Goal: Task Accomplishment & Management: Use online tool/utility

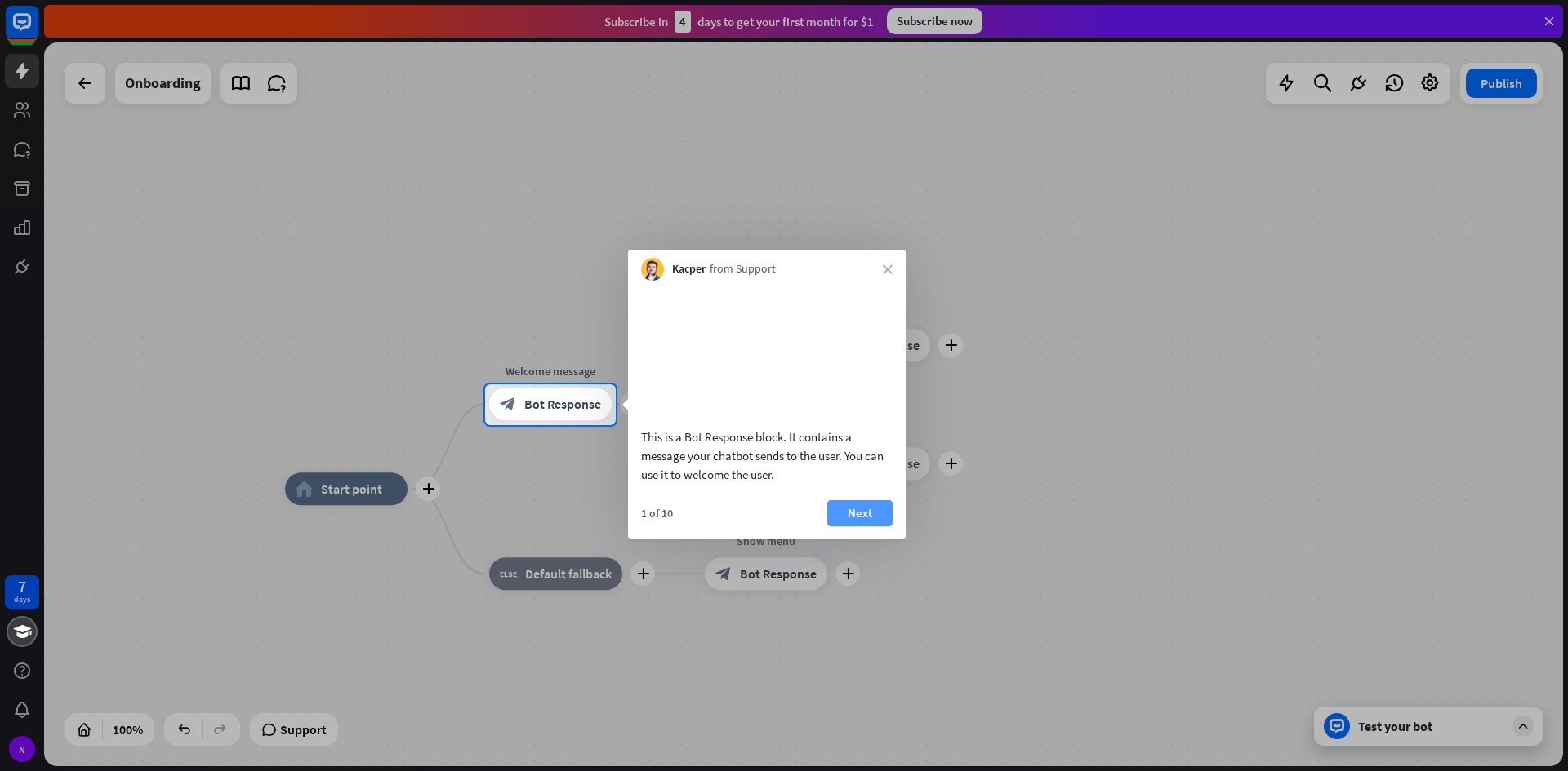
click at [870, 527] on button "Next" at bounding box center [859, 513] width 65 height 26
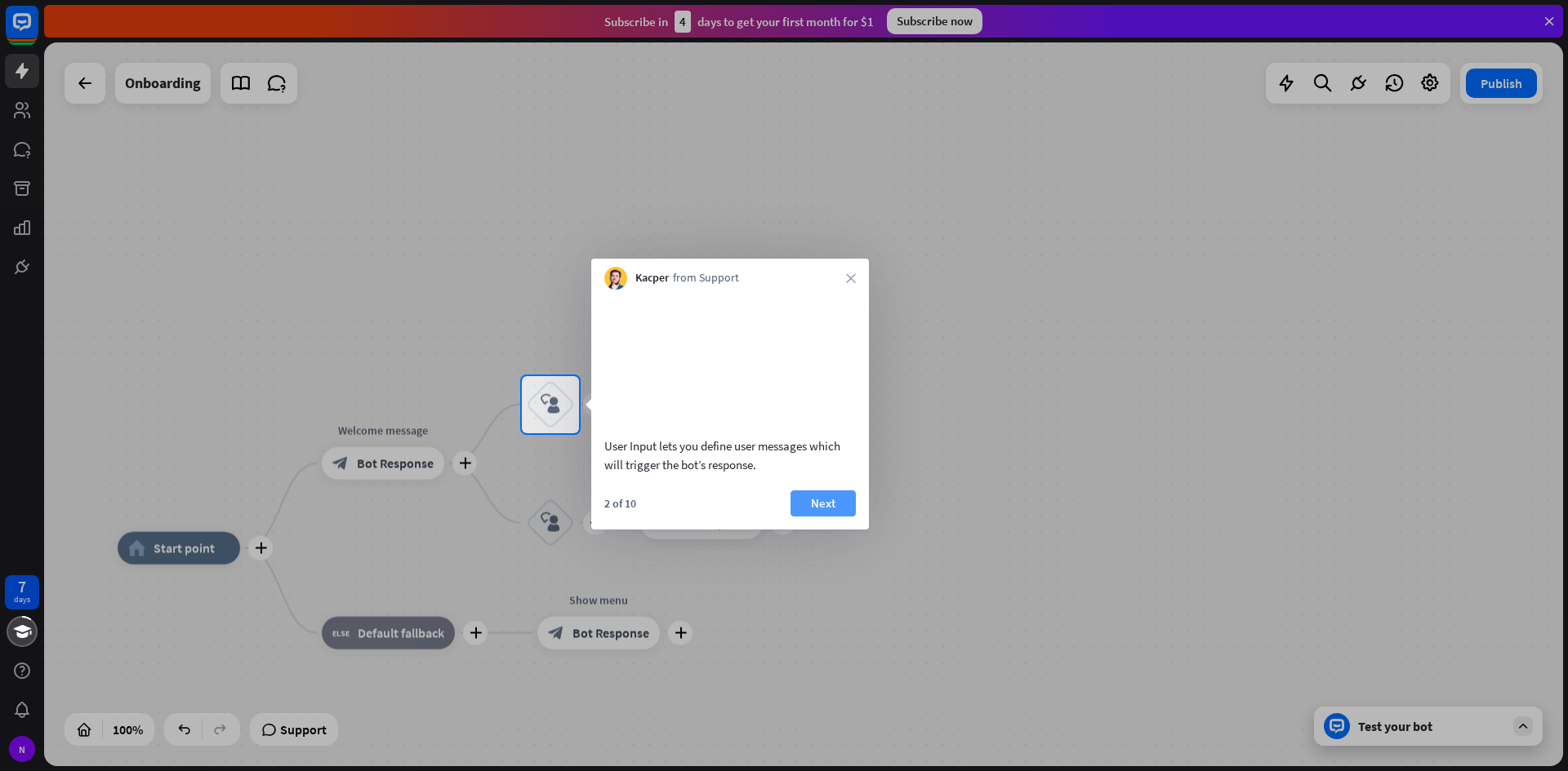
click at [839, 517] on button "Next" at bounding box center [823, 503] width 65 height 26
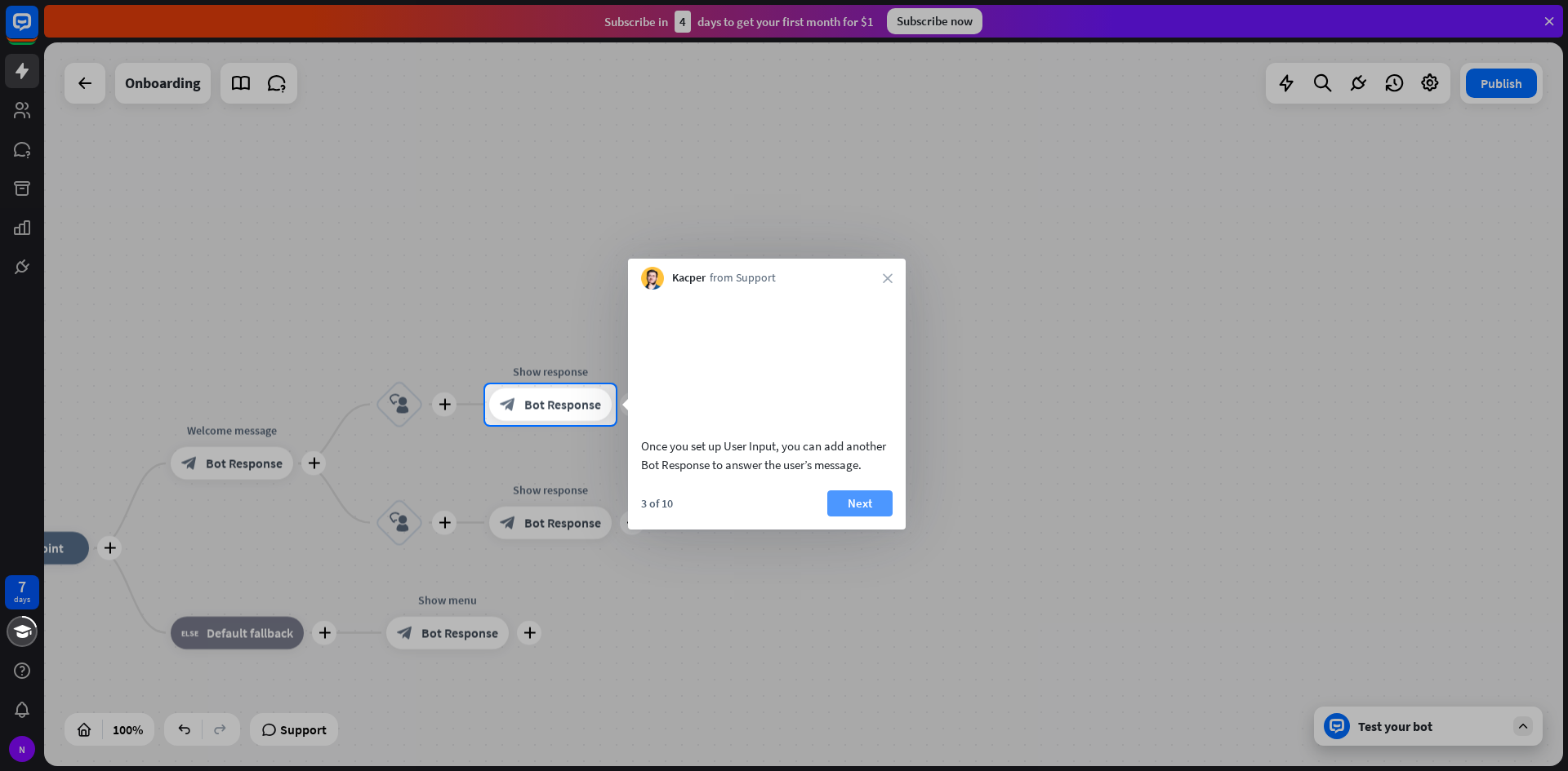
click at [868, 517] on button "Next" at bounding box center [859, 503] width 65 height 26
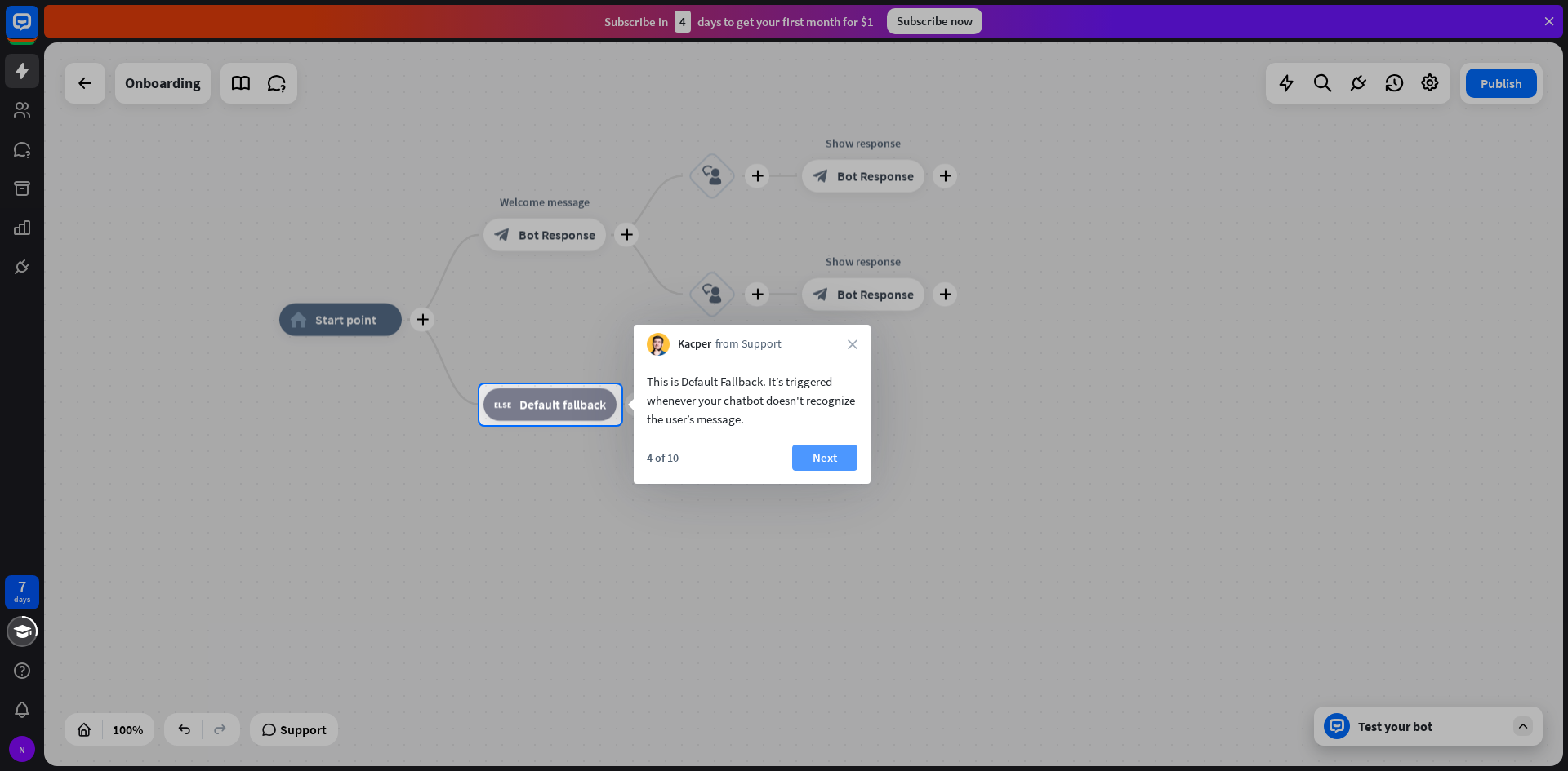
click at [828, 452] on button "Next" at bounding box center [824, 458] width 65 height 26
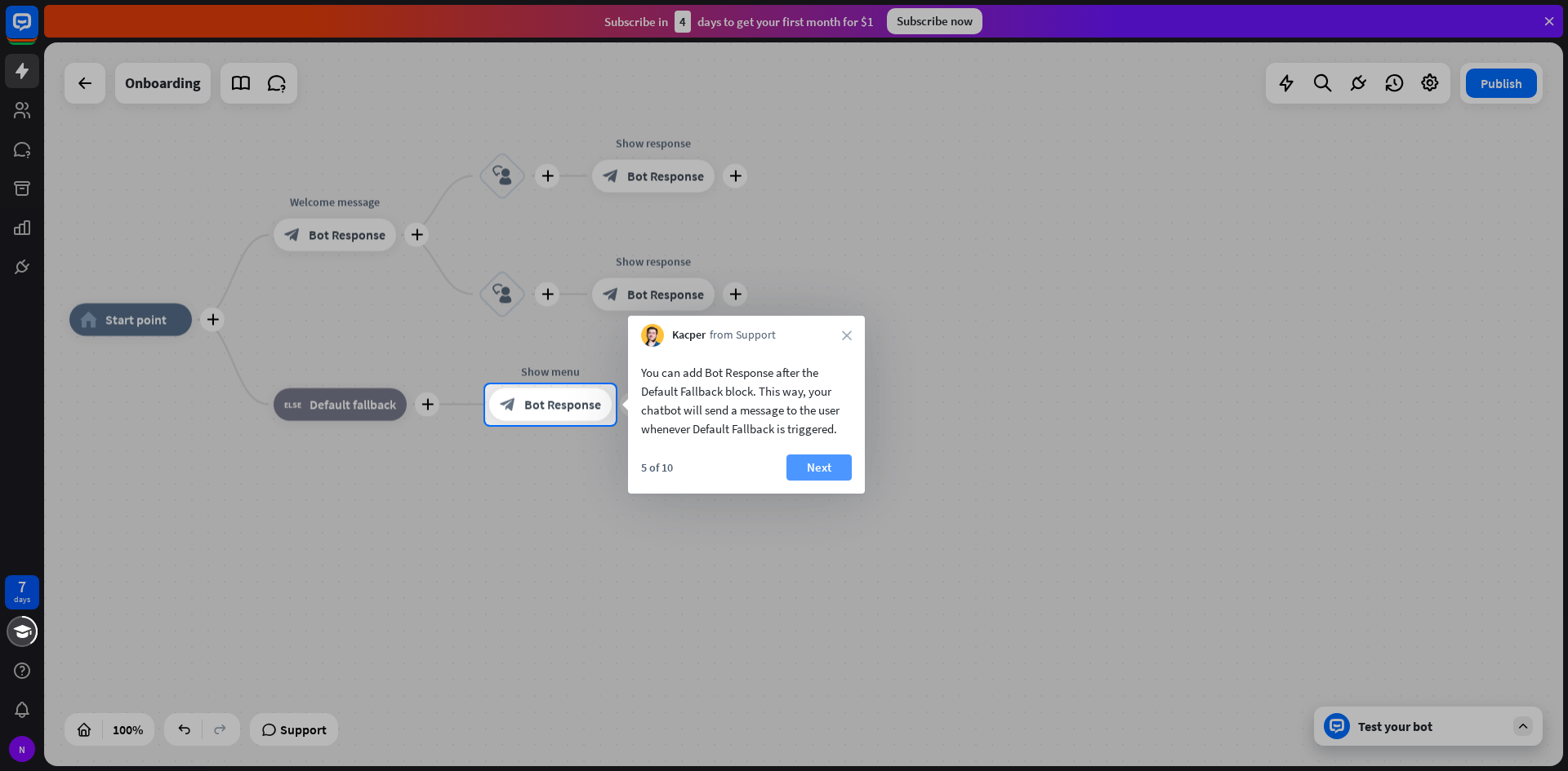
click at [799, 455] on button "Next" at bounding box center [819, 467] width 65 height 26
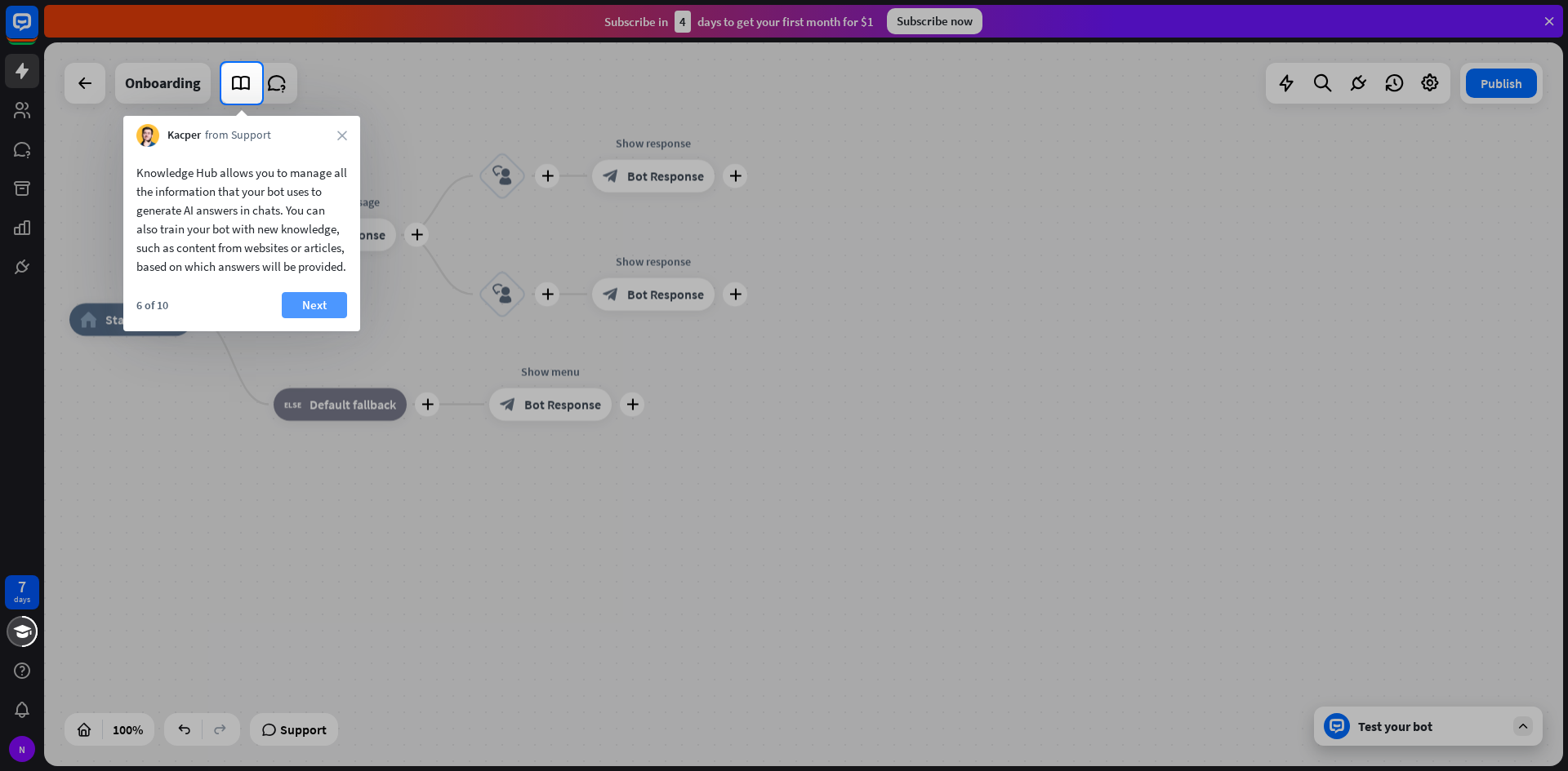
click at [294, 319] on button "Next" at bounding box center [314, 305] width 65 height 26
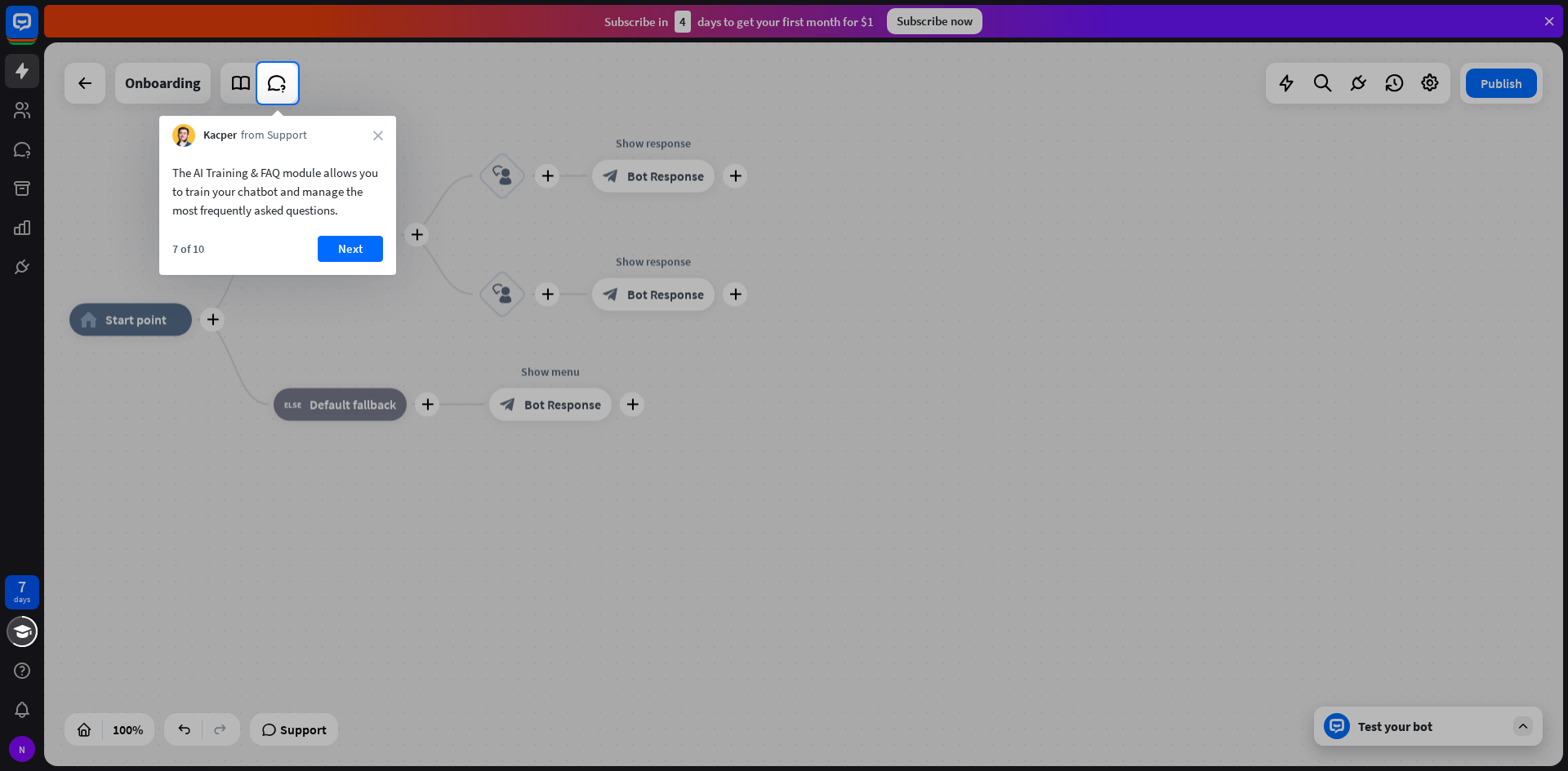
click at [351, 263] on div "7 of 10 Next" at bounding box center [277, 255] width 237 height 39
click at [351, 244] on button "Next" at bounding box center [350, 249] width 65 height 26
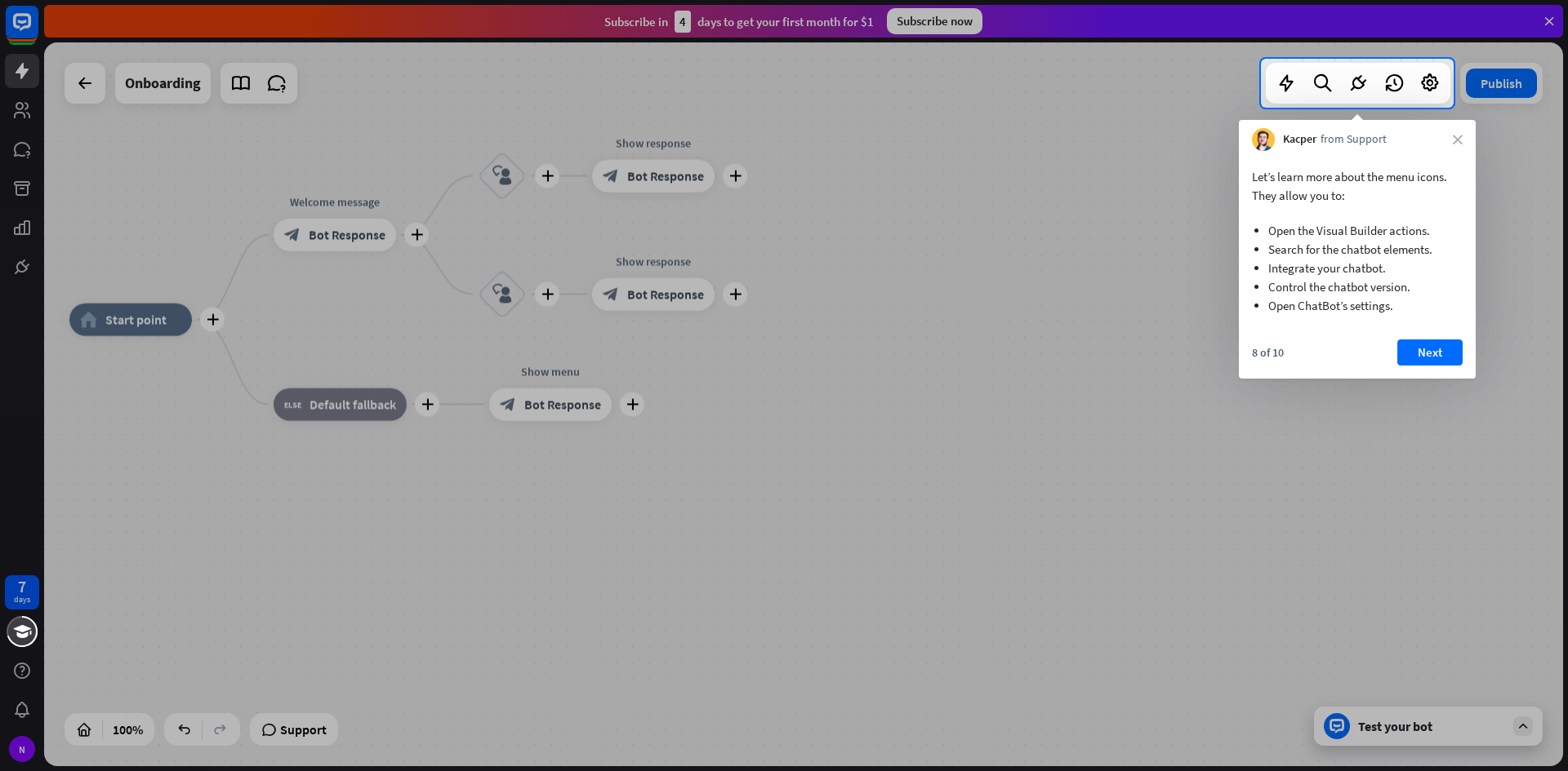
click at [1399, 362] on button "Next" at bounding box center [1429, 352] width 65 height 26
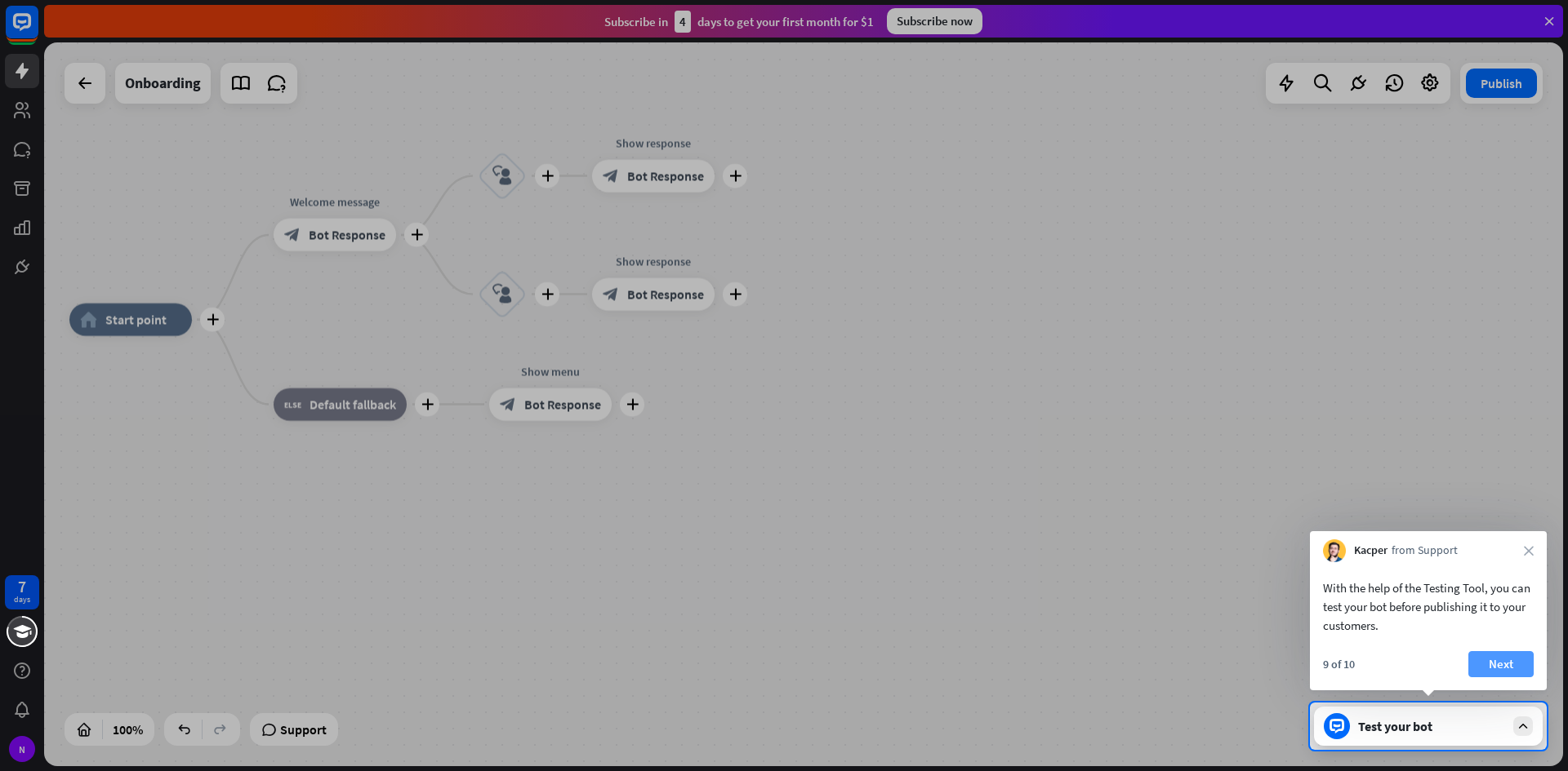
click at [1478, 661] on button "Next" at bounding box center [1500, 664] width 65 height 26
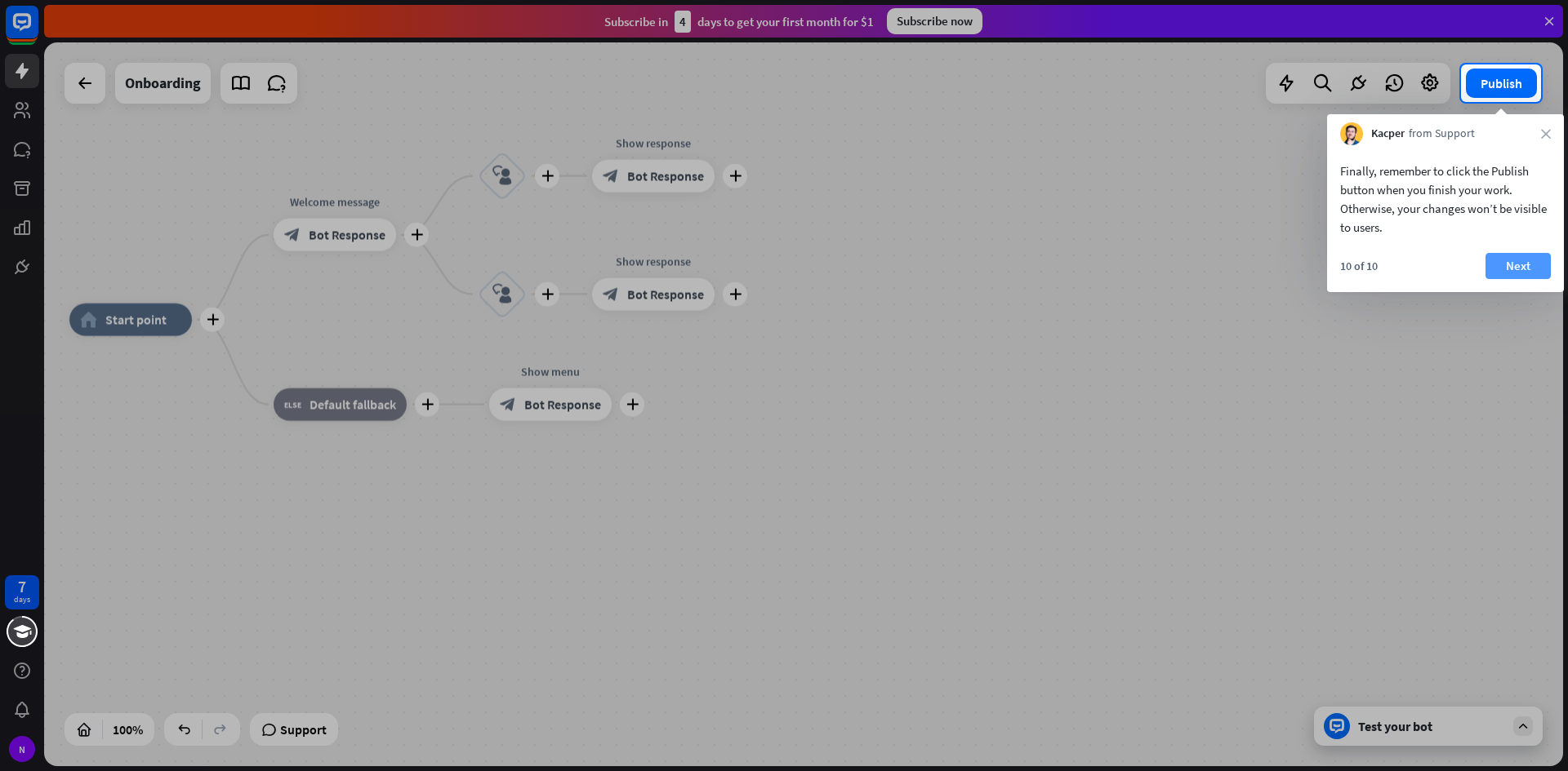
click at [1515, 276] on button "Next" at bounding box center [1517, 265] width 65 height 26
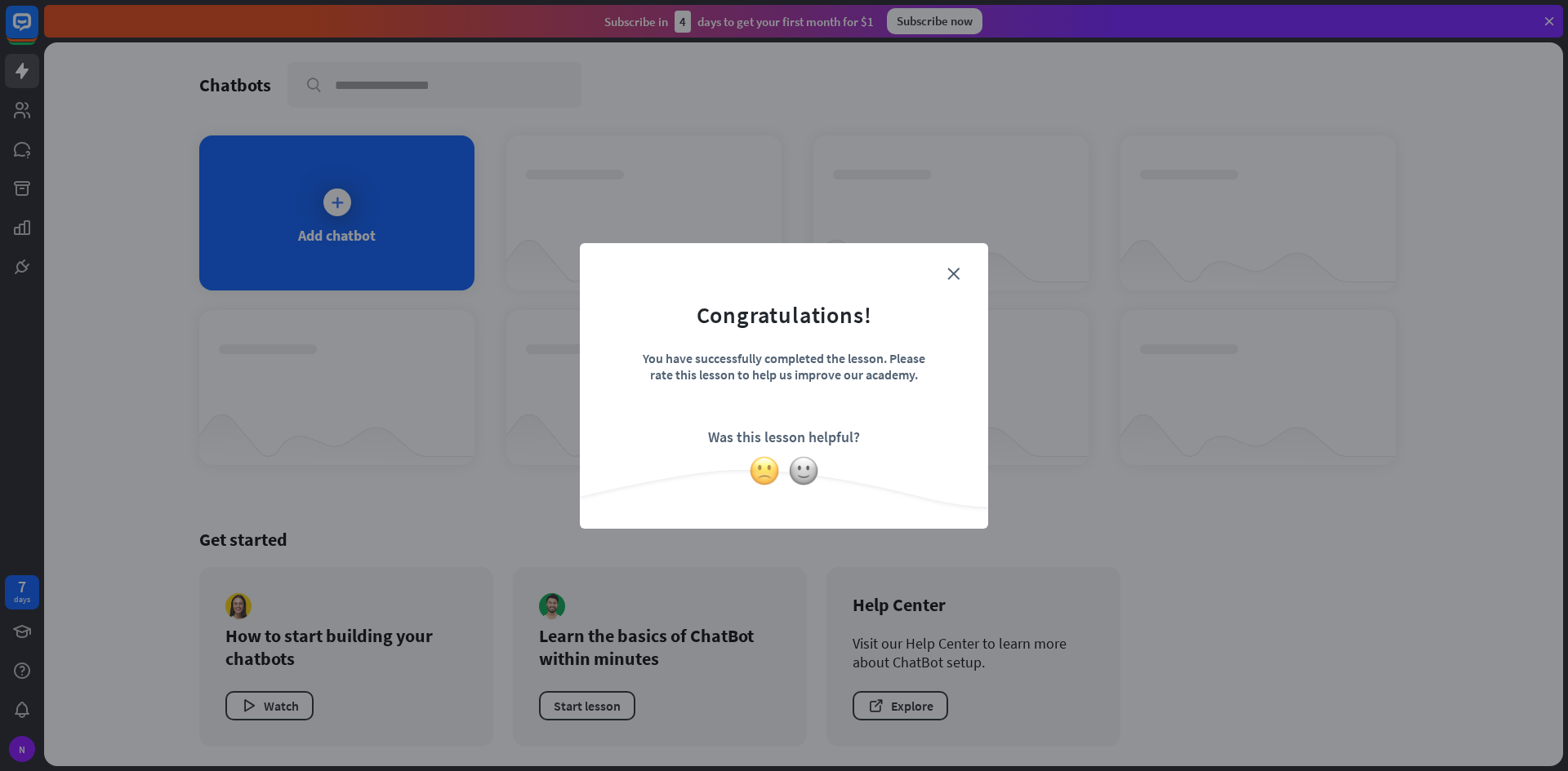
click at [768, 467] on img at bounding box center [764, 470] width 31 height 31
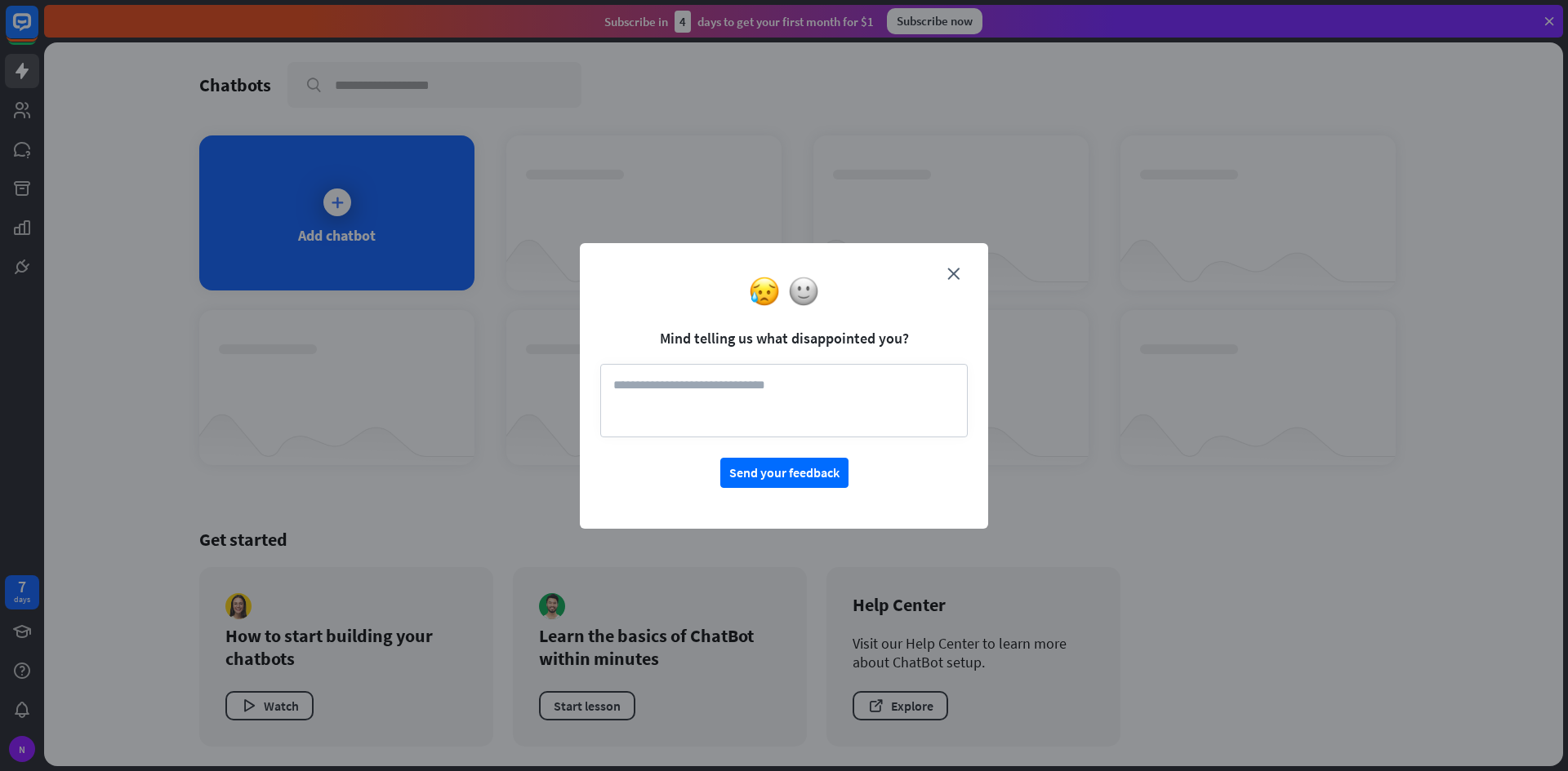
click at [955, 279] on div at bounding box center [784, 291] width 408 height 31
click at [955, 272] on icon "close" at bounding box center [953, 274] width 13 height 13
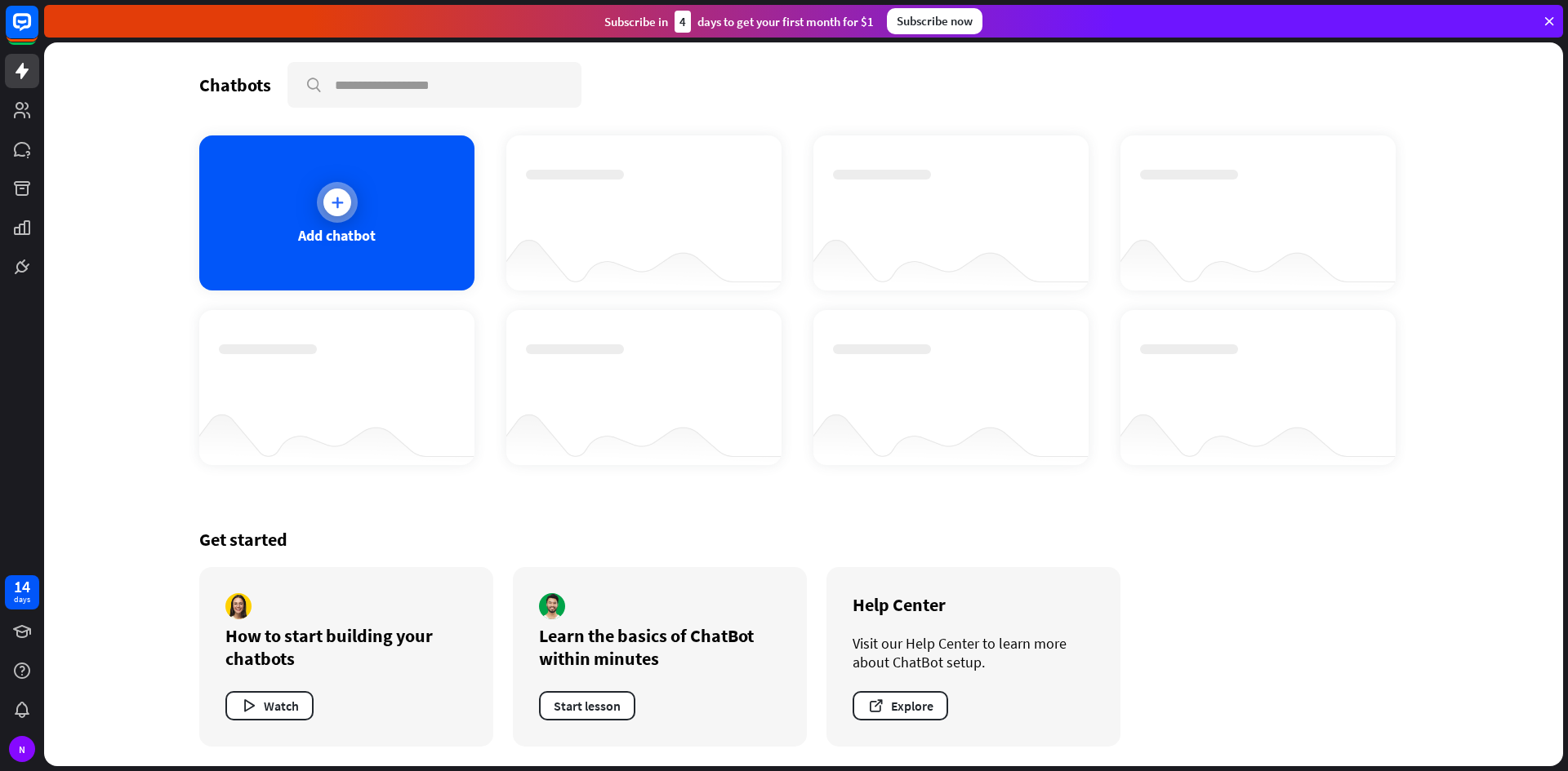
click at [330, 238] on div "Add chatbot" at bounding box center [337, 235] width 78 height 19
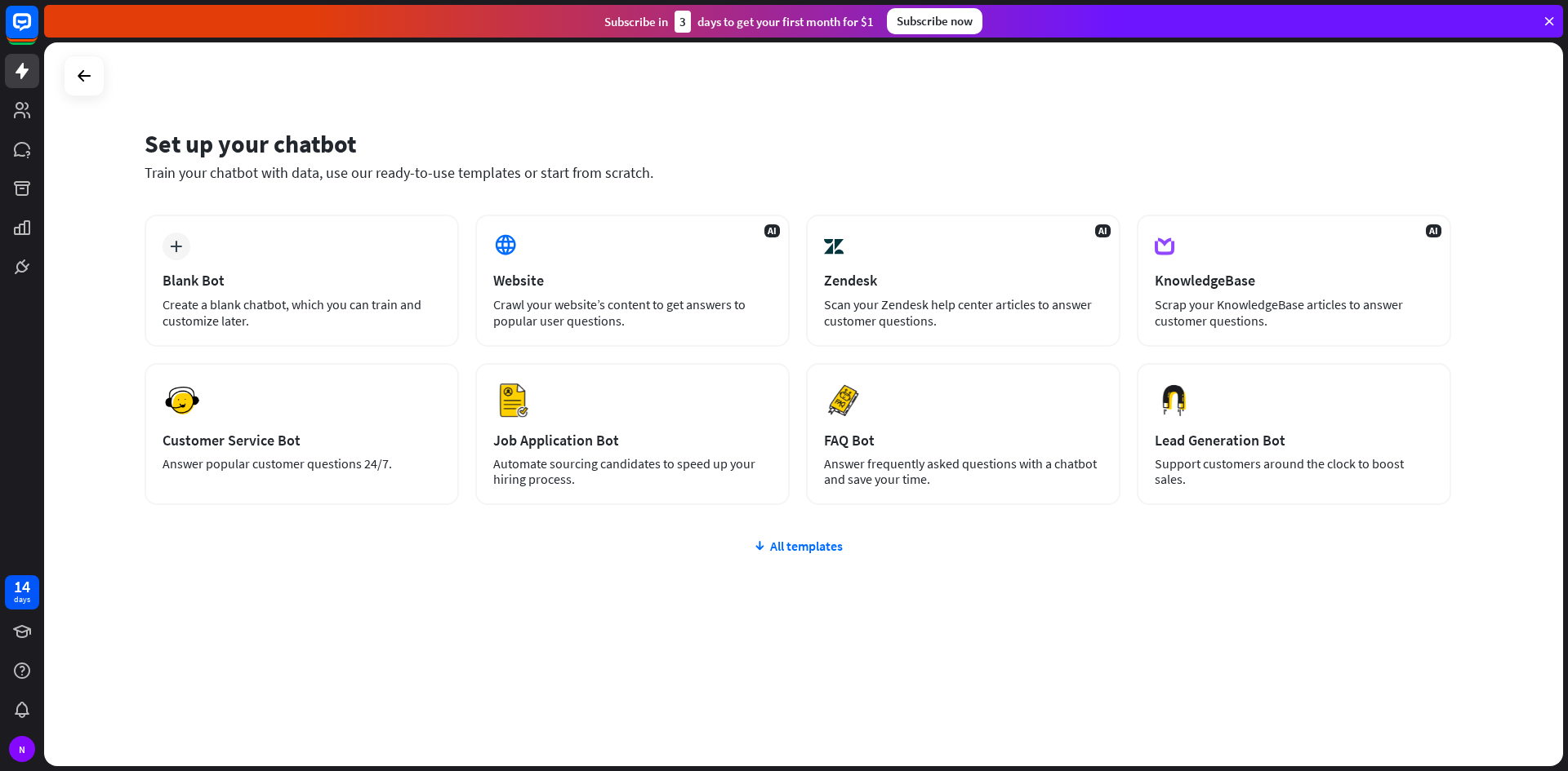
click at [102, 77] on div at bounding box center [84, 76] width 40 height 40
click at [78, 77] on icon at bounding box center [83, 75] width 19 height 19
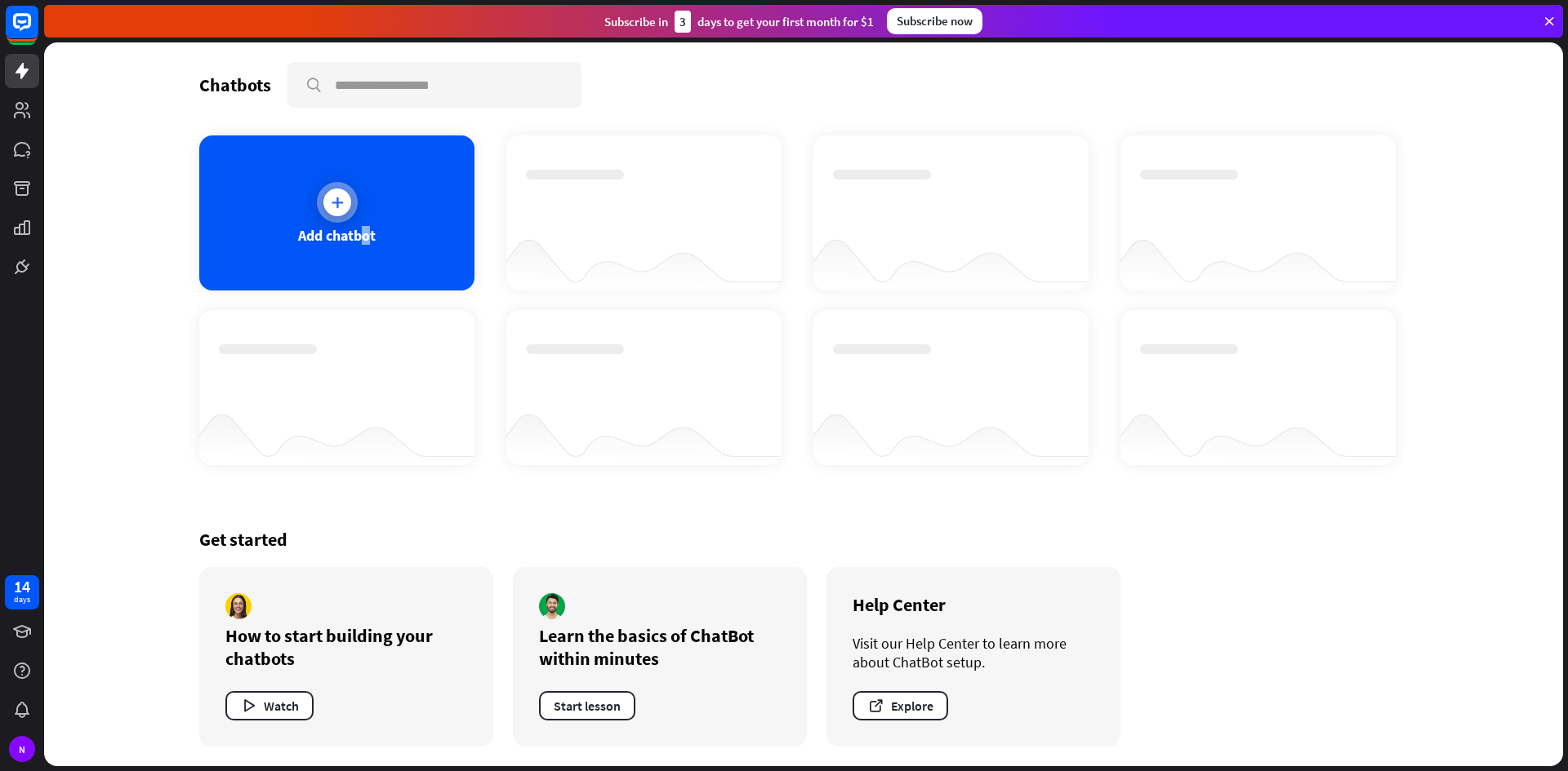
click at [373, 245] on div "Add chatbot" at bounding box center [336, 213] width 275 height 155
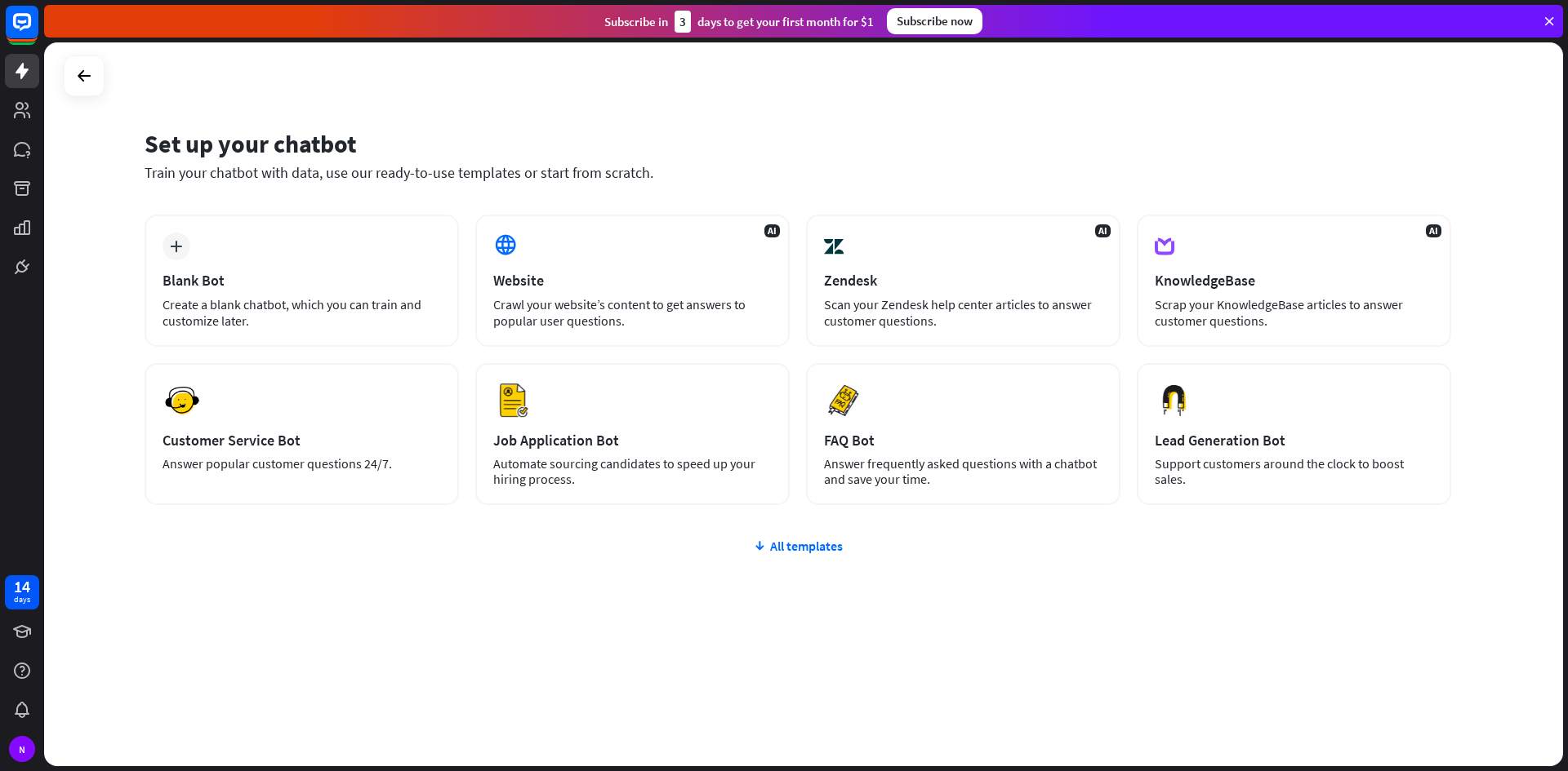
click at [373, 245] on div "plus Blank Bot Create a blank chatbot, which you can train and customize later." at bounding box center [301, 281] width 314 height 132
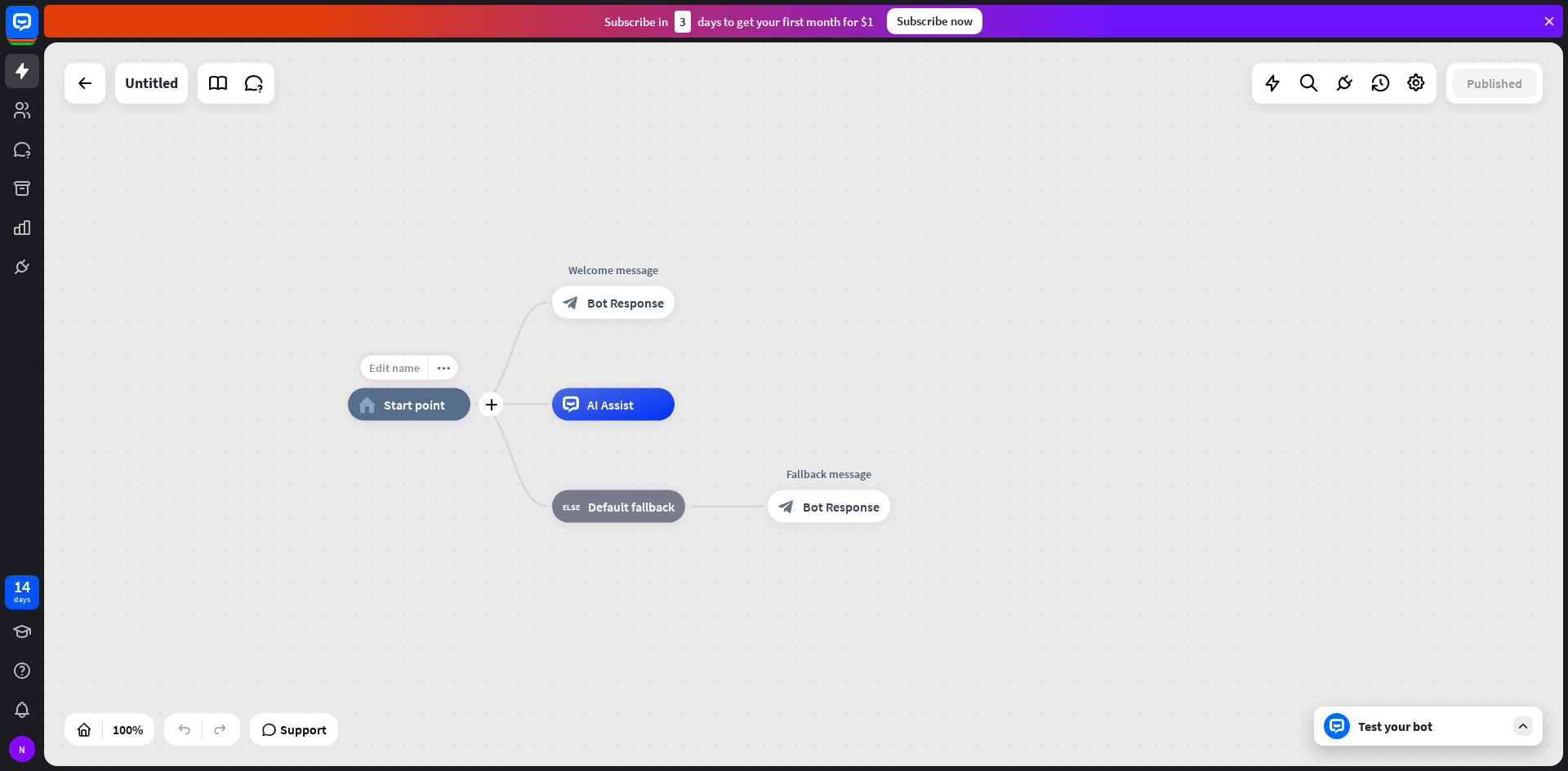
click at [406, 365] on span "Edit name" at bounding box center [395, 367] width 51 height 14
type input "**********"
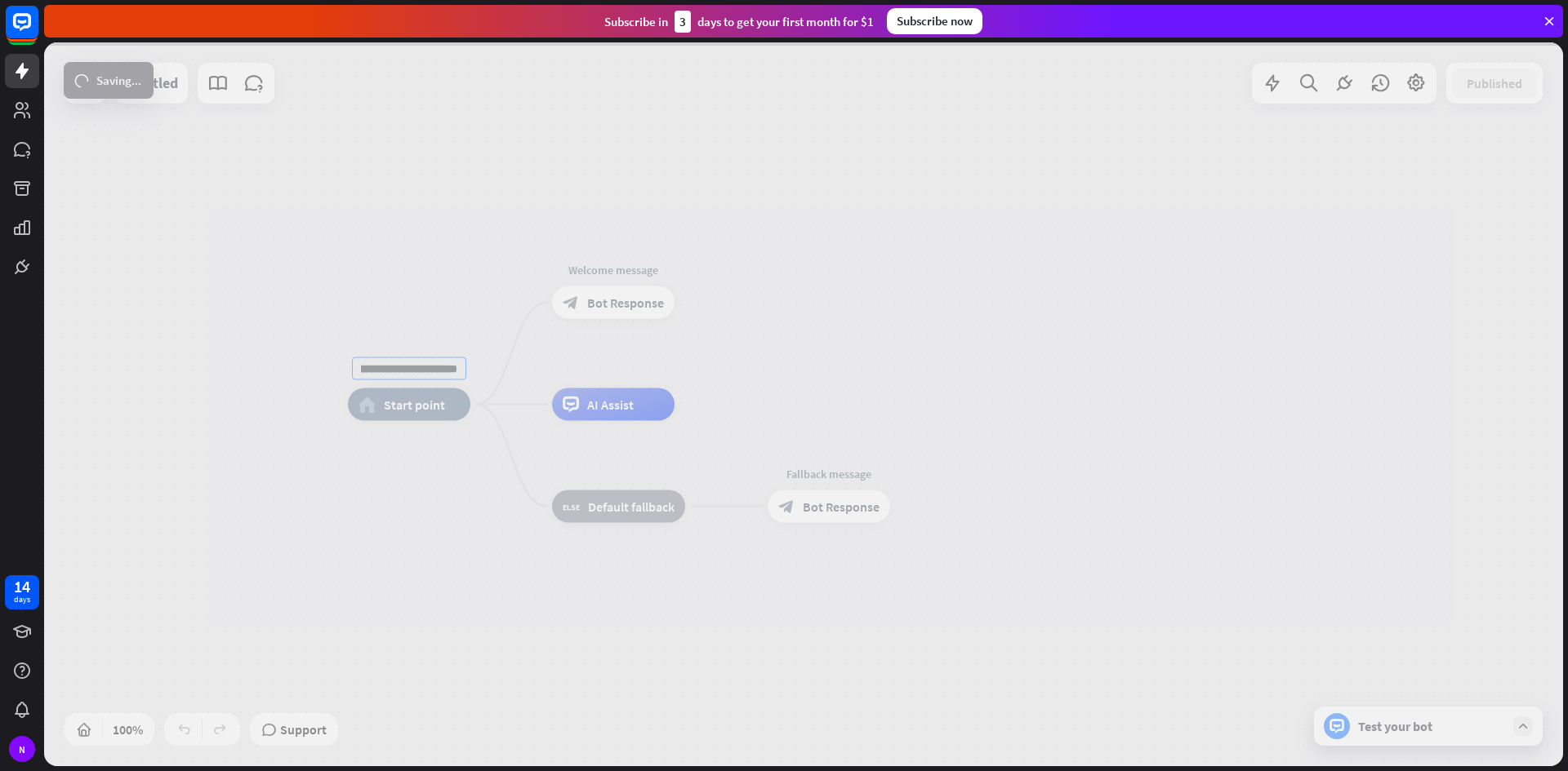
scroll to position [0, 0]
click at [486, 271] on div "**********" at bounding box center [803, 404] width 1518 height 724
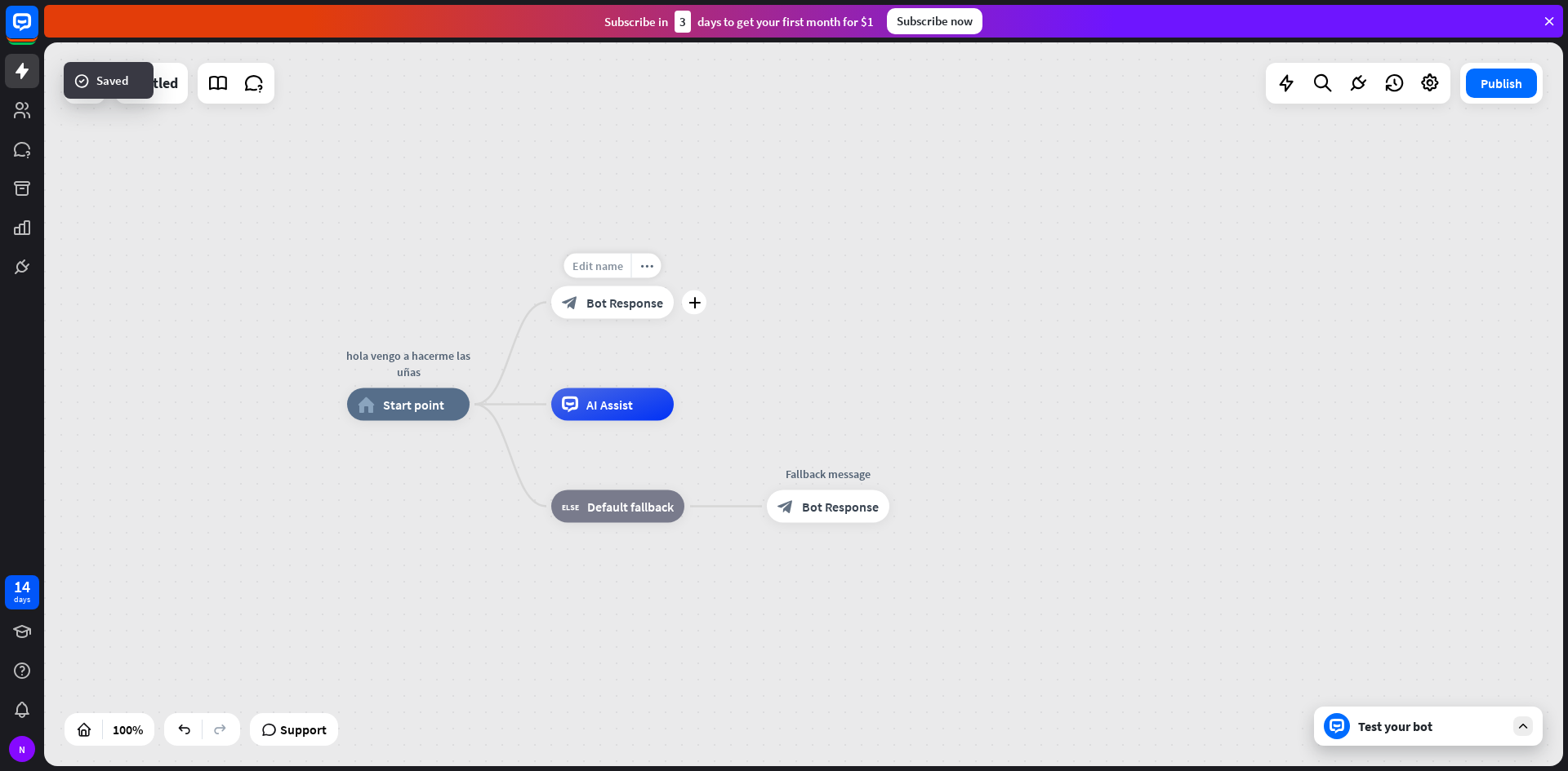
click at [615, 261] on span "Edit name" at bounding box center [598, 265] width 51 height 14
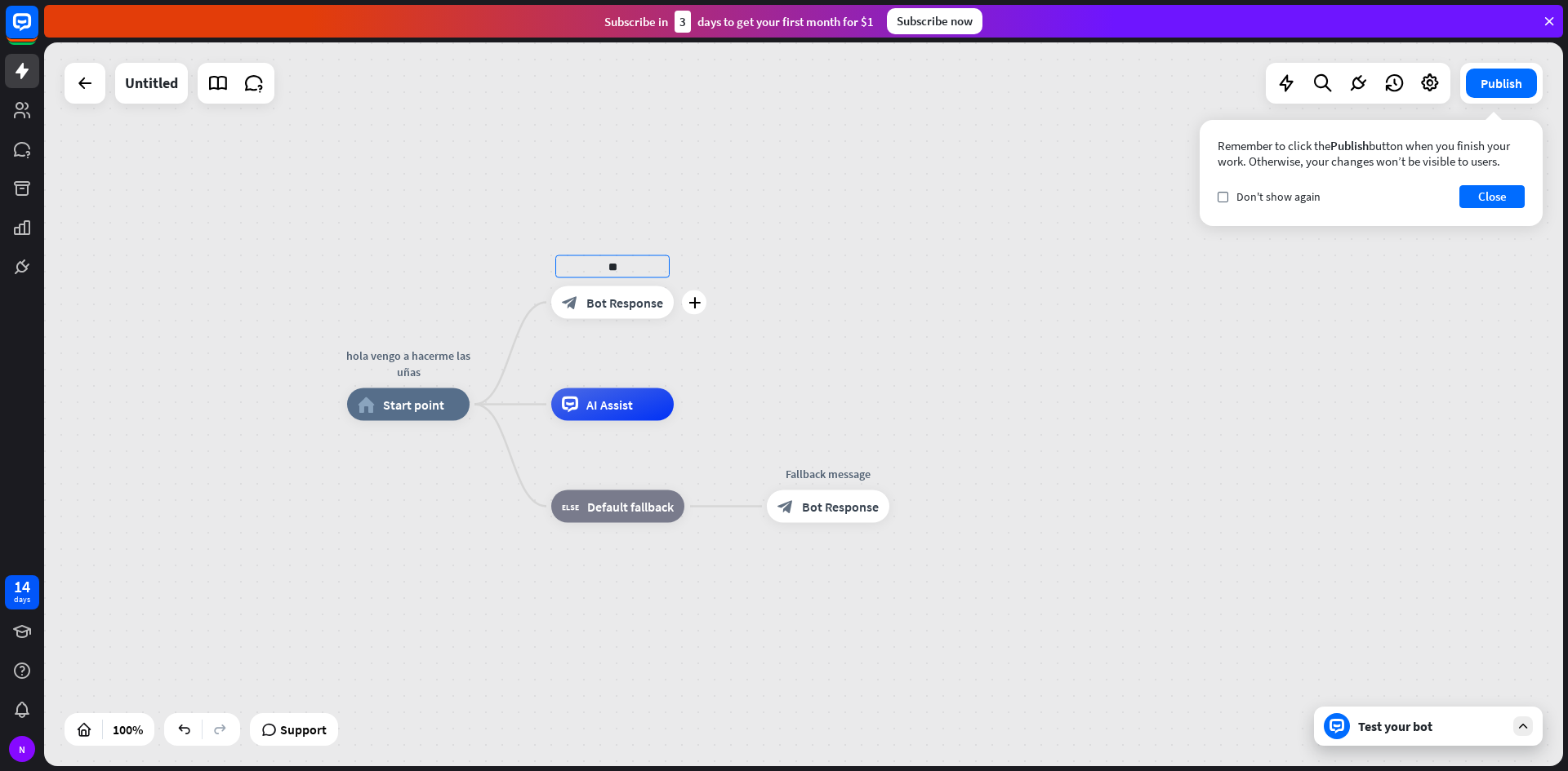
type input "*"
type input "**********"
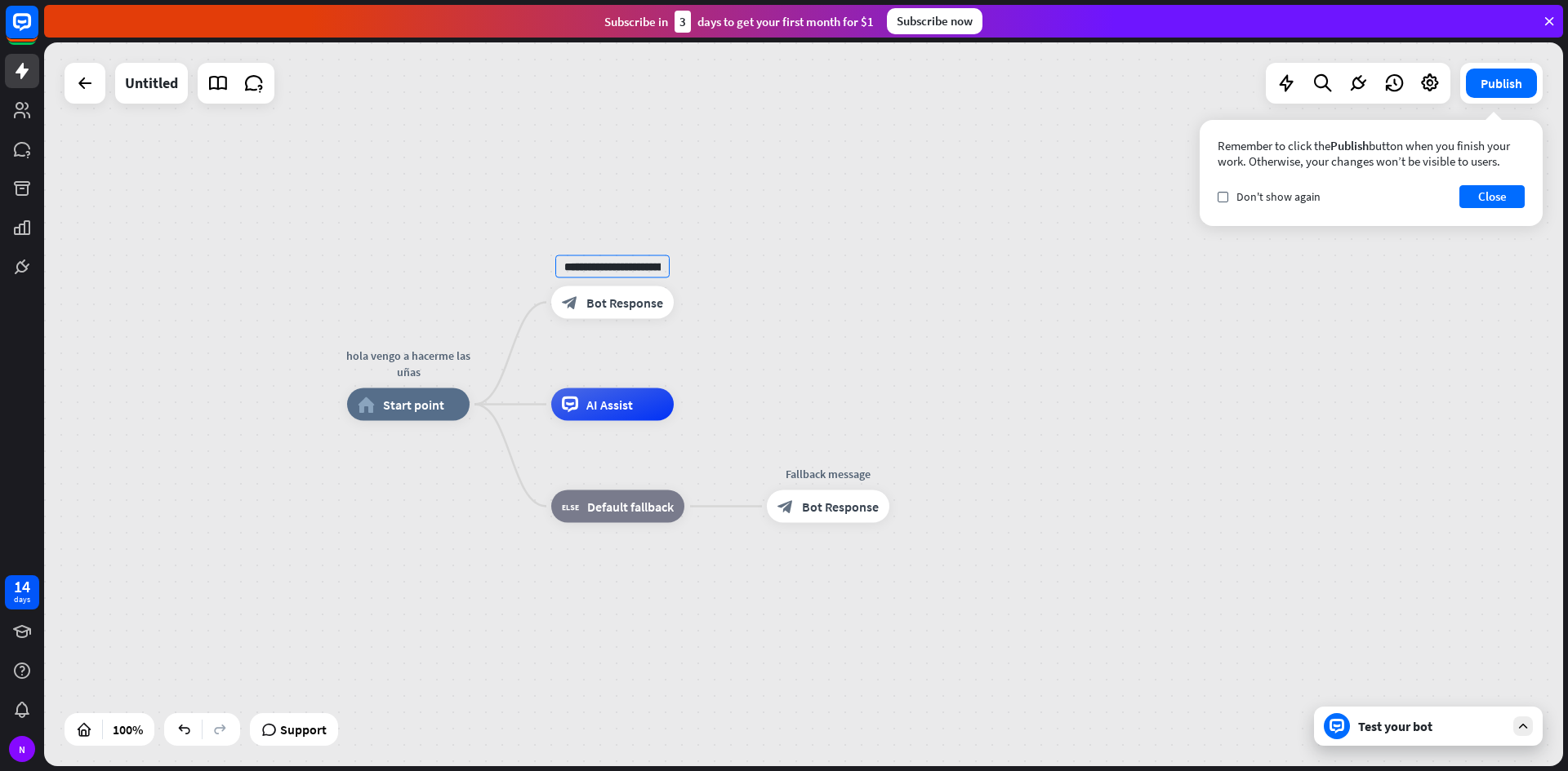
click at [760, 396] on div "**********" at bounding box center [803, 404] width 1518 height 724
click at [687, 300] on div "plus" at bounding box center [694, 303] width 24 height 24
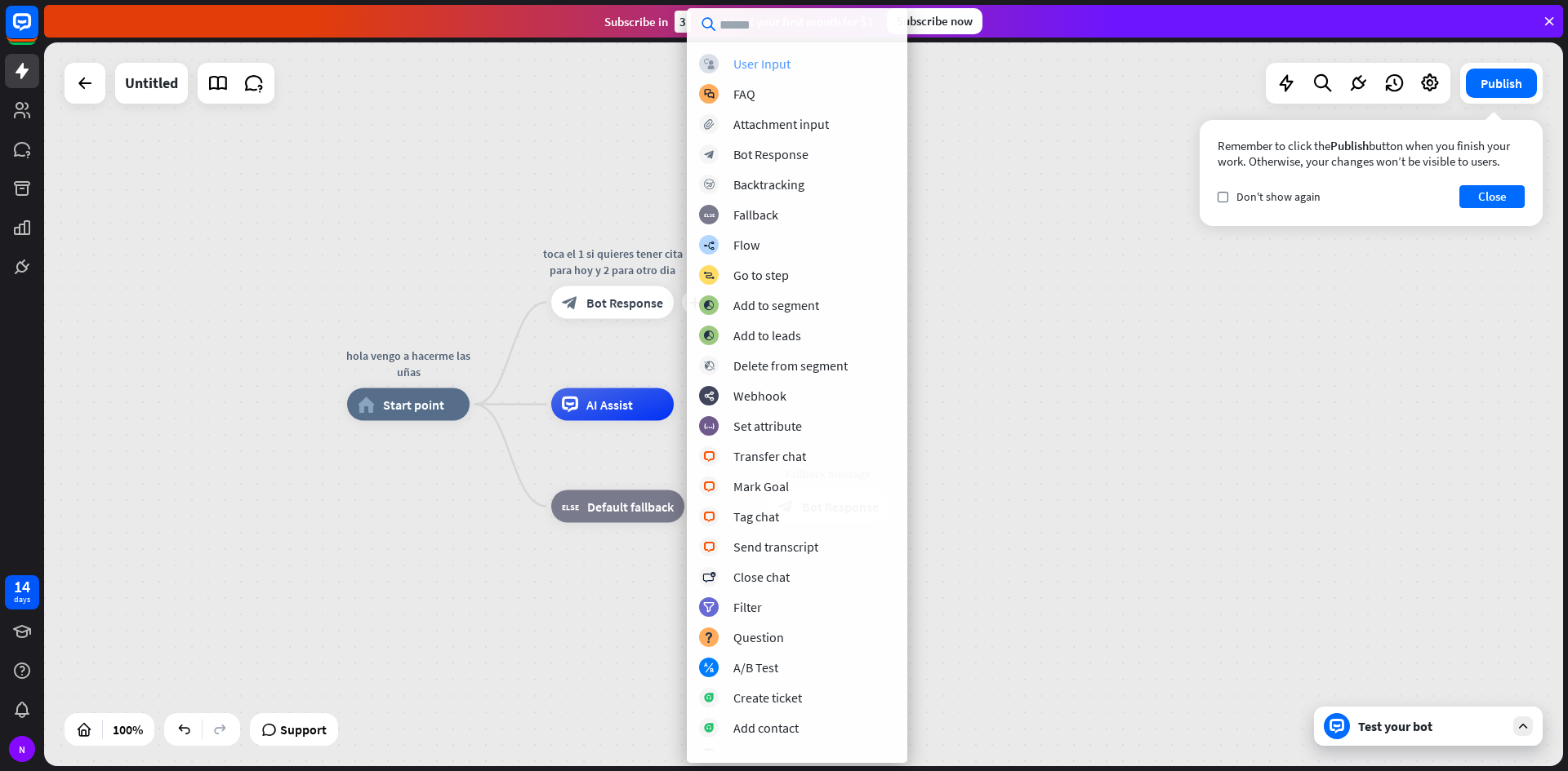
click at [787, 61] on div "User Input" at bounding box center [762, 63] width 57 height 16
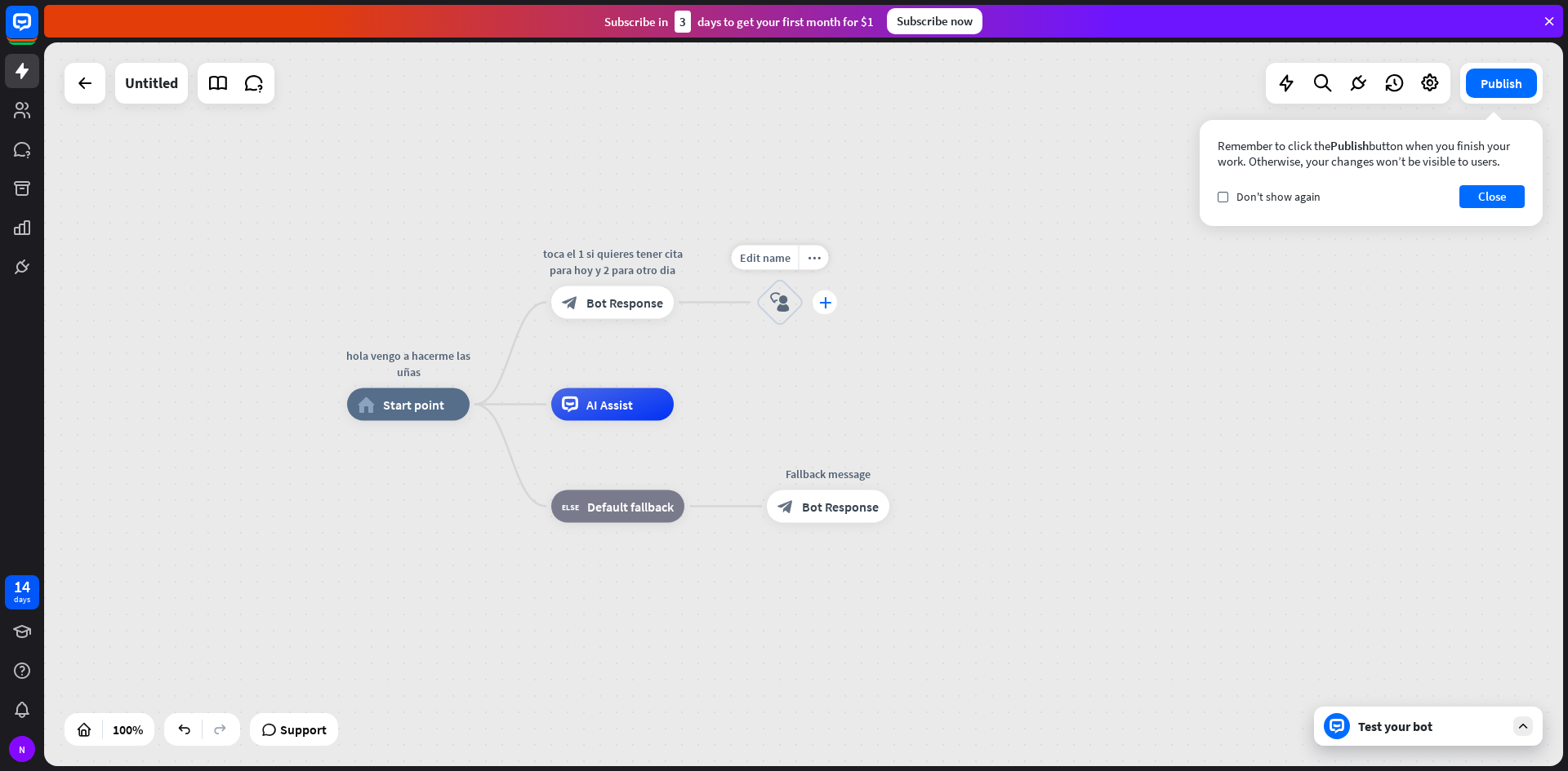
click at [830, 303] on div "plus" at bounding box center [824, 303] width 24 height 24
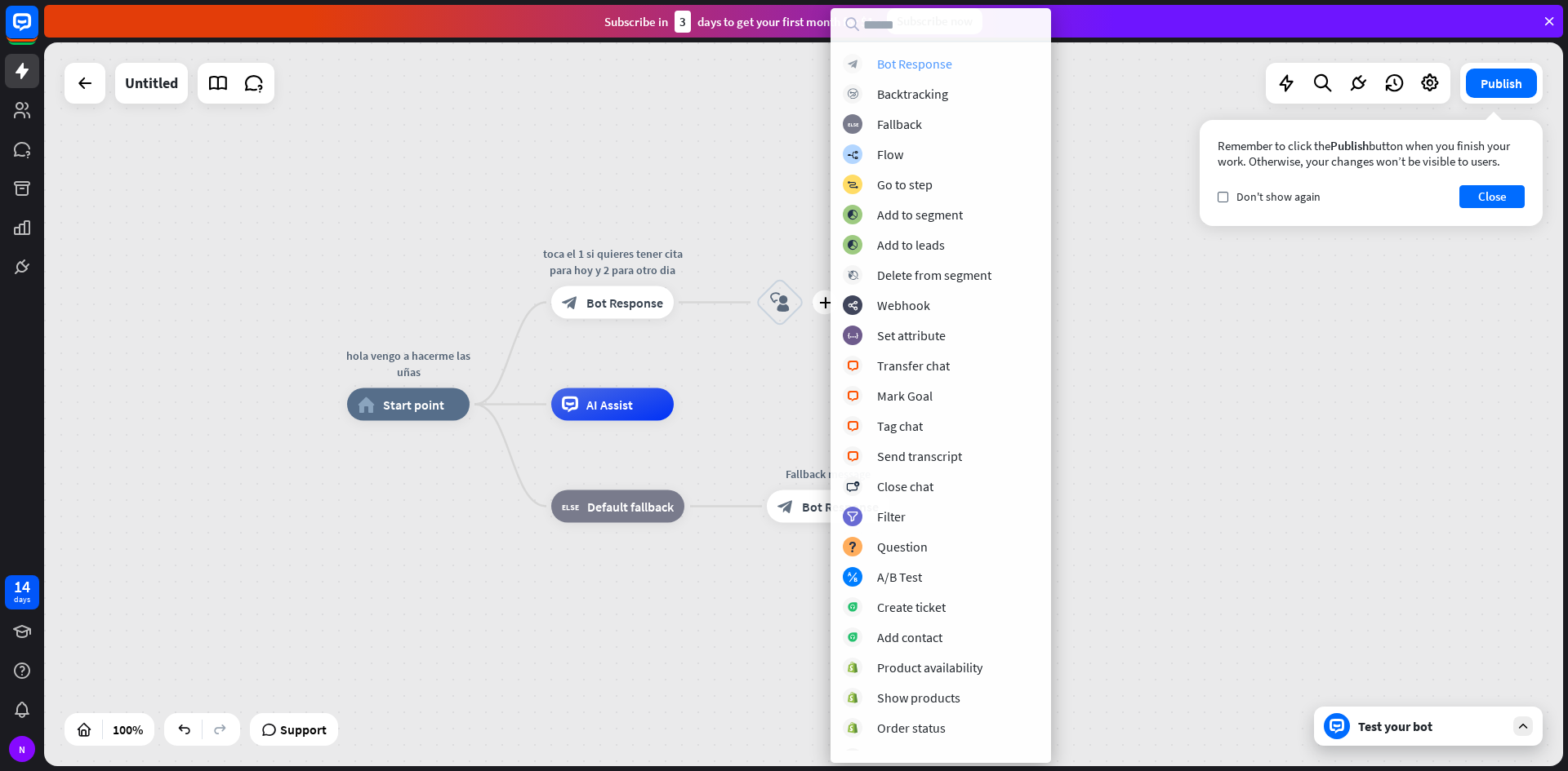
click at [912, 65] on div "Bot Response" at bounding box center [914, 63] width 75 height 16
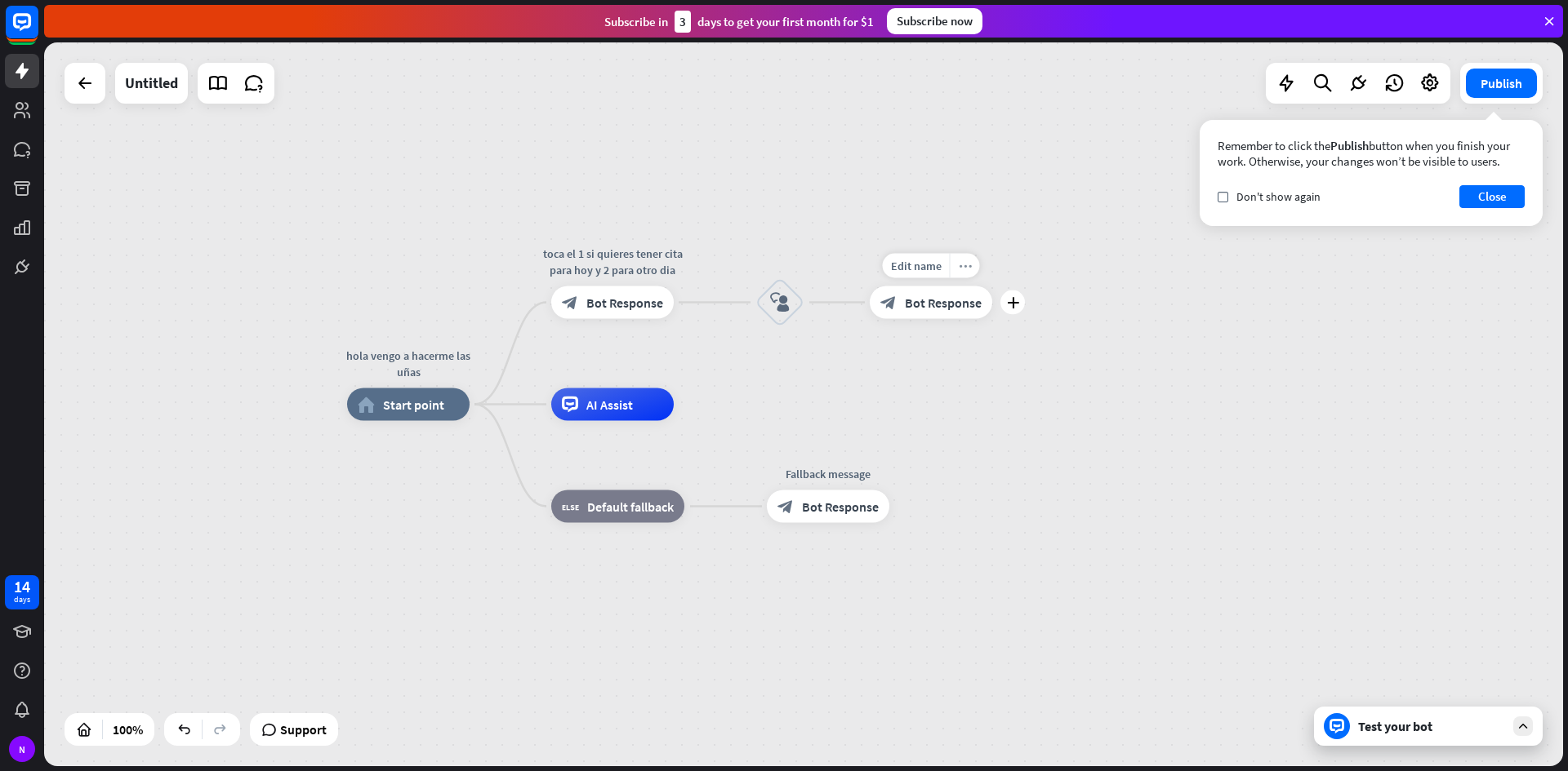
click at [959, 264] on icon "more_horiz" at bounding box center [964, 265] width 13 height 13
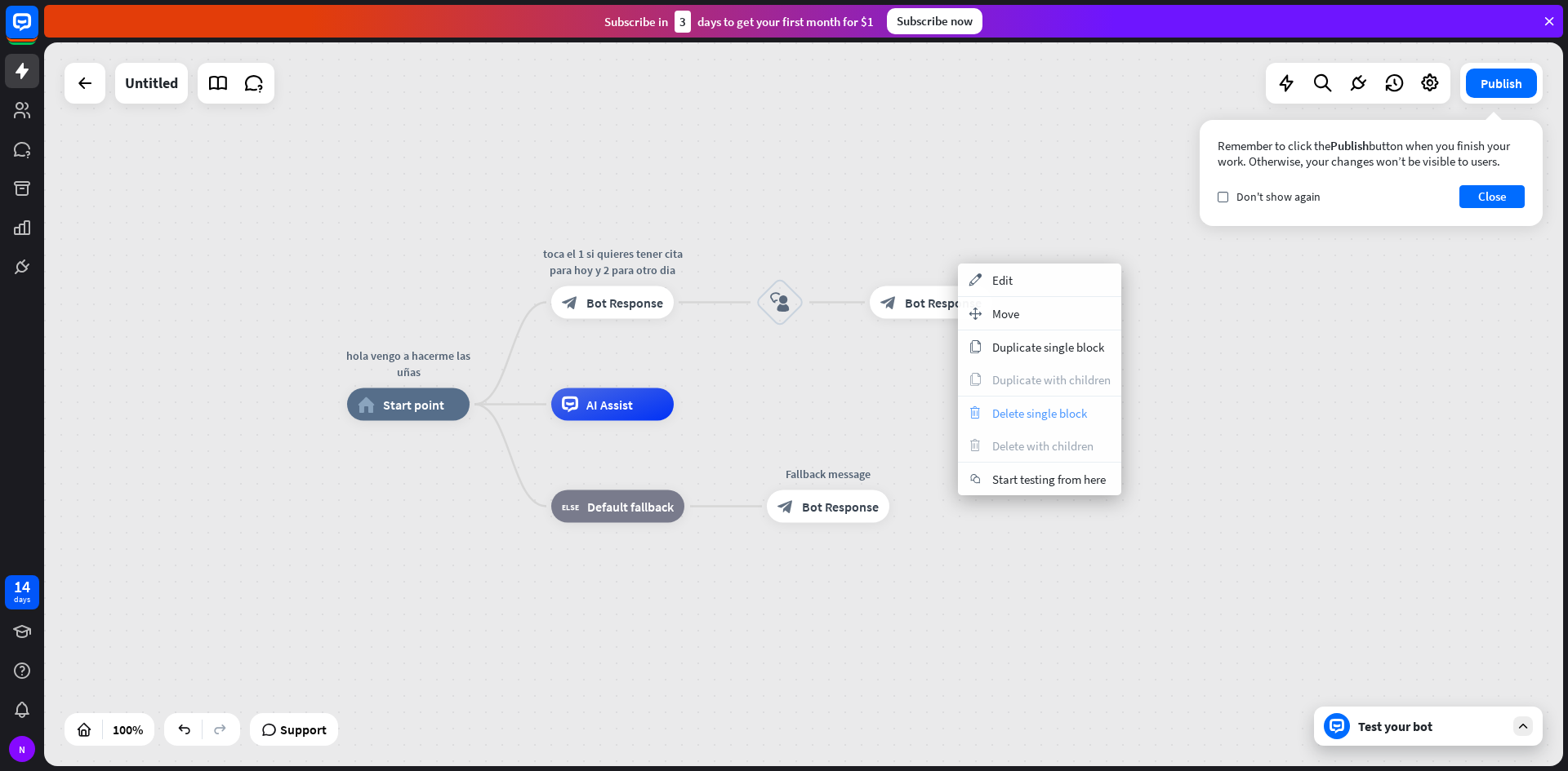
click at [1008, 416] on span "Delete single block" at bounding box center [1039, 413] width 94 height 15
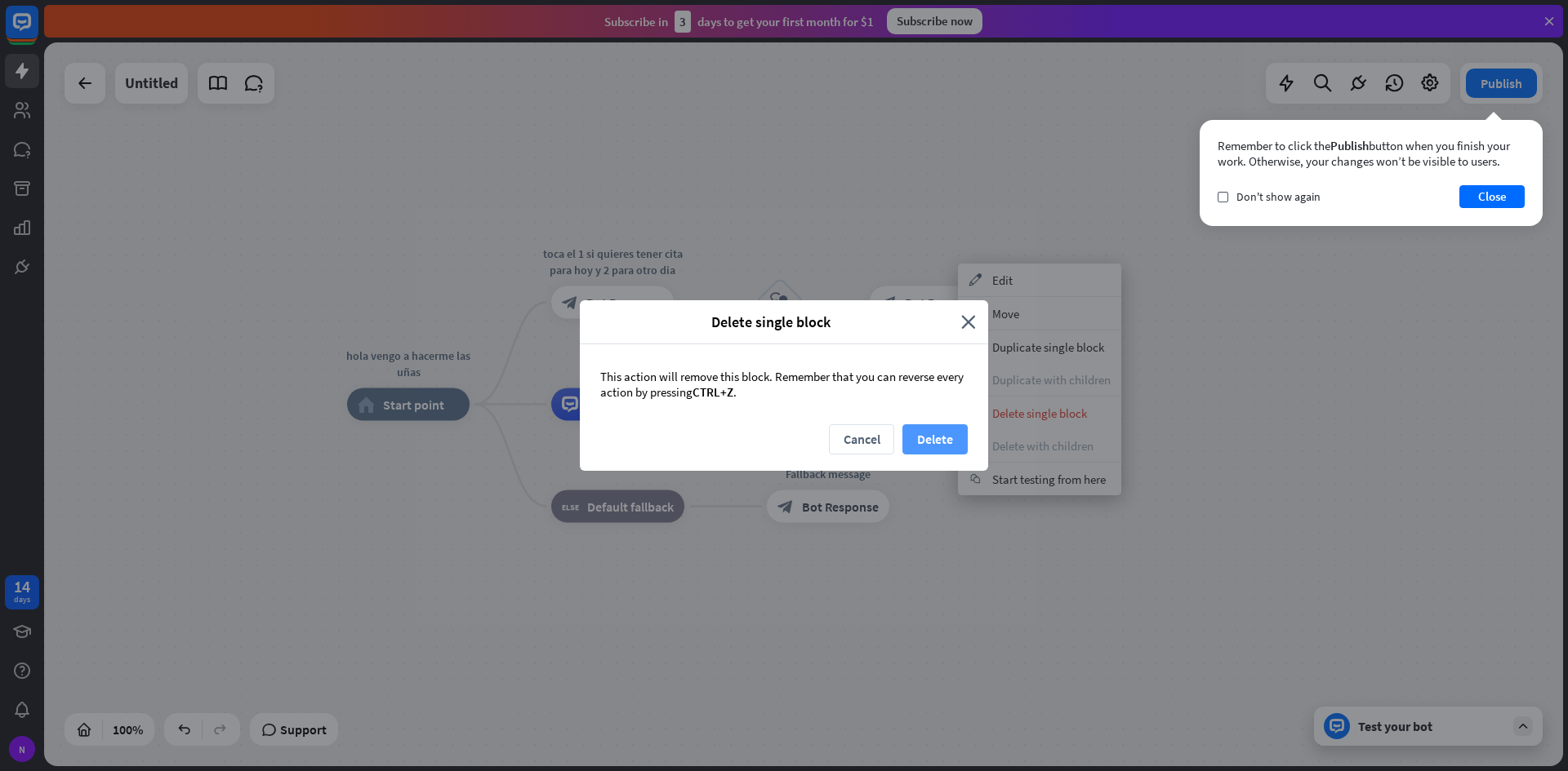
click at [949, 436] on button "Delete" at bounding box center [934, 440] width 65 height 30
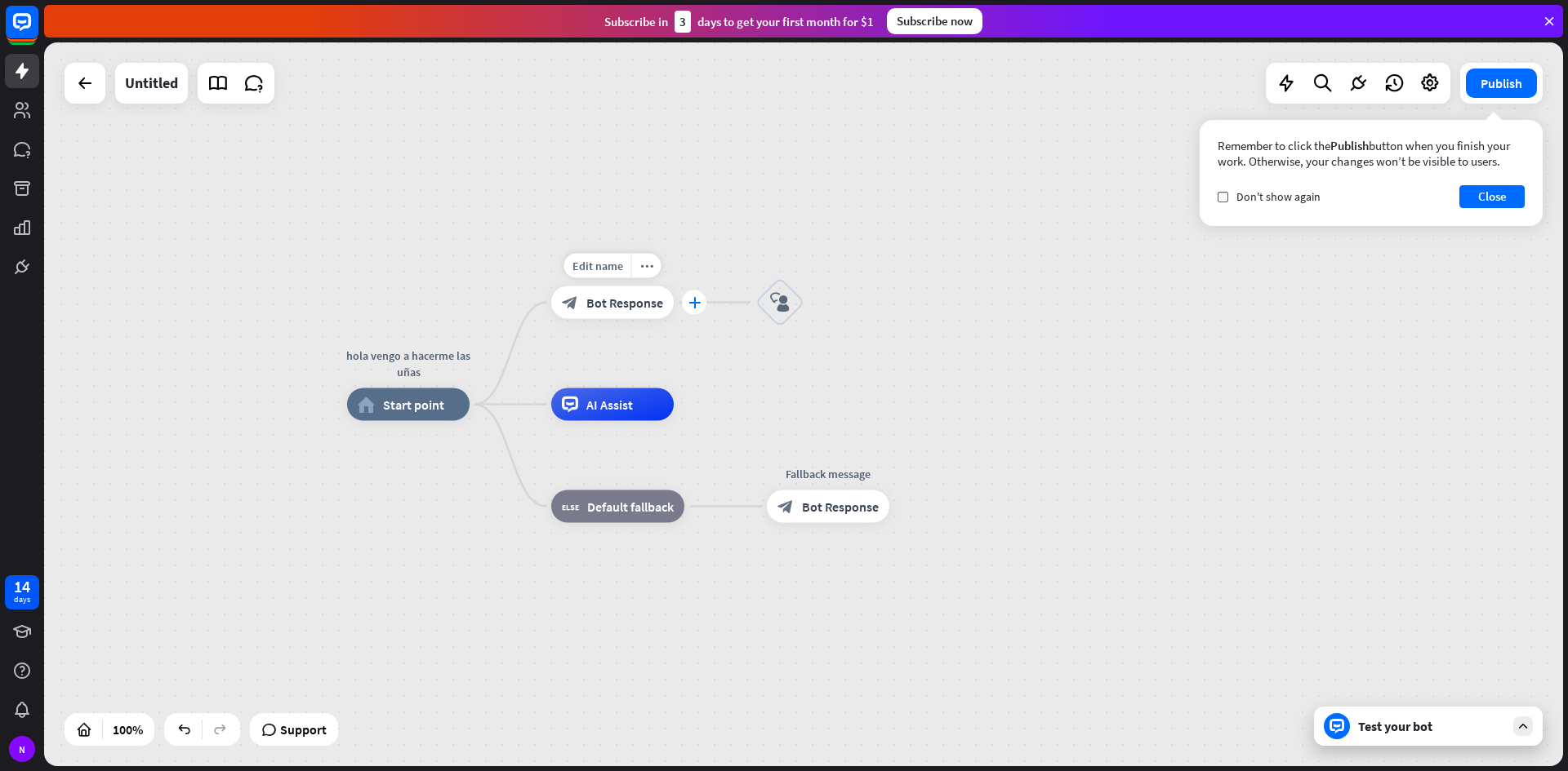
click at [705, 307] on div "plus" at bounding box center [694, 303] width 24 height 24
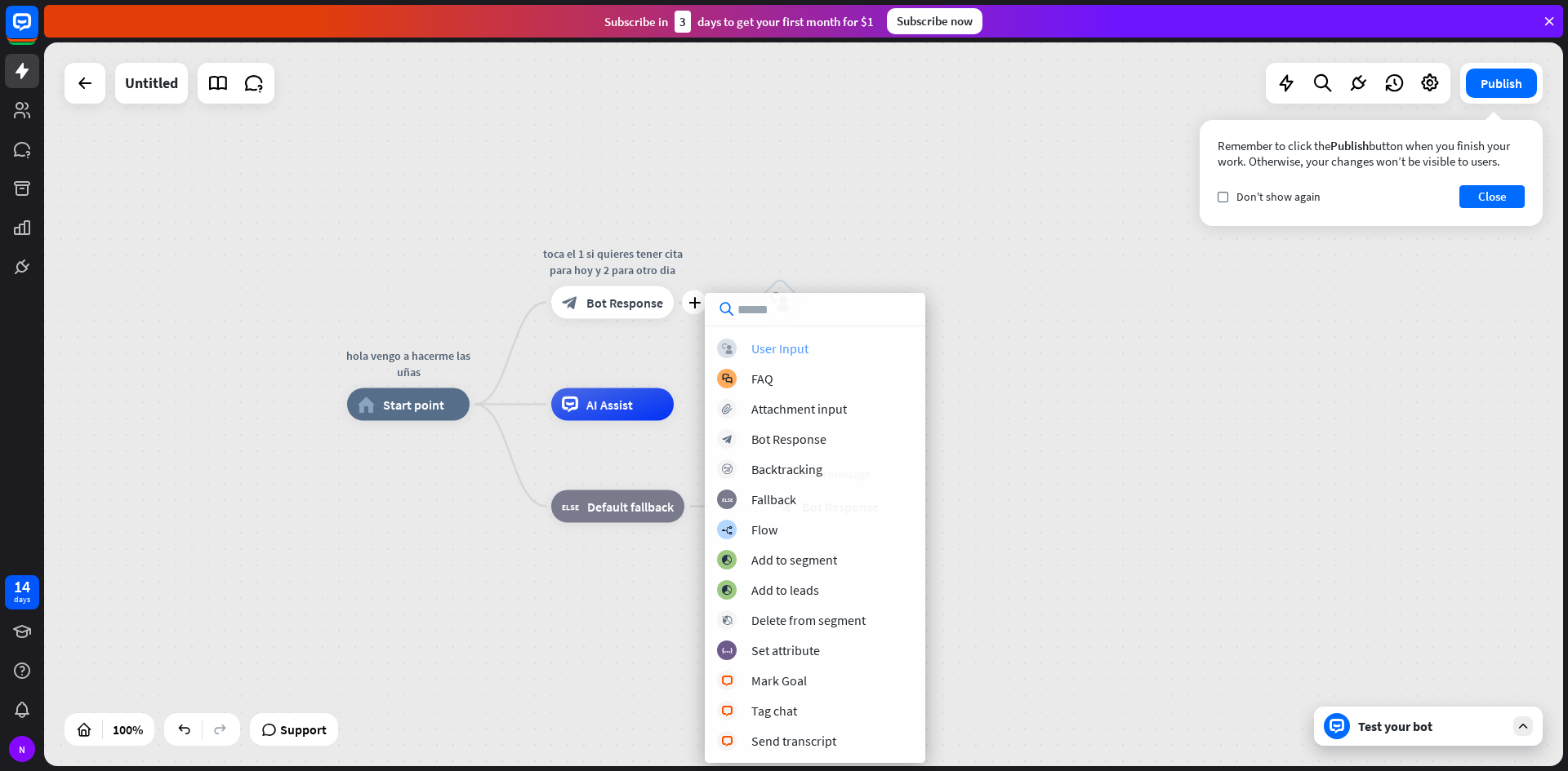
click at [792, 343] on div "User Input" at bounding box center [780, 348] width 57 height 16
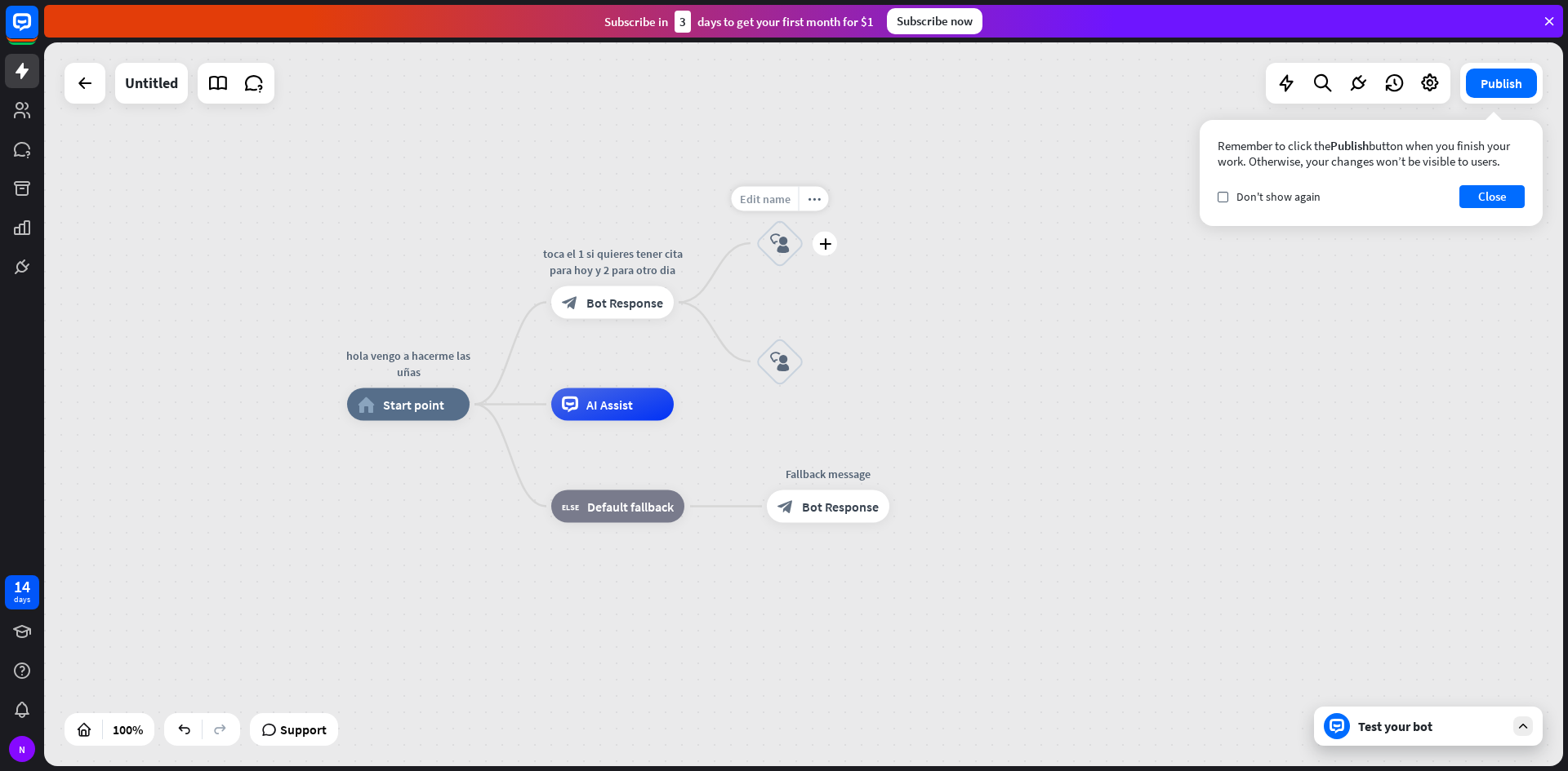
click at [782, 198] on span "Edit name" at bounding box center [765, 198] width 51 height 14
type input "*"
click at [771, 319] on span "Edit name" at bounding box center [765, 316] width 51 height 14
type input "*"
click at [819, 249] on div "plus" at bounding box center [824, 243] width 24 height 24
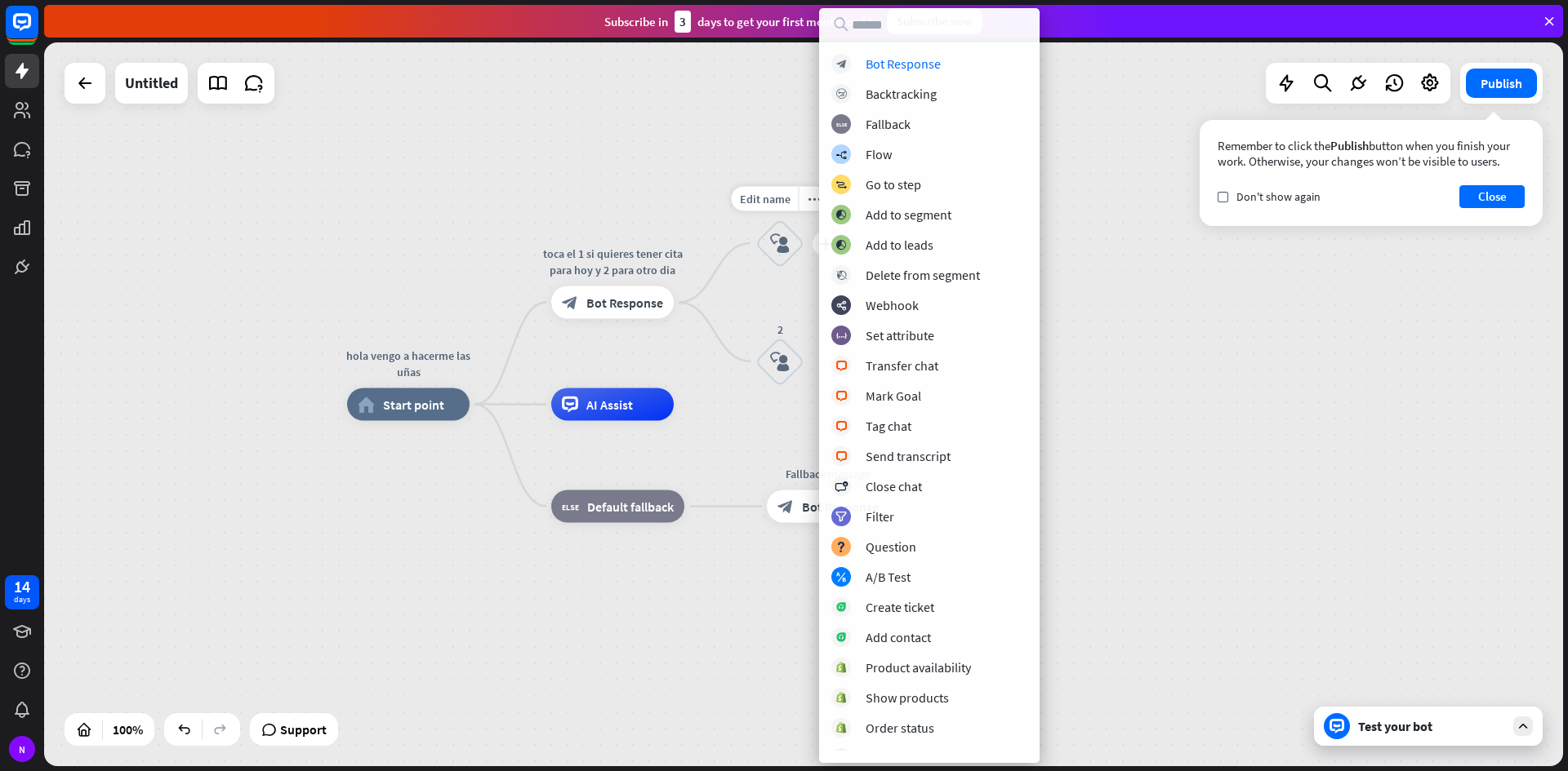
click at [765, 238] on div "block_user_input" at bounding box center [780, 244] width 49 height 49
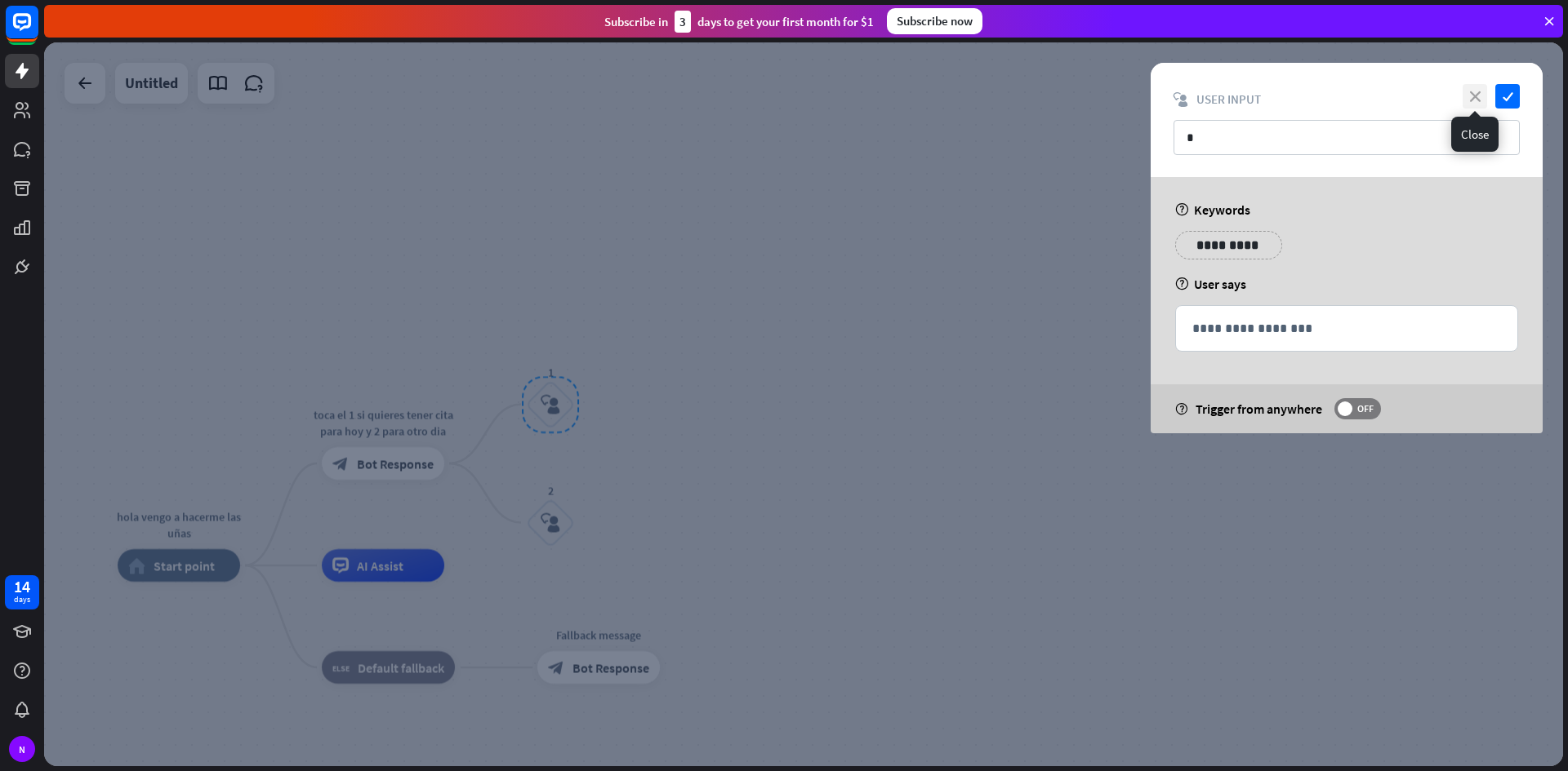
click at [1479, 94] on icon "close" at bounding box center [1474, 96] width 24 height 24
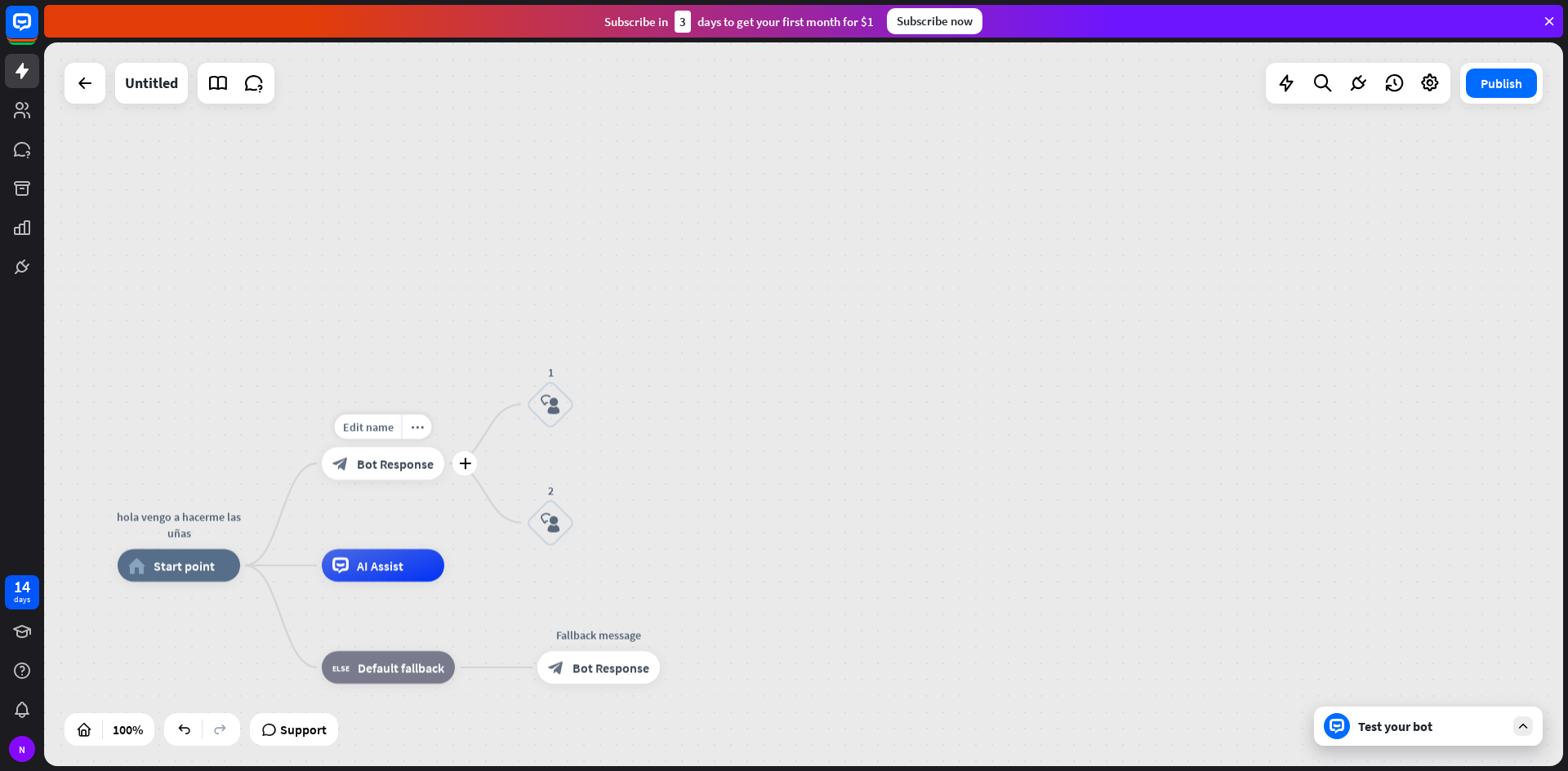
click at [362, 455] on span "Bot Response" at bounding box center [395, 463] width 77 height 16
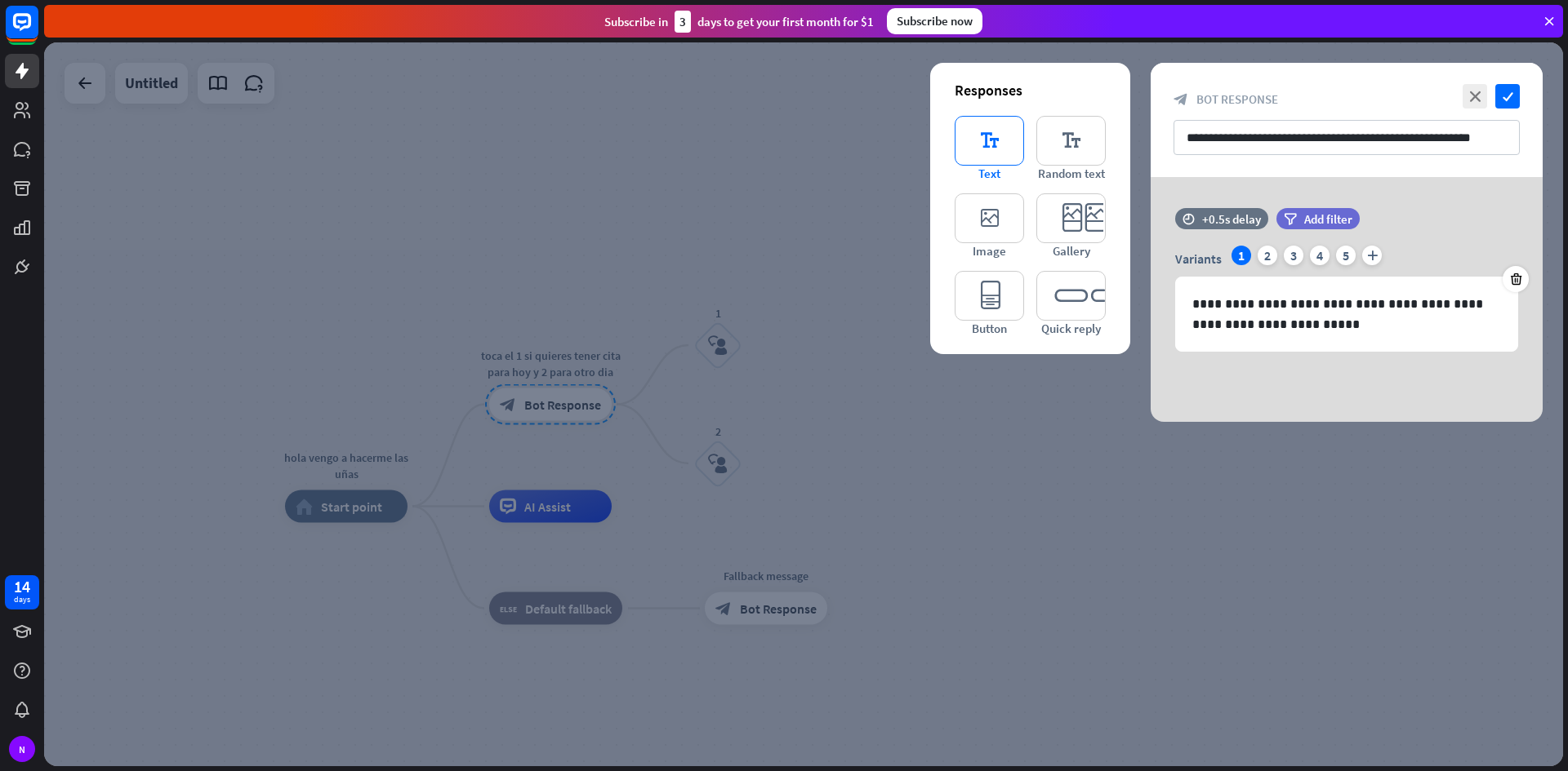
click at [982, 151] on icon "editor_text" at bounding box center [989, 141] width 69 height 50
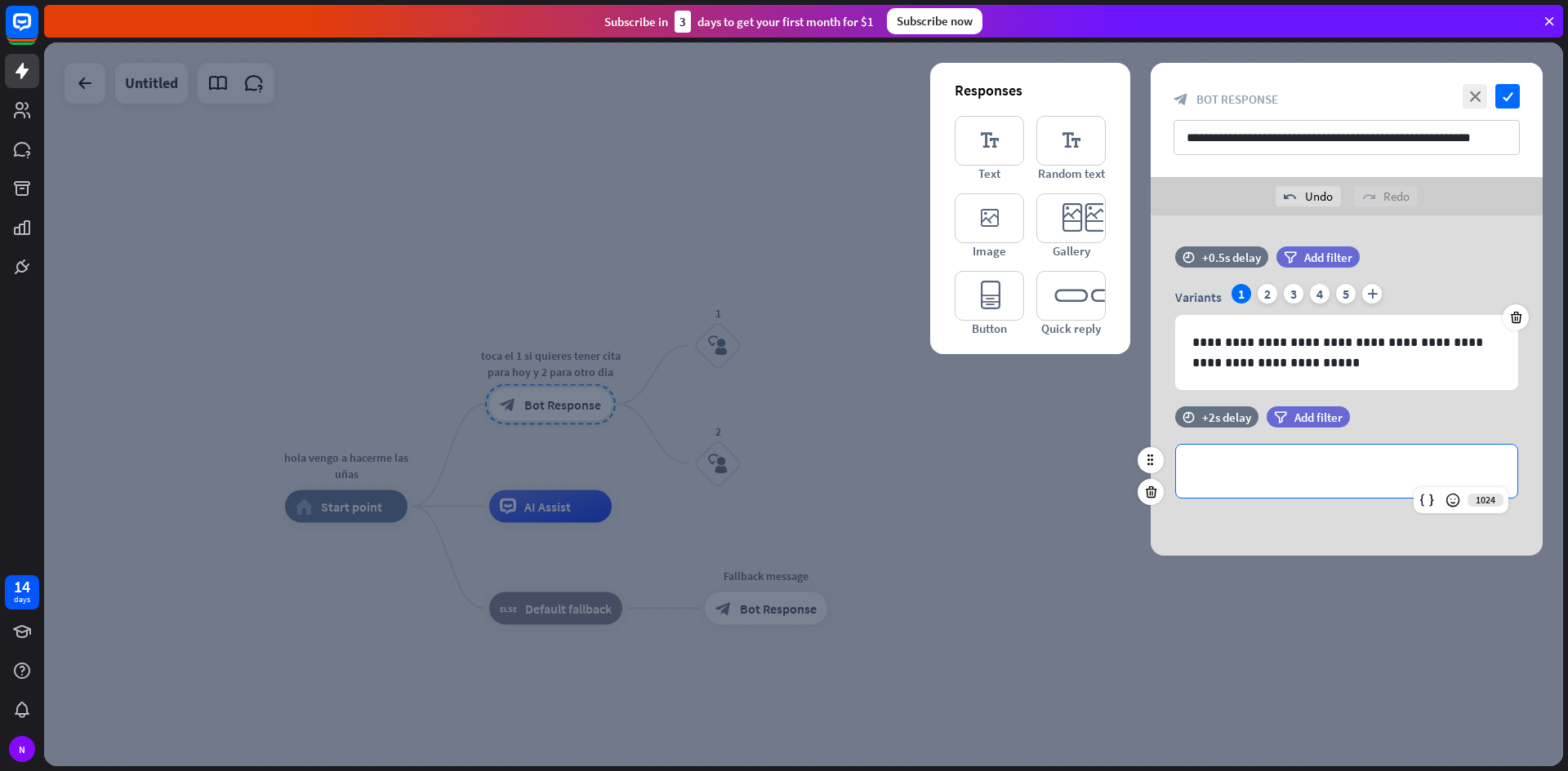
click at [1293, 465] on p "**********" at bounding box center [1346, 471] width 309 height 20
click at [1302, 361] on p "**********" at bounding box center [1346, 352] width 309 height 40
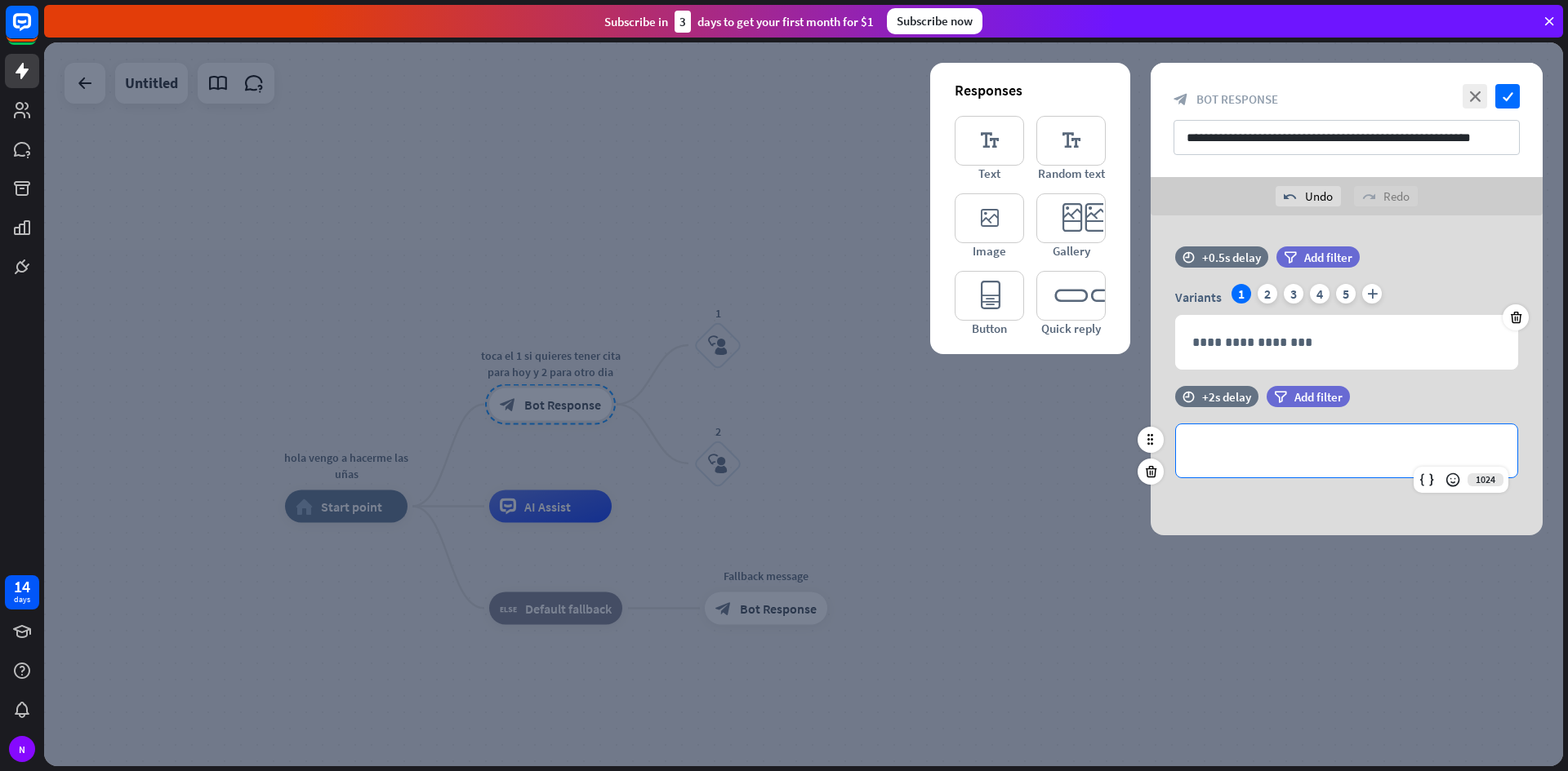
drag, startPoint x: 1298, startPoint y: 426, endPoint x: 1289, endPoint y: 428, distance: 9.2
click at [1297, 426] on div "**********" at bounding box center [1346, 451] width 341 height 53
click at [629, 221] on div at bounding box center [803, 404] width 1518 height 724
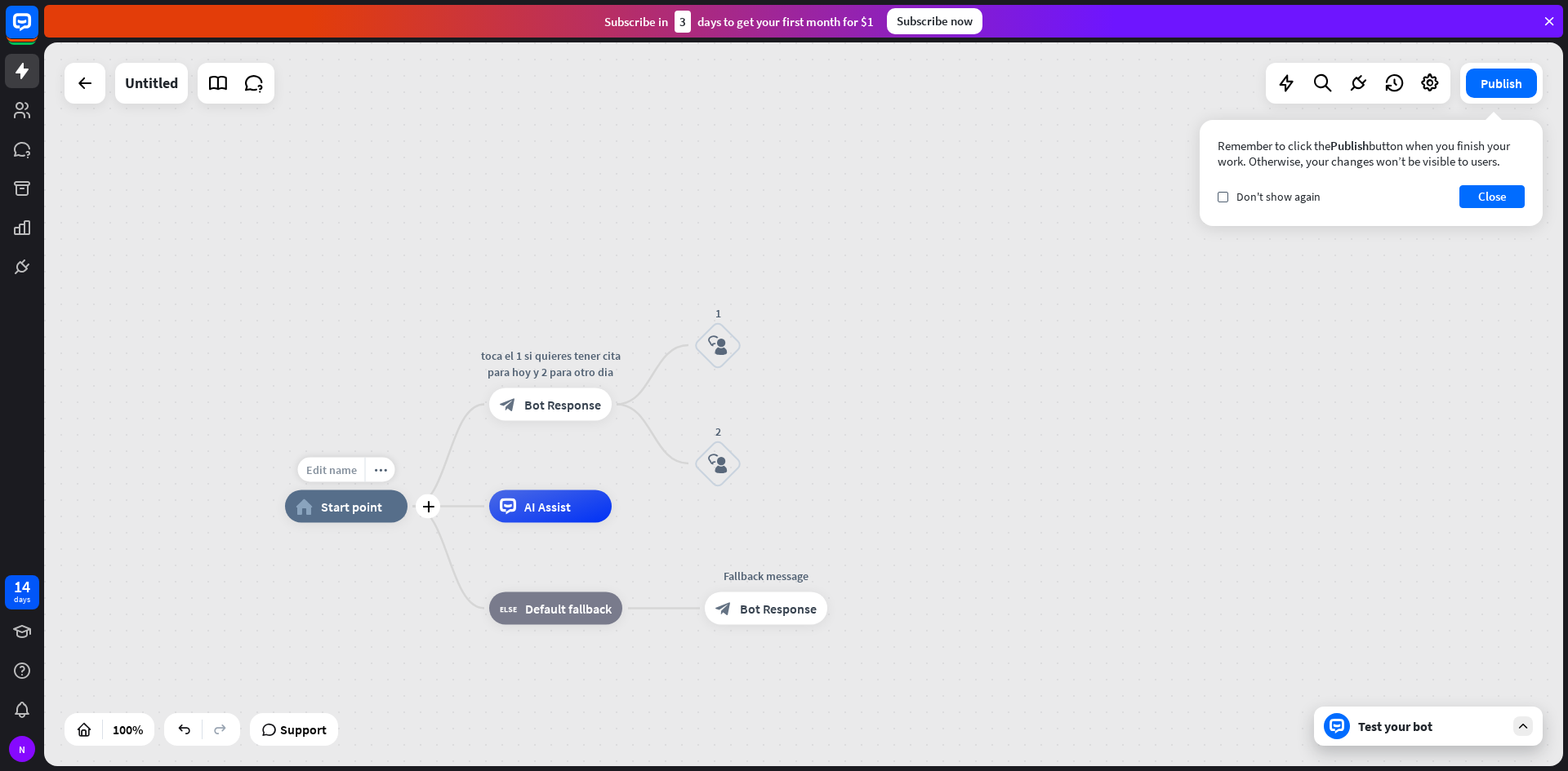
click at [336, 472] on span "Edit name" at bounding box center [331, 469] width 51 height 14
type input "*"
type input "******"
click at [452, 227] on div "****** home_2 Start point toca el 1 si quieres tener cita para hoy y 2 para otr…" at bounding box center [803, 404] width 1518 height 724
click at [529, 373] on span "Edit name" at bounding box center [536, 369] width 51 height 14
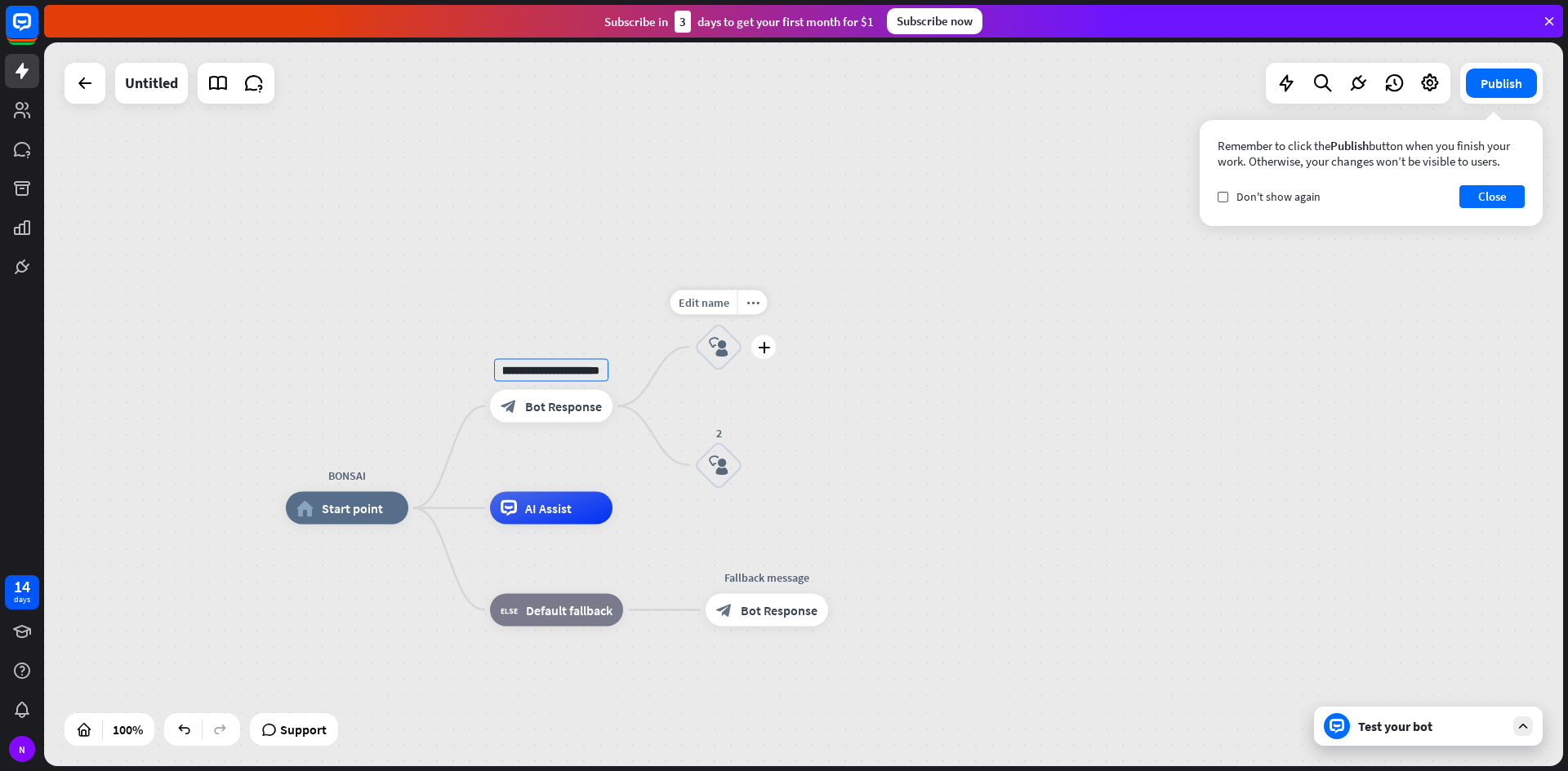
scroll to position [0, 161]
click at [522, 367] on input "**********" at bounding box center [551, 370] width 115 height 23
click at [524, 373] on input "**********" at bounding box center [551, 370] width 115 height 23
type input "**********"
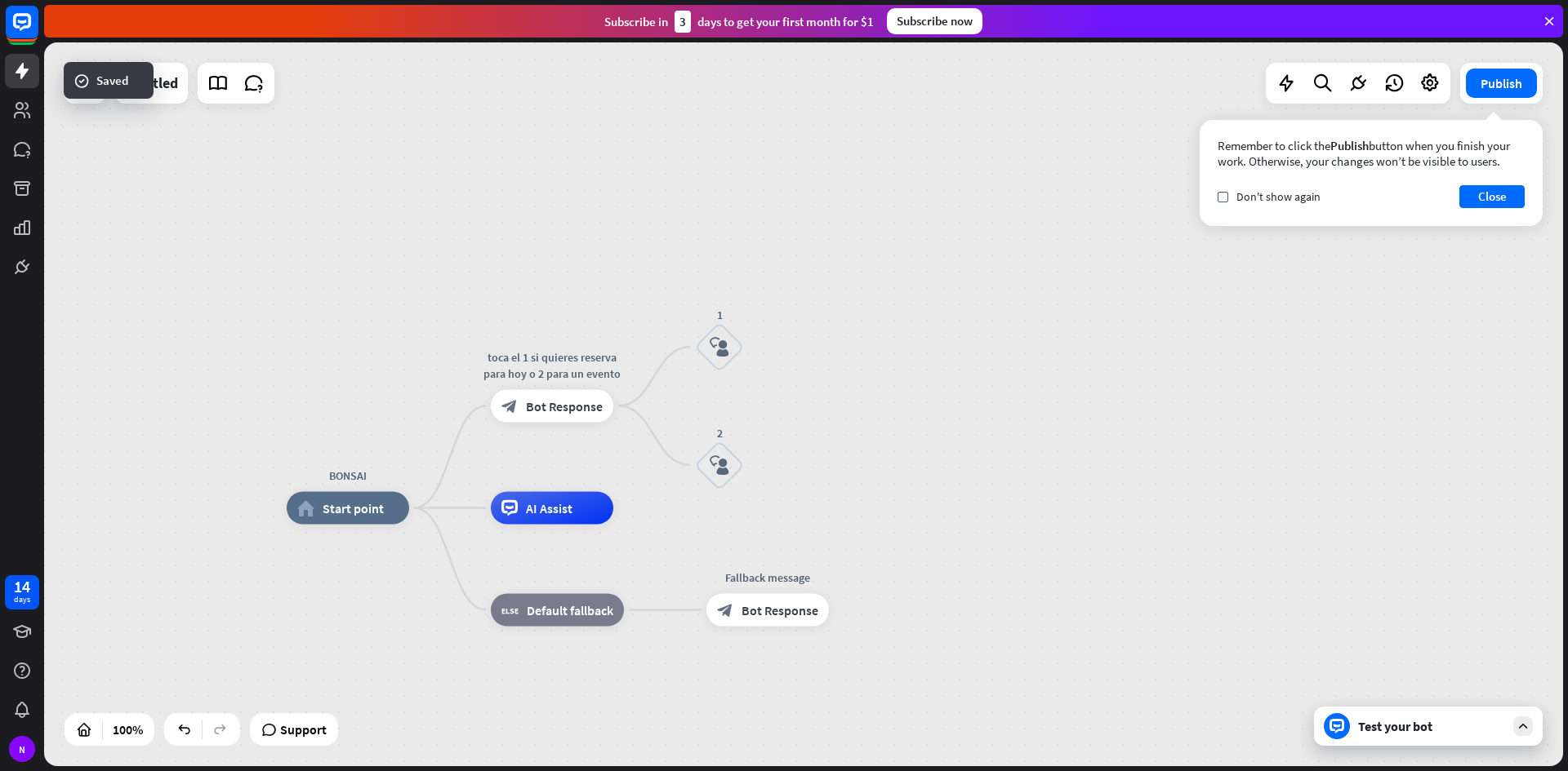
click at [895, 437] on div "**********" at bounding box center [803, 404] width 1518 height 724
click at [711, 298] on span "Edit name" at bounding box center [703, 301] width 51 height 14
click at [834, 344] on div "BONSAI home_2 Start point toca el 1 si quieres reserva para hoy o 2 para un eve…" at bounding box center [803, 404] width 1518 height 724
click at [721, 303] on span "Edit name" at bounding box center [706, 301] width 51 height 14
click at [761, 348] on icon "plus" at bounding box center [765, 346] width 13 height 12
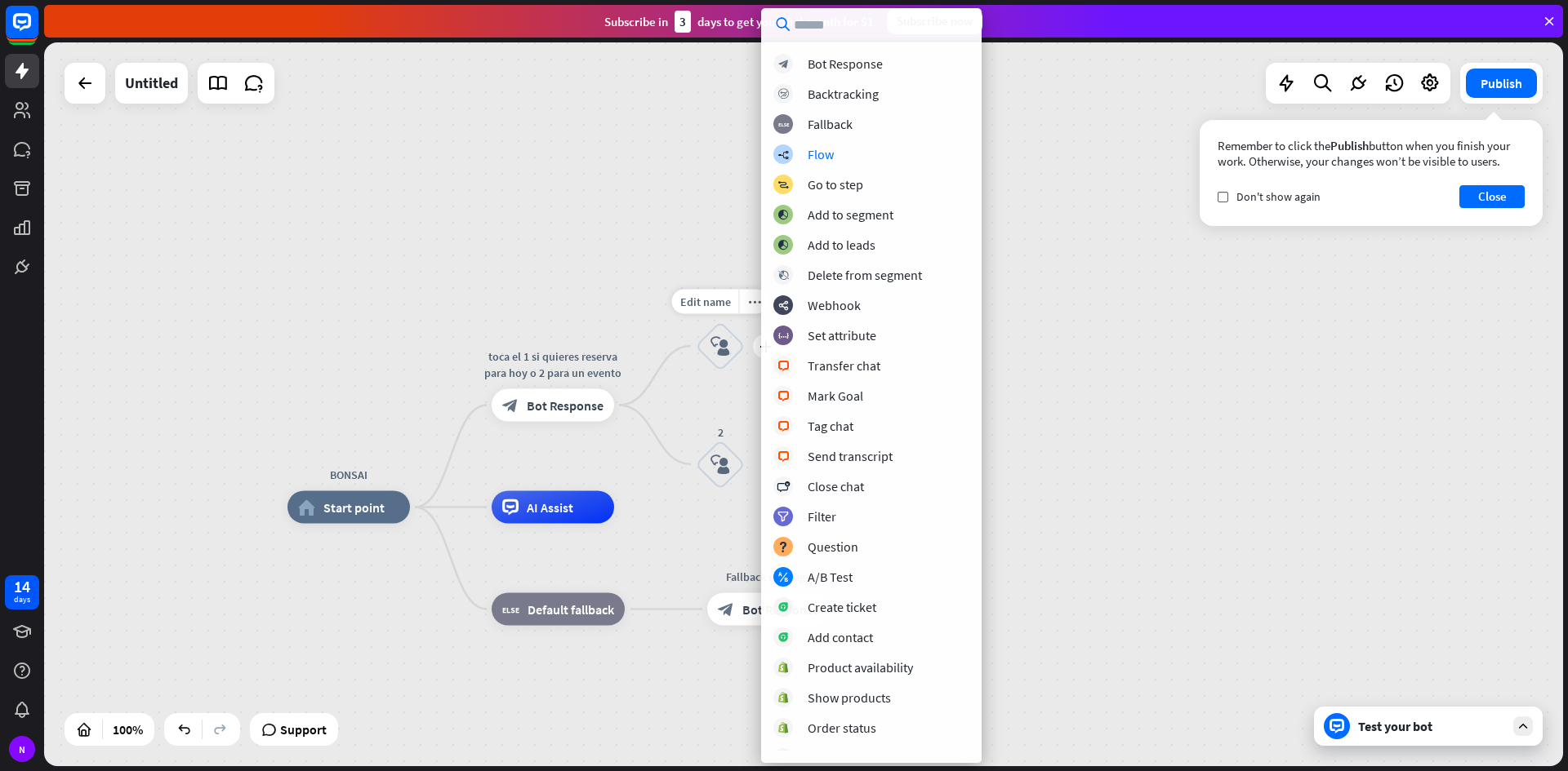
click at [716, 351] on icon "block_user_input" at bounding box center [720, 345] width 19 height 19
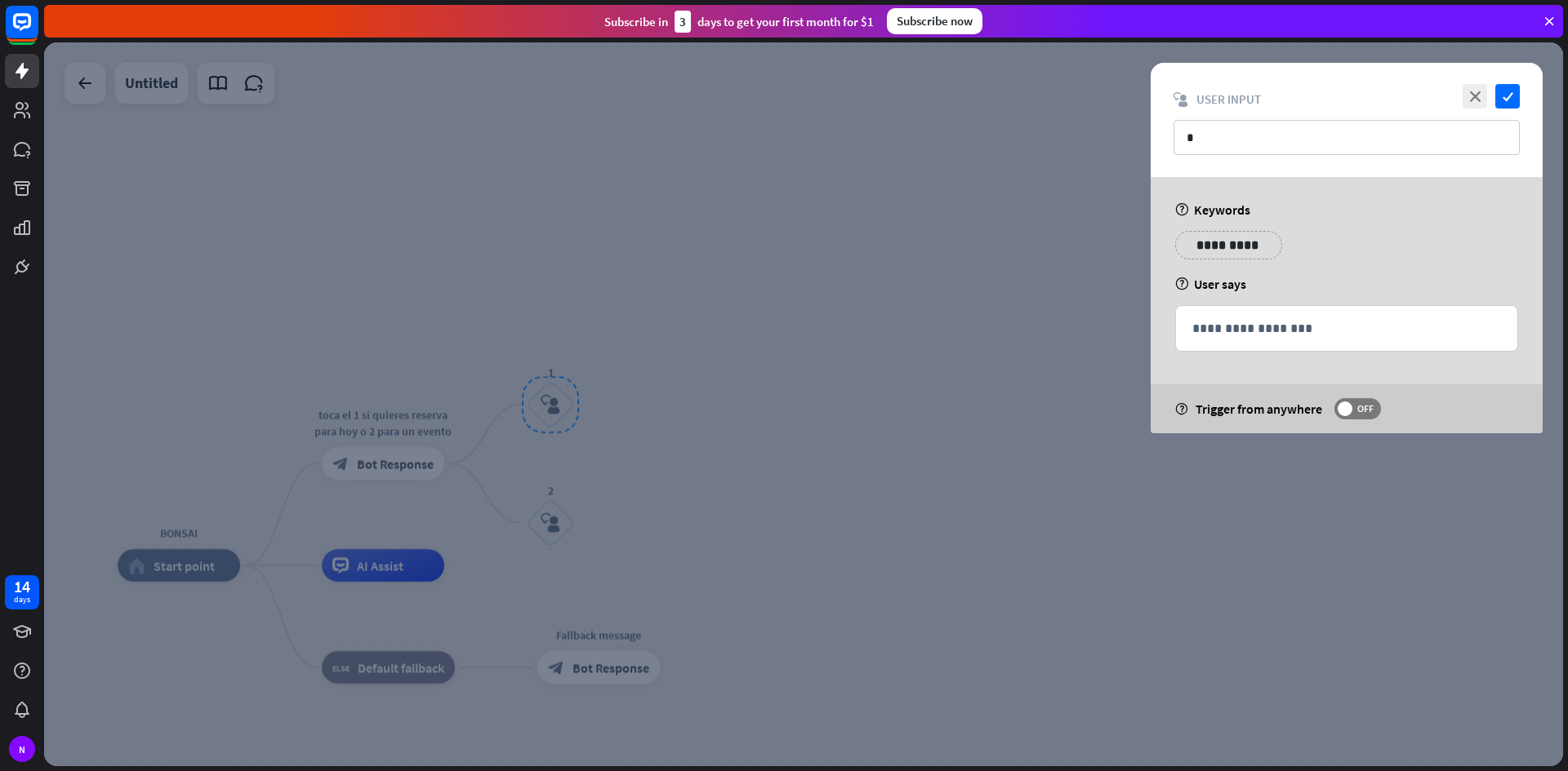
drag, startPoint x: 996, startPoint y: 339, endPoint x: 1018, endPoint y: 328, distance: 24.6
click at [1018, 331] on div at bounding box center [803, 404] width 1518 height 724
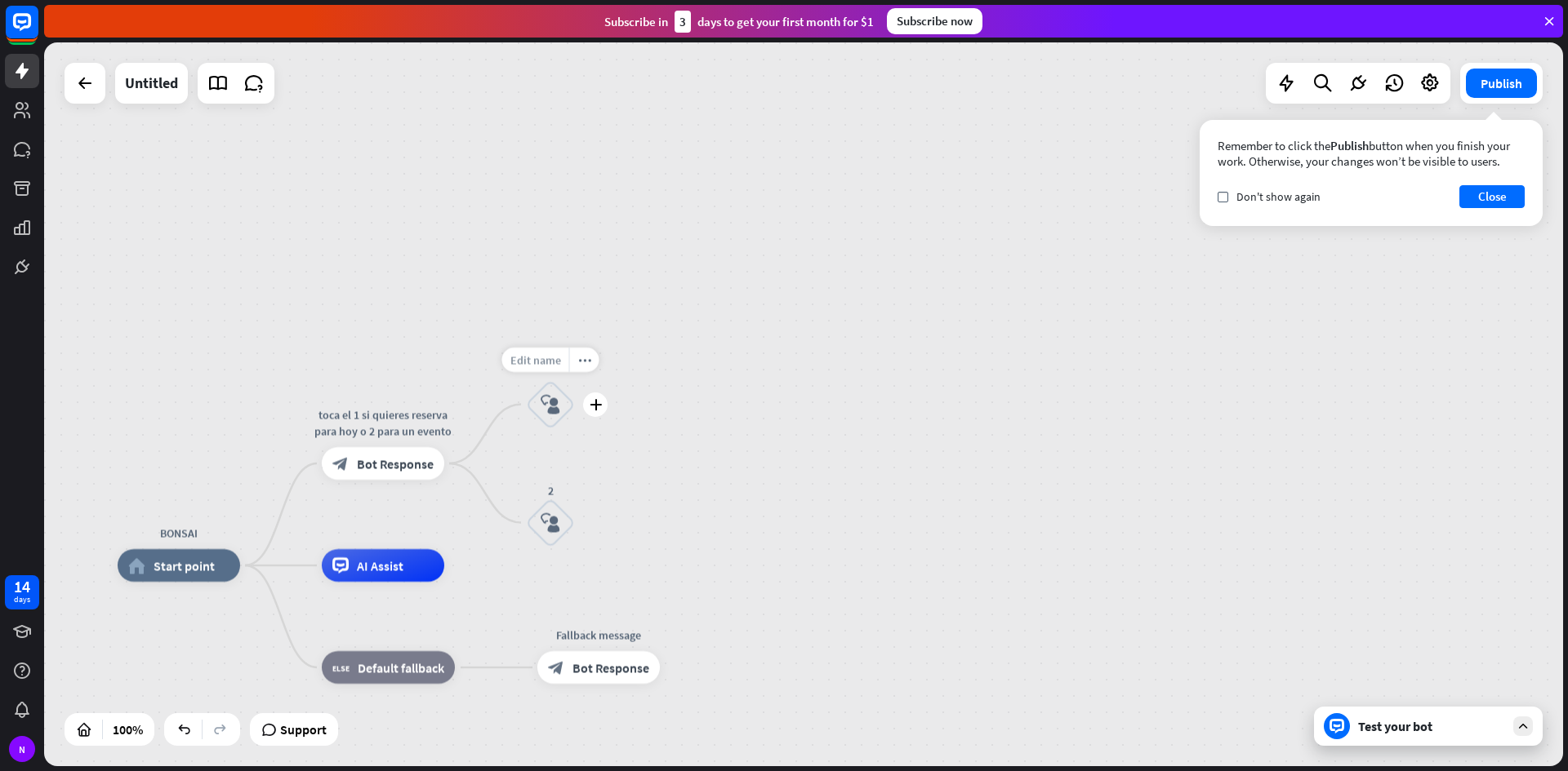
click at [548, 359] on span "Edit name" at bounding box center [535, 359] width 51 height 14
click at [564, 400] on div "block_user_input" at bounding box center [550, 404] width 49 height 49
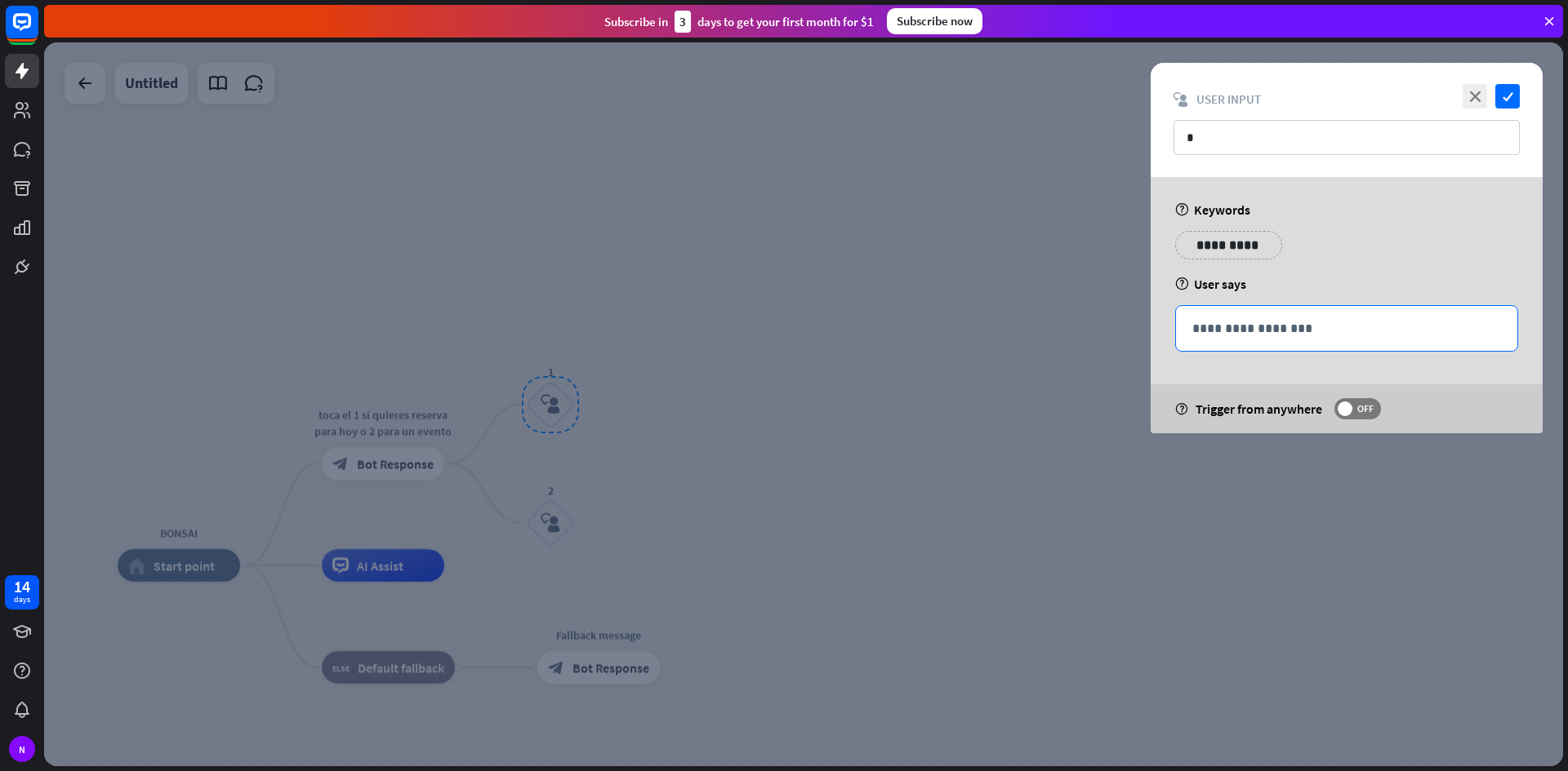
click at [1245, 333] on p "**********" at bounding box center [1346, 329] width 309 height 20
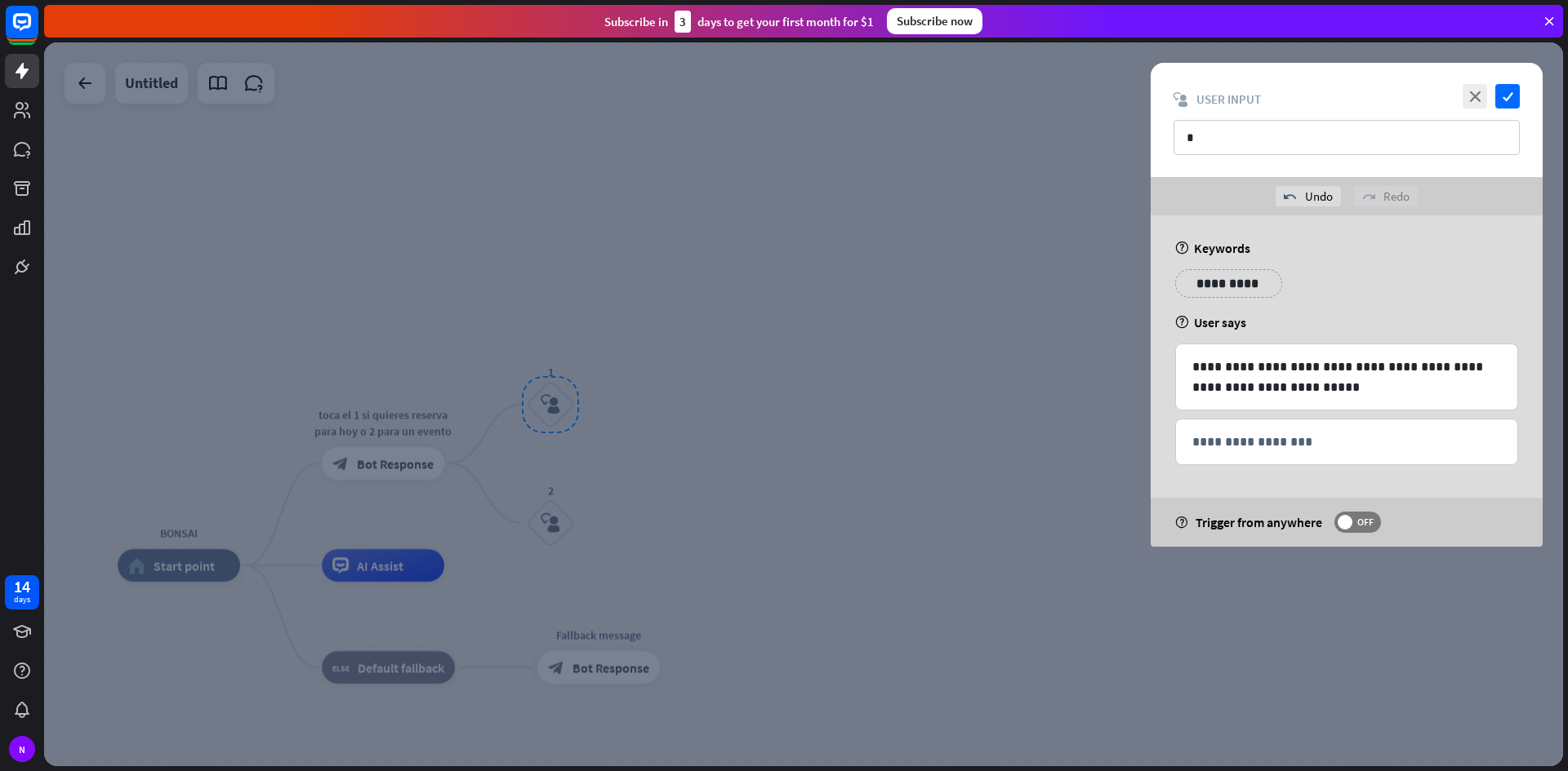
click at [1062, 266] on div at bounding box center [803, 404] width 1518 height 724
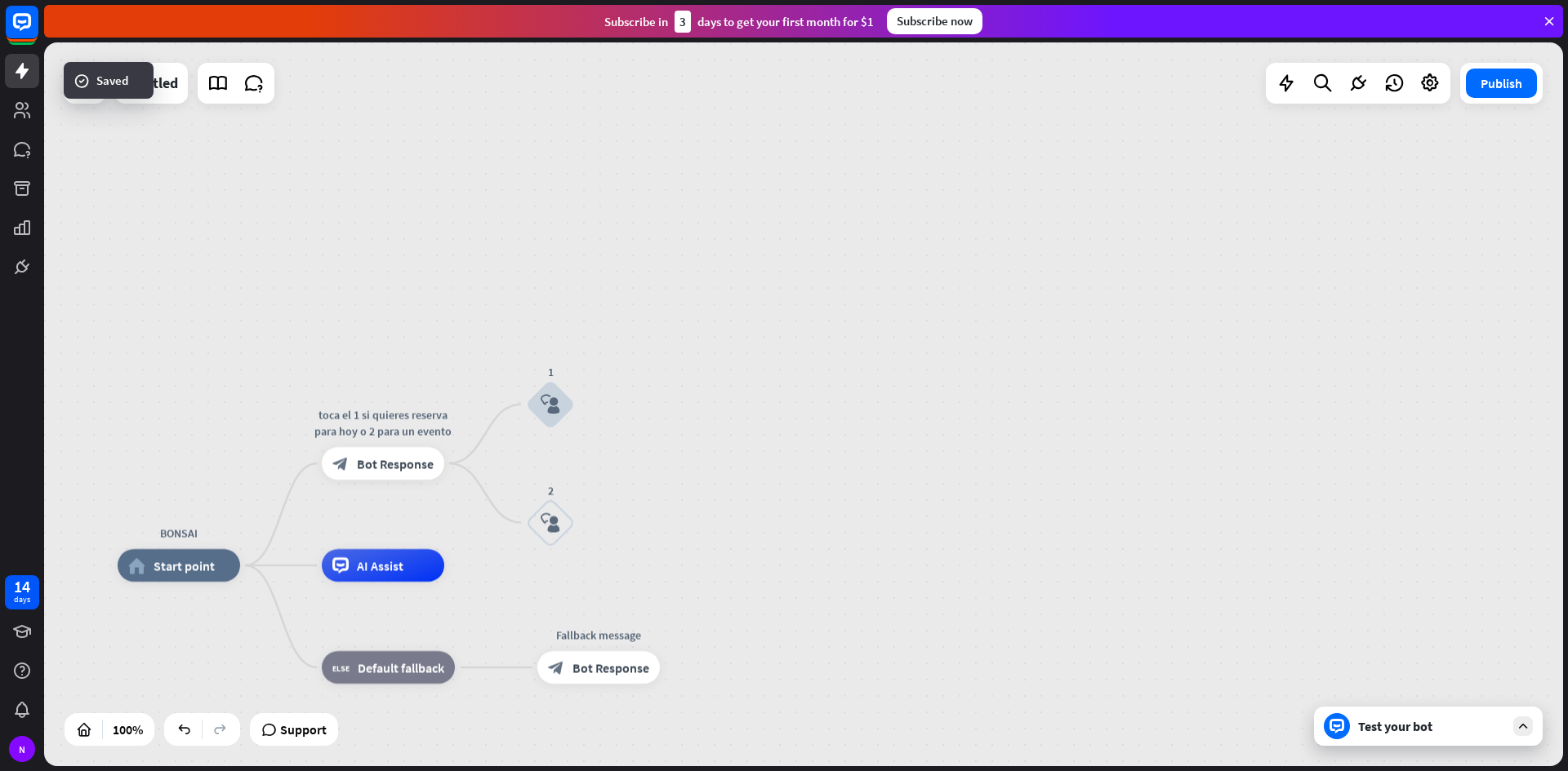
click at [1361, 737] on div "Test your bot" at bounding box center [1427, 726] width 228 height 39
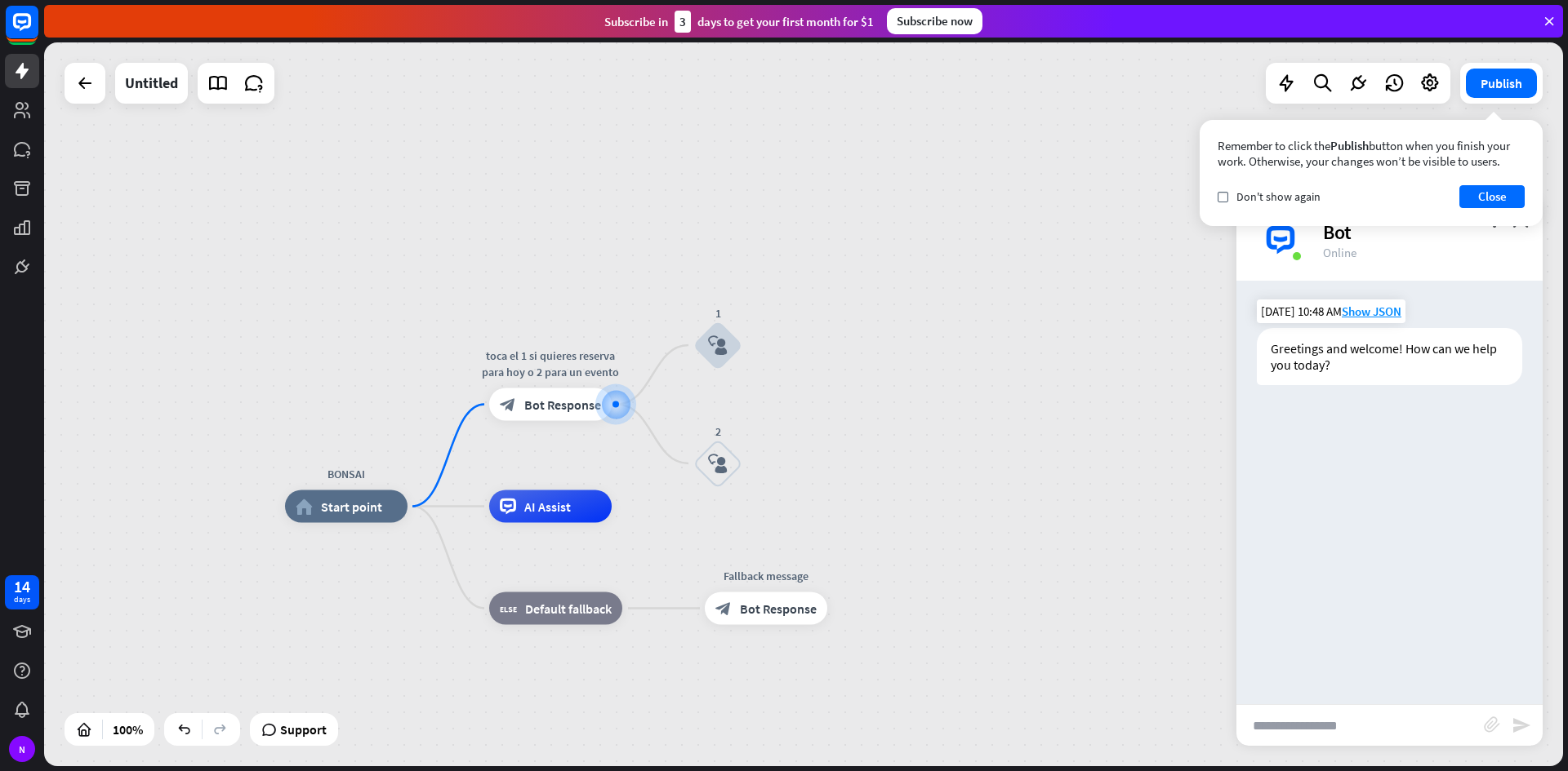
click at [1356, 366] on div "Greetings and welcome! How can we help you today?" at bounding box center [1389, 356] width 266 height 57
click at [604, 396] on div at bounding box center [615, 404] width 23 height 23
click at [554, 398] on span "Bot Response" at bounding box center [561, 404] width 77 height 16
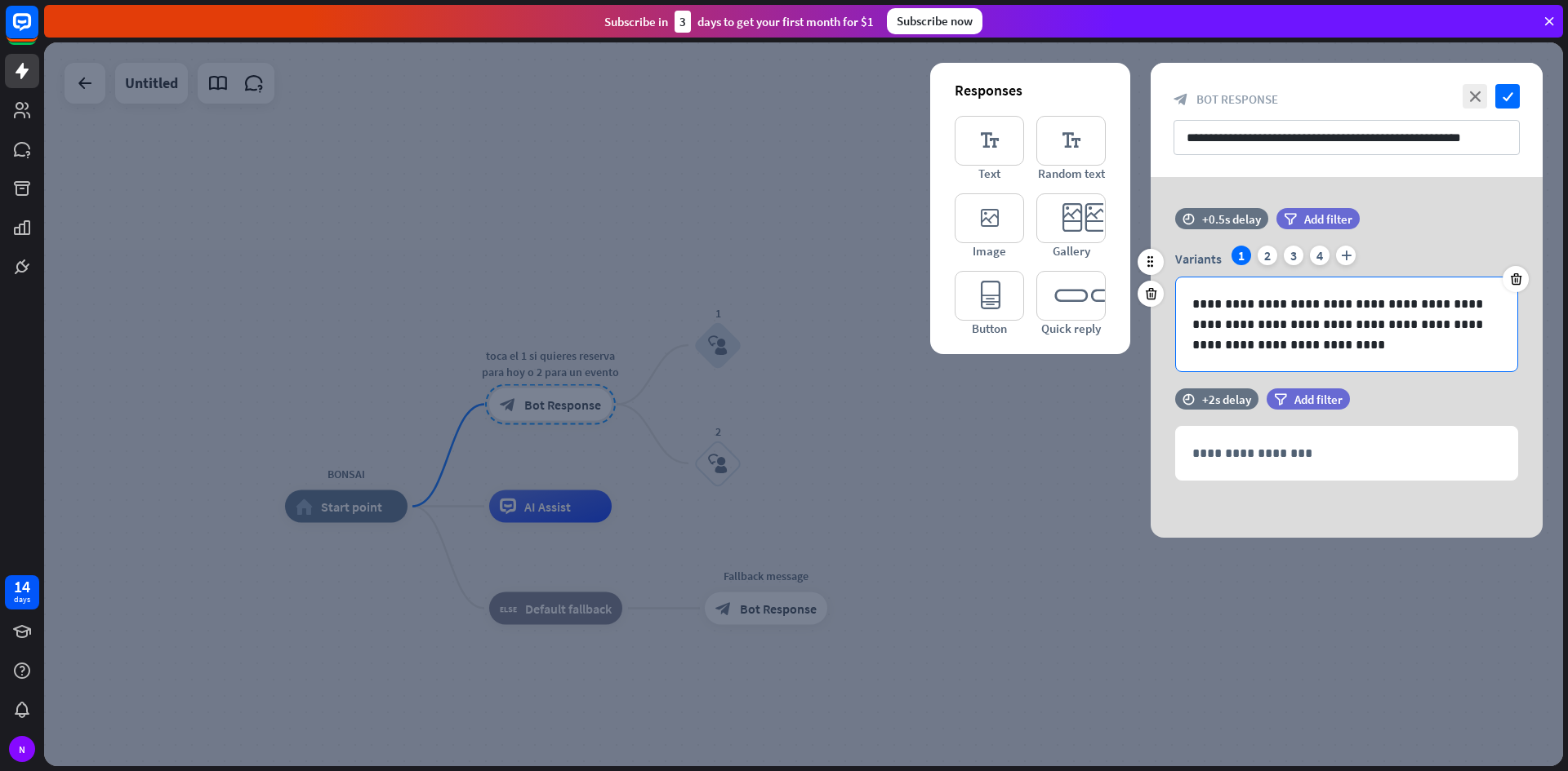
click at [1275, 335] on p "**********" at bounding box center [1346, 324] width 309 height 62
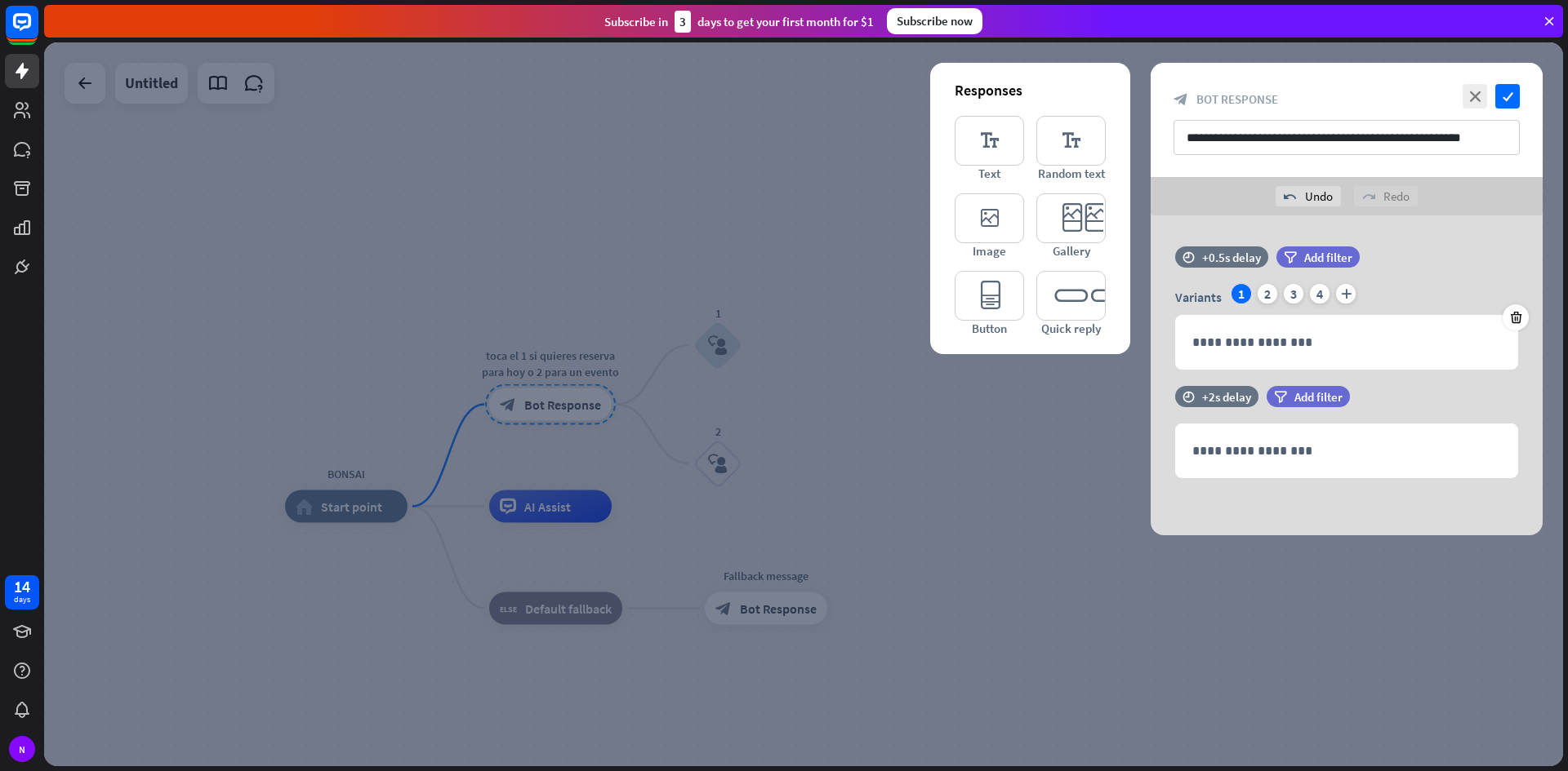
click at [921, 513] on div at bounding box center [803, 404] width 1518 height 724
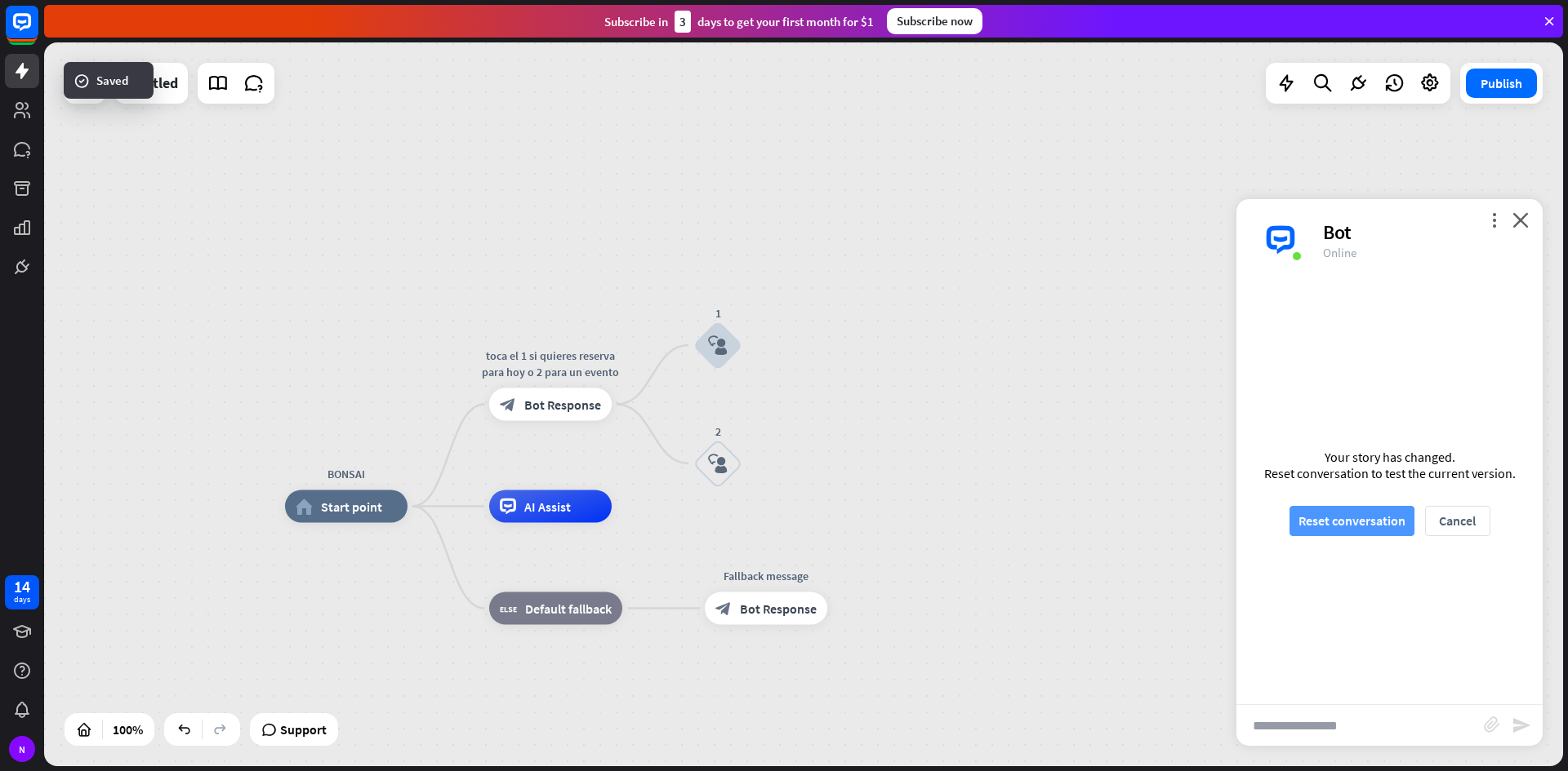
click at [1370, 516] on button "Reset conversation" at bounding box center [1351, 521] width 125 height 30
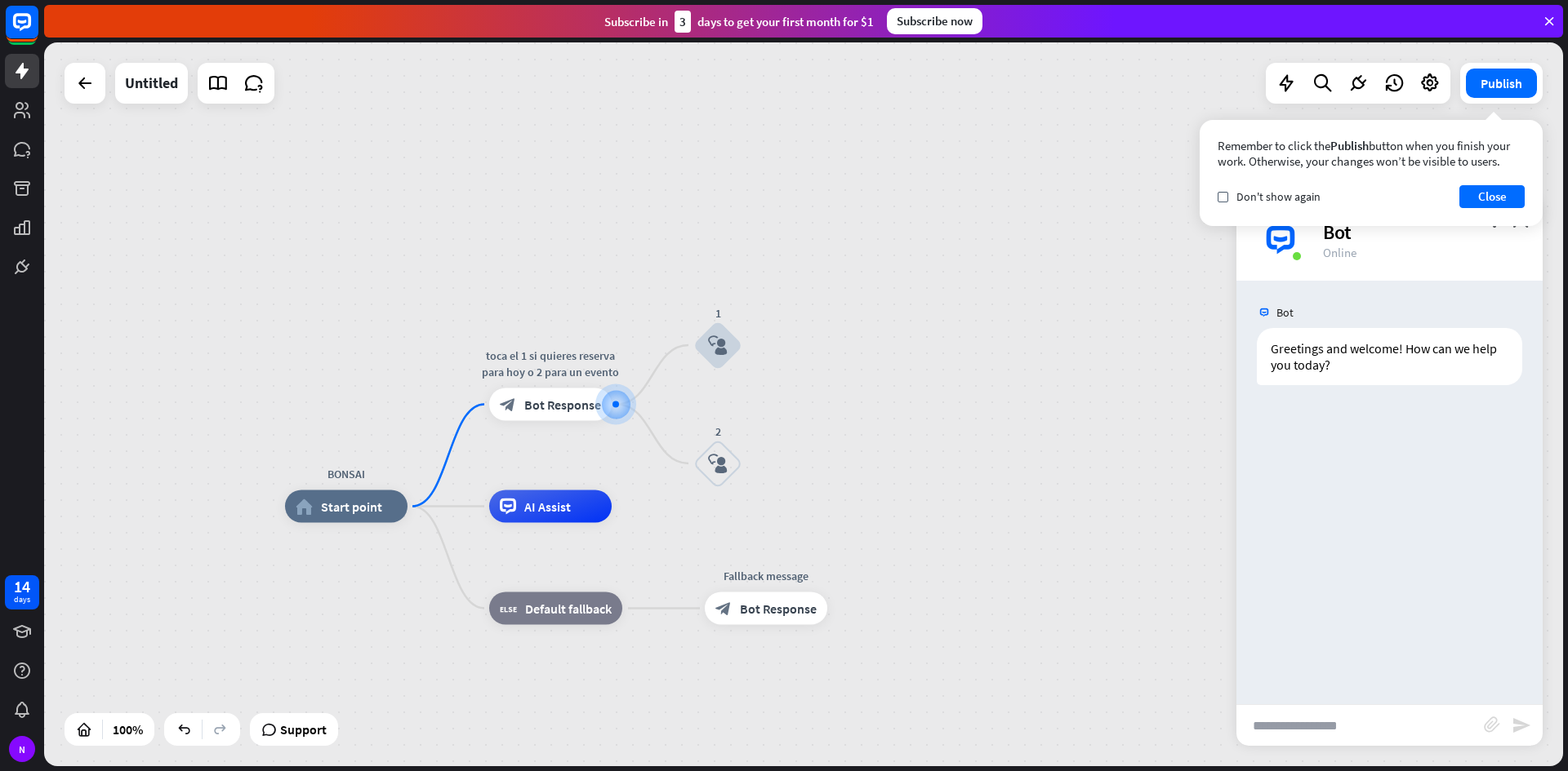
click at [1407, 510] on div "Bot Greetings and welcome! How can we help you [DATE]? [DATE] 10:49 AM Show JSON" at bounding box center [1388, 492] width 306 height 424
click at [506, 419] on div "block_bot_response Bot Response" at bounding box center [550, 404] width 122 height 33
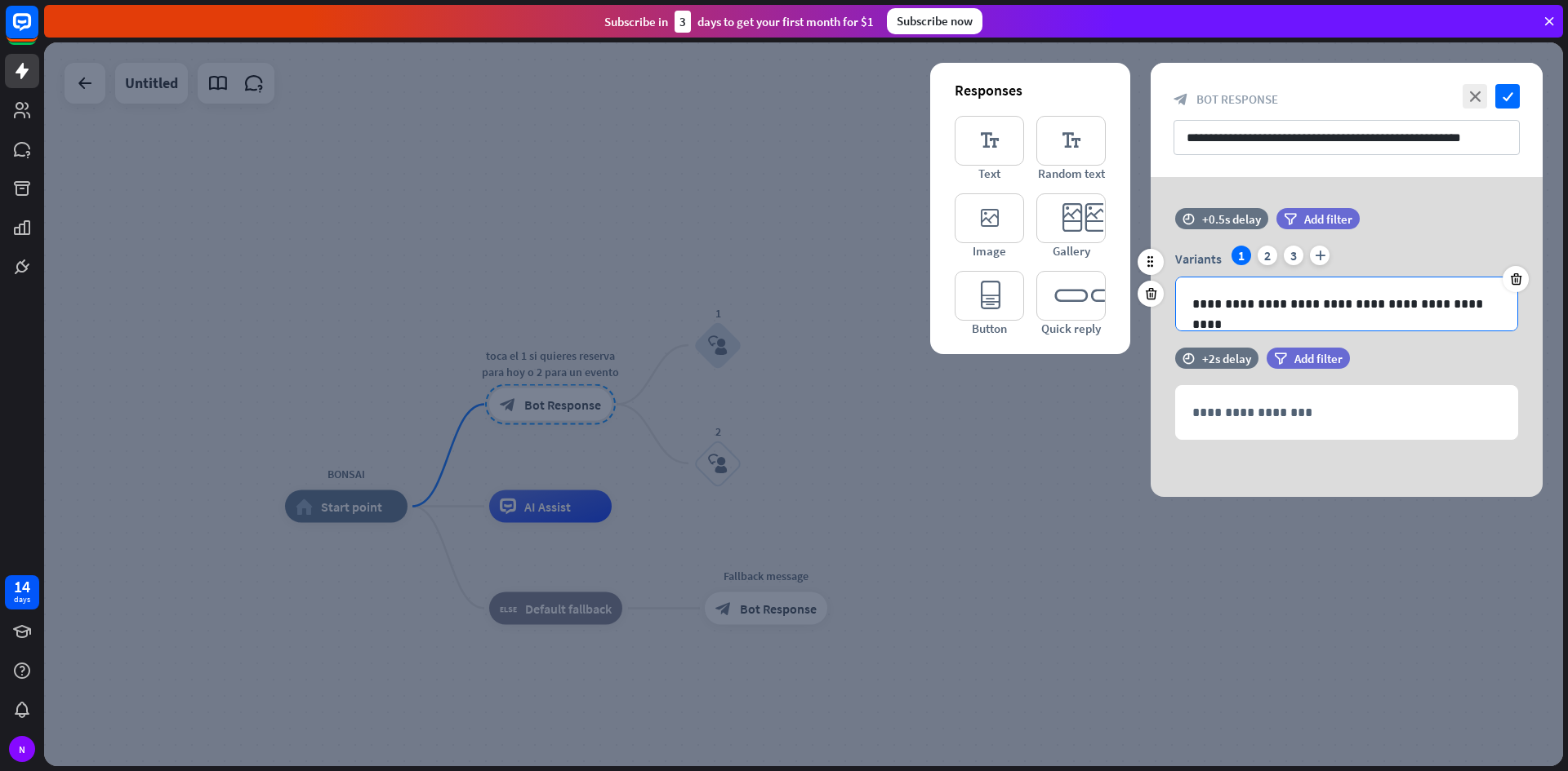
click at [1489, 305] on p "**********" at bounding box center [1346, 304] width 309 height 20
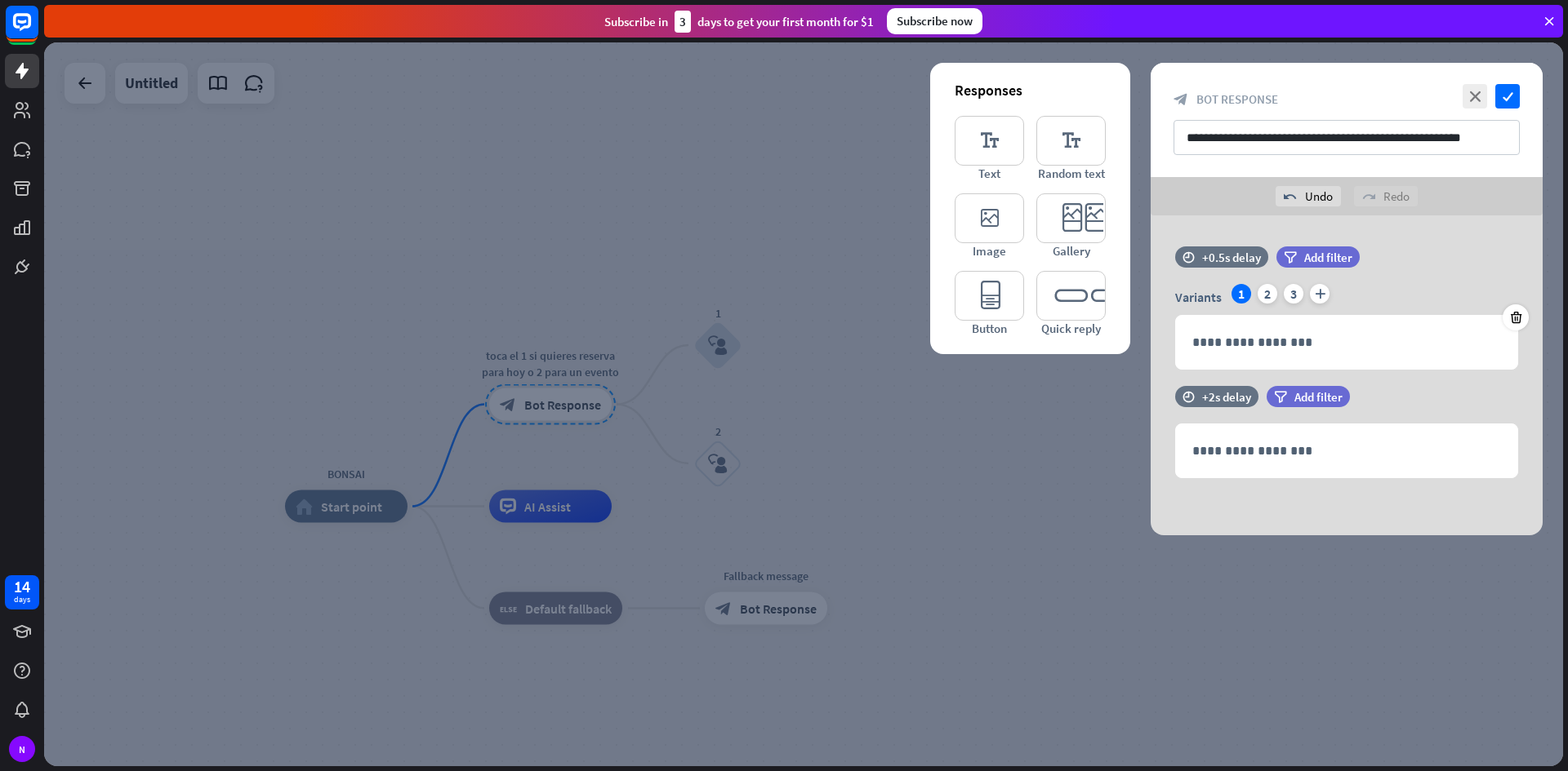
click at [1070, 549] on div at bounding box center [803, 404] width 1518 height 724
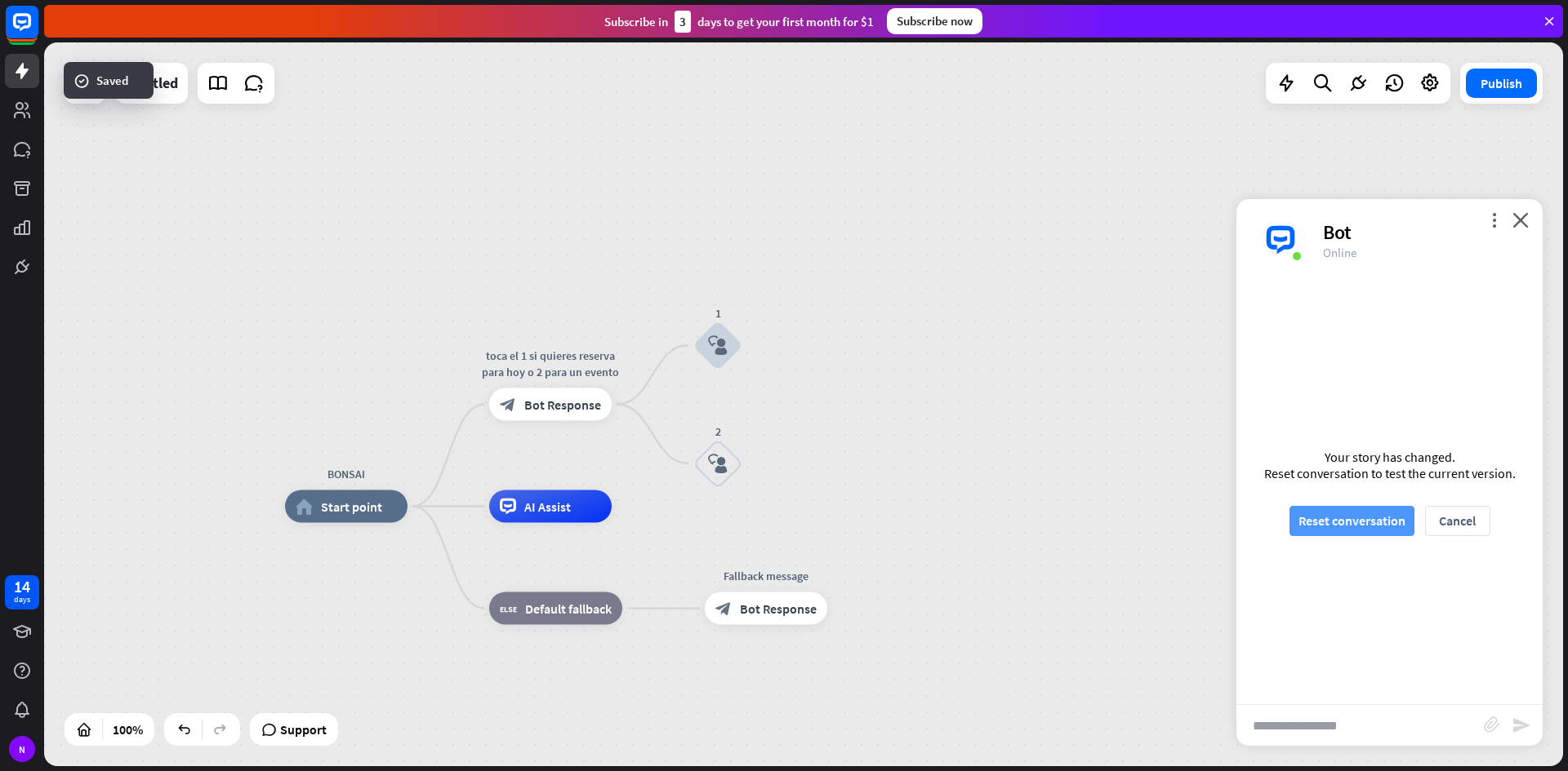
click at [1307, 510] on button "Reset conversation" at bounding box center [1351, 521] width 125 height 30
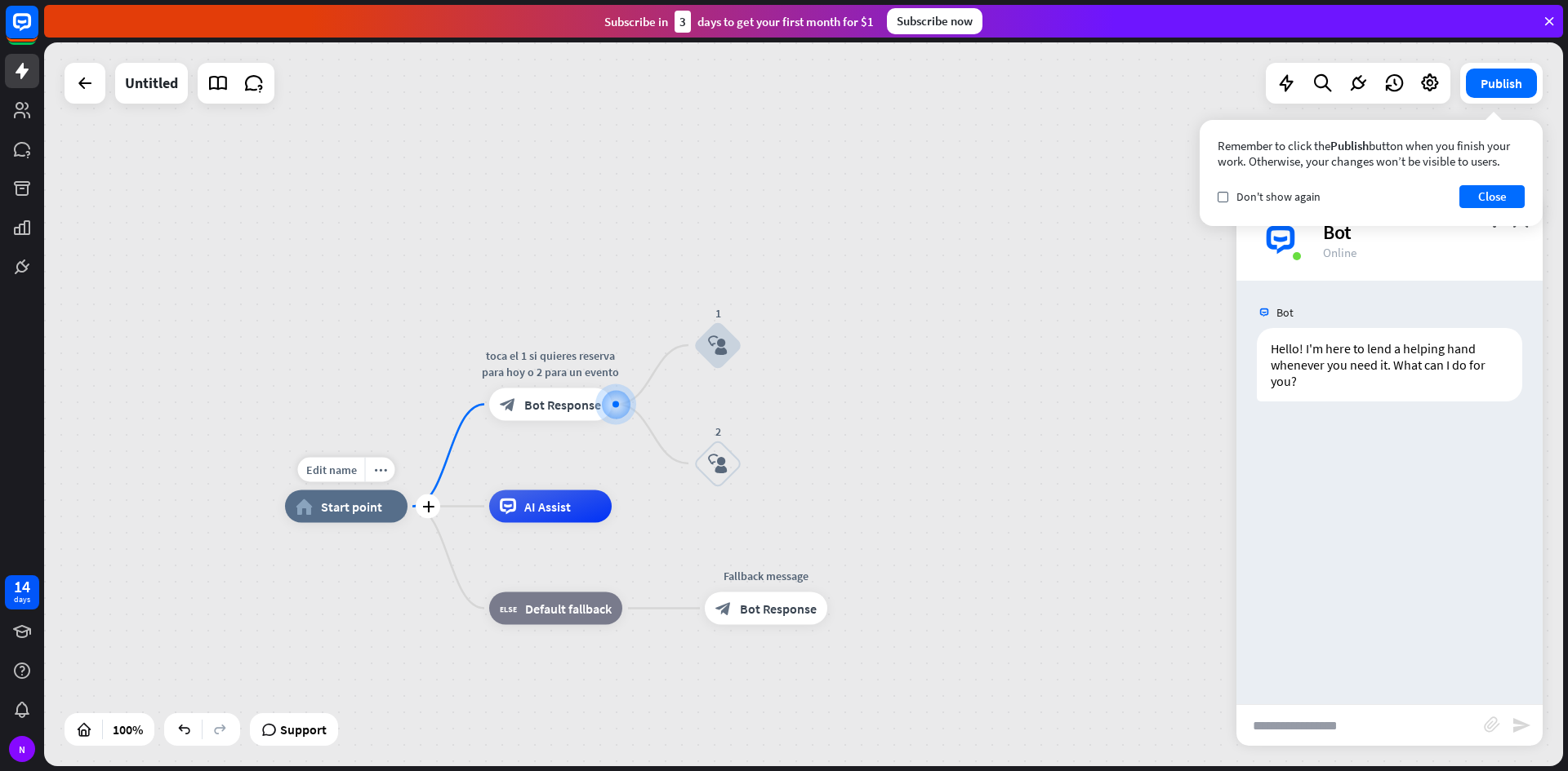
click at [399, 513] on div "home_2 Start point" at bounding box center [346, 506] width 122 height 33
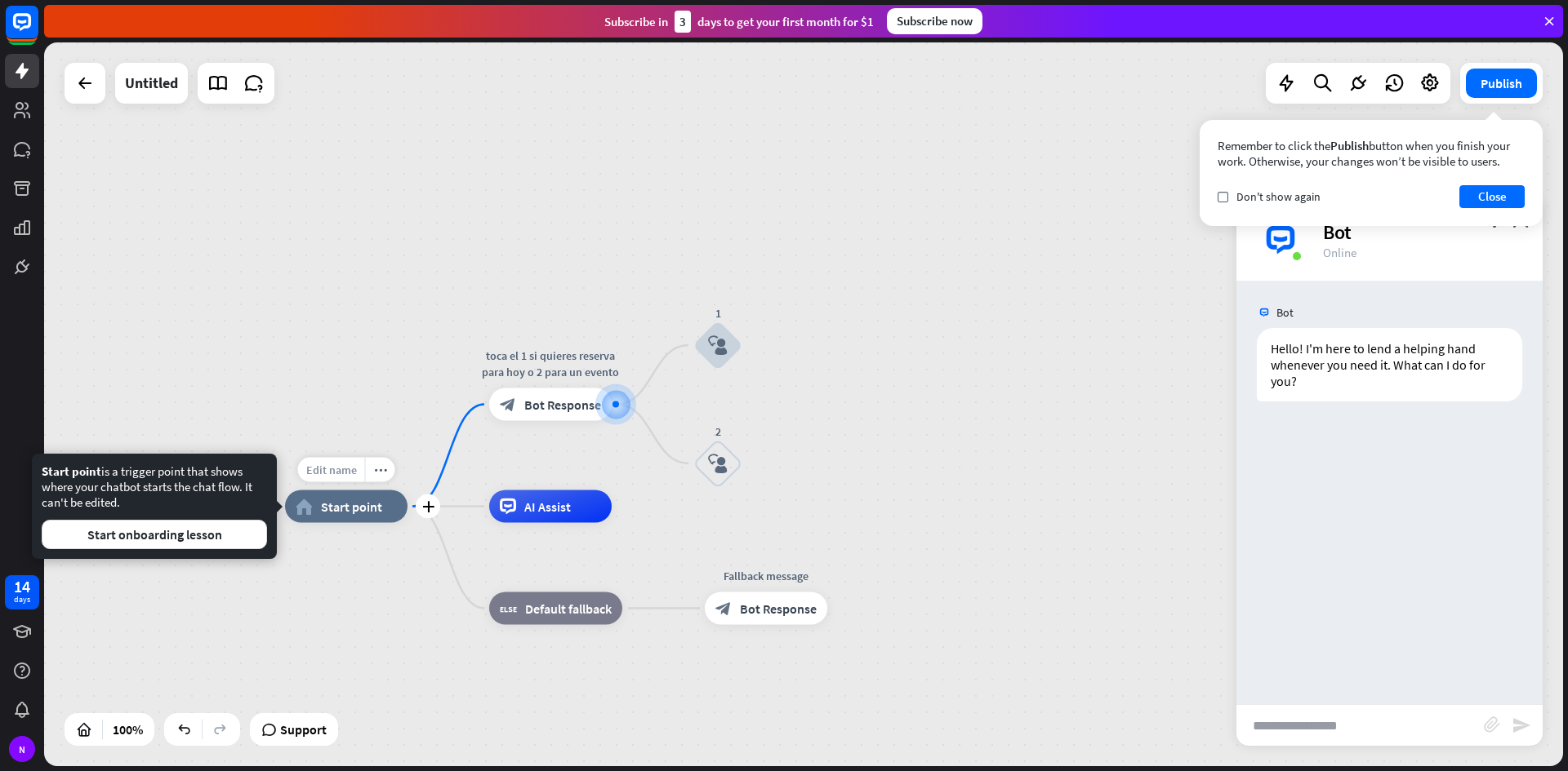
click at [351, 471] on span "Edit name" at bounding box center [331, 469] width 51 height 14
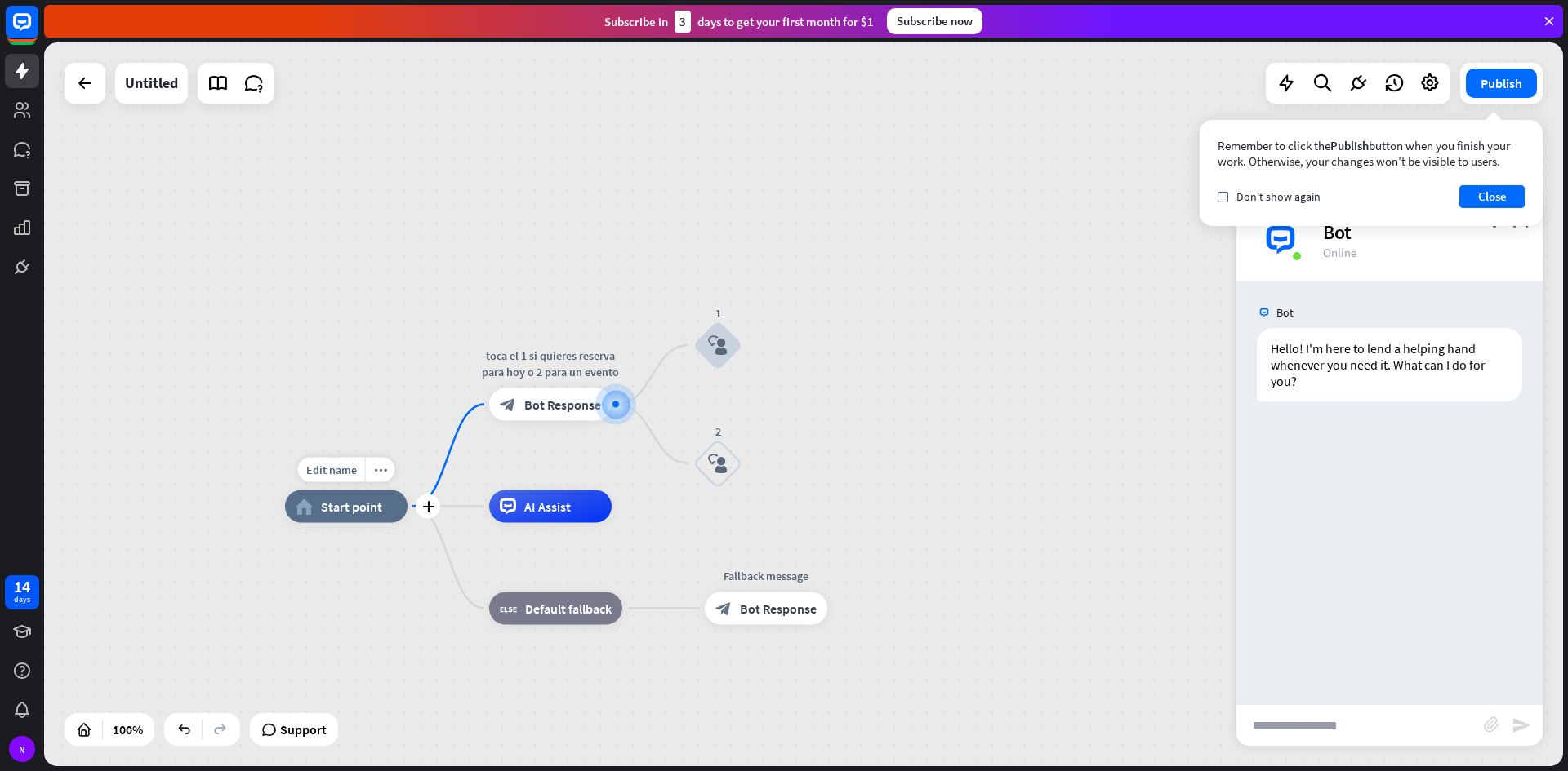
click at [354, 512] on span "Start point" at bounding box center [352, 506] width 62 height 16
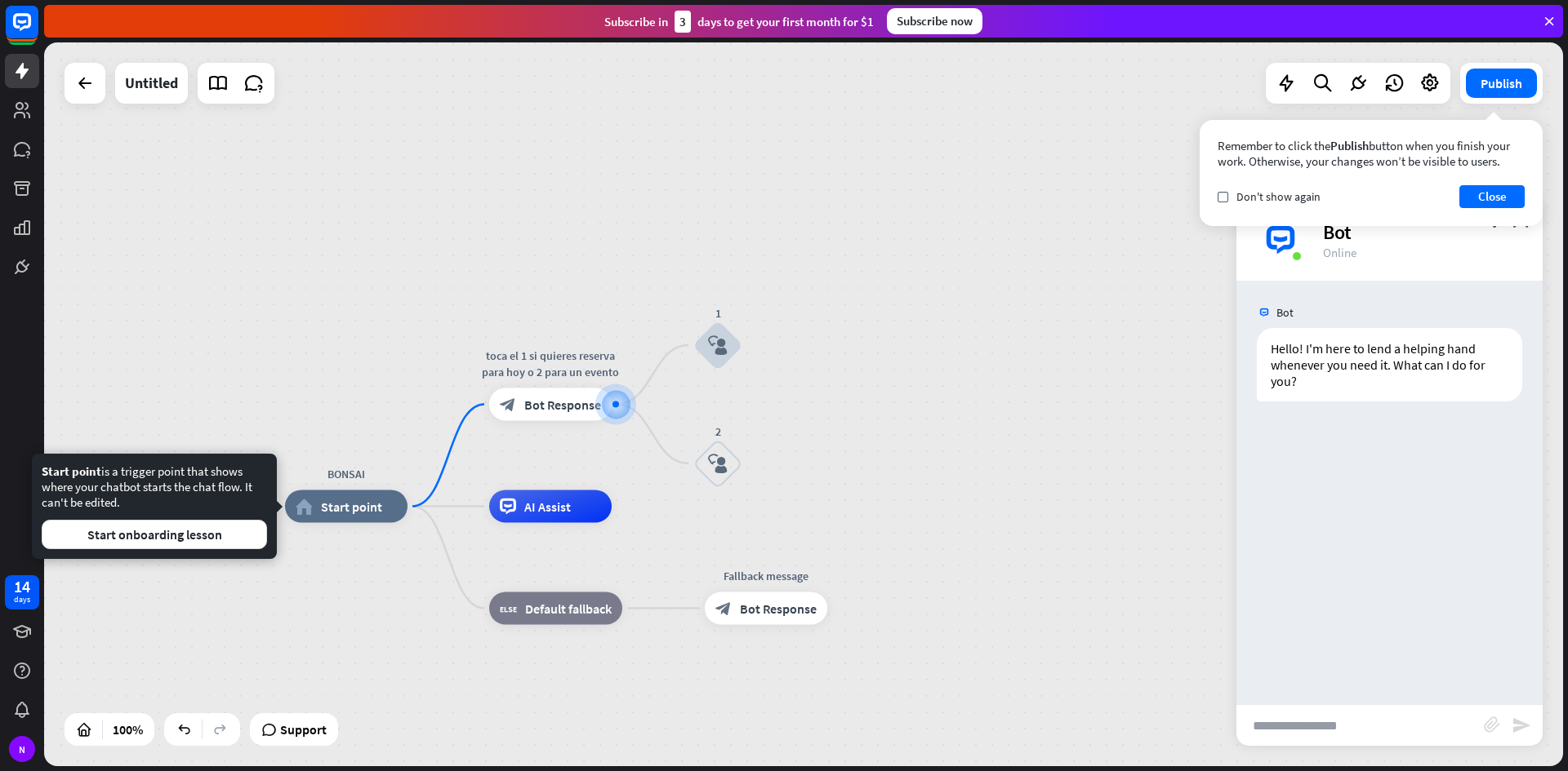
click at [349, 523] on div "Edit name more_horiz BONSAI home_2 Start point" at bounding box center [346, 506] width 122 height 33
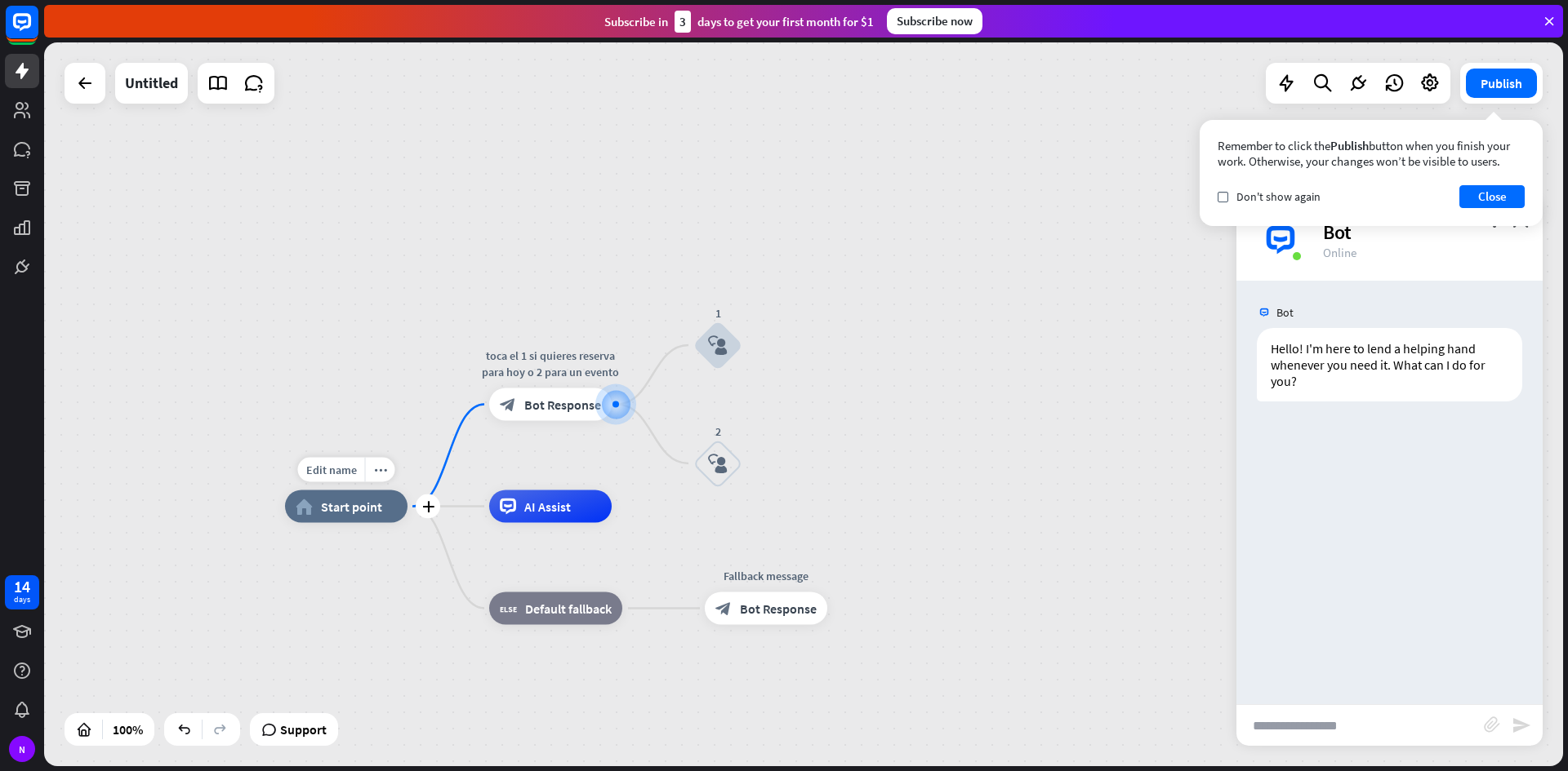
click at [352, 523] on div "Edit name more_horiz plus BONSAI home_2 Start point" at bounding box center [346, 506] width 122 height 33
drag, startPoint x: 368, startPoint y: 522, endPoint x: 446, endPoint y: 539, distance: 79.8
click at [407, 523] on div "Edit name more_horiz plus BONSAI home_2 Start point" at bounding box center [346, 506] width 122 height 33
click at [430, 499] on div "plus" at bounding box center [427, 506] width 24 height 24
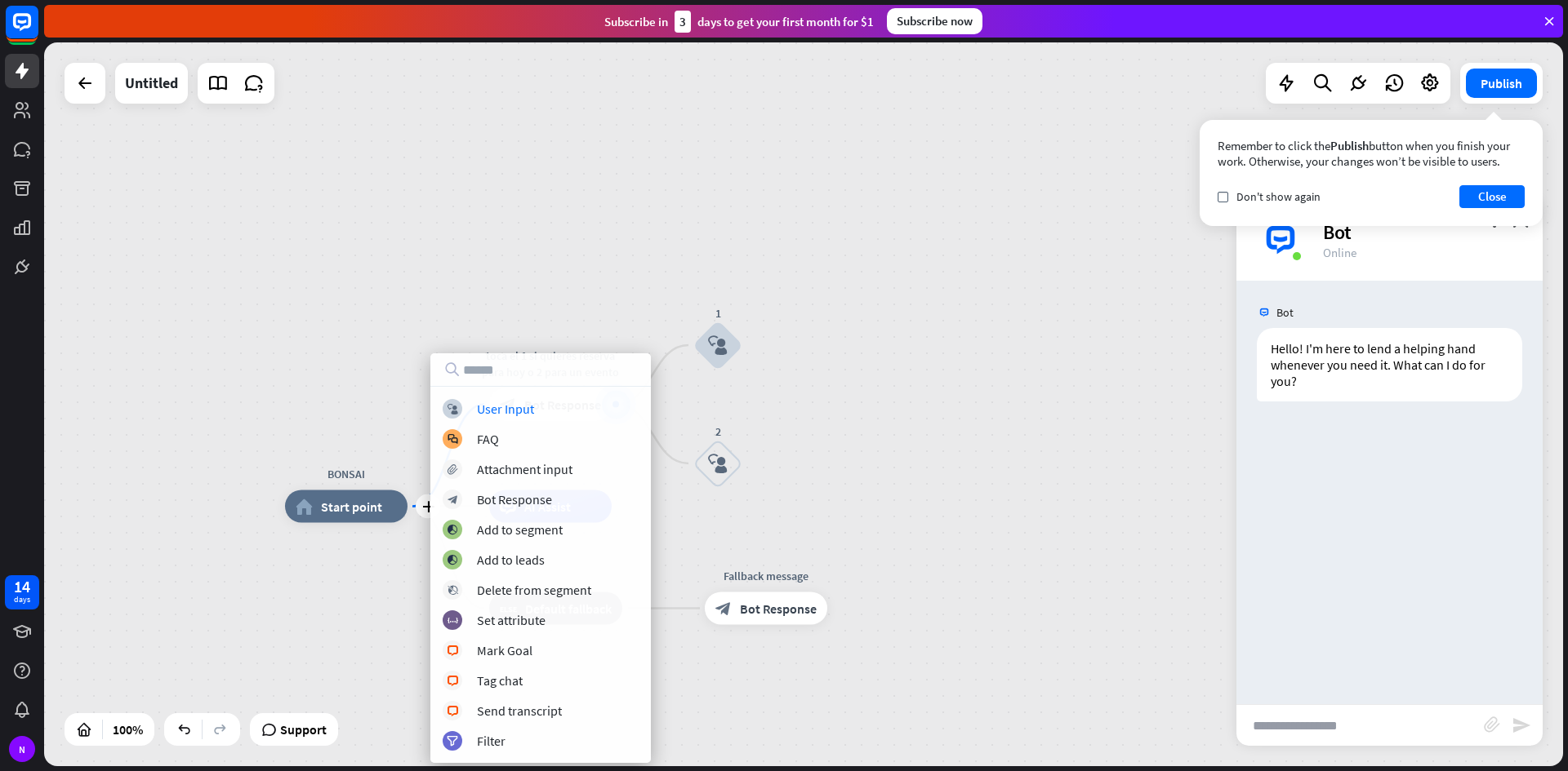
click at [401, 257] on div "plus BONSAI home_2 Start point toca el 1 si quieres reserva para hoy o 2 para u…" at bounding box center [803, 404] width 1518 height 724
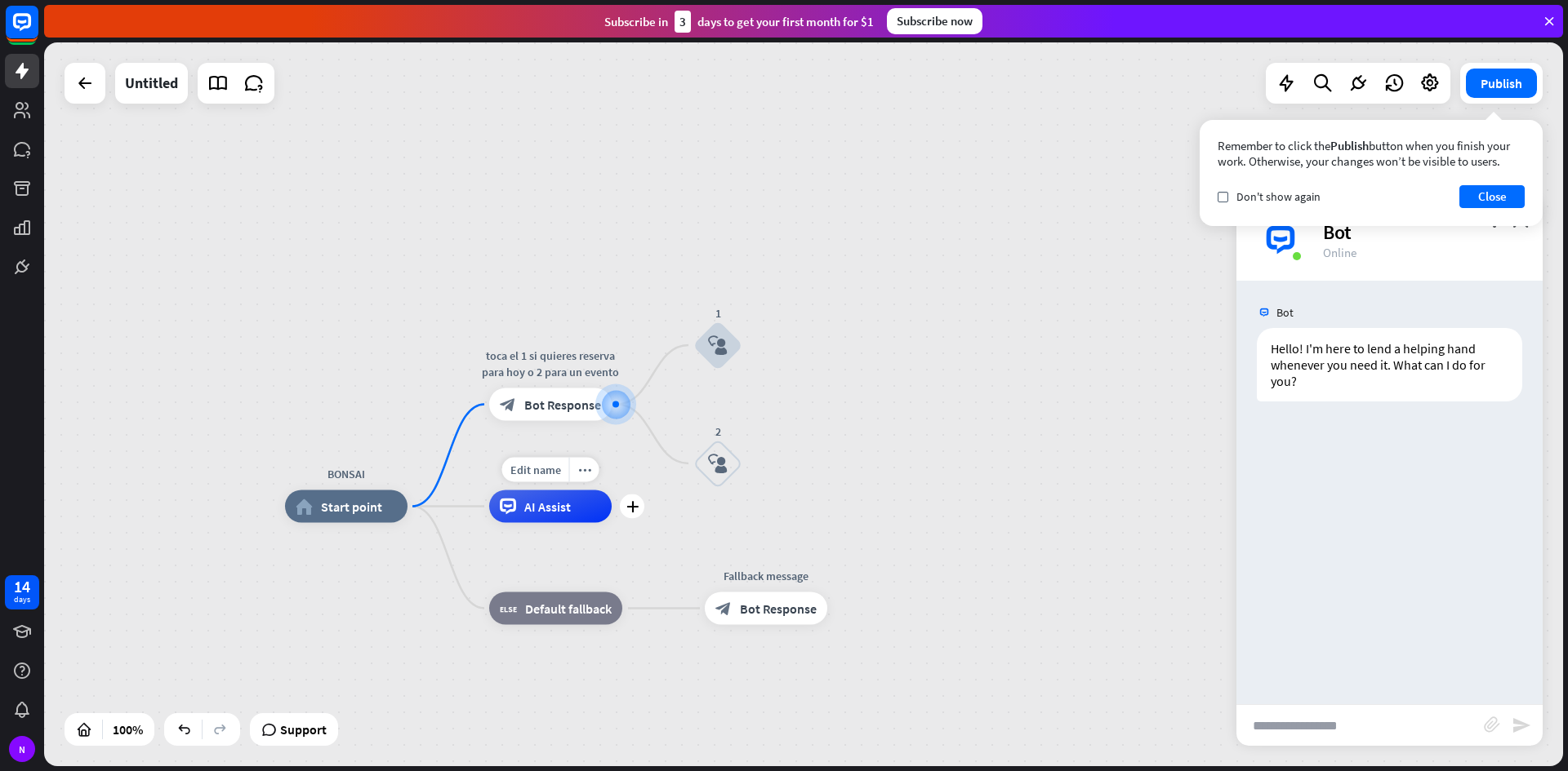
click at [537, 523] on div "Edit name more_horiz plus AI Assist" at bounding box center [550, 506] width 122 height 33
click at [566, 517] on div "AI Assist" at bounding box center [550, 506] width 122 height 33
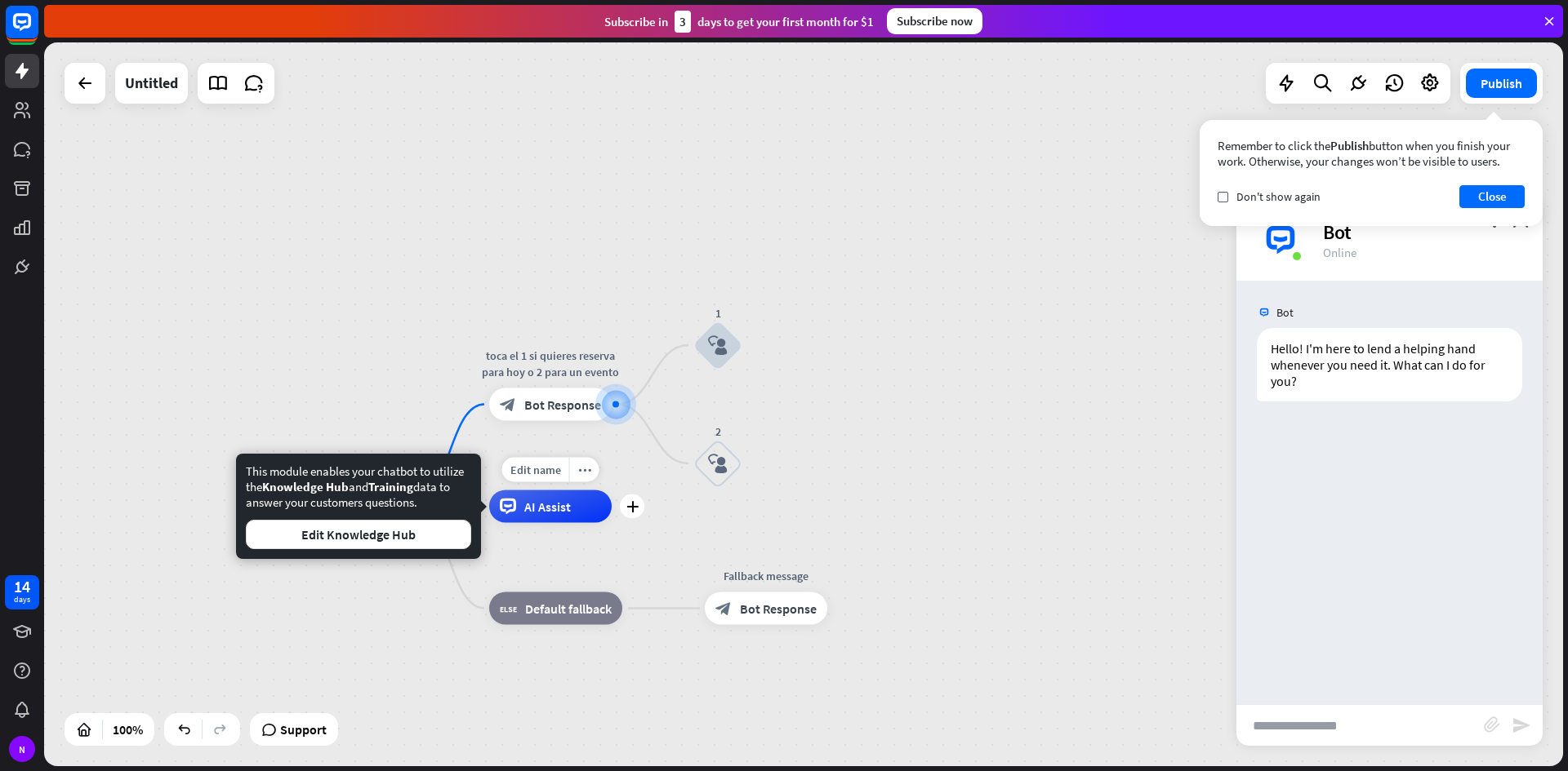
click at [566, 516] on div "AI Assist" at bounding box center [550, 506] width 122 height 33
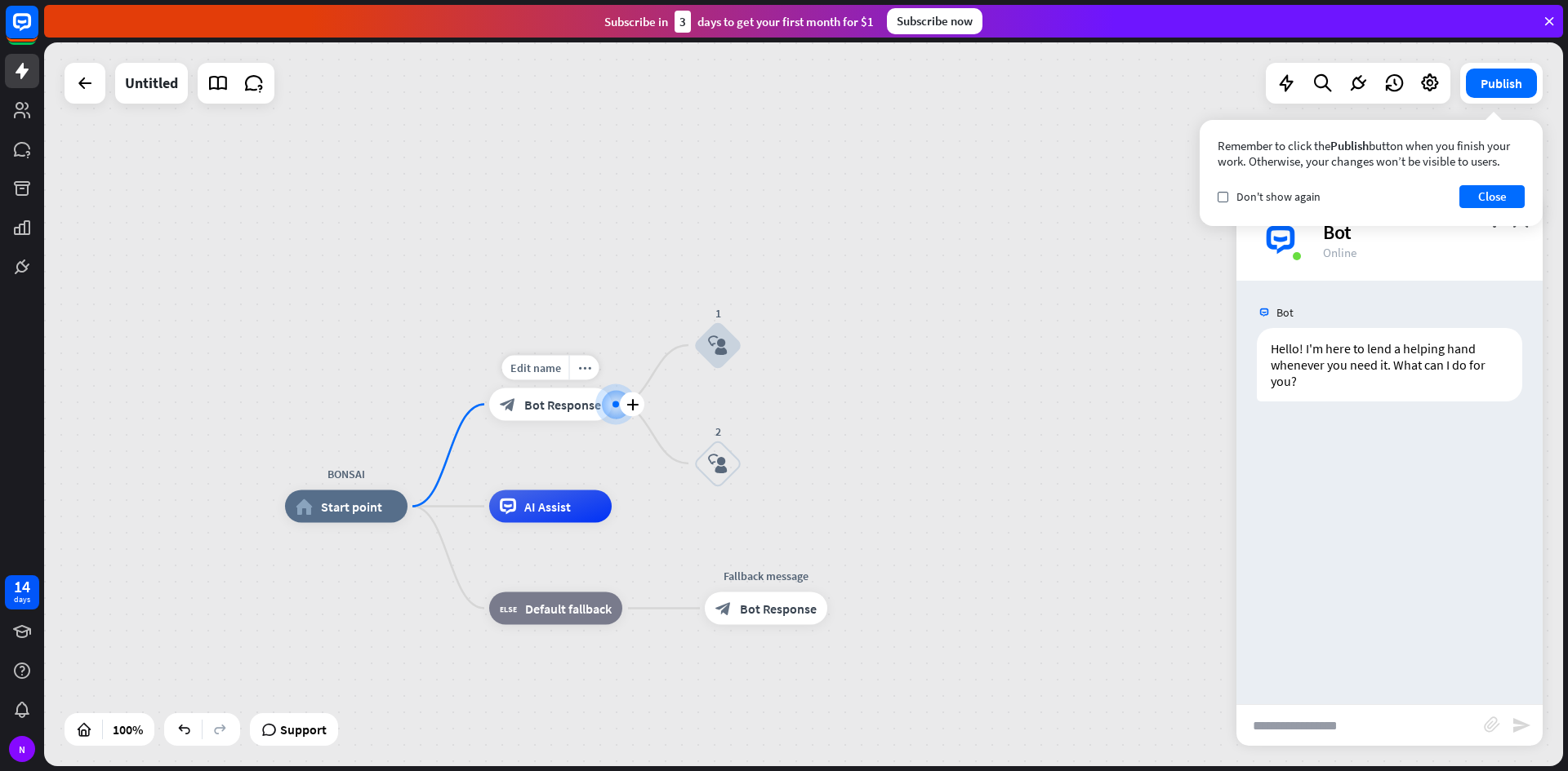
click at [577, 395] on div "block_bot_response Bot Response" at bounding box center [550, 404] width 122 height 33
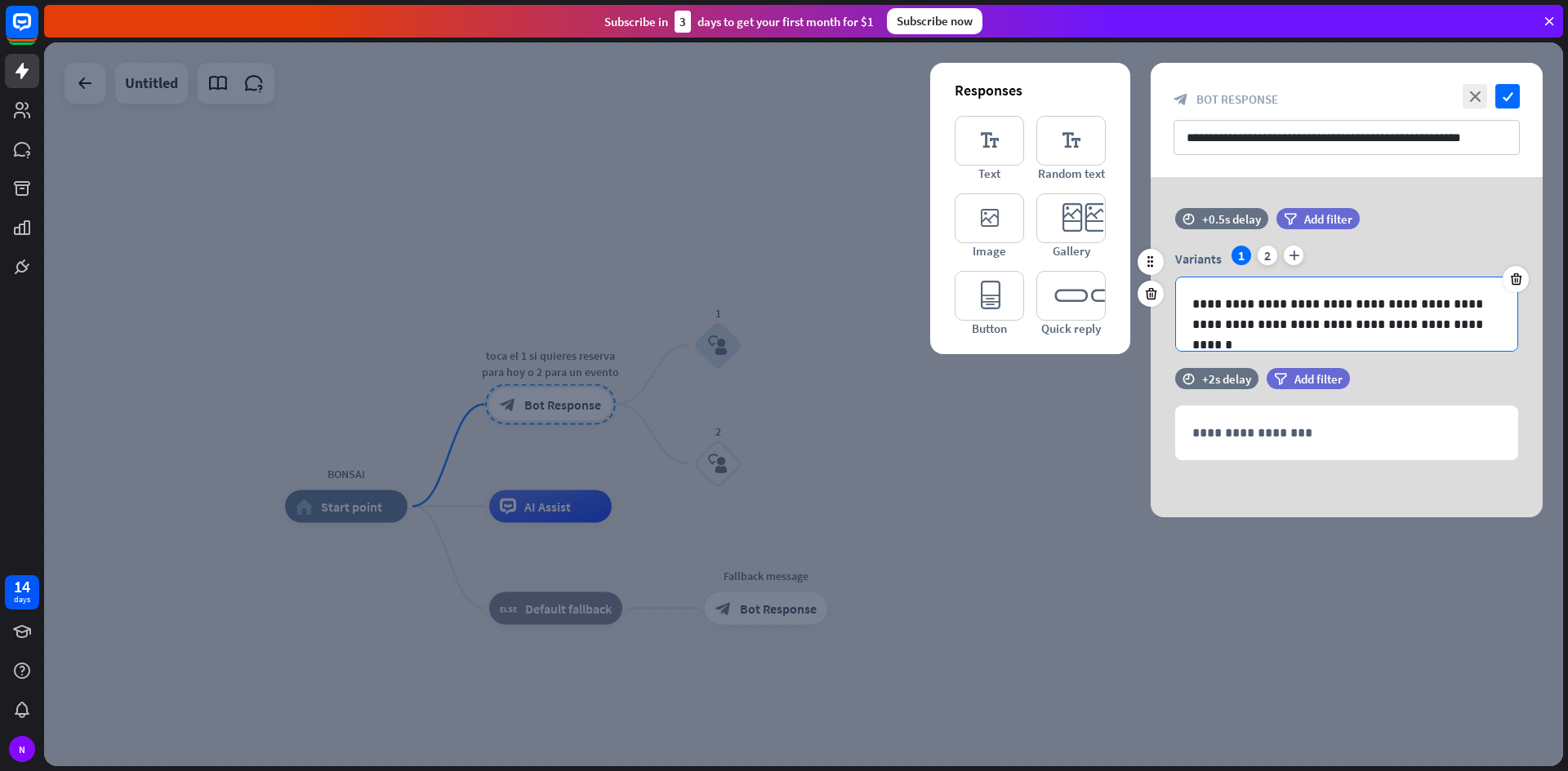
click at [1445, 324] on p "**********" at bounding box center [1346, 314] width 309 height 40
click at [1521, 270] on div at bounding box center [1515, 279] width 26 height 26
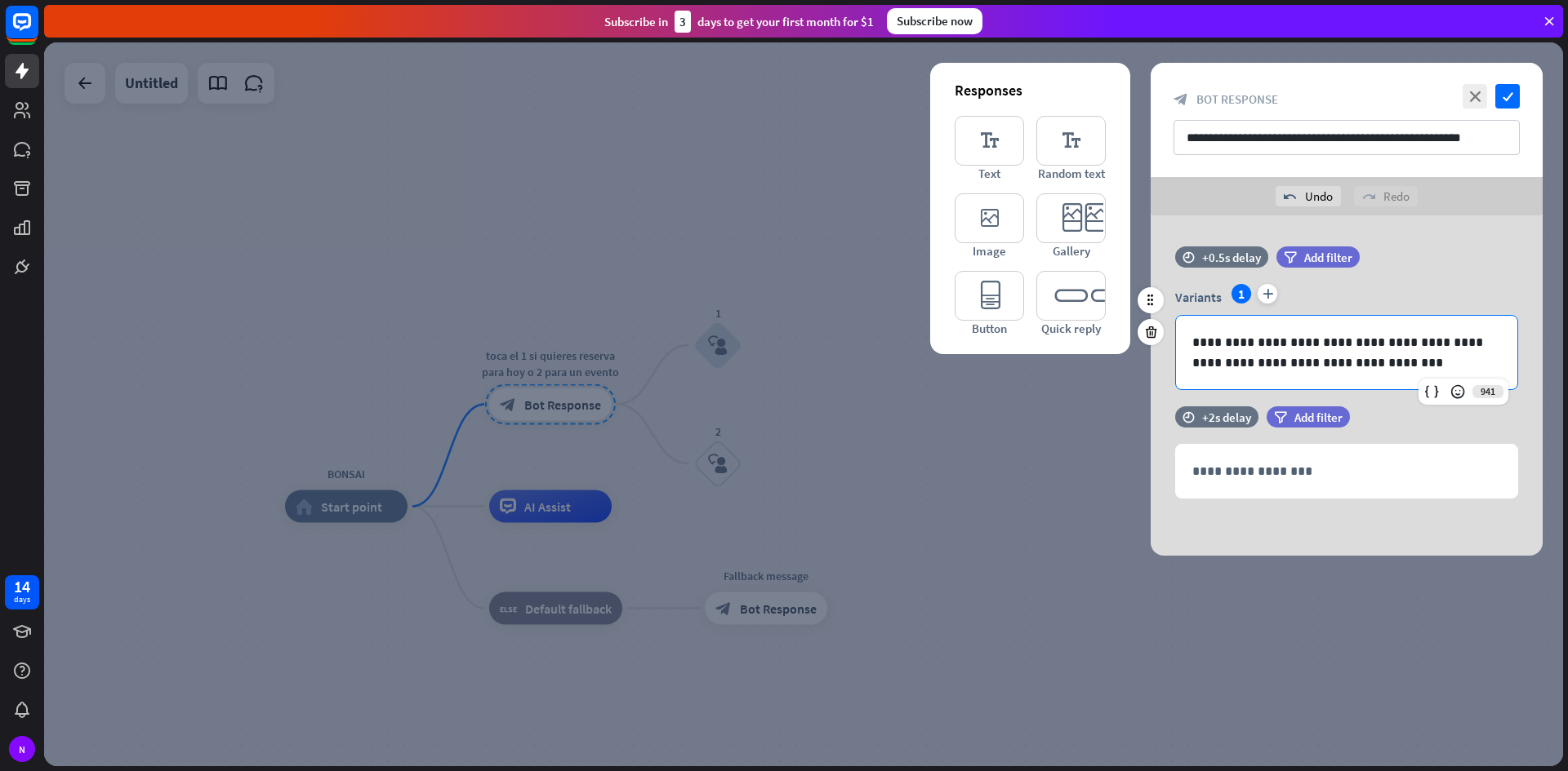
click at [1470, 370] on p "**********" at bounding box center [1346, 352] width 309 height 40
click at [1415, 359] on p "**********" at bounding box center [1346, 352] width 309 height 40
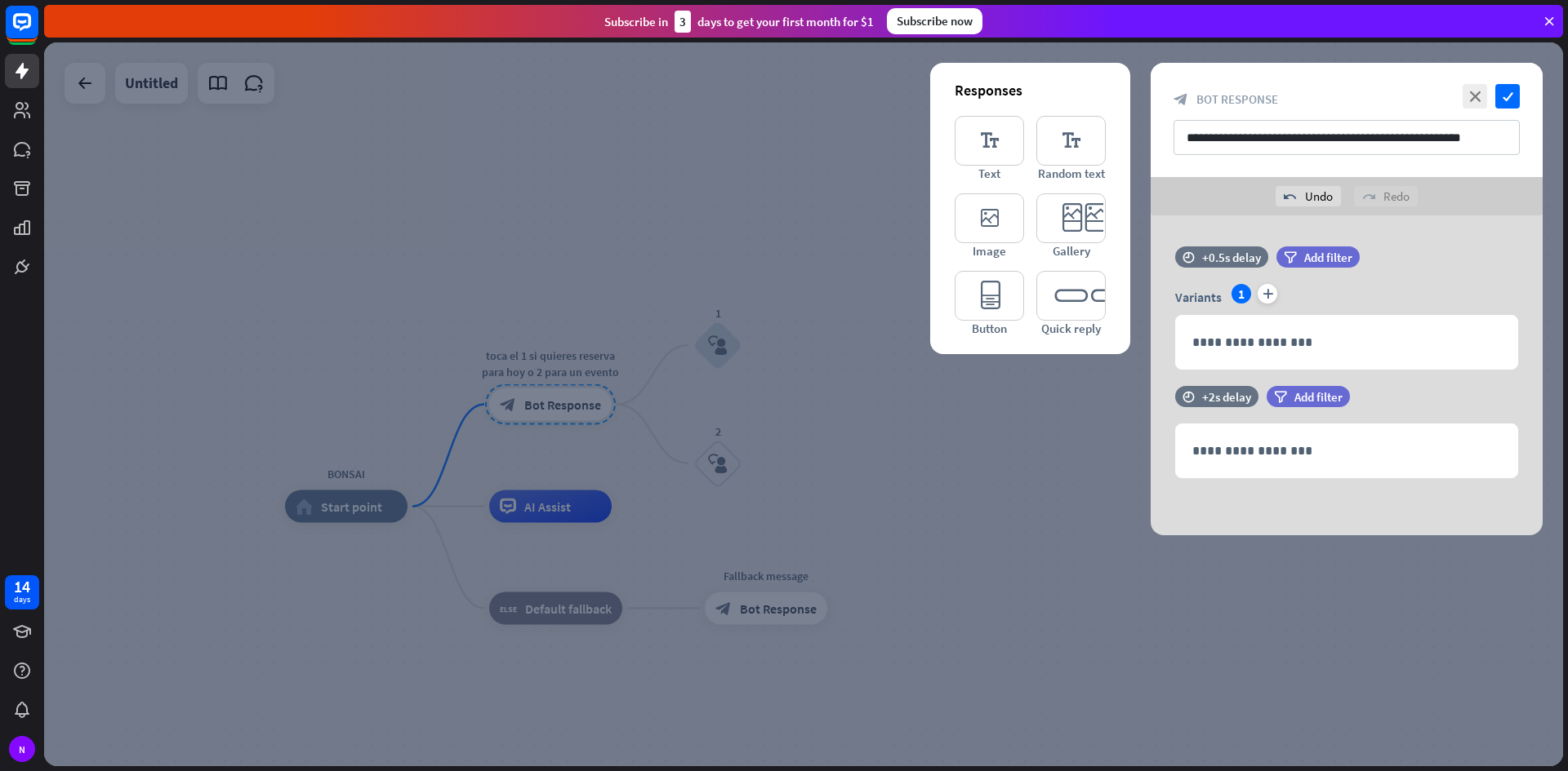
click at [840, 432] on div at bounding box center [803, 404] width 1518 height 724
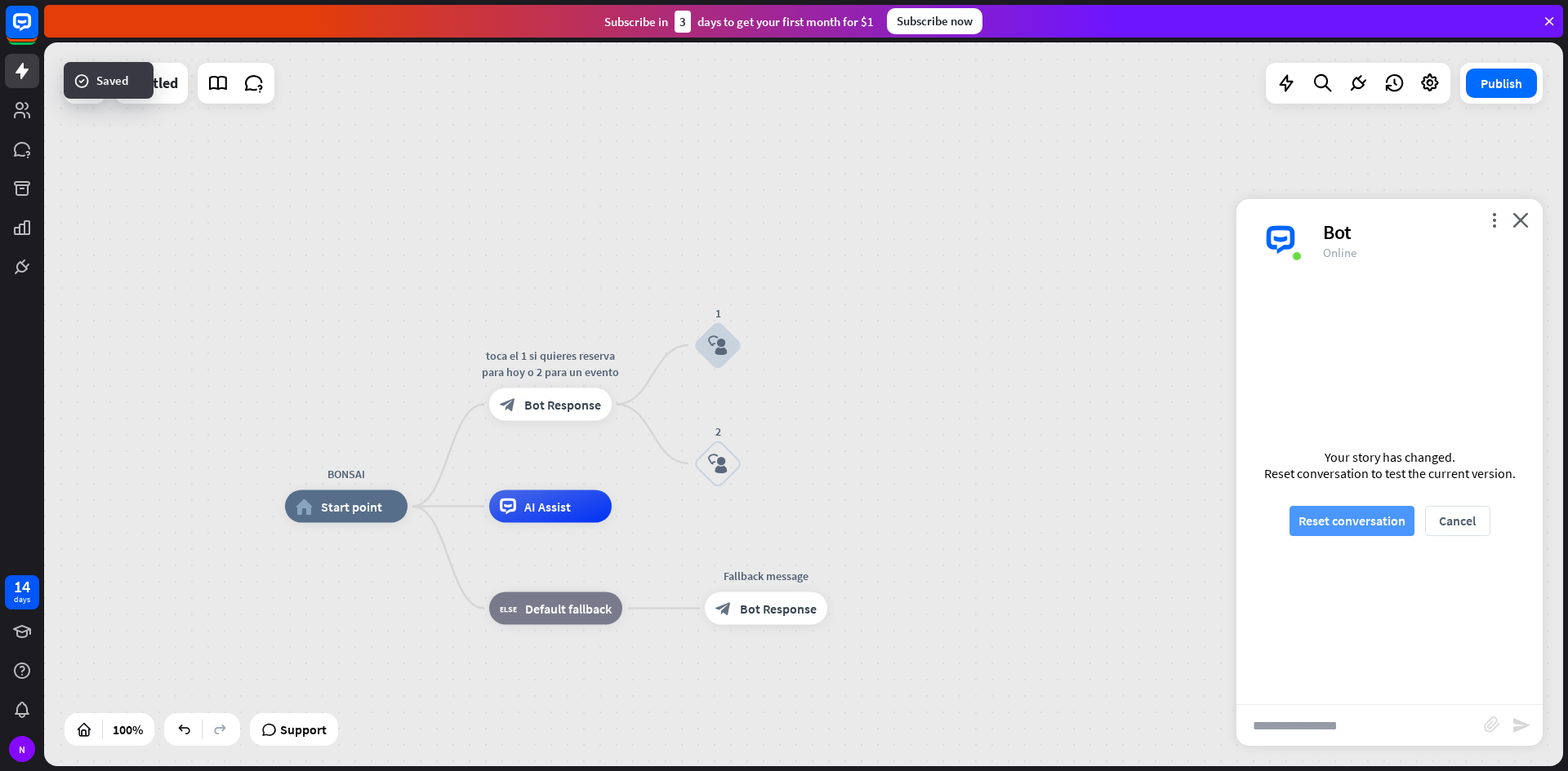
click at [1352, 527] on button "Reset conversation" at bounding box center [1351, 521] width 125 height 30
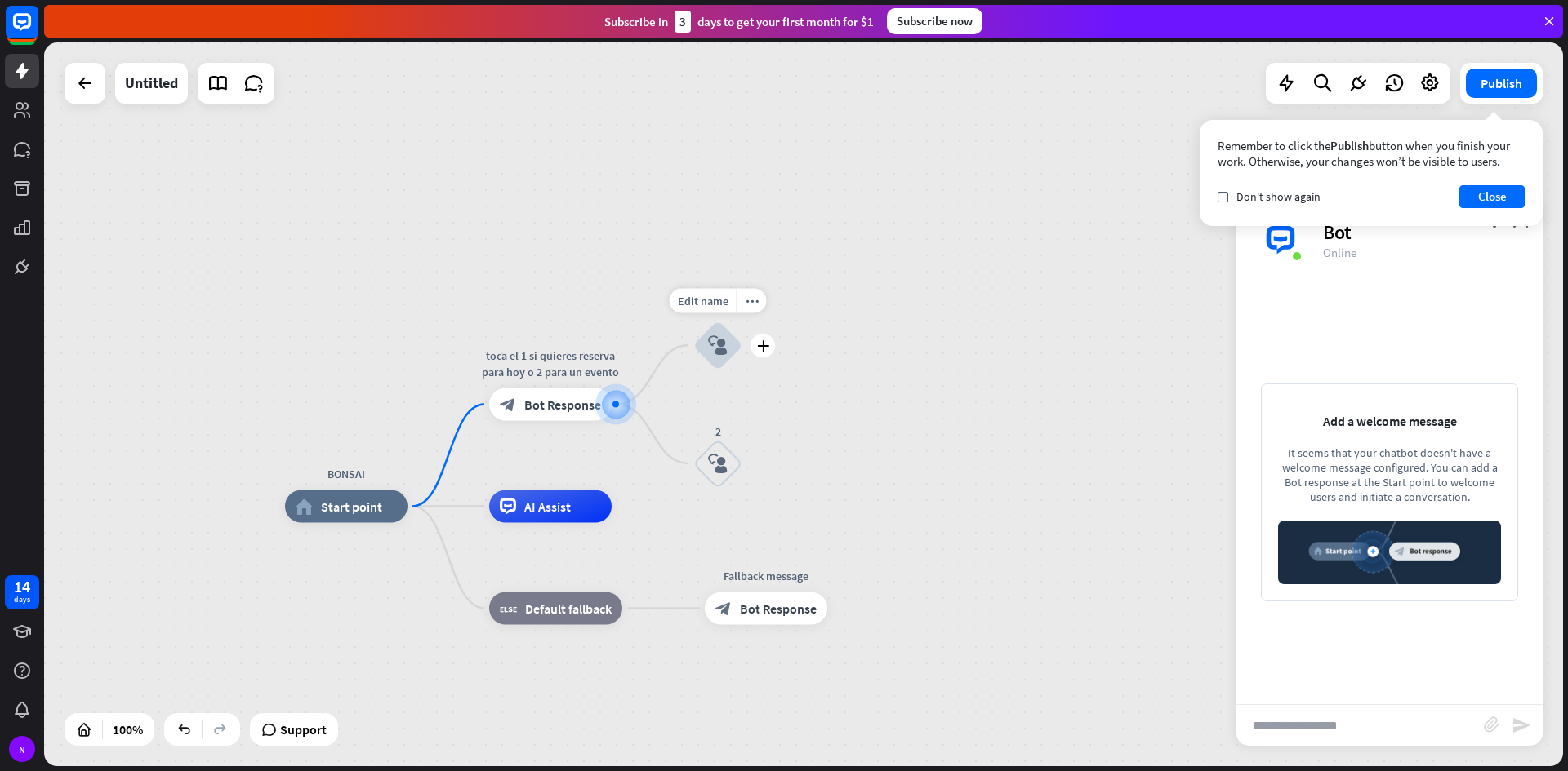
click at [727, 335] on icon "block_user_input" at bounding box center [717, 345] width 19 height 19
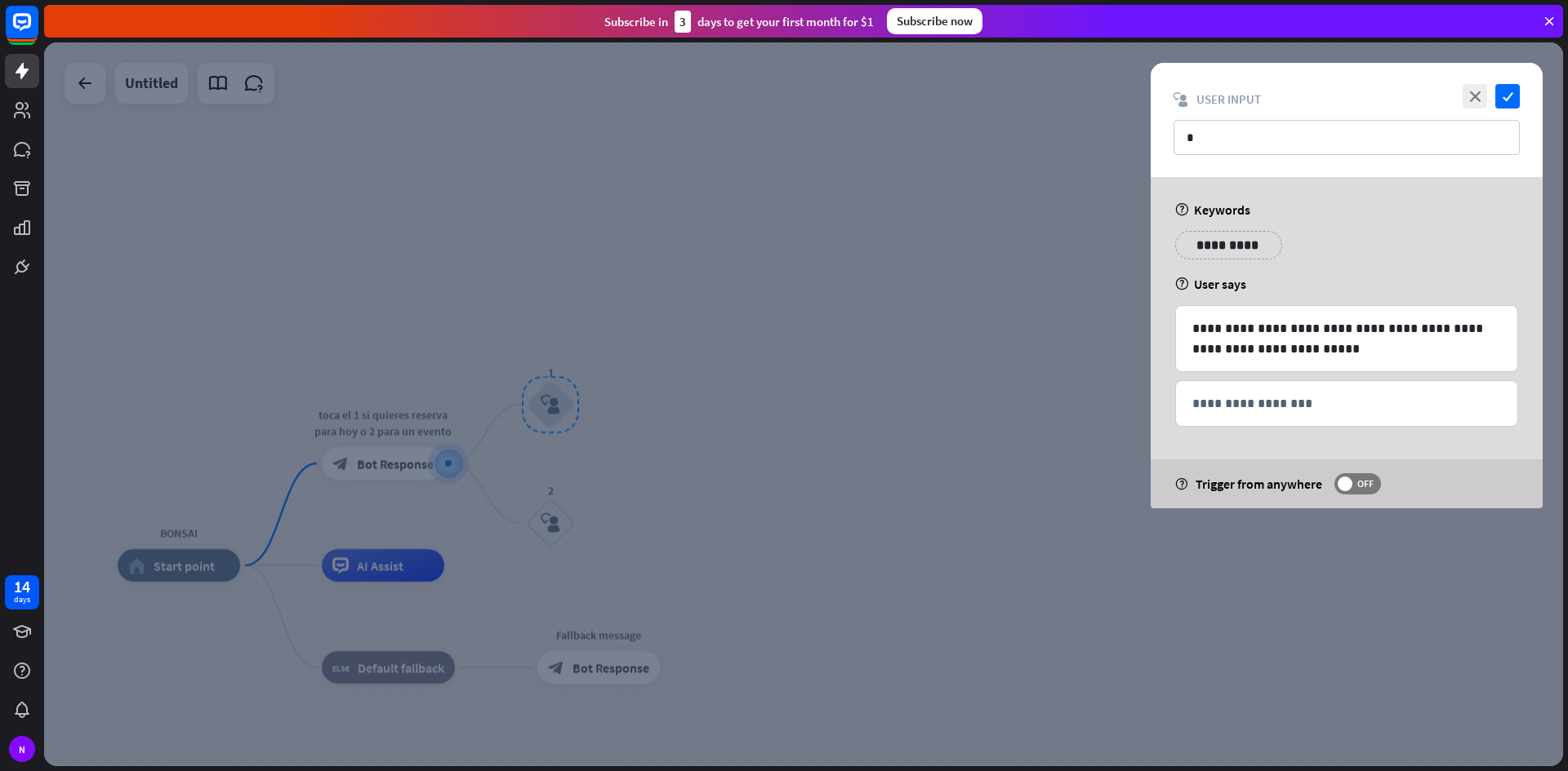
click at [593, 363] on div at bounding box center [803, 404] width 1518 height 724
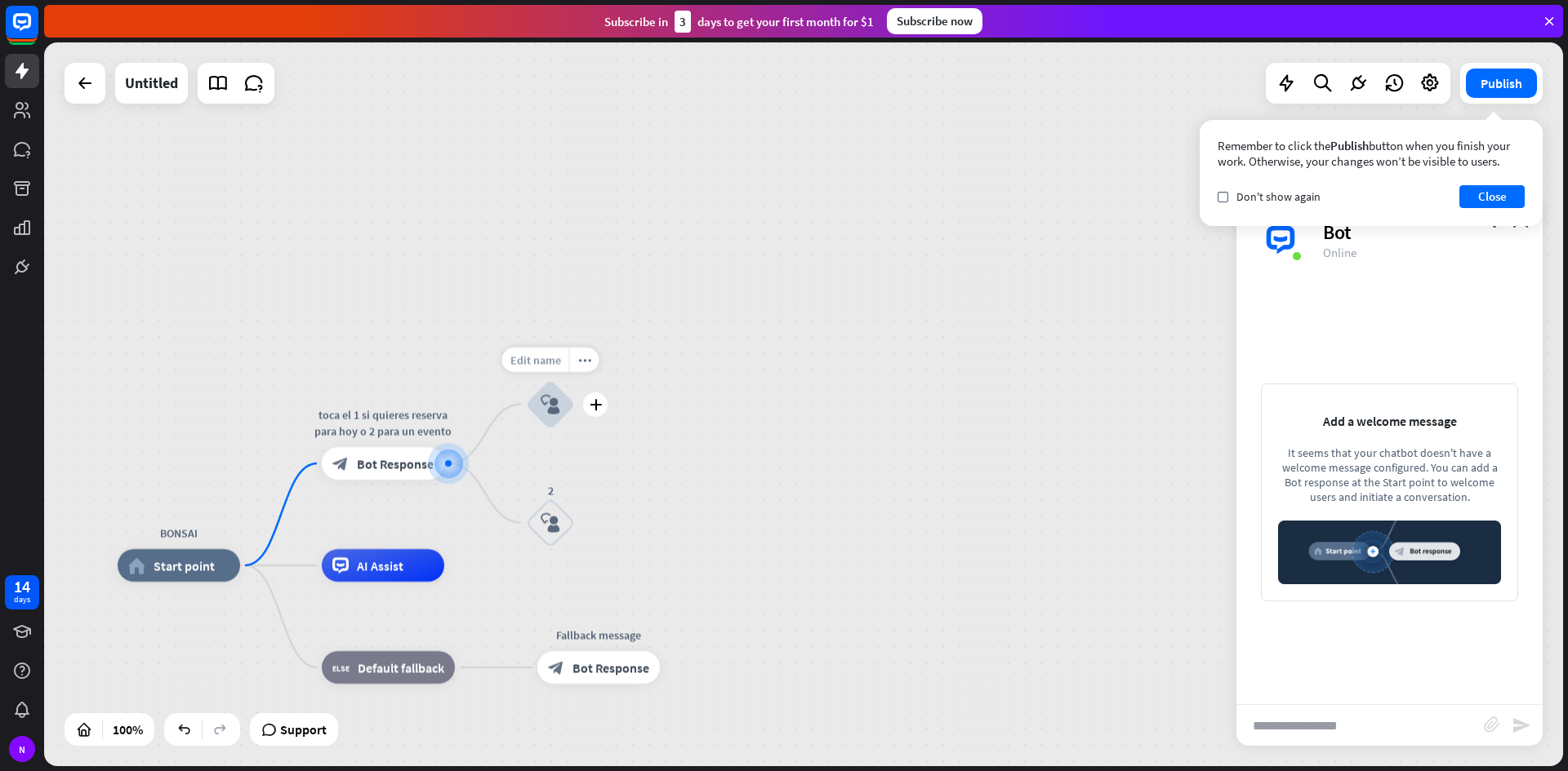
click at [546, 367] on span "Edit name" at bounding box center [535, 359] width 51 height 14
click at [669, 420] on div "BONSAI home_2 Start point toca el 1 si quieres reserva para hoy o 2 para un eve…" at bounding box center [803, 404] width 1518 height 724
click at [563, 402] on div "block_user_input" at bounding box center [550, 404] width 49 height 49
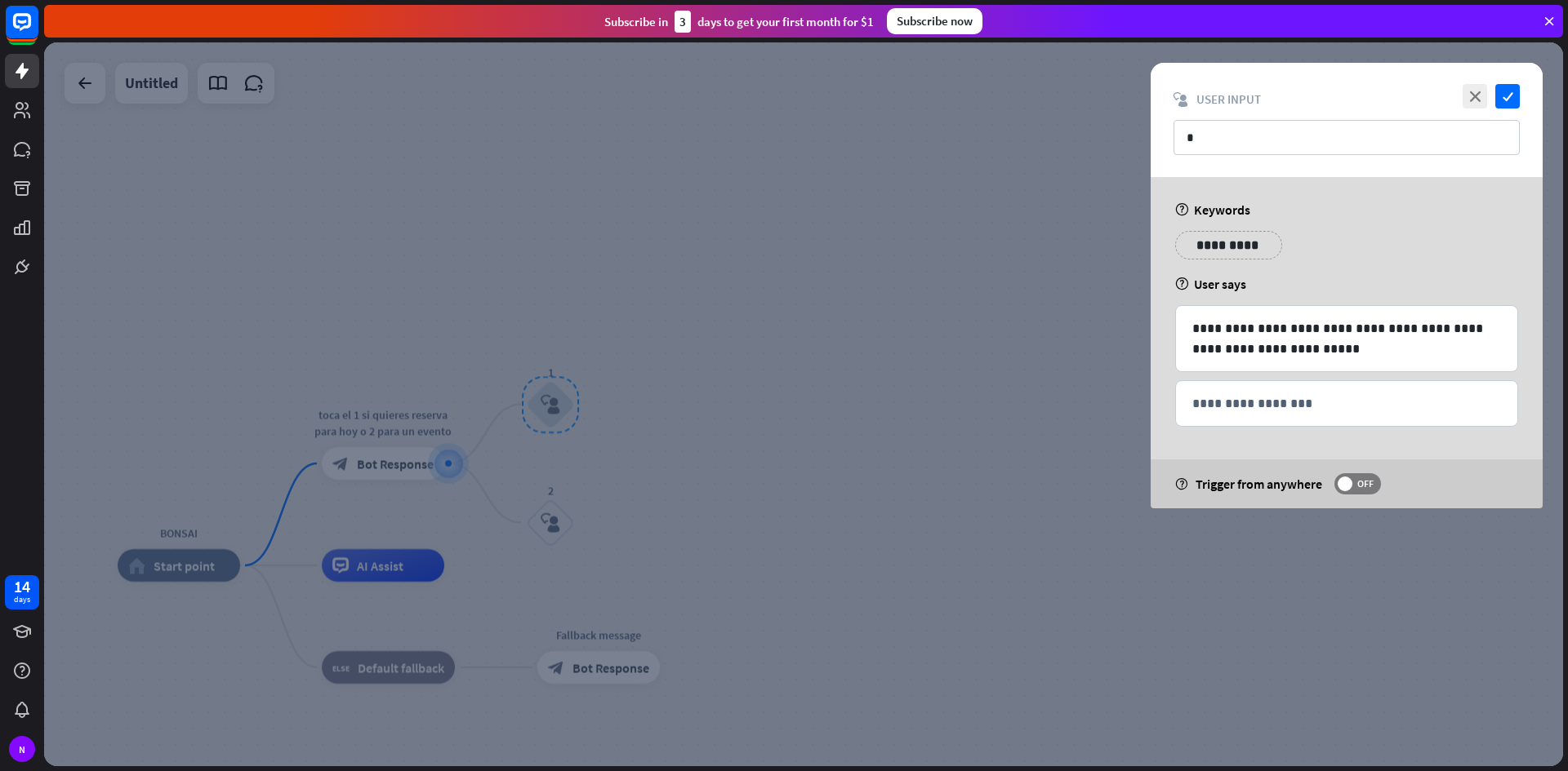
click at [563, 402] on div at bounding box center [803, 404] width 1518 height 724
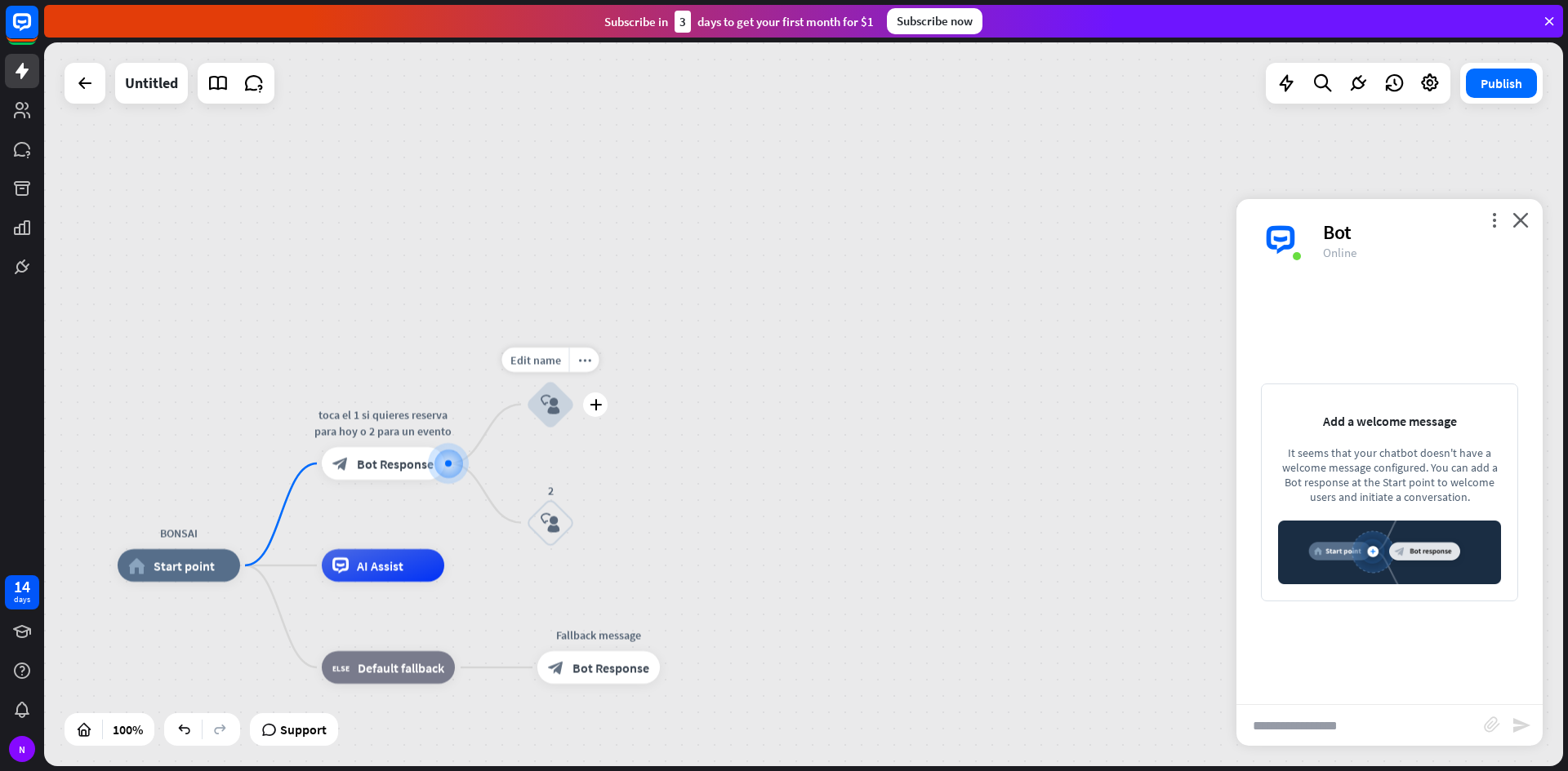
click at [563, 402] on div "block_user_input" at bounding box center [550, 404] width 49 height 49
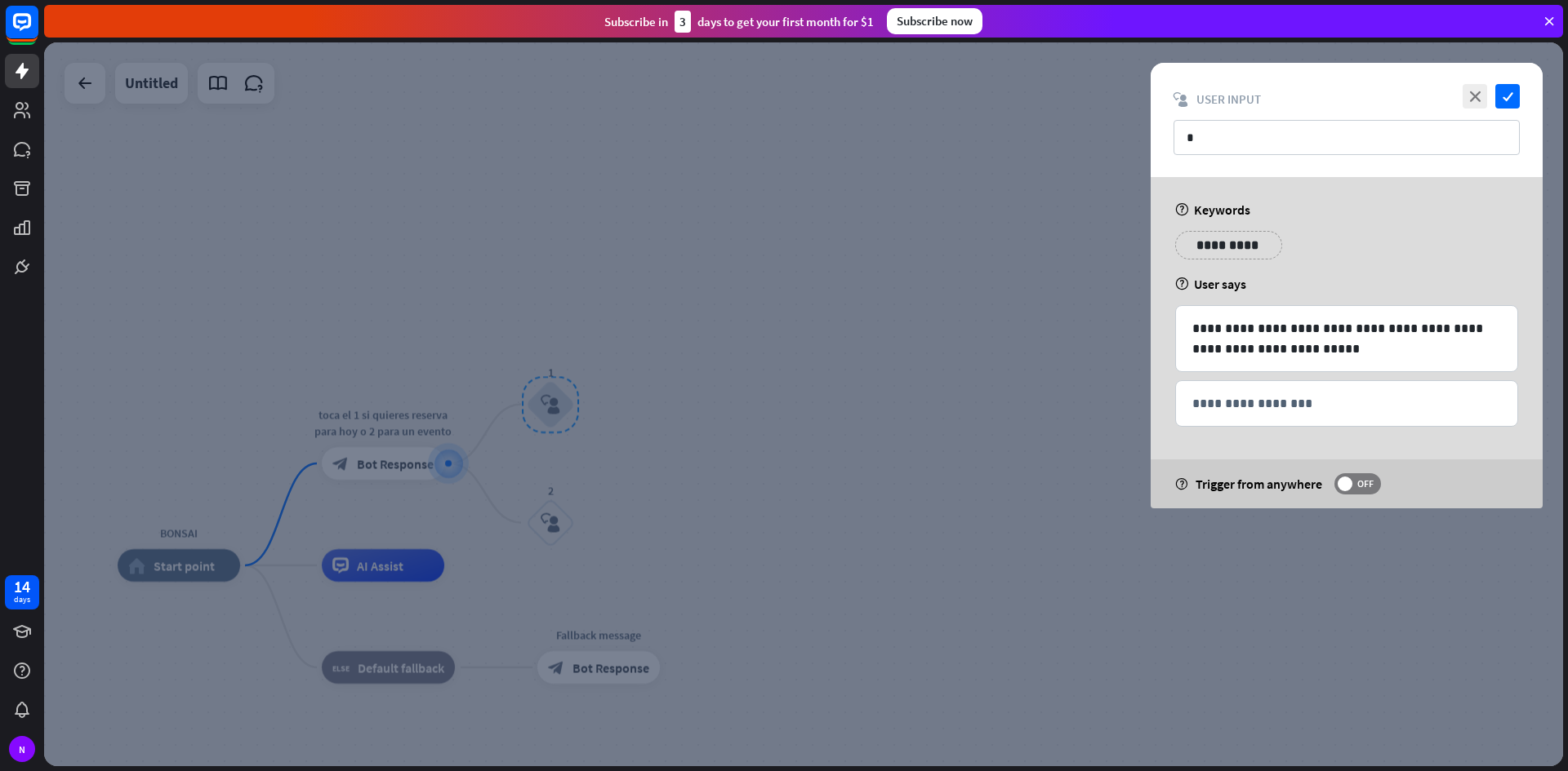
click at [532, 398] on div at bounding box center [803, 404] width 1518 height 724
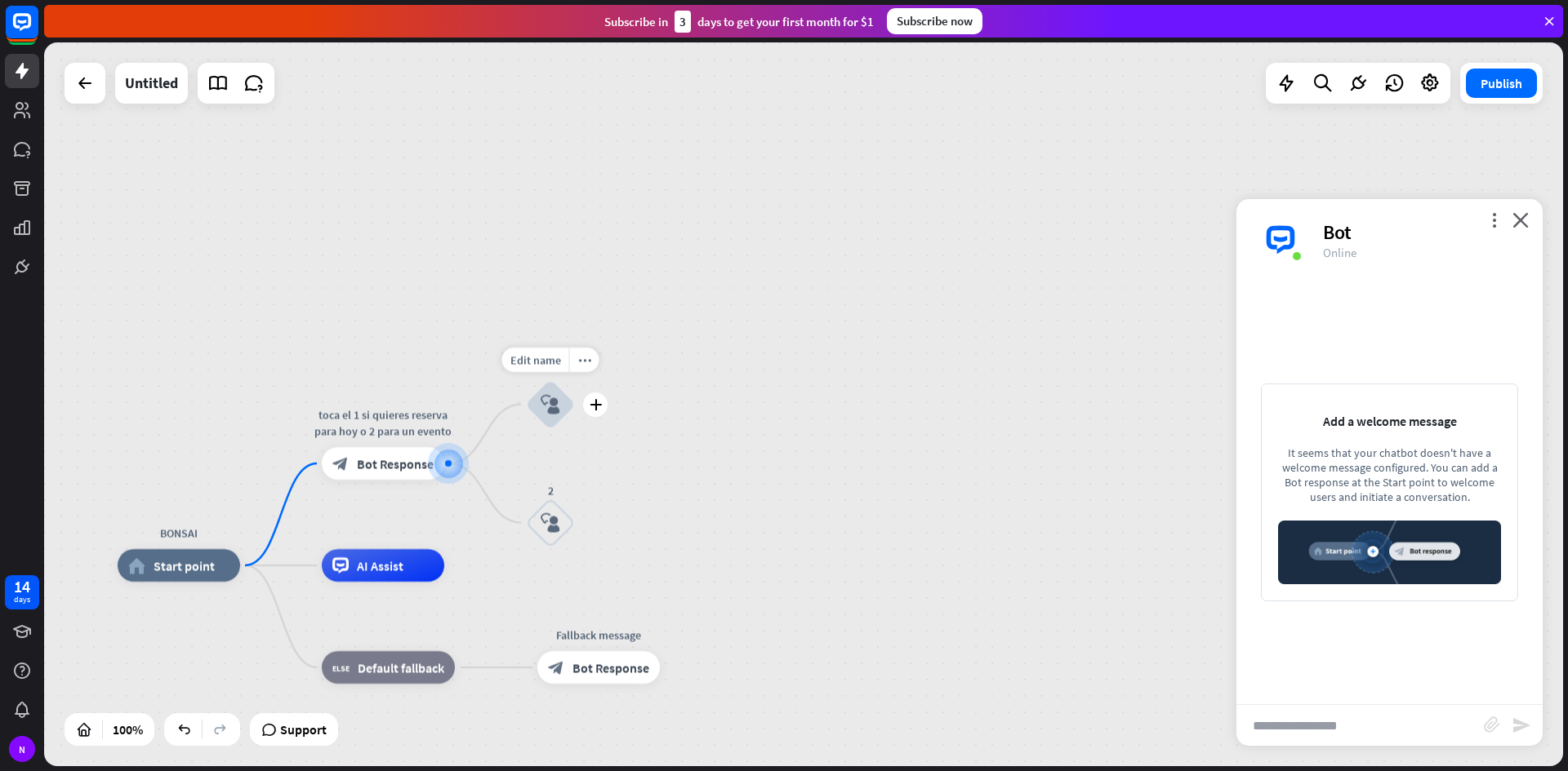
click at [549, 404] on icon "block_user_input" at bounding box center [550, 404] width 19 height 19
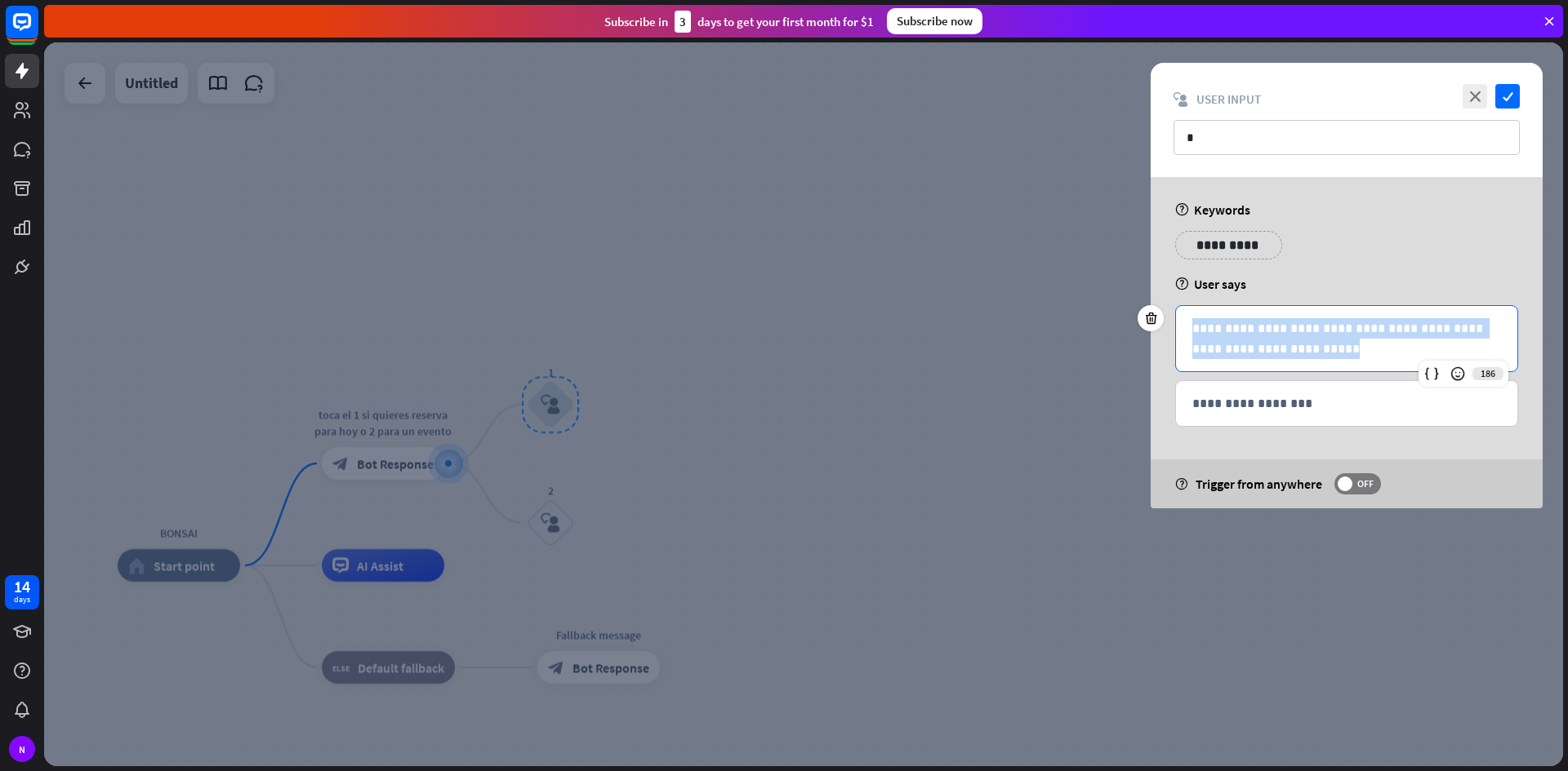
drag, startPoint x: 1190, startPoint y: 333, endPoint x: 1353, endPoint y: 365, distance: 166.1
click at [1353, 365] on div "**********" at bounding box center [1346, 338] width 341 height 65
copy p "**********"
click at [1279, 413] on div "**********" at bounding box center [1346, 403] width 341 height 45
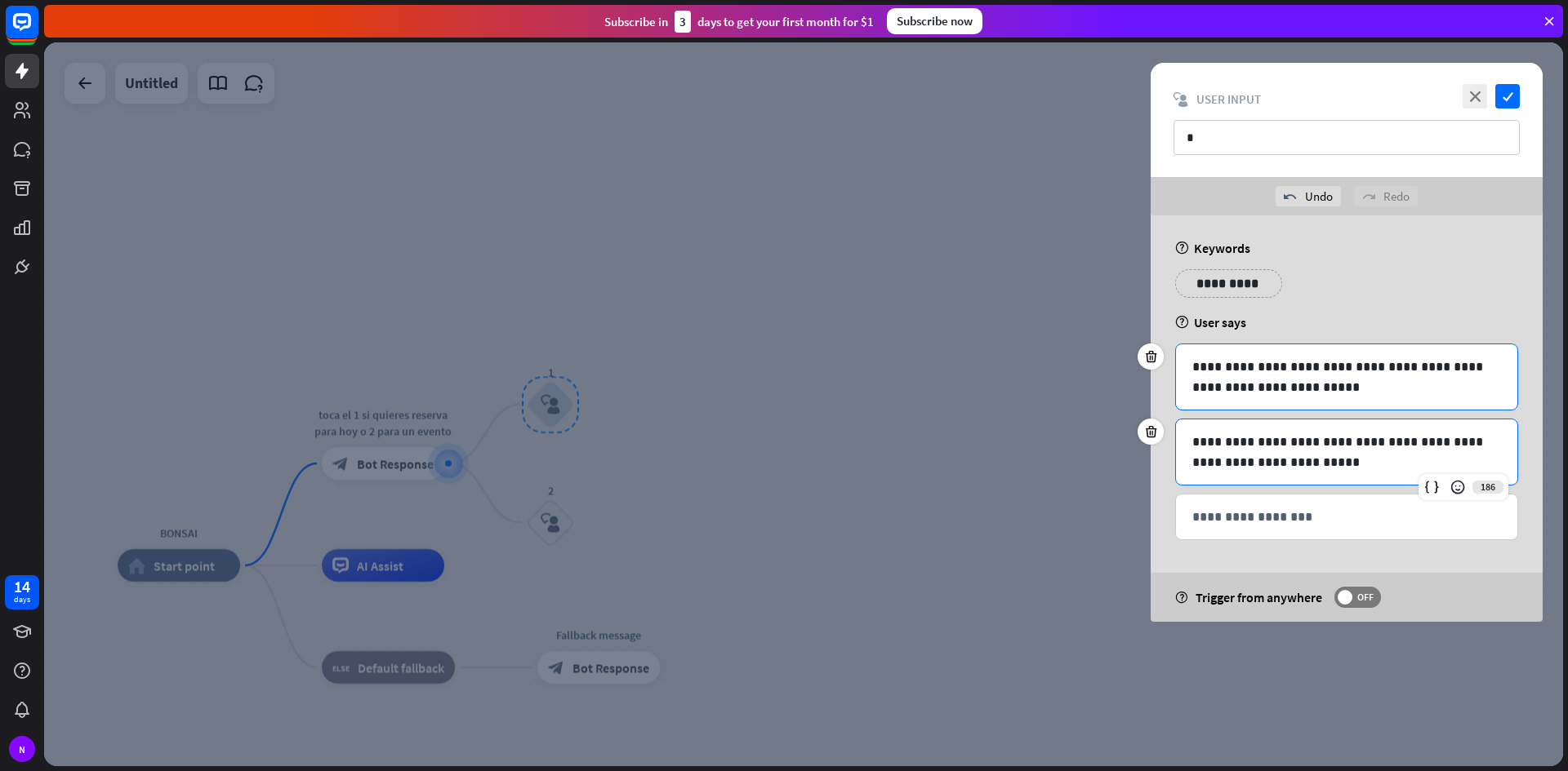
click at [1265, 399] on div "**********" at bounding box center [1346, 377] width 341 height 65
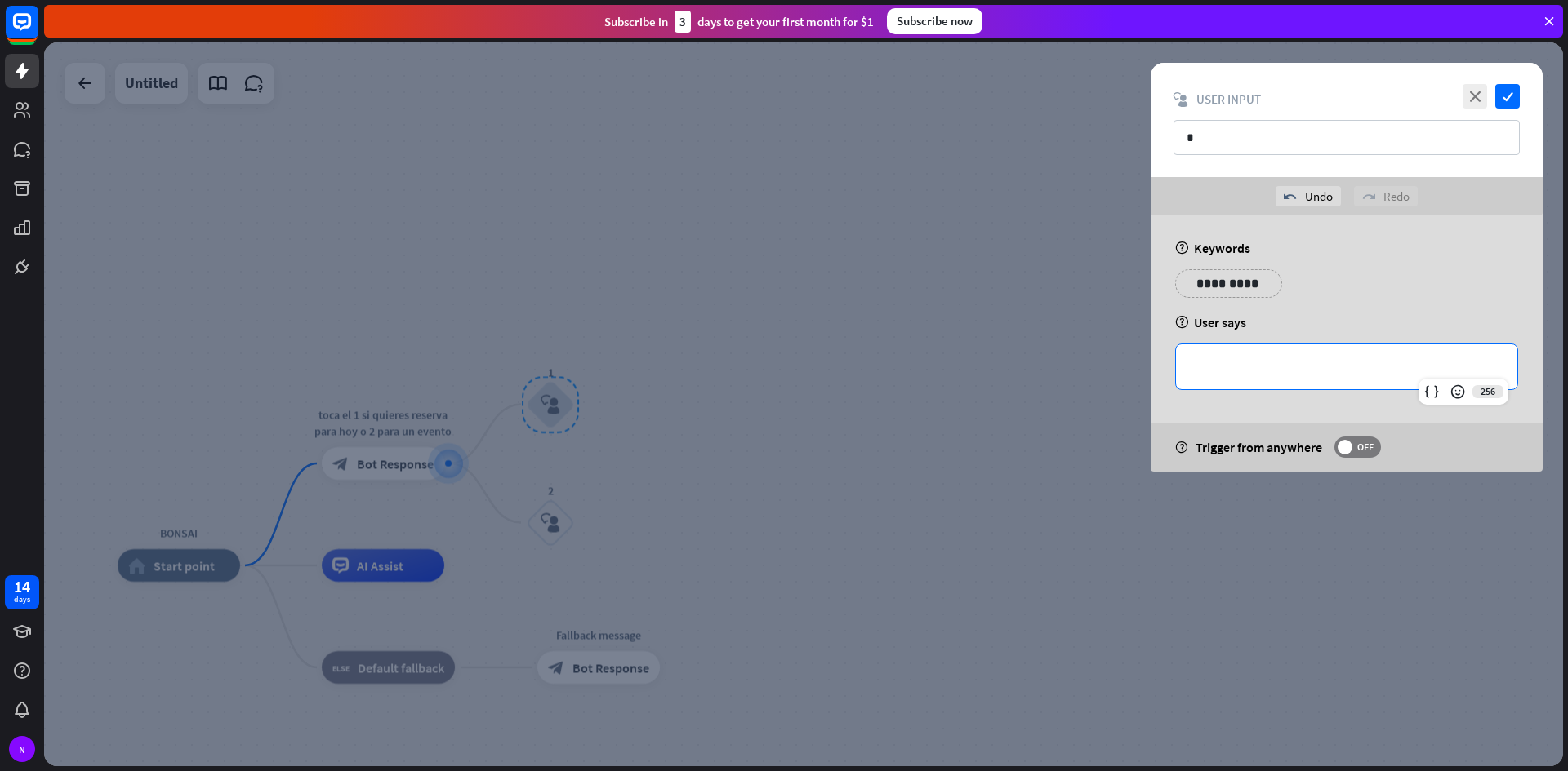
drag, startPoint x: 1256, startPoint y: 409, endPoint x: 1209, endPoint y: 372, distance: 59.8
click at [1209, 372] on p "**********" at bounding box center [1346, 367] width 309 height 20
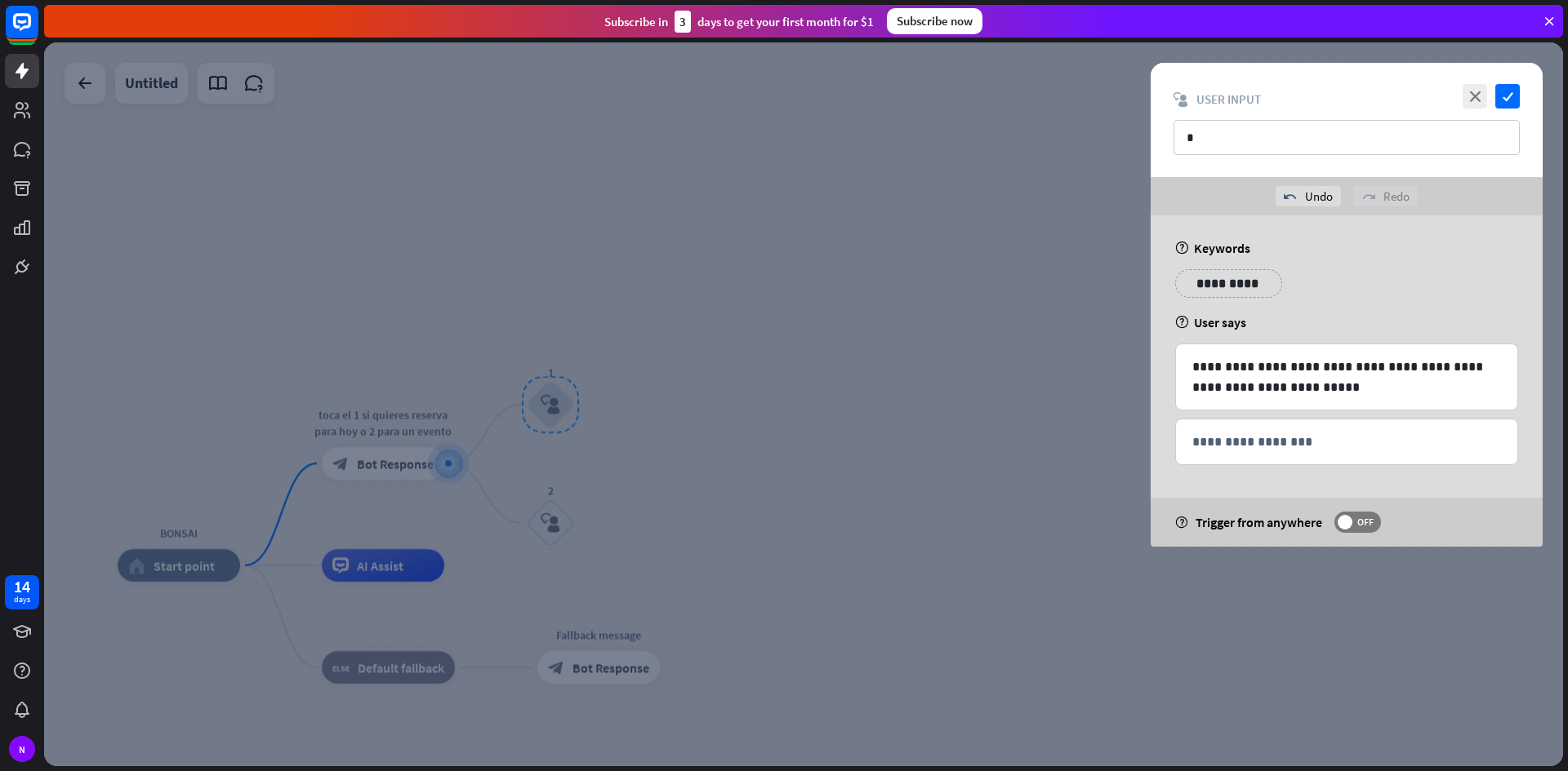
click at [942, 451] on div at bounding box center [803, 404] width 1518 height 724
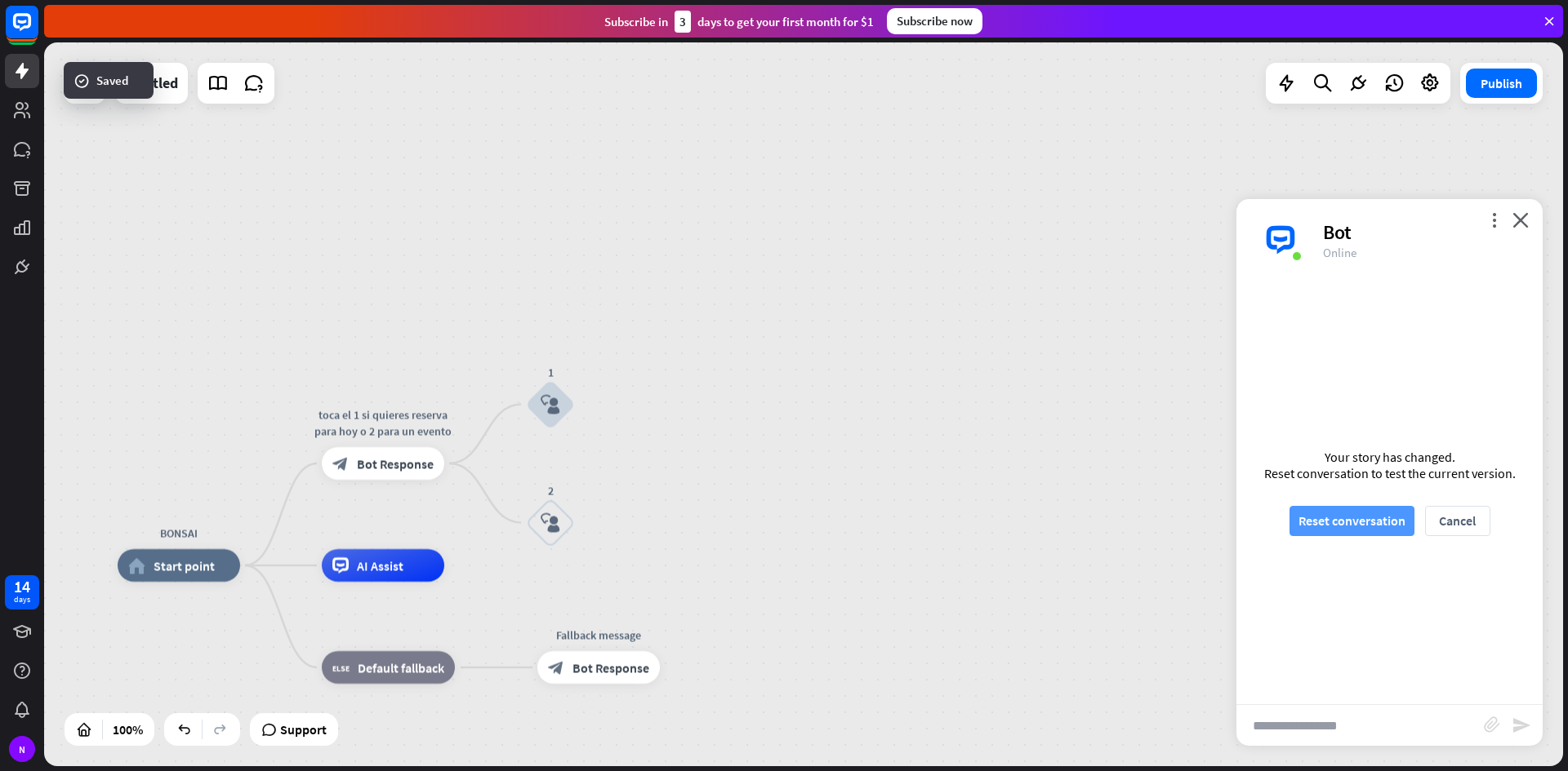
click at [1344, 520] on button "Reset conversation" at bounding box center [1351, 521] width 125 height 30
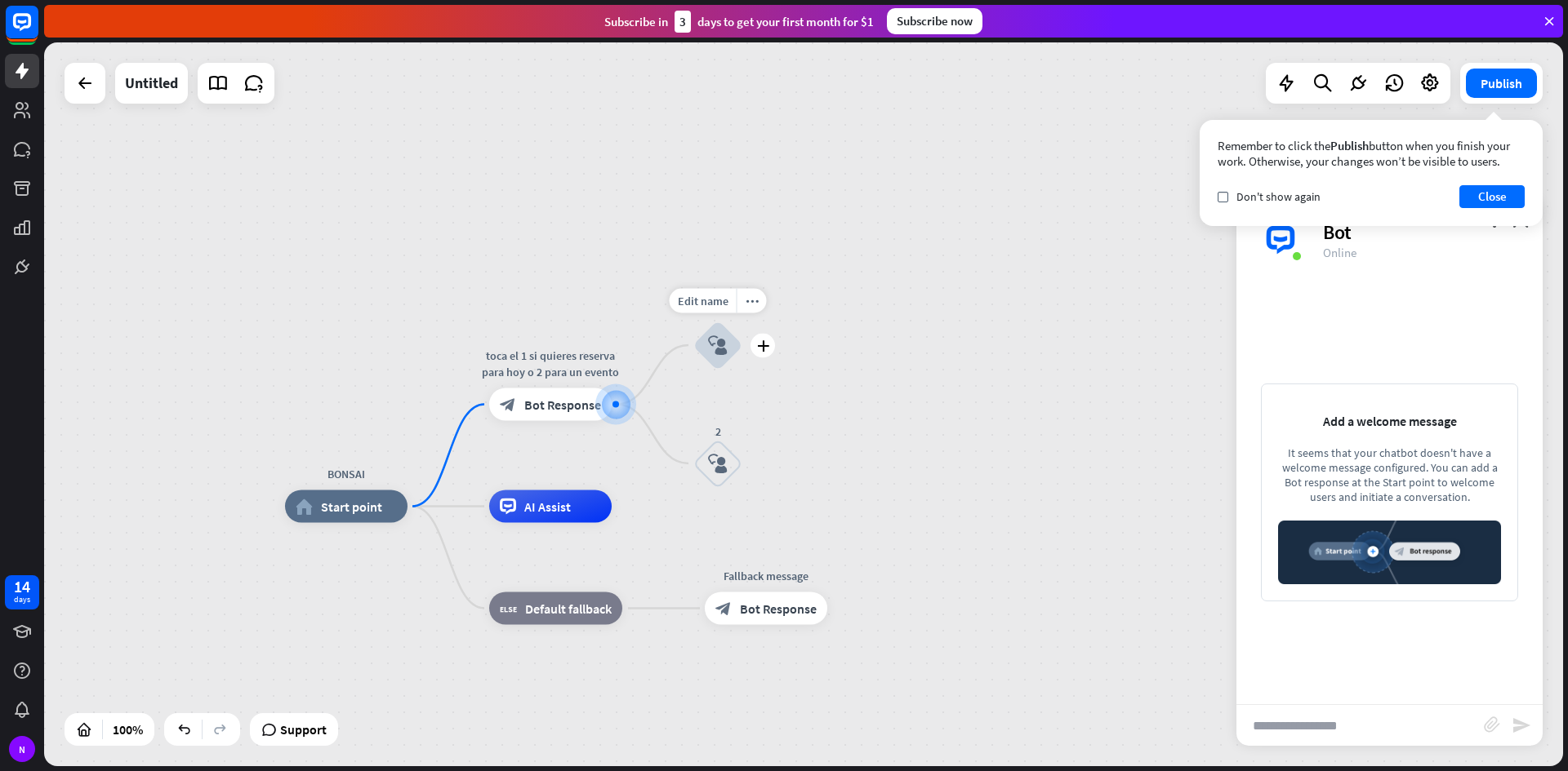
click at [735, 345] on div "block_user_input" at bounding box center [717, 345] width 49 height 49
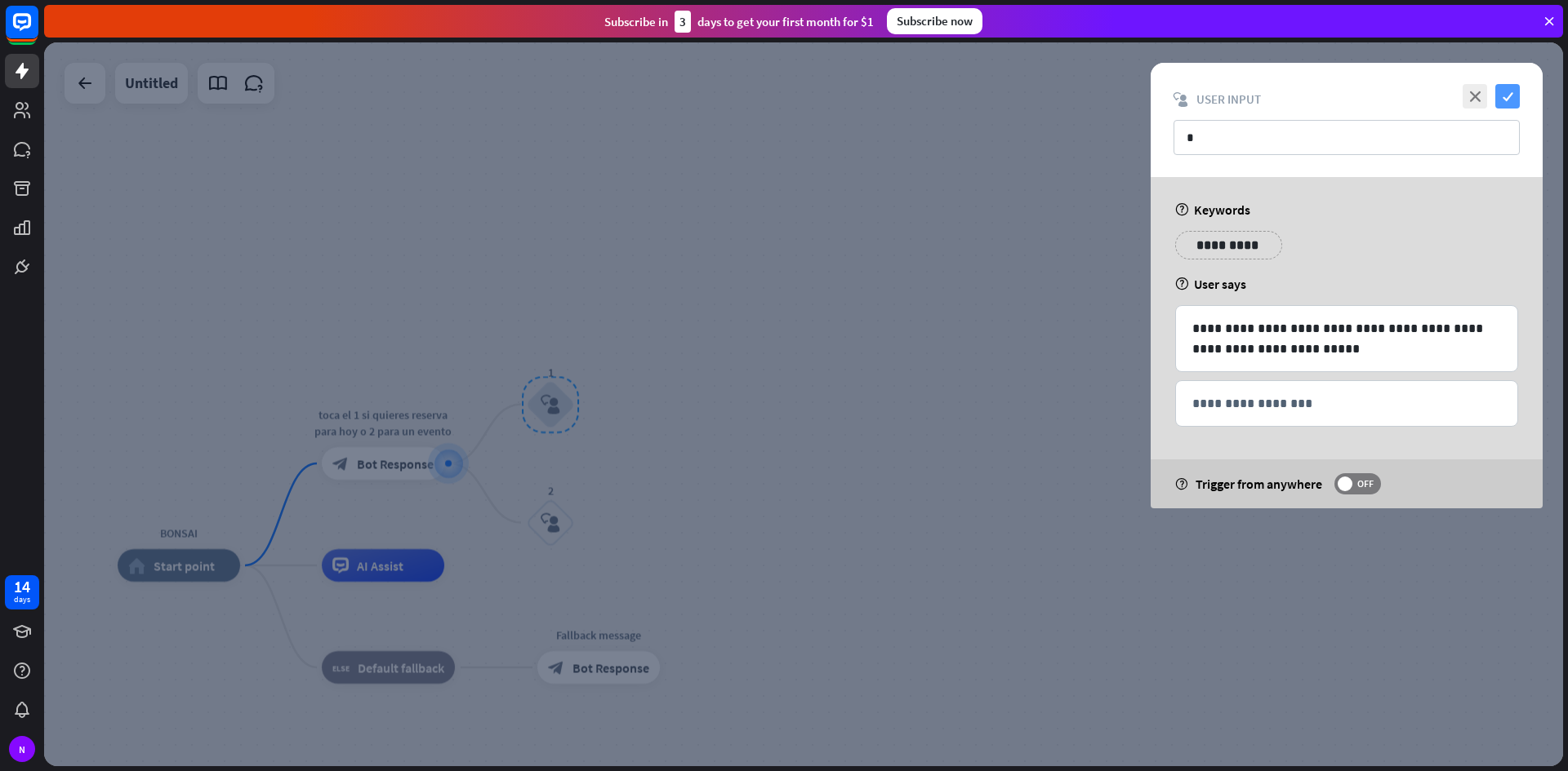
click at [1502, 95] on icon "check" at bounding box center [1506, 96] width 24 height 24
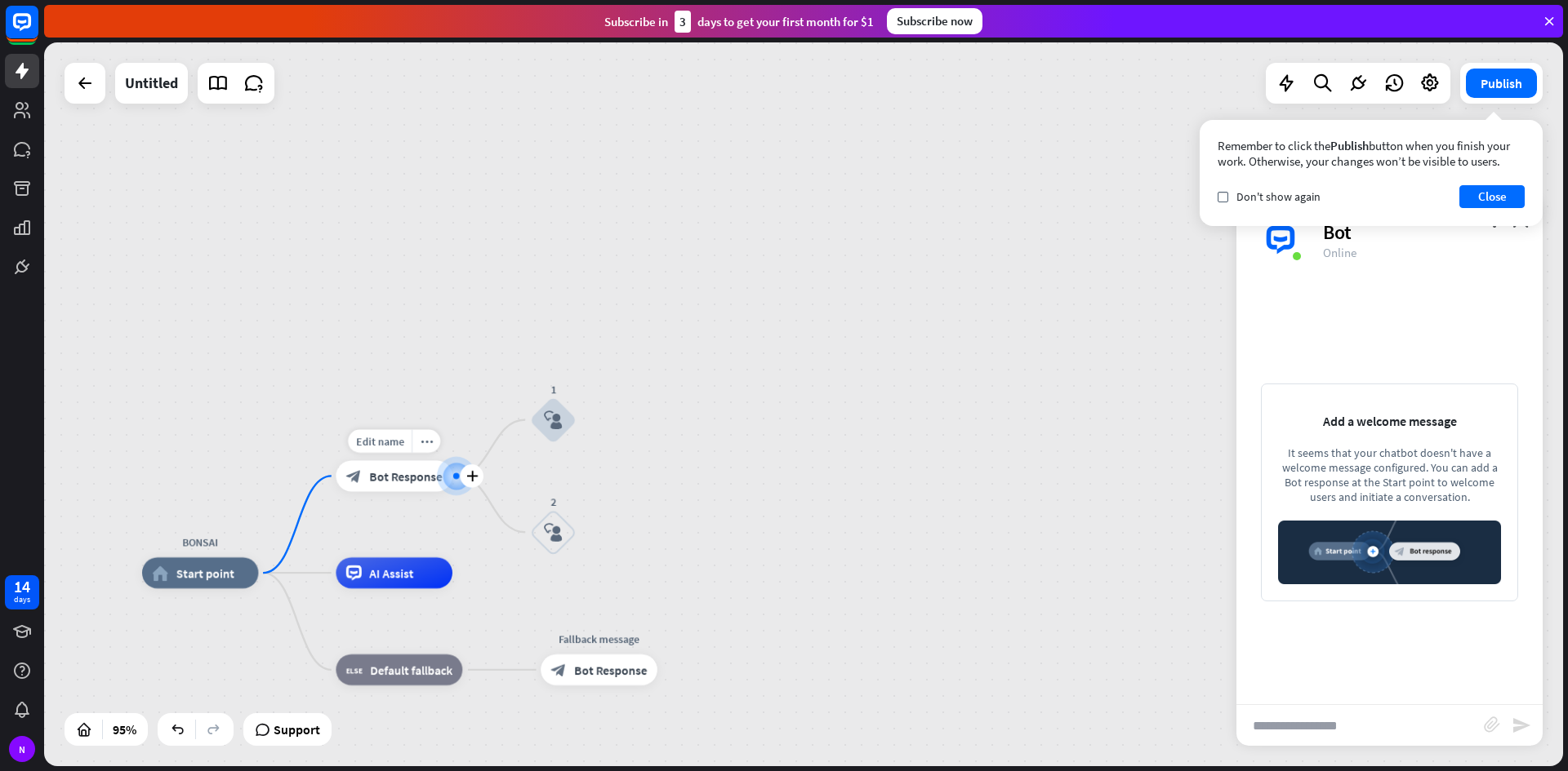
click at [454, 467] on div at bounding box center [455, 475] width 18 height 18
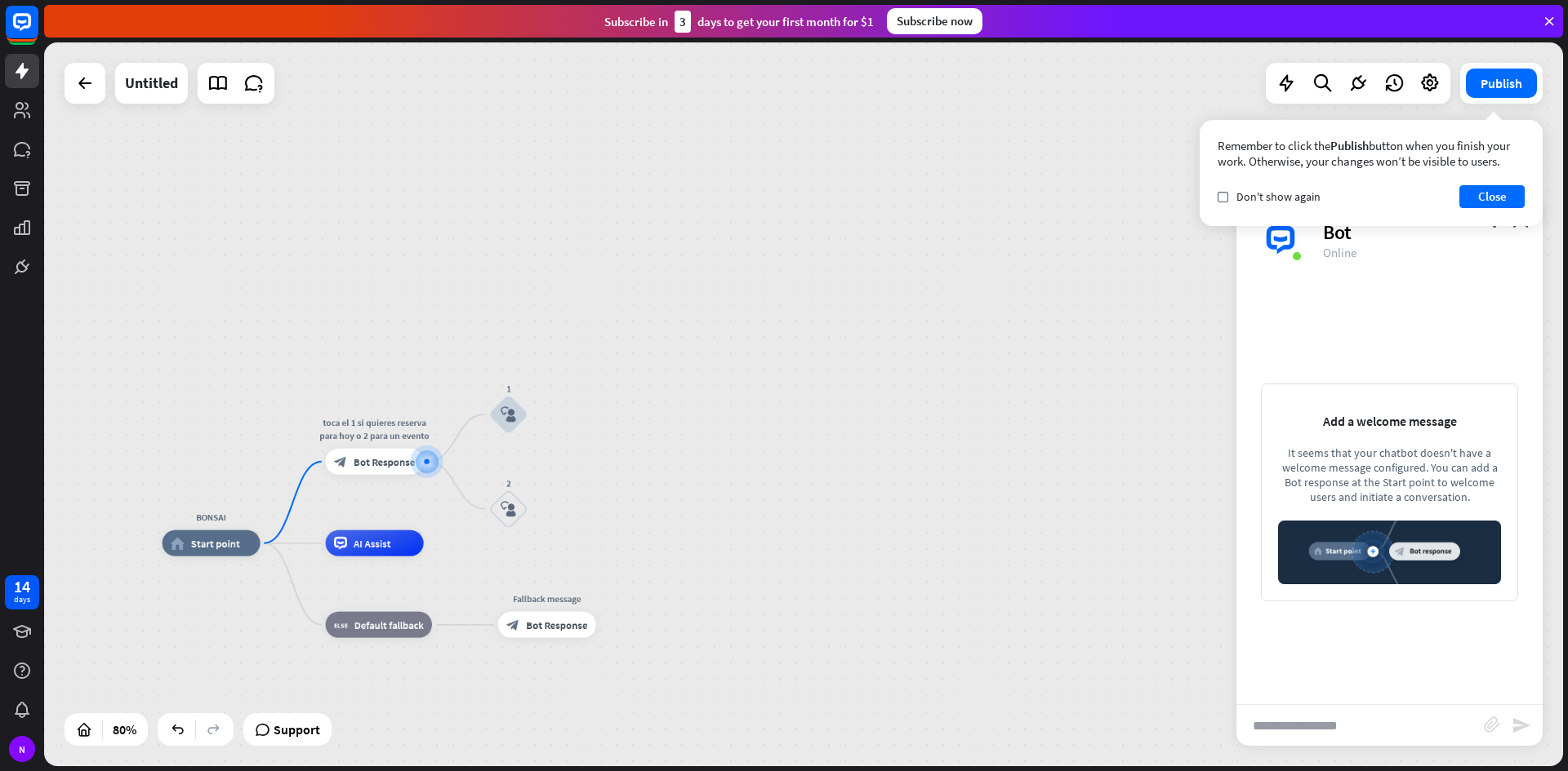
click at [578, 396] on div "BONSAI home_2 Start point toca el 1 si quieres reserva para hoy o 2 para un eve…" at bounding box center [803, 404] width 1518 height 724
click at [495, 431] on div "block_user_input" at bounding box center [508, 415] width 39 height 39
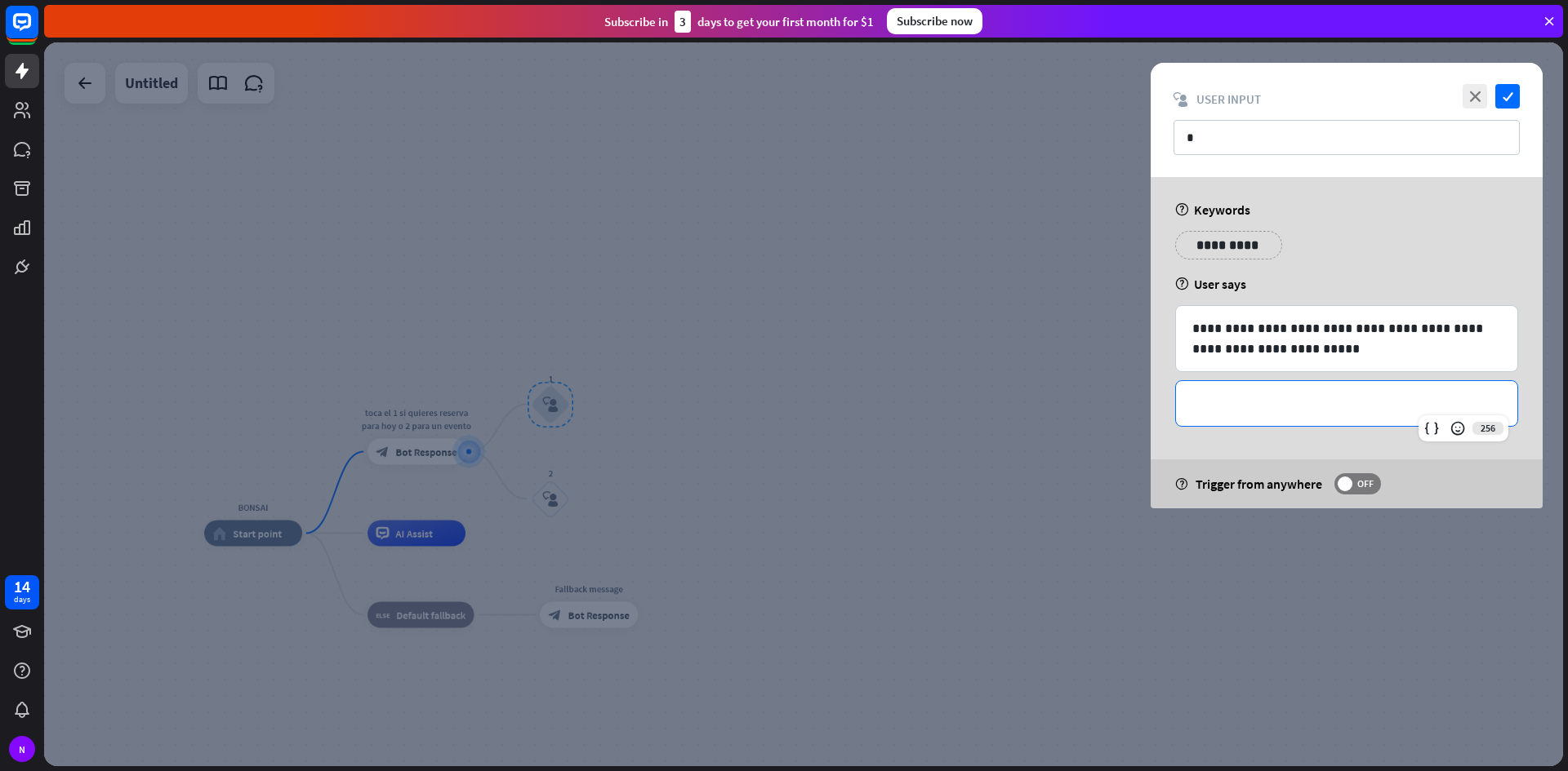
click at [1265, 411] on p "**********" at bounding box center [1346, 404] width 309 height 20
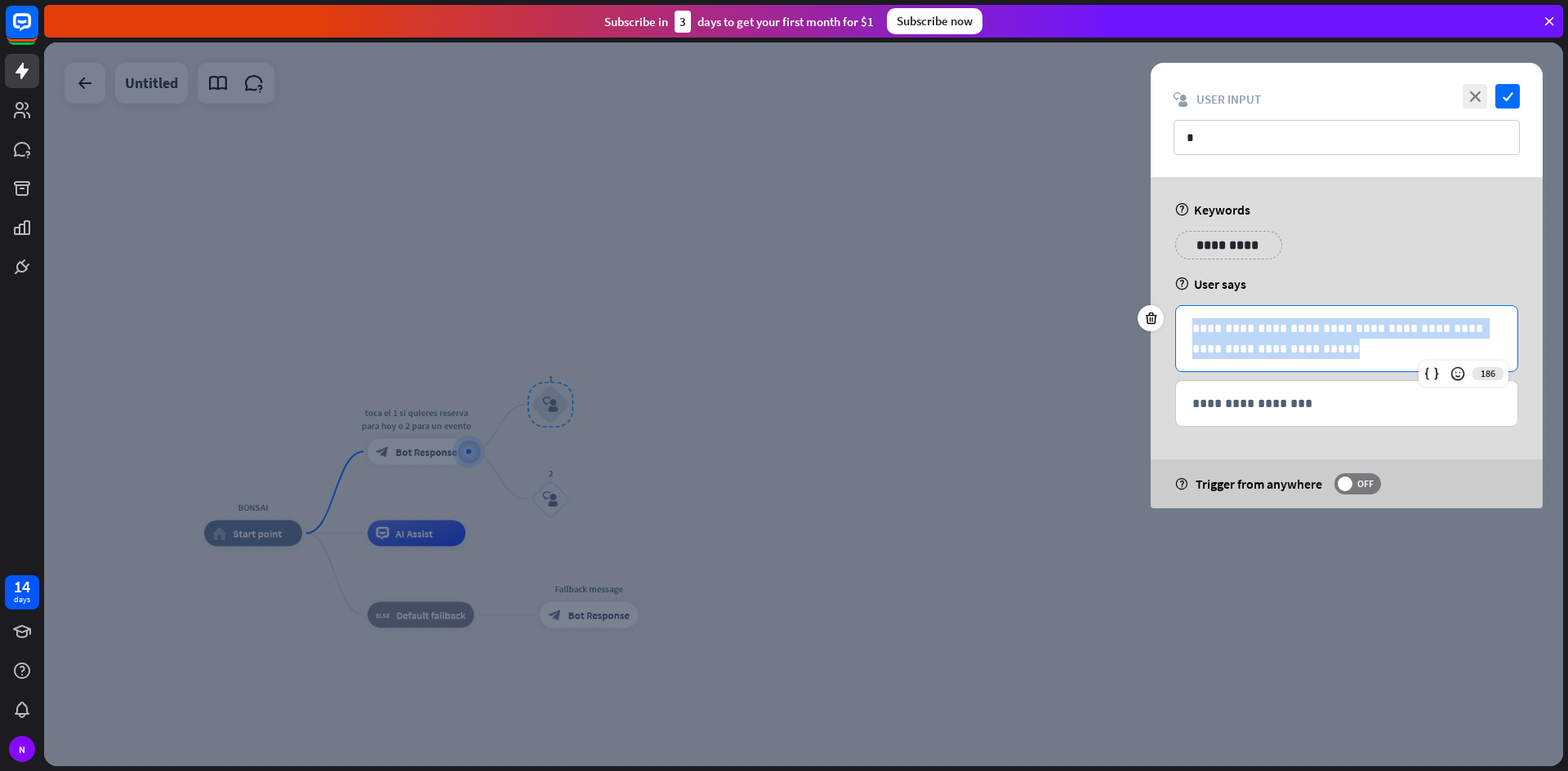
drag, startPoint x: 1188, startPoint y: 332, endPoint x: 1493, endPoint y: 375, distance: 308.0
click at [1493, 372] on div "**********" at bounding box center [1346, 338] width 343 height 67
click at [1214, 406] on p "**********" at bounding box center [1346, 404] width 309 height 20
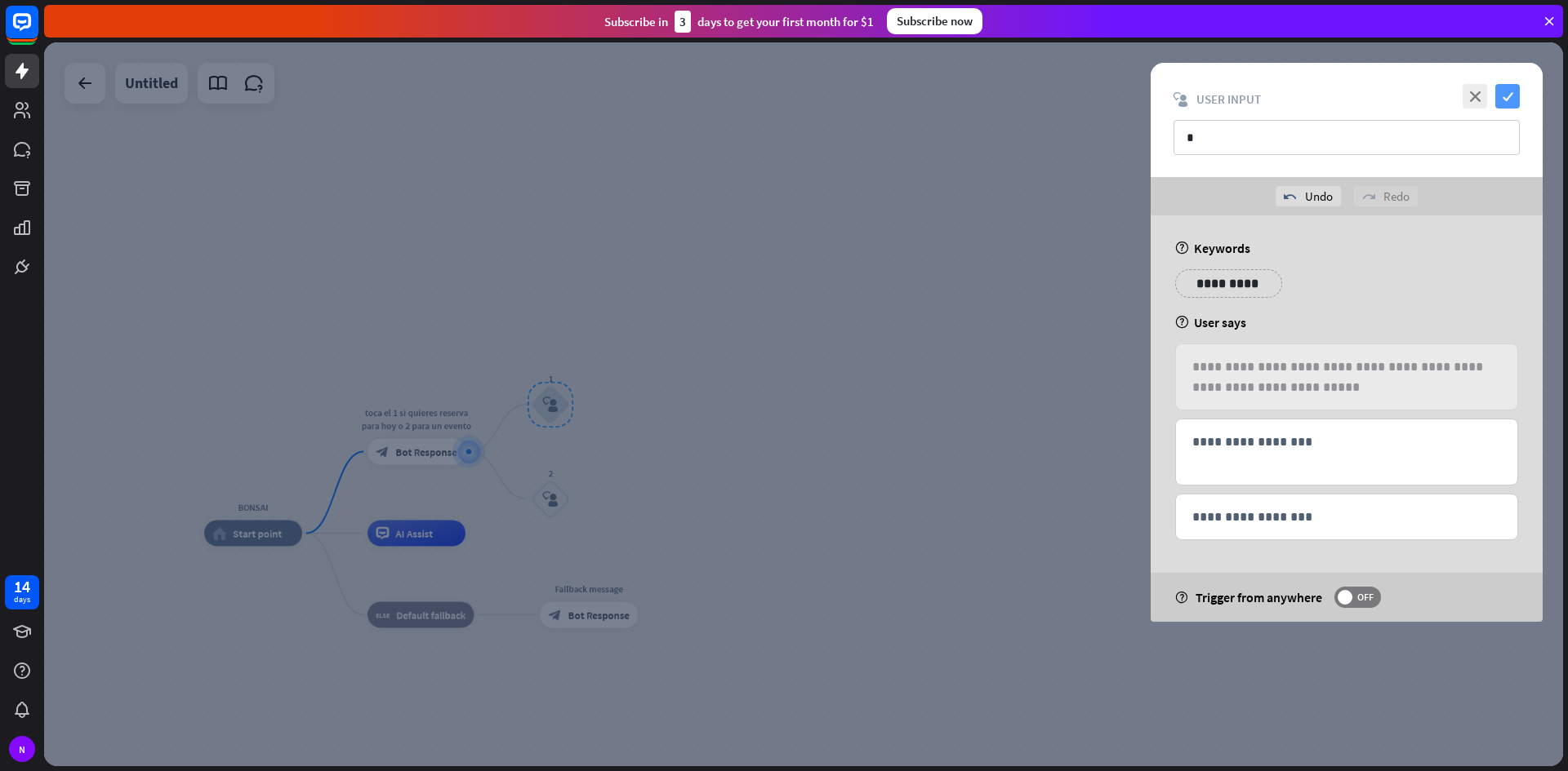
click at [1496, 89] on icon "check" at bounding box center [1506, 96] width 24 height 24
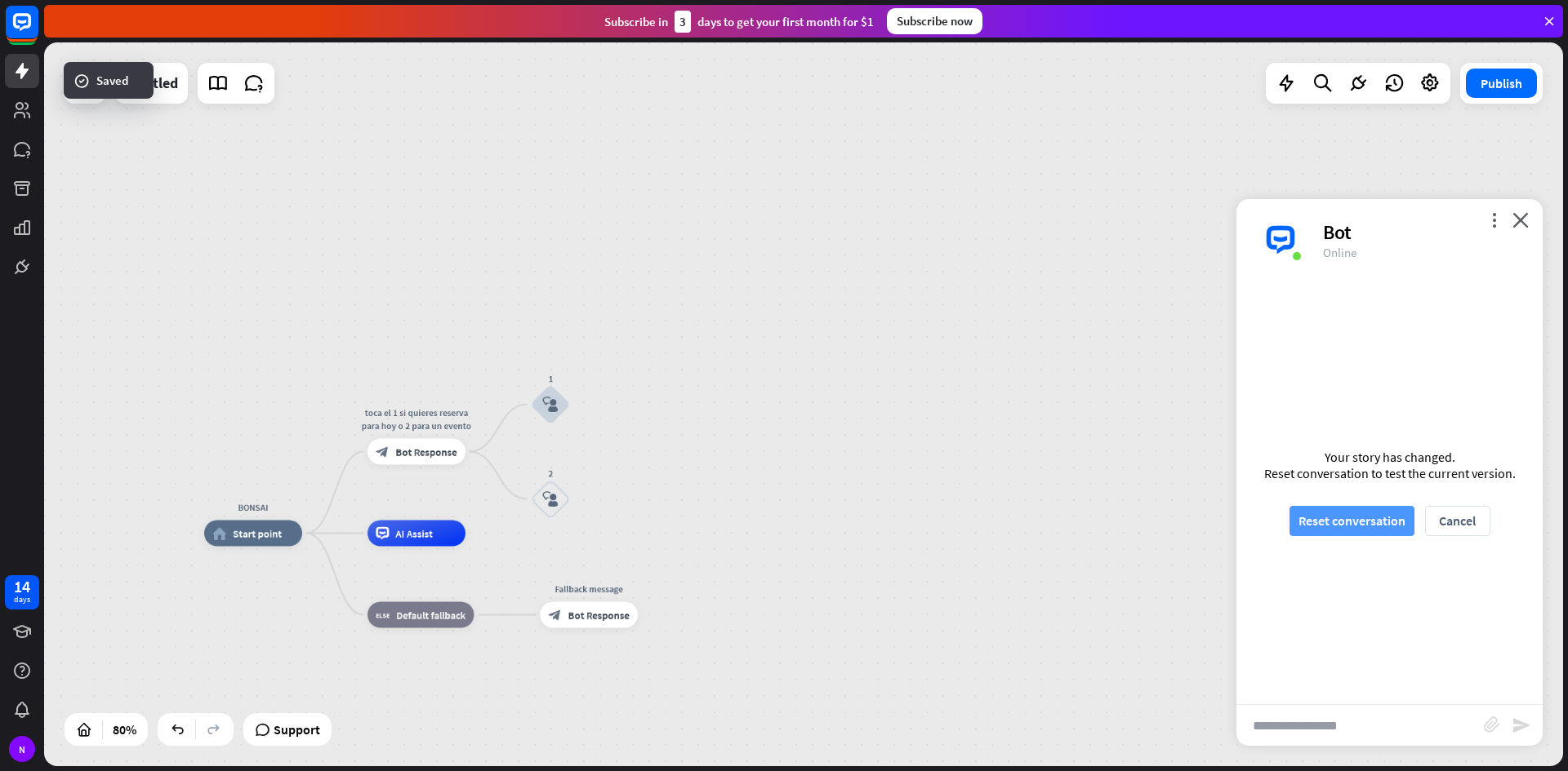
click at [1321, 512] on button "Reset conversation" at bounding box center [1351, 521] width 125 height 30
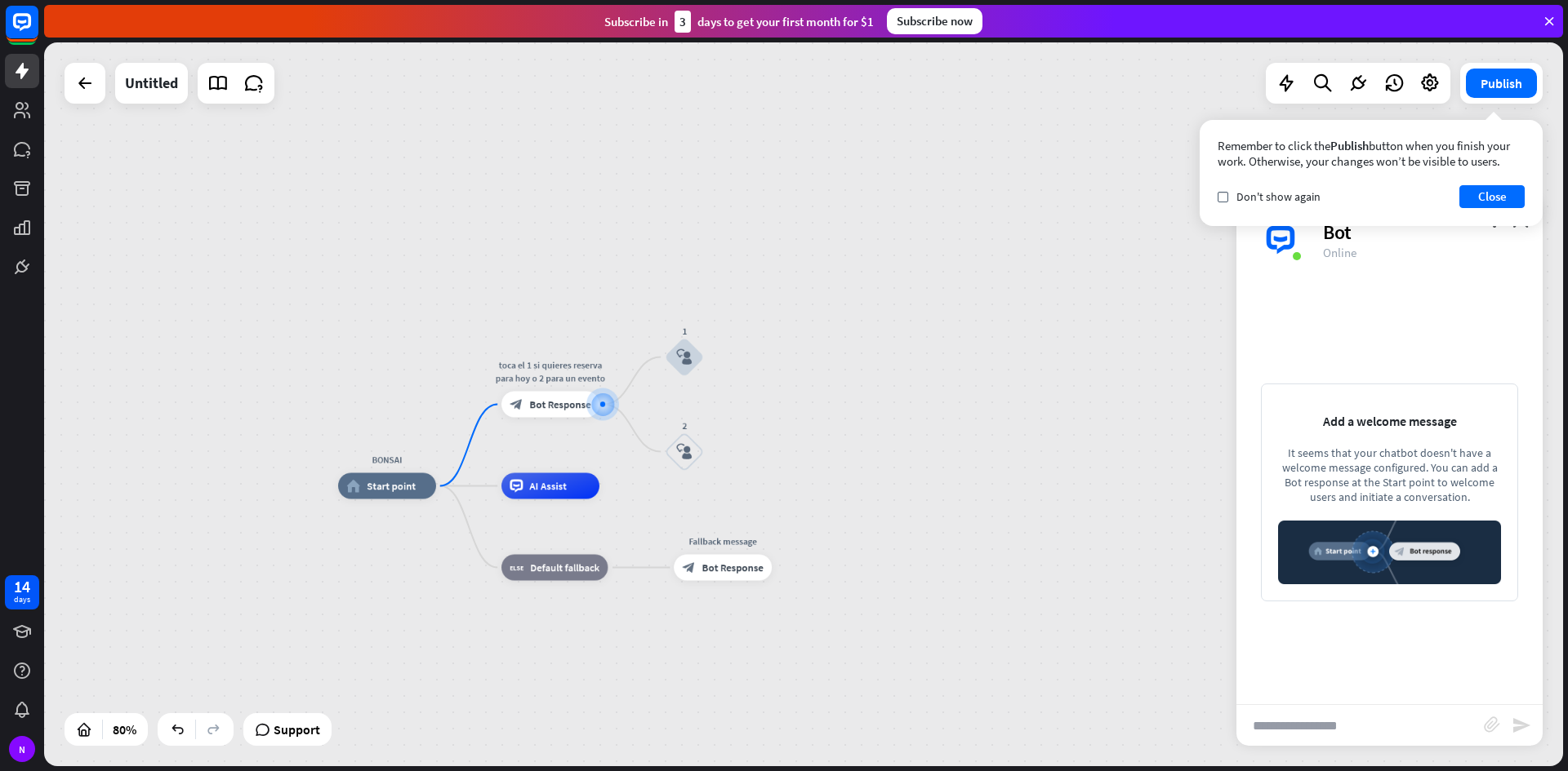
click at [1304, 557] on img at bounding box center [1389, 553] width 223 height 64
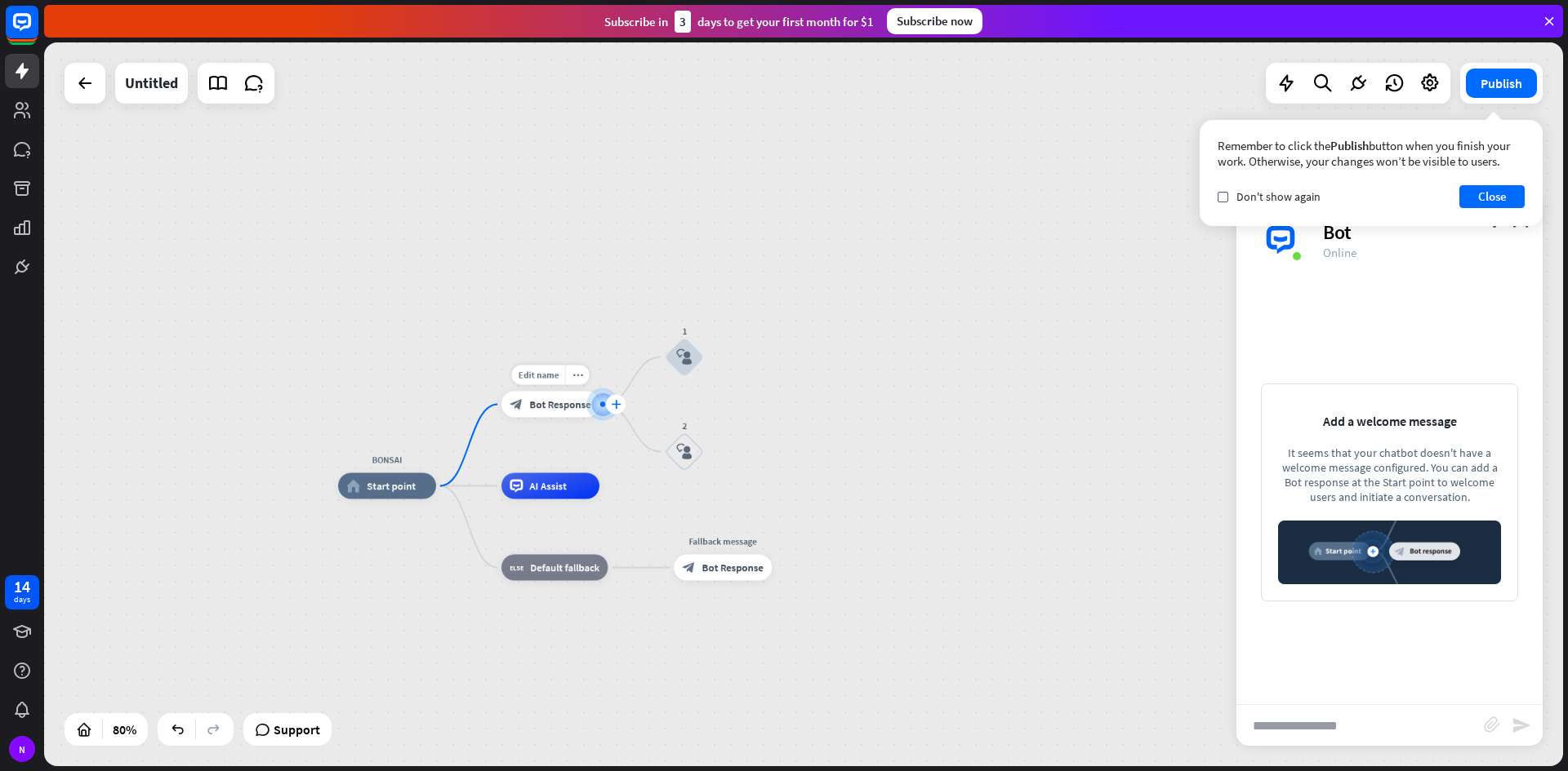
click at [610, 401] on div "plus" at bounding box center [615, 404] width 19 height 19
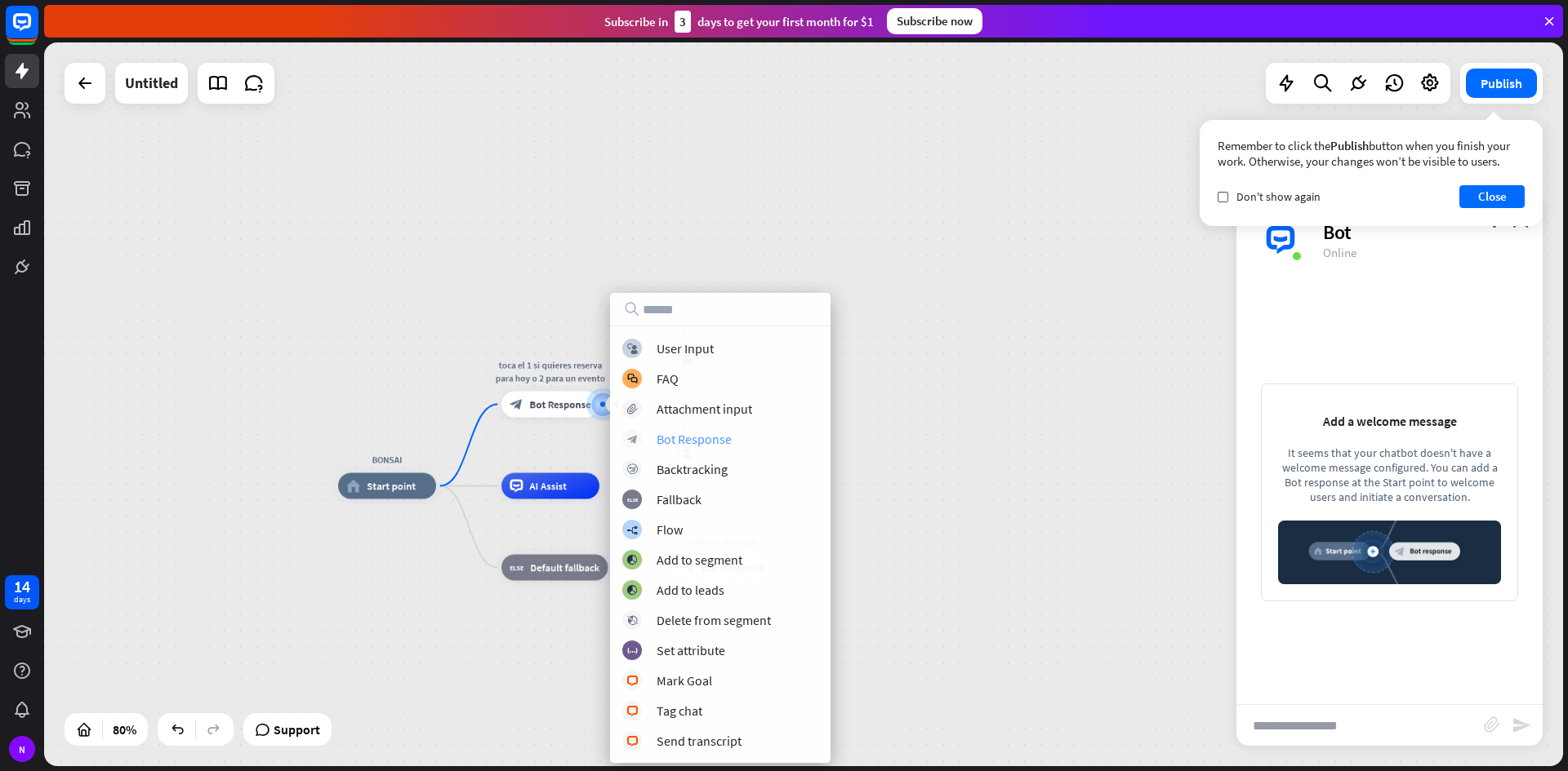
click at [715, 438] on div "Bot Response" at bounding box center [694, 438] width 75 height 16
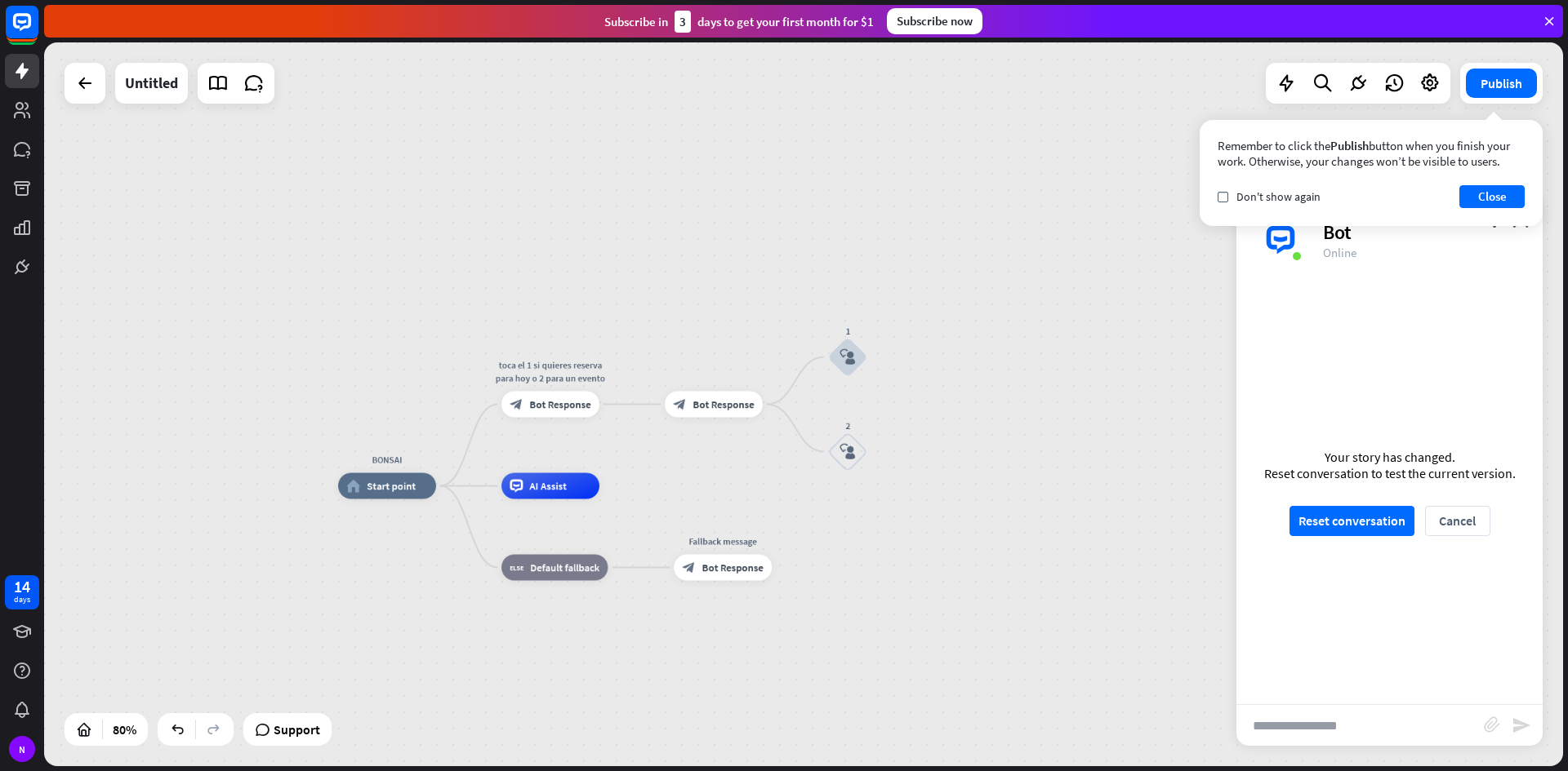
click at [952, 428] on div "BONSAI home_2 Start point toca el 1 si quieres reserva para hoy o 2 para un eve…" at bounding box center [803, 404] width 1518 height 724
click at [1318, 504] on div "Your story has changed. Reset conversation to test the current version. Reset c…" at bounding box center [1388, 492] width 306 height 424
click at [1318, 511] on button "Reset conversation" at bounding box center [1351, 521] width 125 height 30
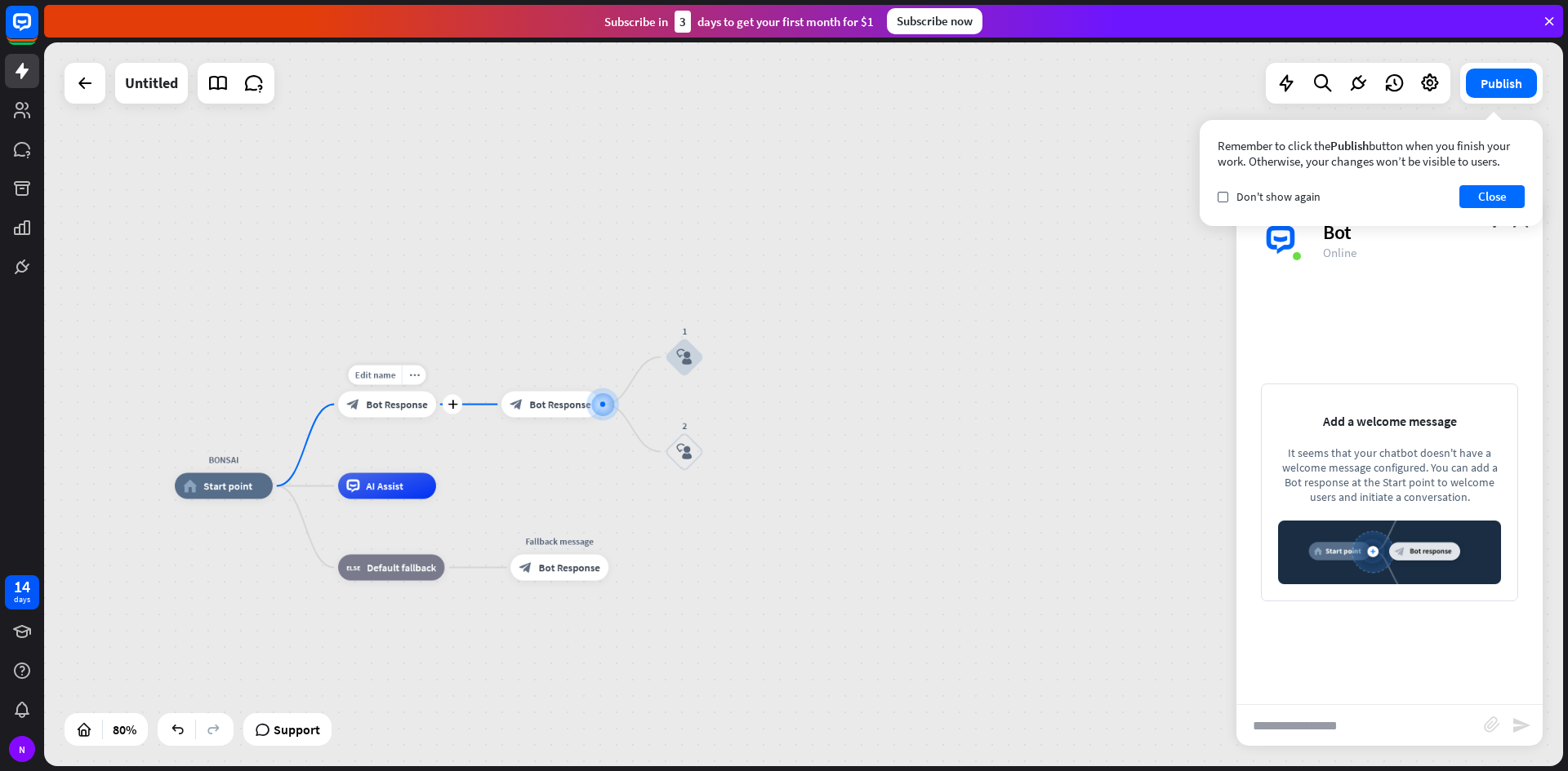
click at [411, 392] on div "Edit name more_horiz plus toca el 1 si quieres reserva para hoy o 2 para un eve…" at bounding box center [387, 404] width 98 height 26
click at [419, 412] on div "block_bot_response Bot Response" at bounding box center [387, 404] width 98 height 26
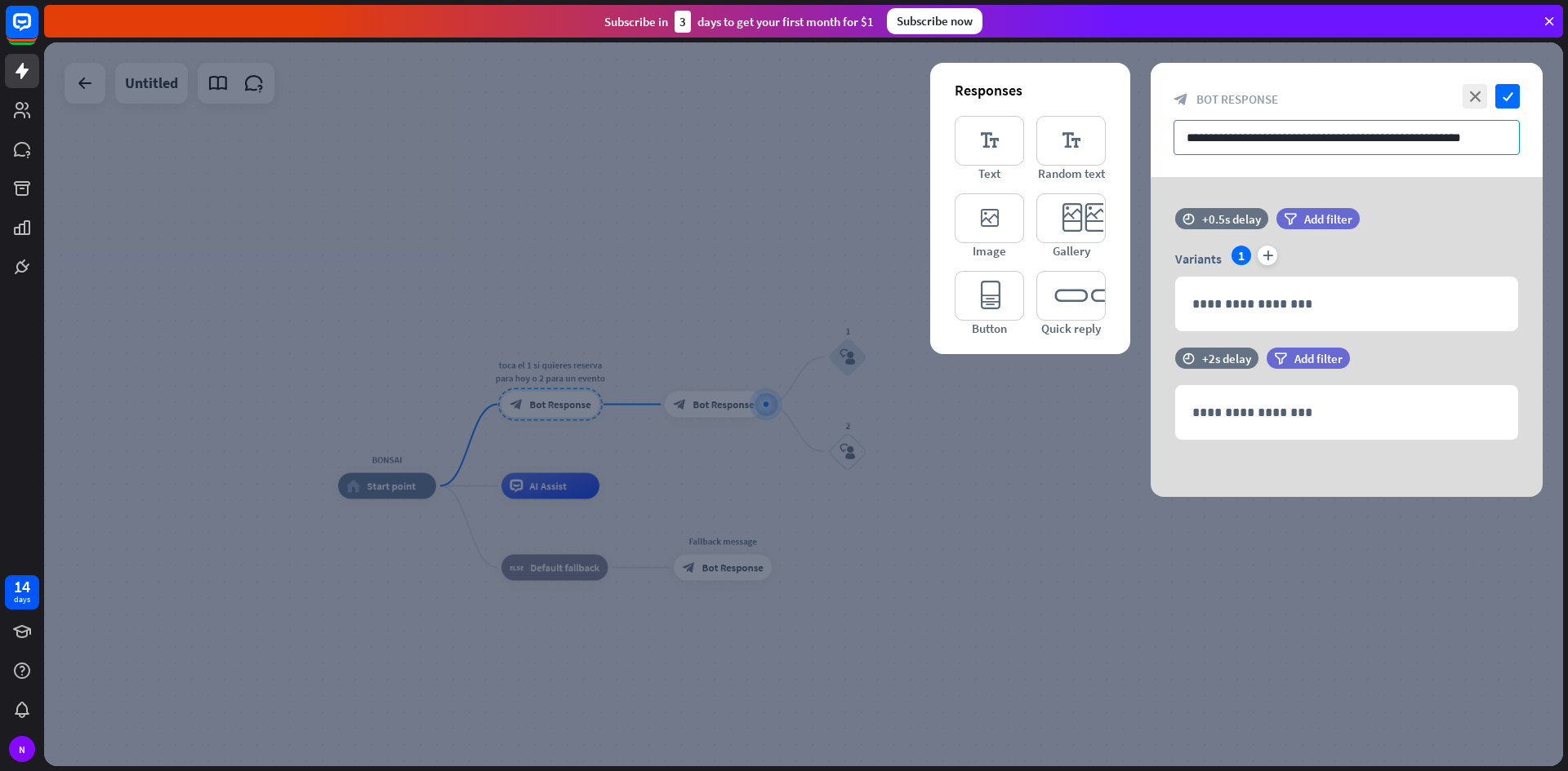
click at [1499, 131] on input "**********" at bounding box center [1346, 137] width 346 height 35
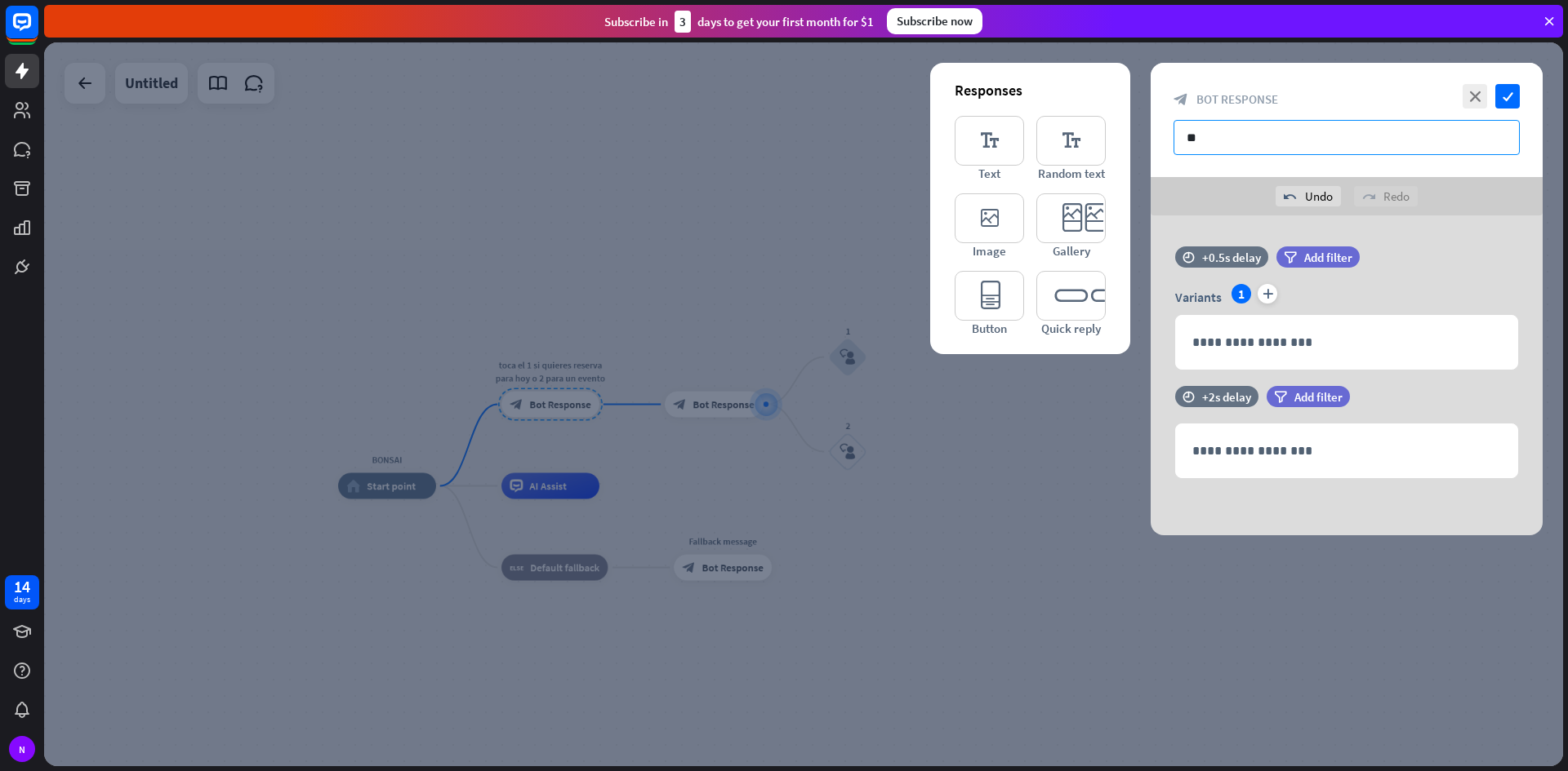
type input "*"
type input "**********"
click at [1486, 99] on icon "close" at bounding box center [1474, 96] width 24 height 24
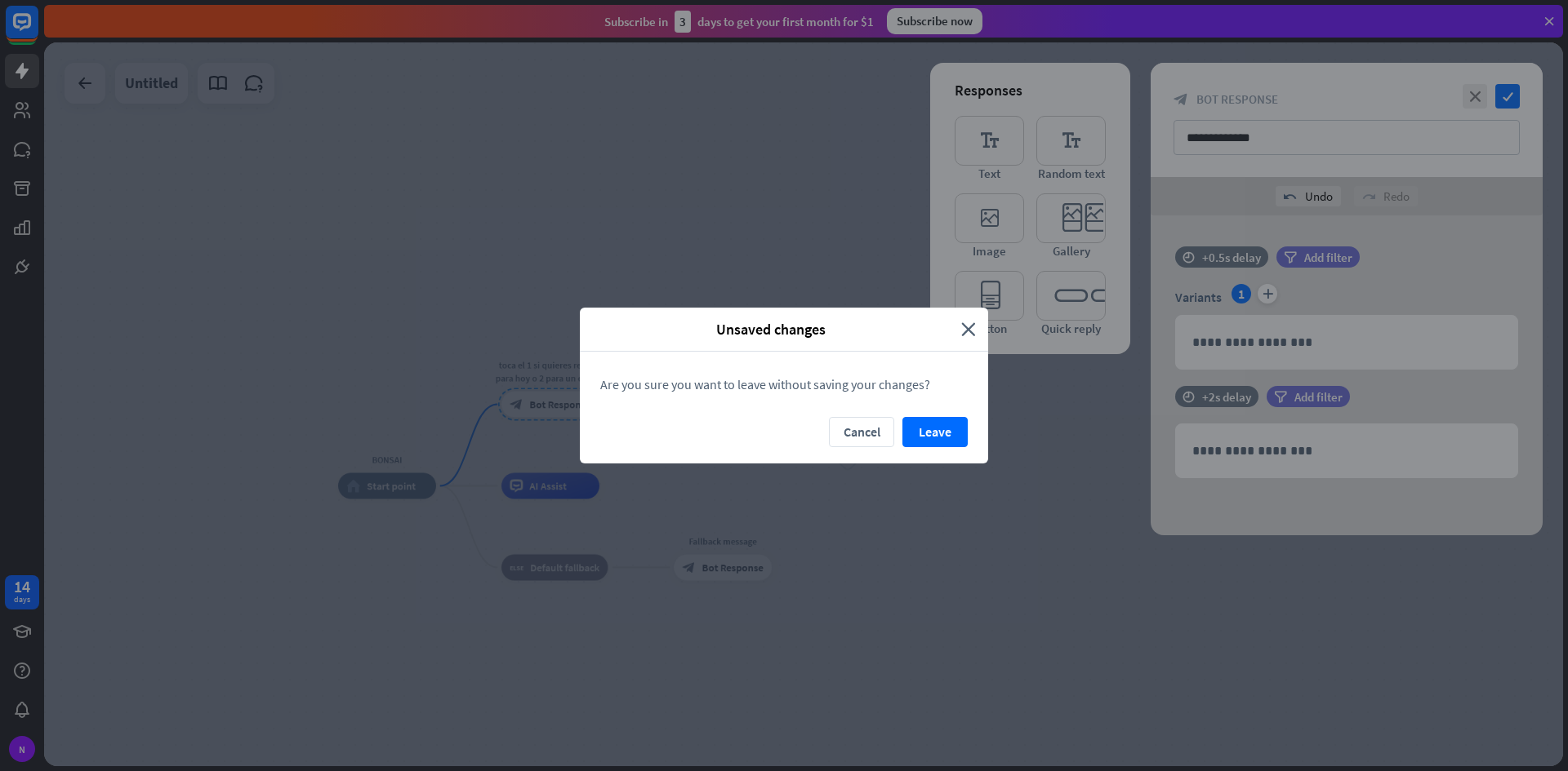
drag, startPoint x: 1507, startPoint y: 99, endPoint x: 1504, endPoint y: 107, distance: 8.5
click at [1506, 106] on div "Unsaved changes close Are you sure you want to leave without saving your change…" at bounding box center [784, 385] width 1568 height 771
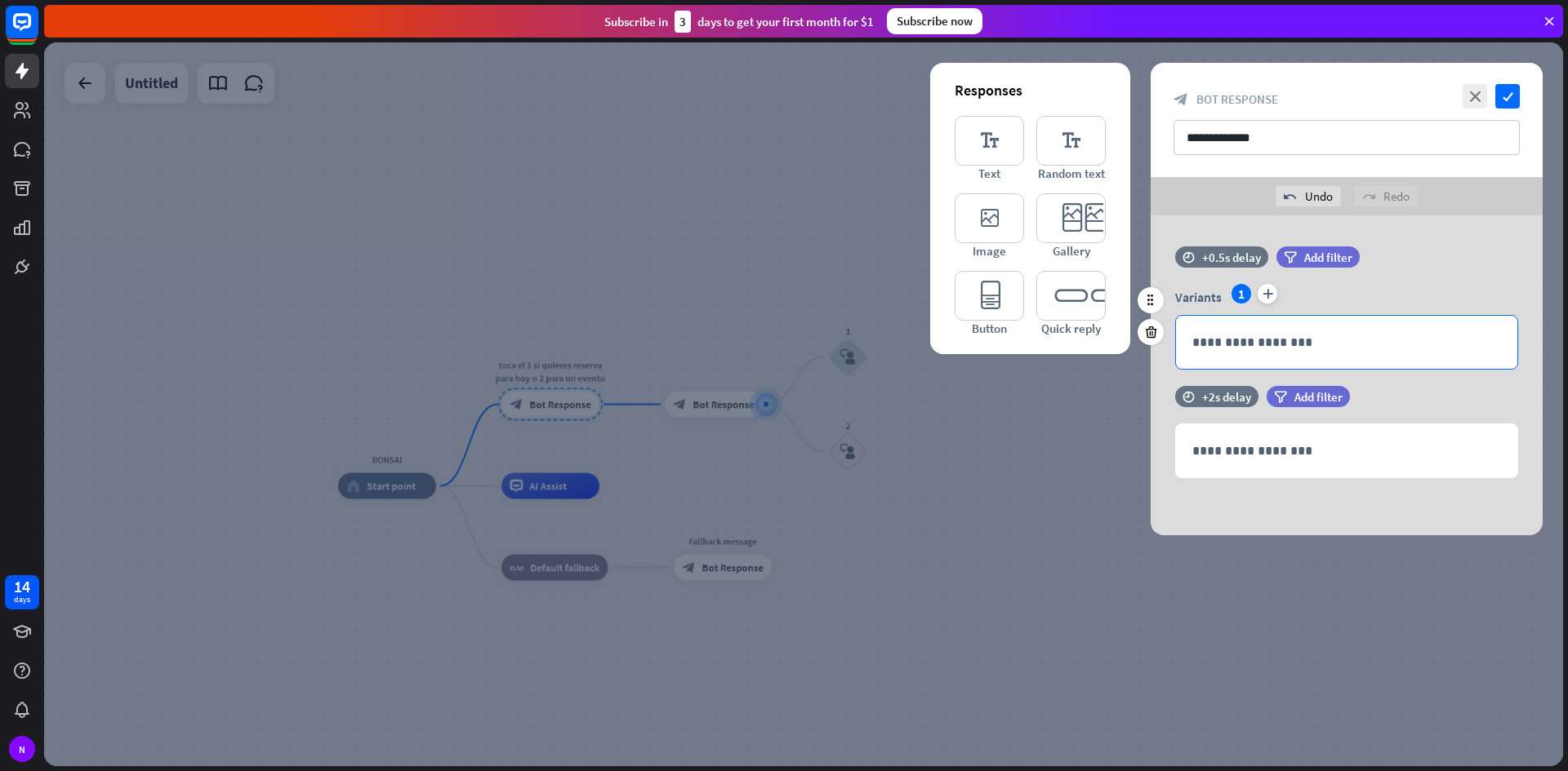
click at [1268, 351] on p "**********" at bounding box center [1346, 342] width 309 height 20
click at [1232, 456] on p "**********" at bounding box center [1346, 451] width 309 height 20
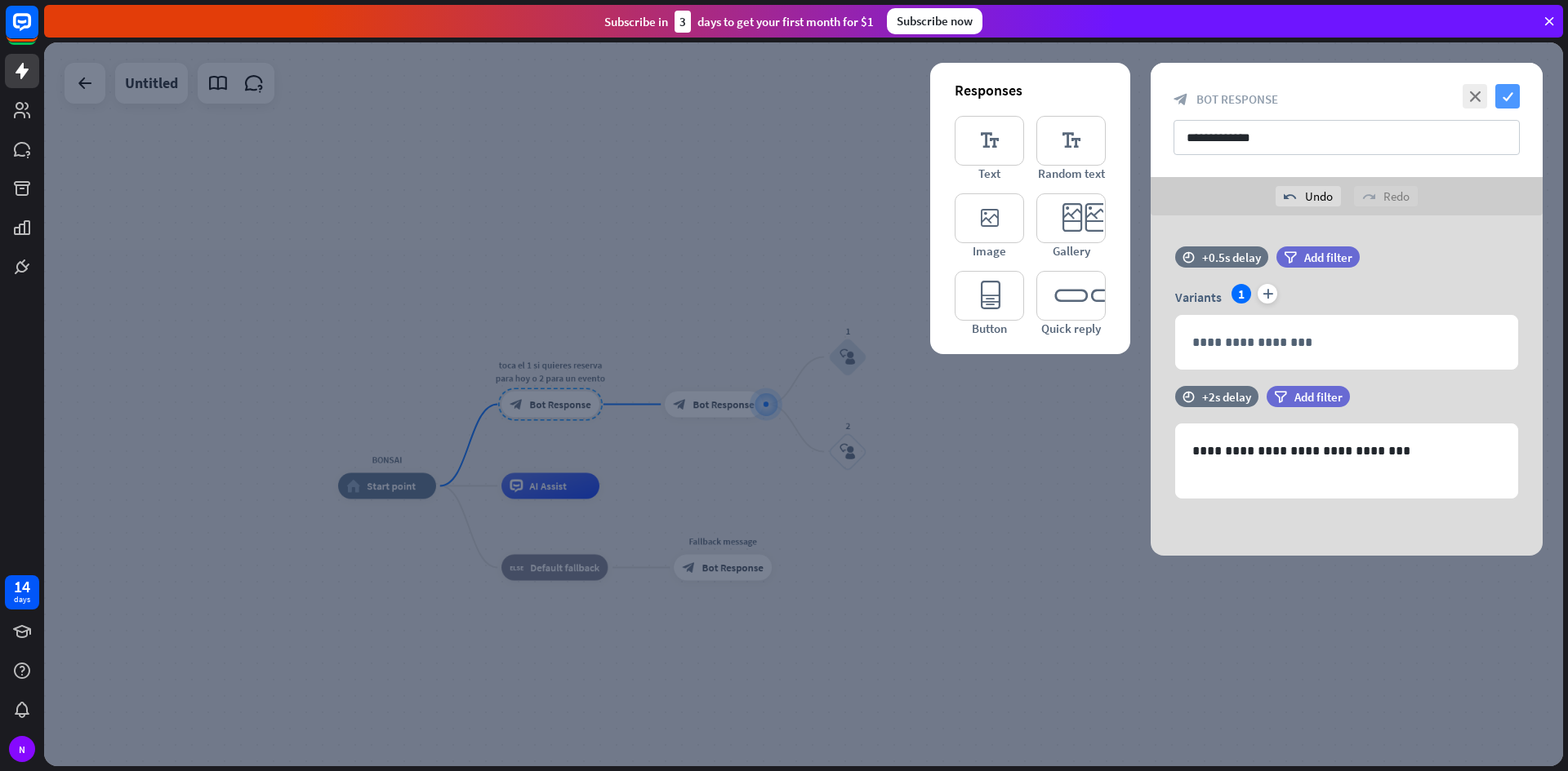
click at [1512, 86] on icon "check" at bounding box center [1506, 96] width 24 height 24
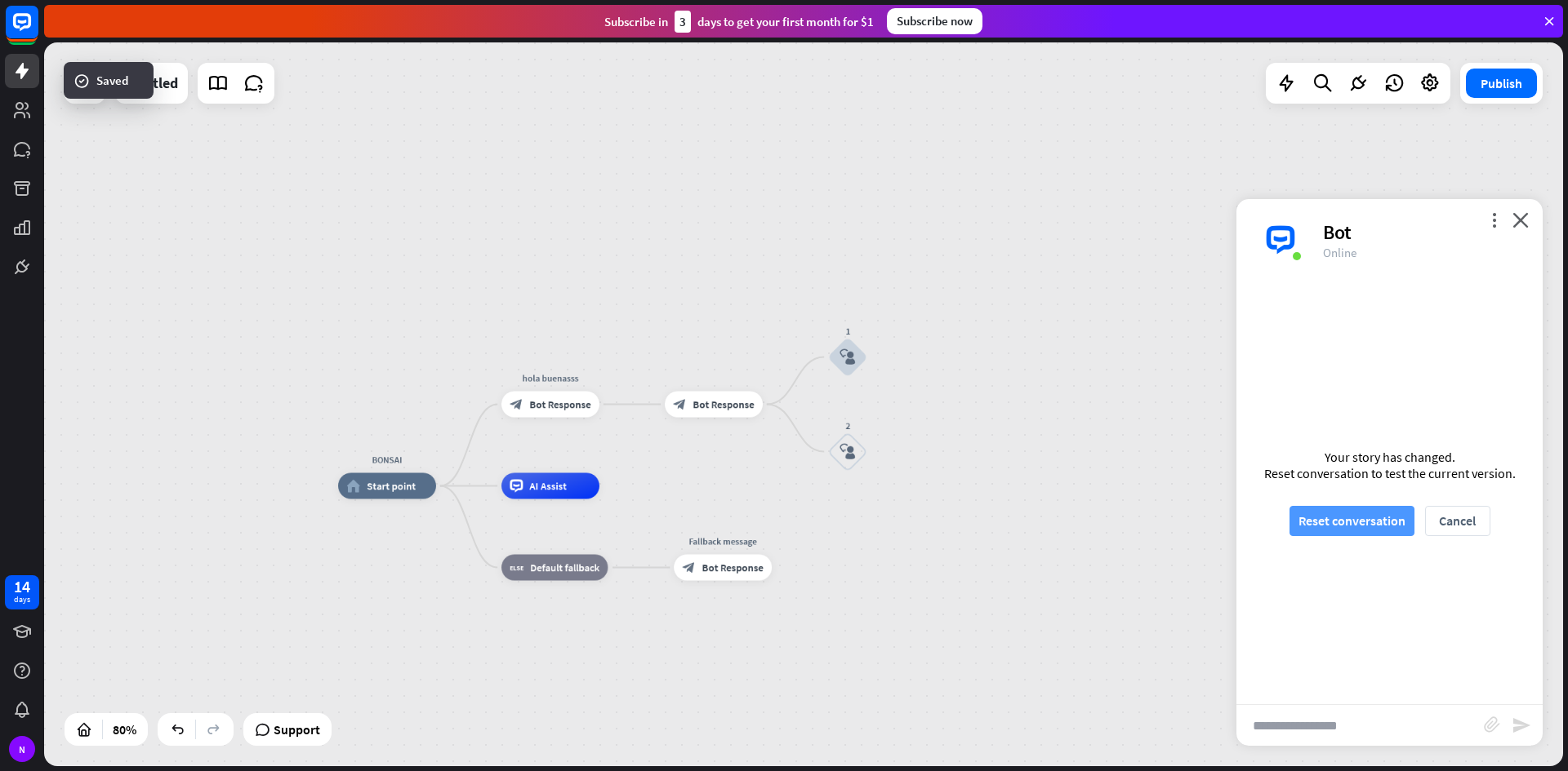
click at [1396, 530] on button "Reset conversation" at bounding box center [1351, 521] width 125 height 30
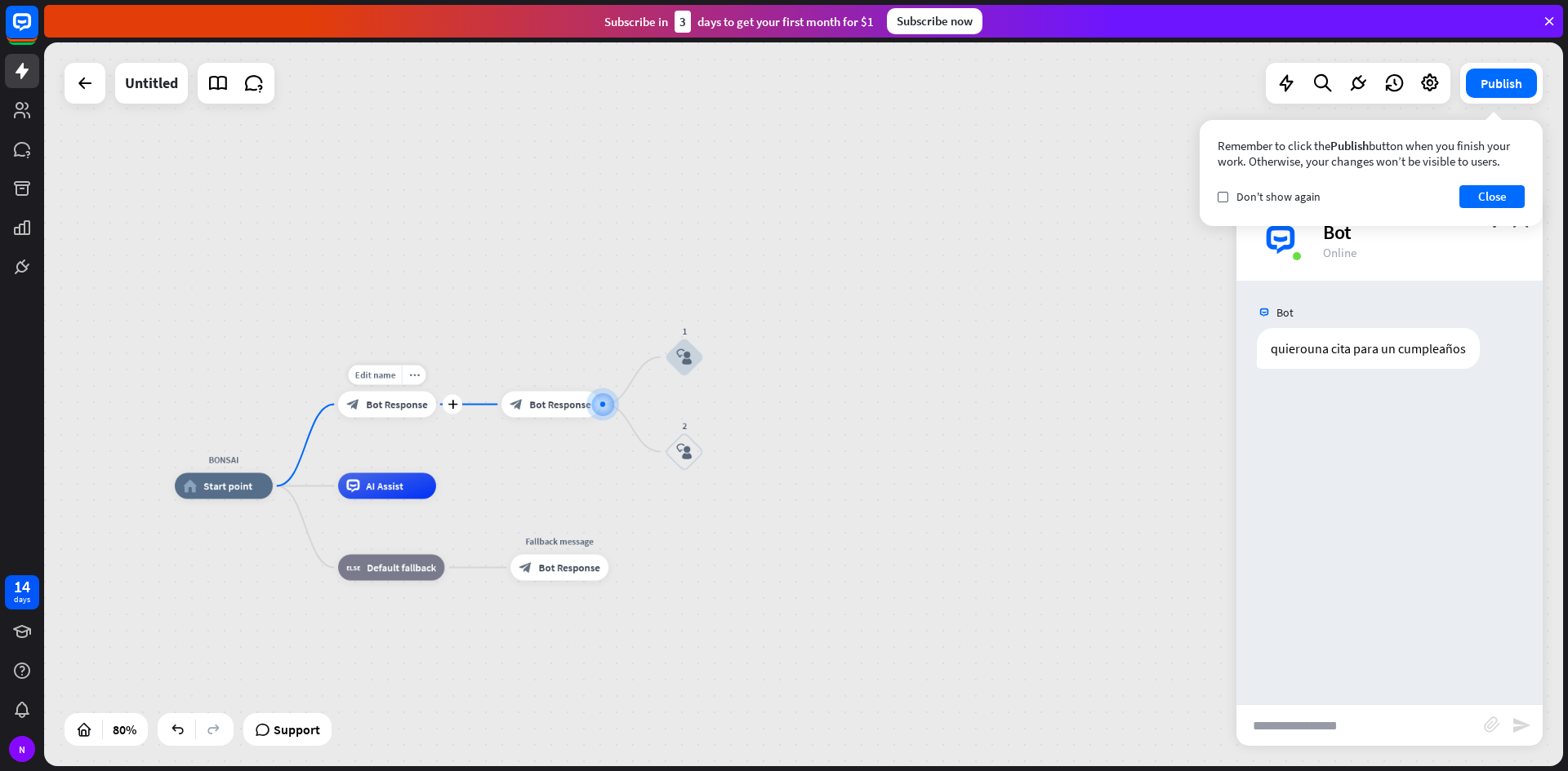
click at [391, 399] on span "Bot Response" at bounding box center [396, 404] width 62 height 13
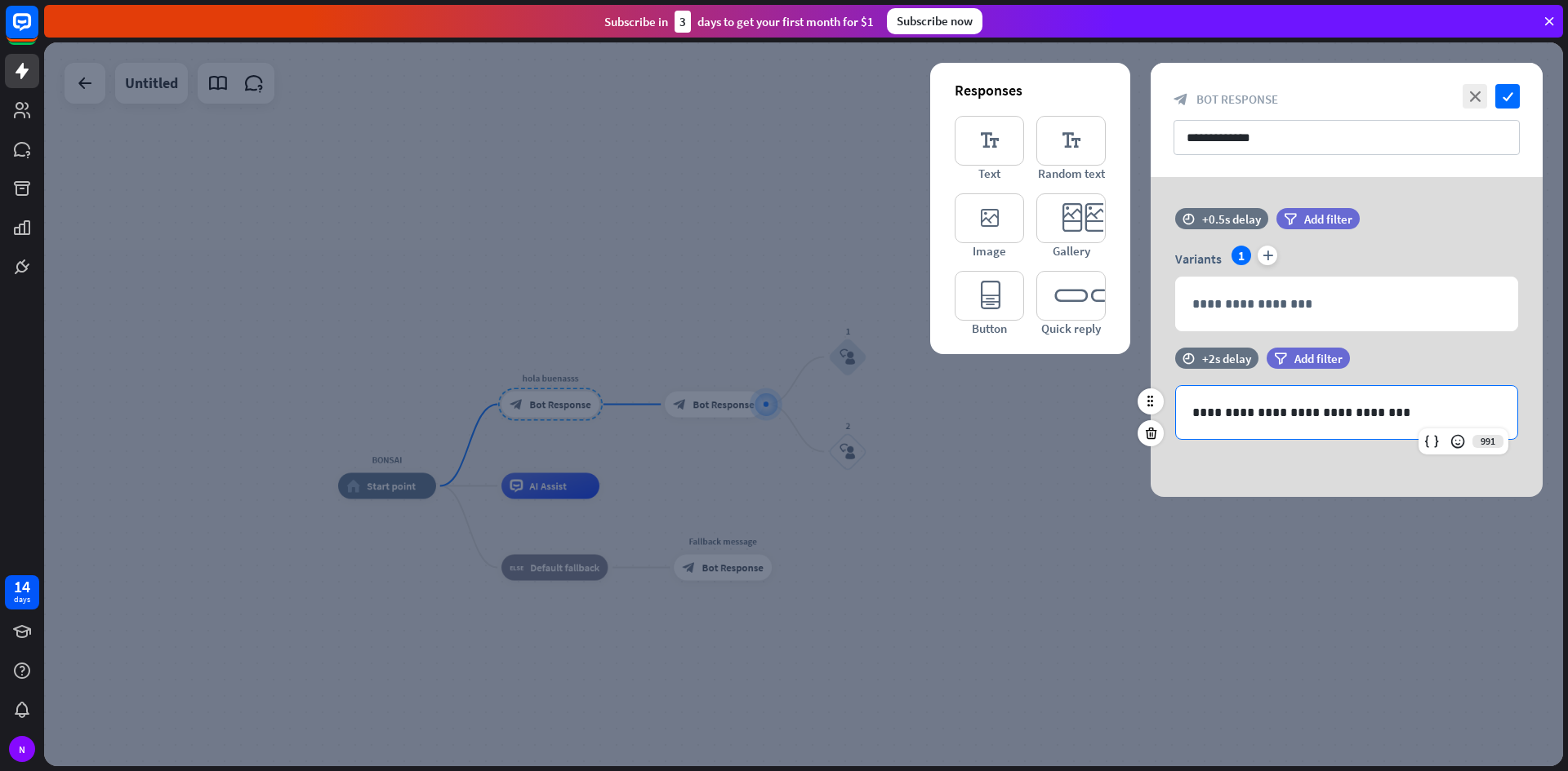
click at [1224, 414] on p "**********" at bounding box center [1346, 412] width 309 height 20
click at [1232, 419] on p "**********" at bounding box center [1346, 412] width 309 height 20
click at [1228, 420] on p "**********" at bounding box center [1346, 412] width 309 height 20
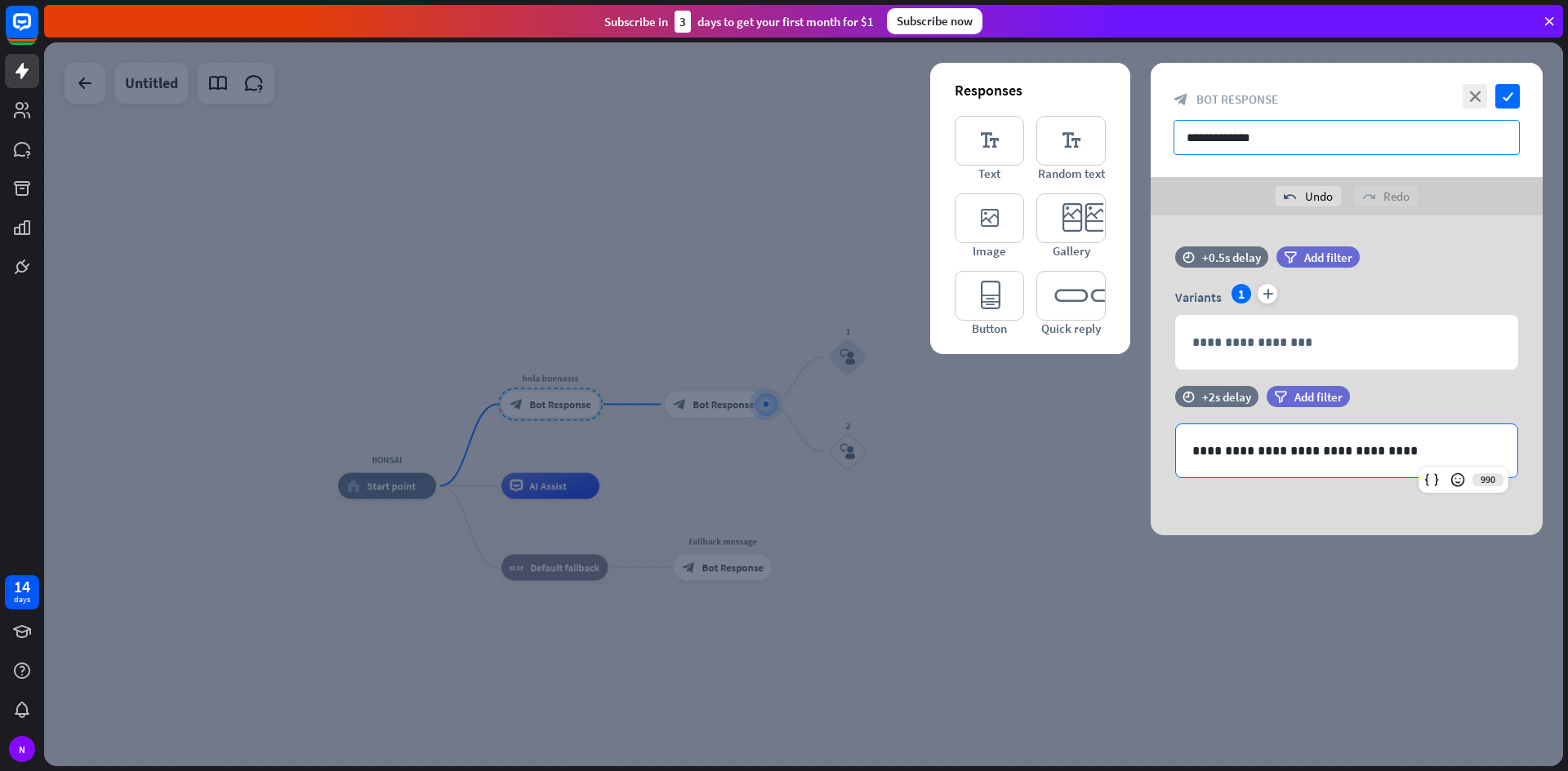
click at [1307, 148] on input "**********" at bounding box center [1346, 137] width 346 height 35
type input "*"
type input "*******"
click at [1493, 84] on div "close check" at bounding box center [1489, 96] width 62 height 24
click at [1496, 88] on icon "check" at bounding box center [1506, 96] width 24 height 24
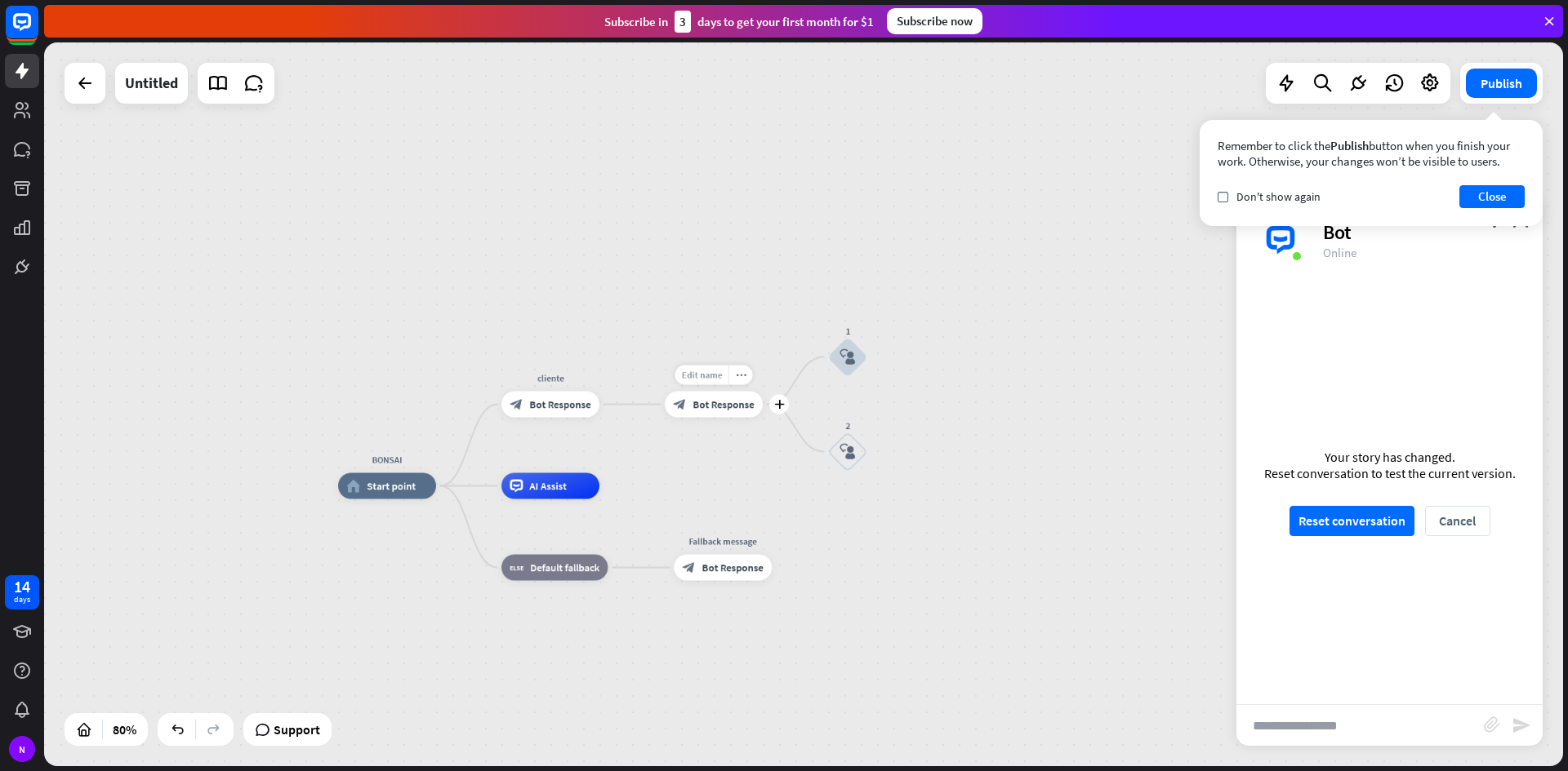
click at [712, 376] on span "Edit name" at bounding box center [701, 375] width 40 height 12
type input "**********"
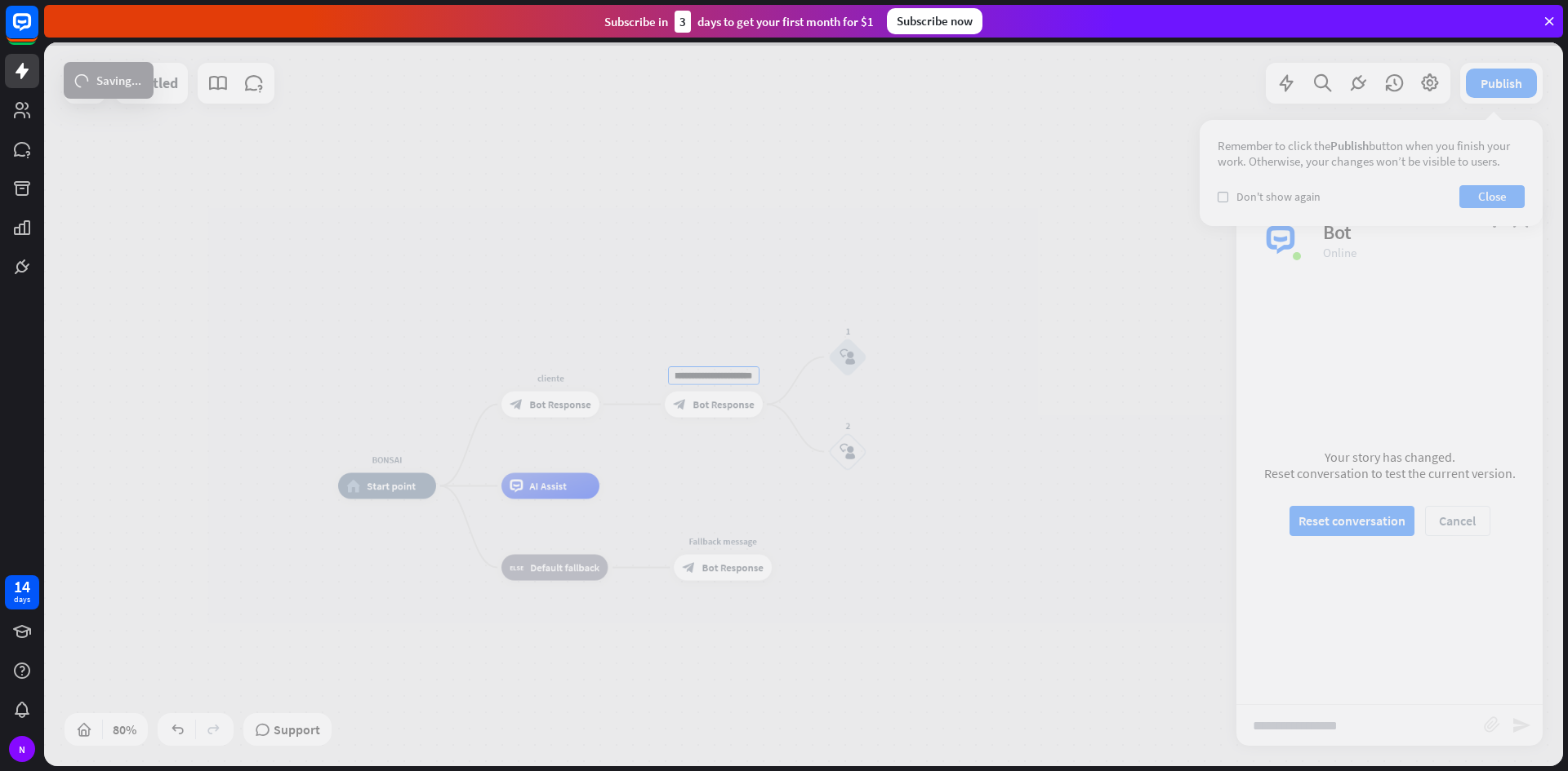
scroll to position [0, 0]
click at [862, 292] on div "**********" at bounding box center [803, 404] width 1518 height 724
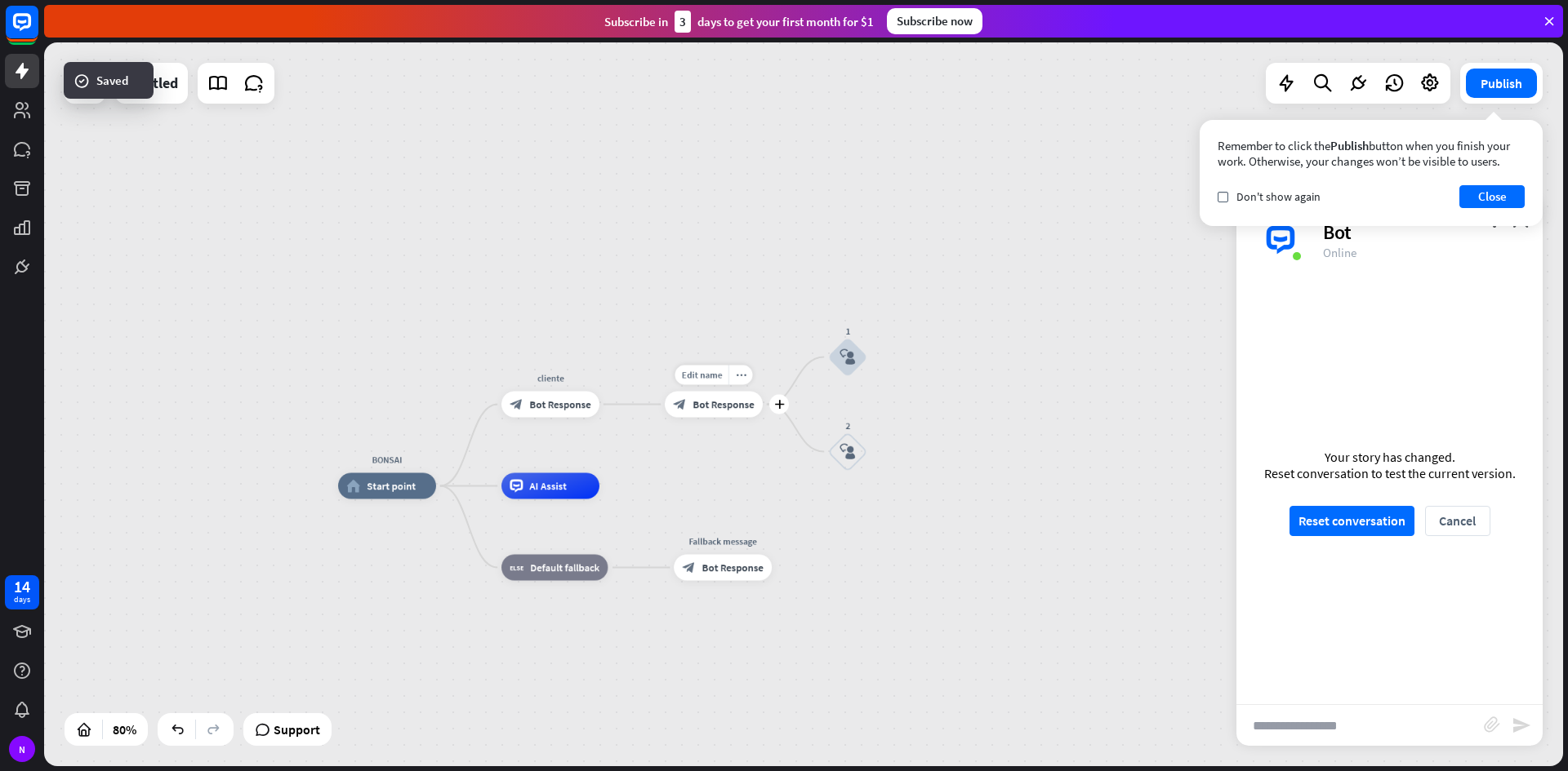
click at [721, 392] on div "Edit name more_horiz plus block_bot_response Bot Response" at bounding box center [713, 404] width 98 height 26
click at [721, 380] on span "Edit name" at bounding box center [701, 375] width 40 height 12
click at [1221, 195] on icon "check" at bounding box center [1222, 197] width 8 height 8
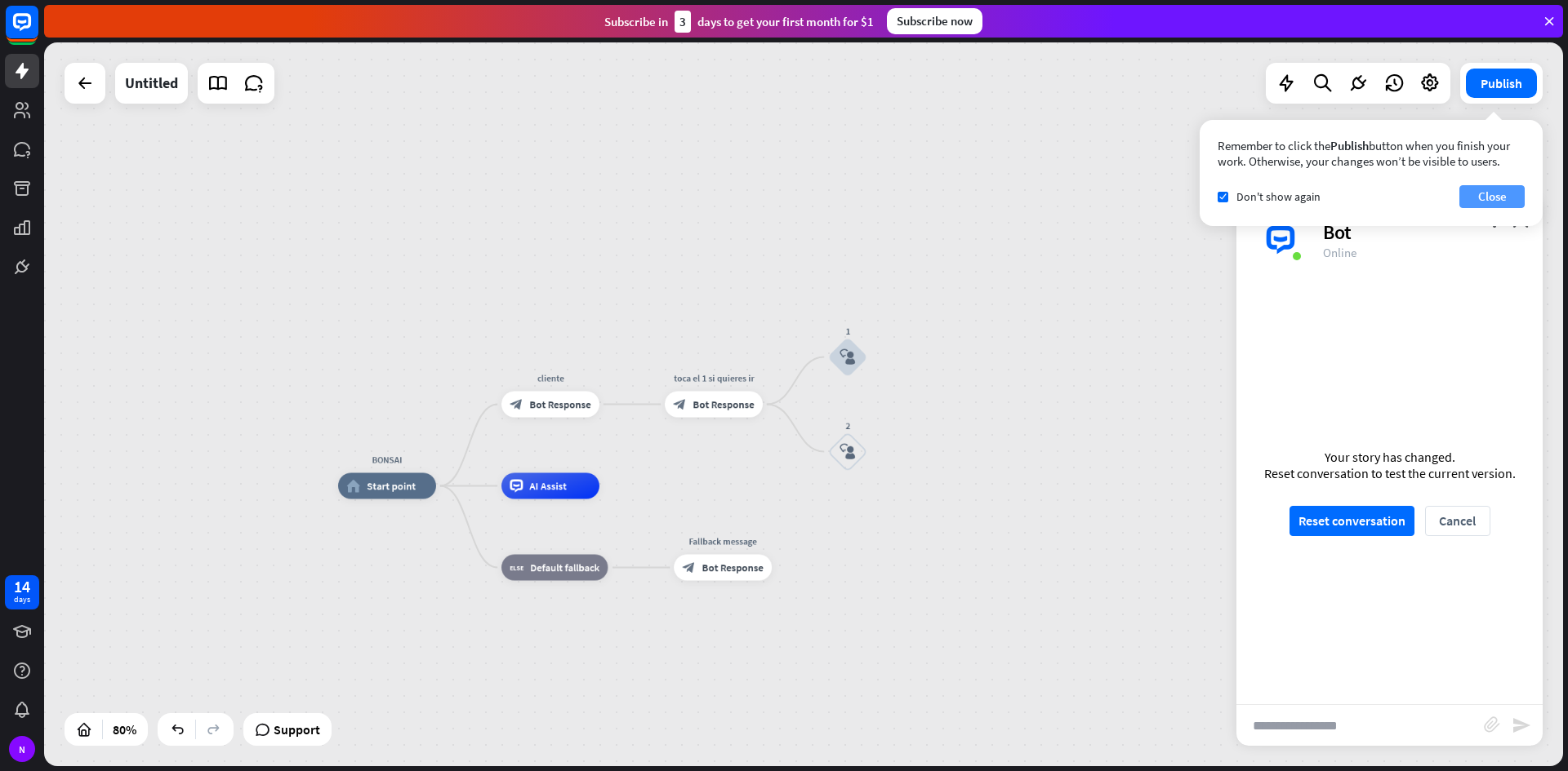
click at [1475, 206] on button "Close" at bounding box center [1491, 196] width 65 height 23
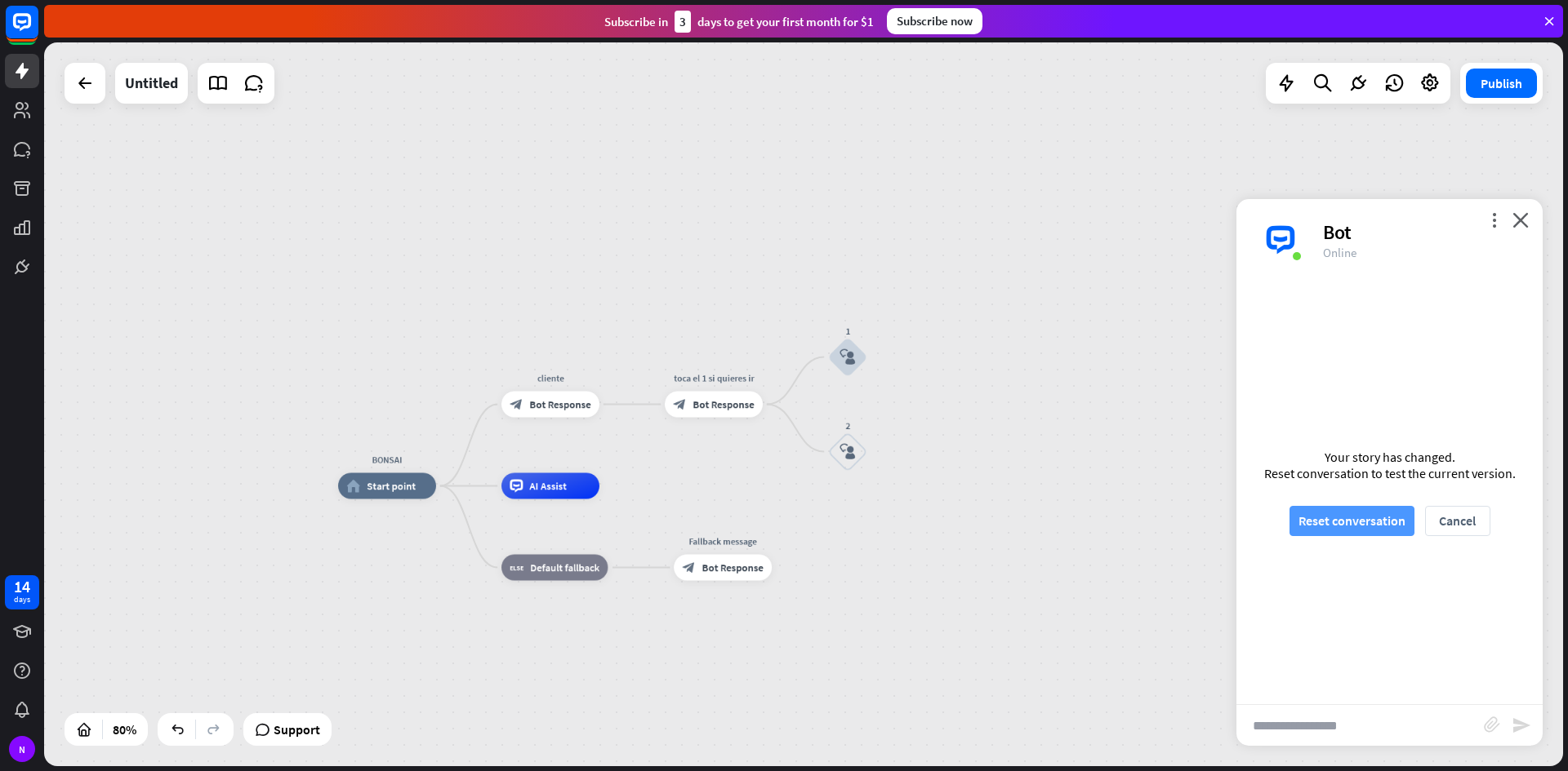
click at [1388, 521] on button "Reset conversation" at bounding box center [1351, 521] width 125 height 30
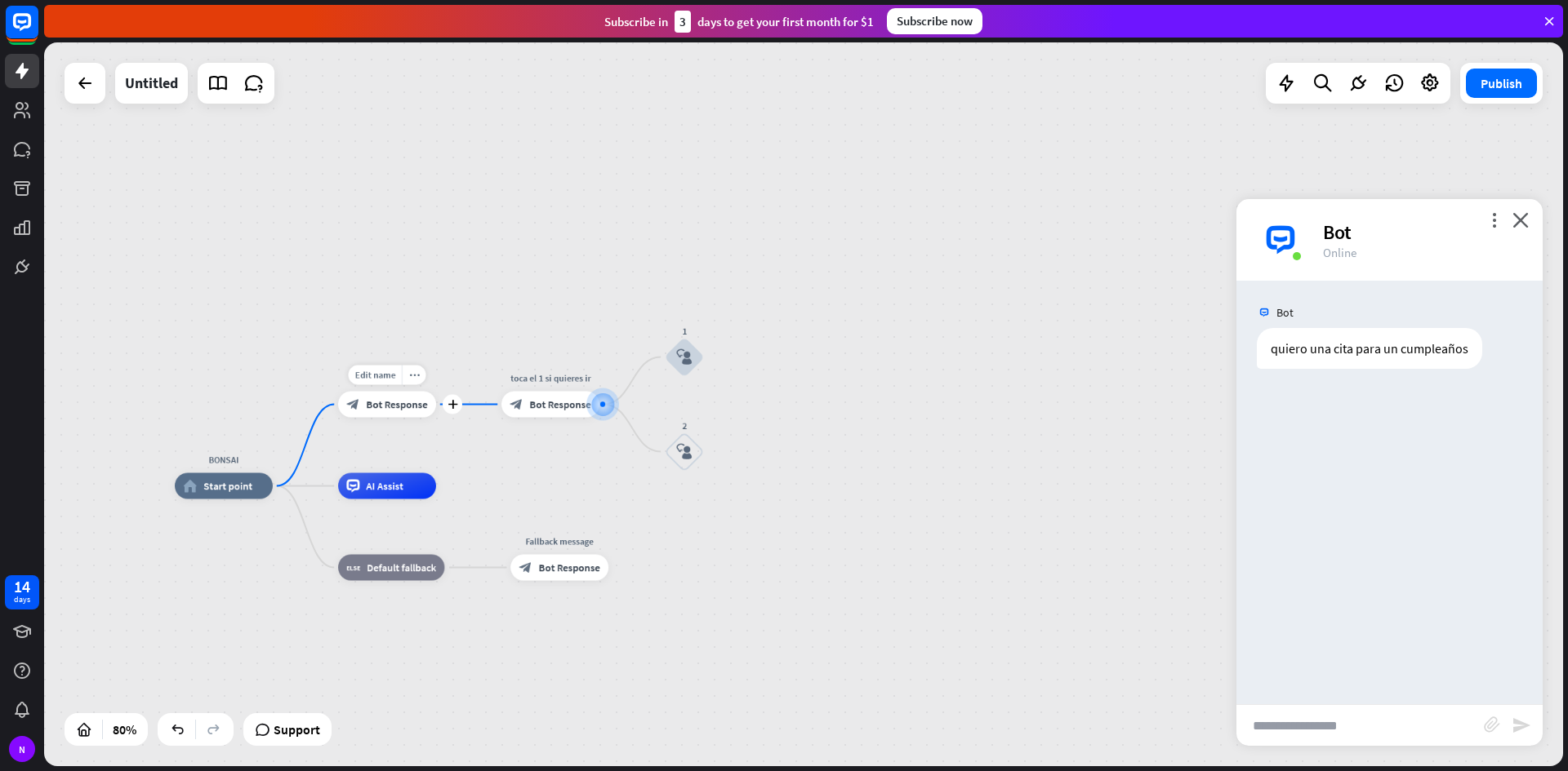
click at [429, 396] on div "block_bot_response Bot Response" at bounding box center [387, 404] width 98 height 26
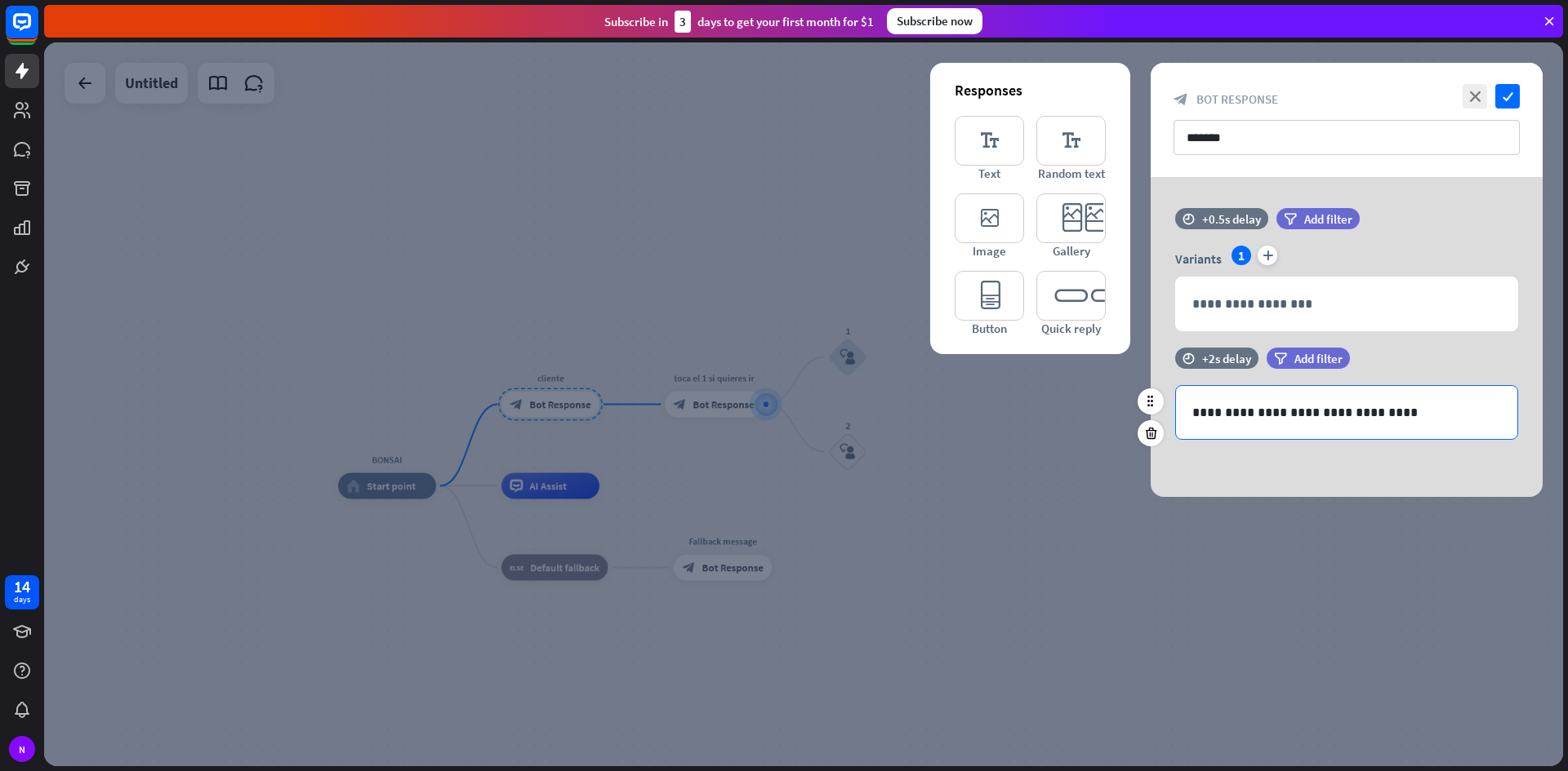
click at [1408, 410] on p "**********" at bounding box center [1346, 412] width 309 height 20
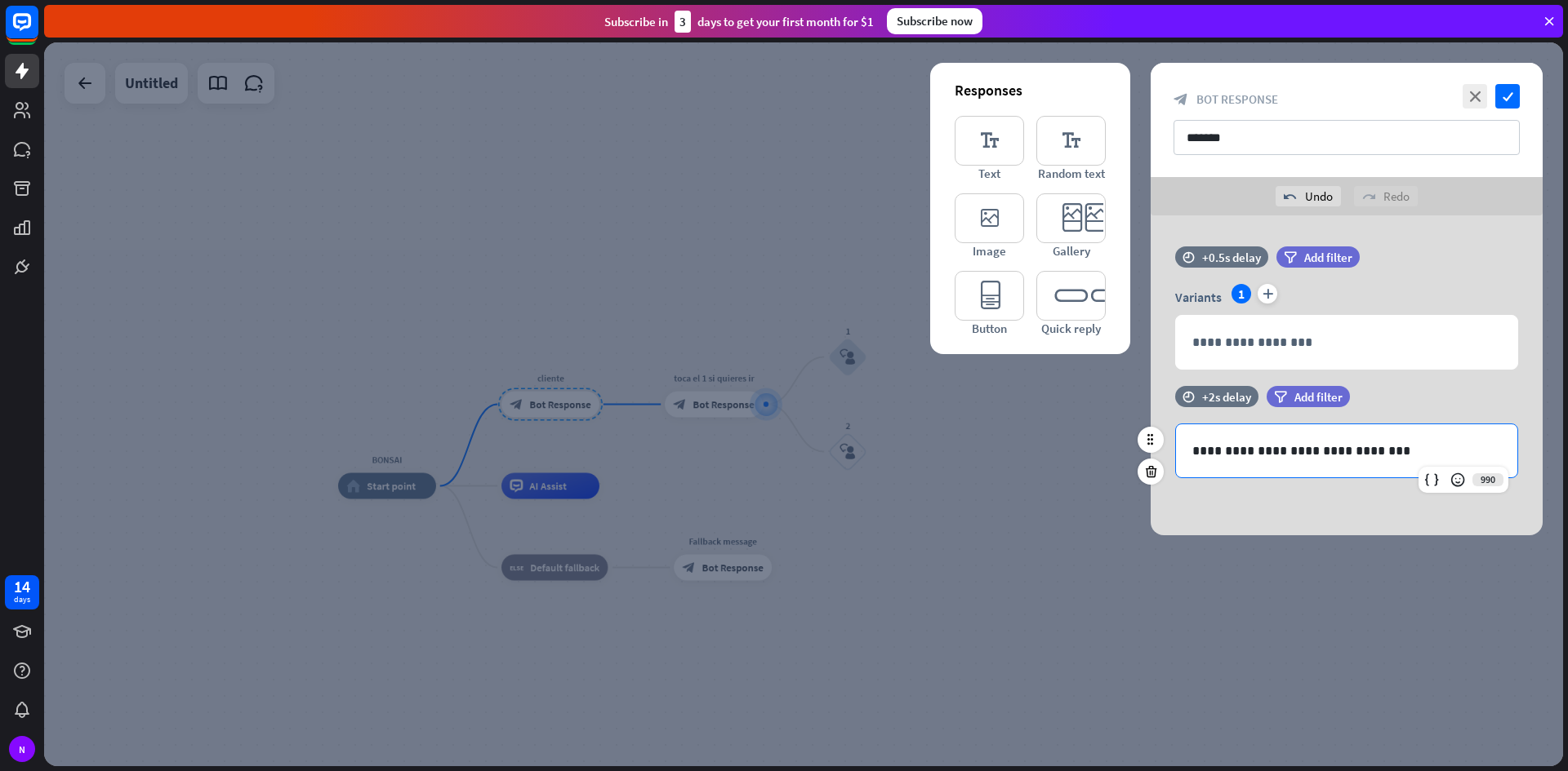
click at [1306, 455] on p "**********" at bounding box center [1346, 451] width 309 height 20
click at [1309, 452] on p "**********" at bounding box center [1346, 451] width 309 height 20
click at [1399, 459] on p "**********" at bounding box center [1346, 451] width 309 height 20
click at [867, 431] on div at bounding box center [803, 404] width 1518 height 724
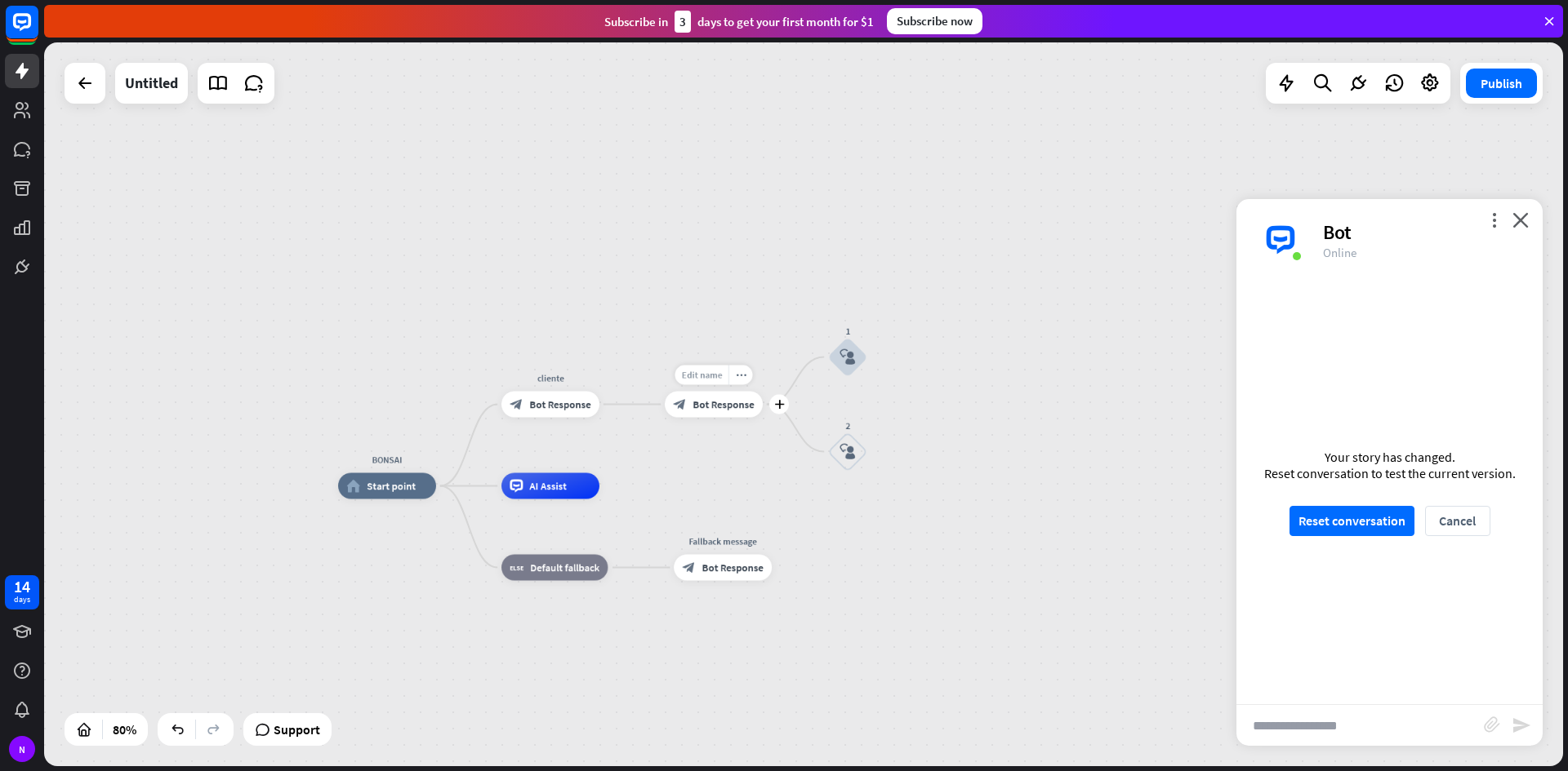
click at [717, 372] on span "Edit name" at bounding box center [701, 375] width 40 height 12
type input "**********"
click at [747, 160] on div "**********" at bounding box center [803, 404] width 1518 height 724
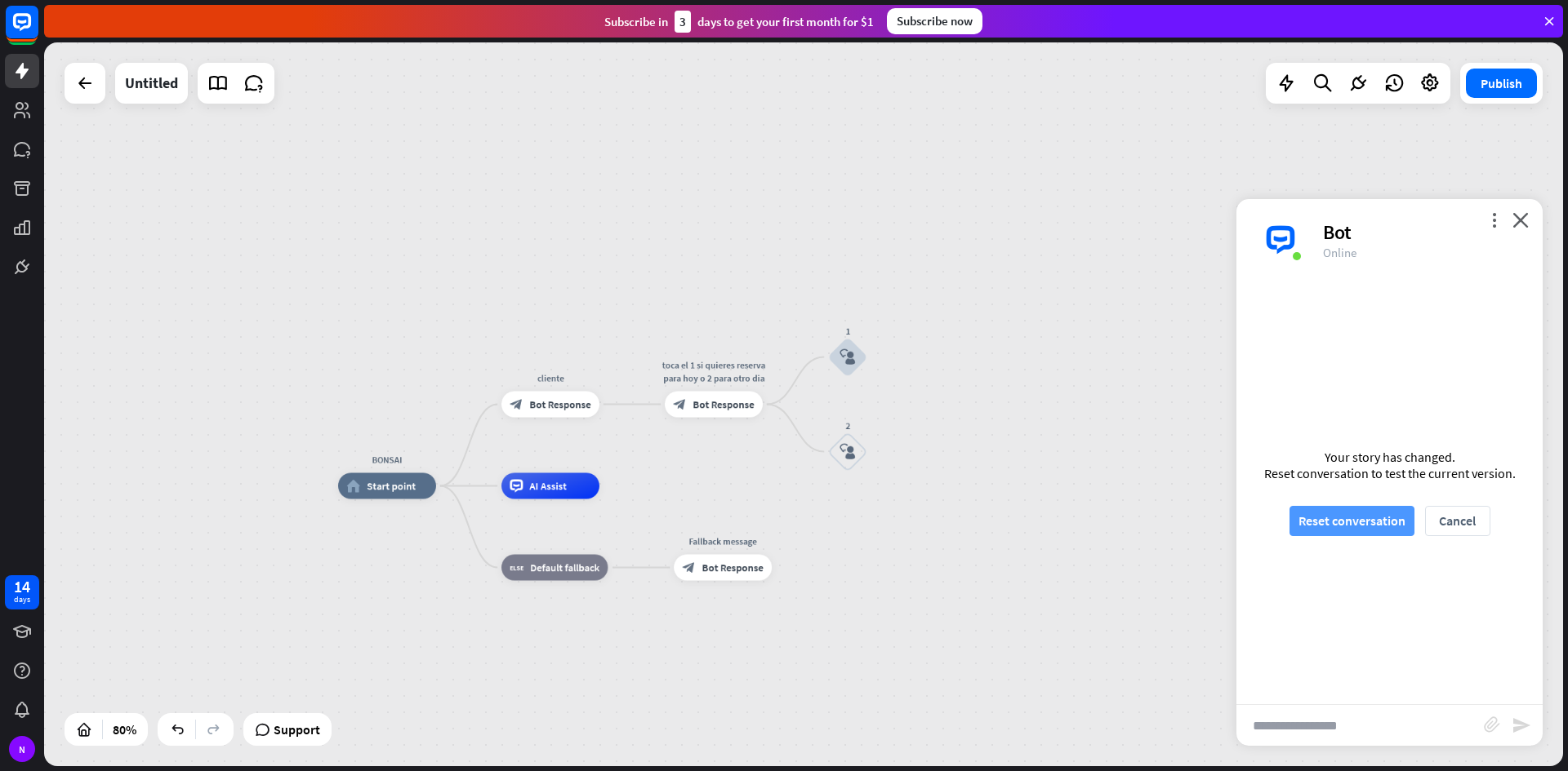
click at [1388, 523] on button "Reset conversation" at bounding box center [1351, 521] width 125 height 30
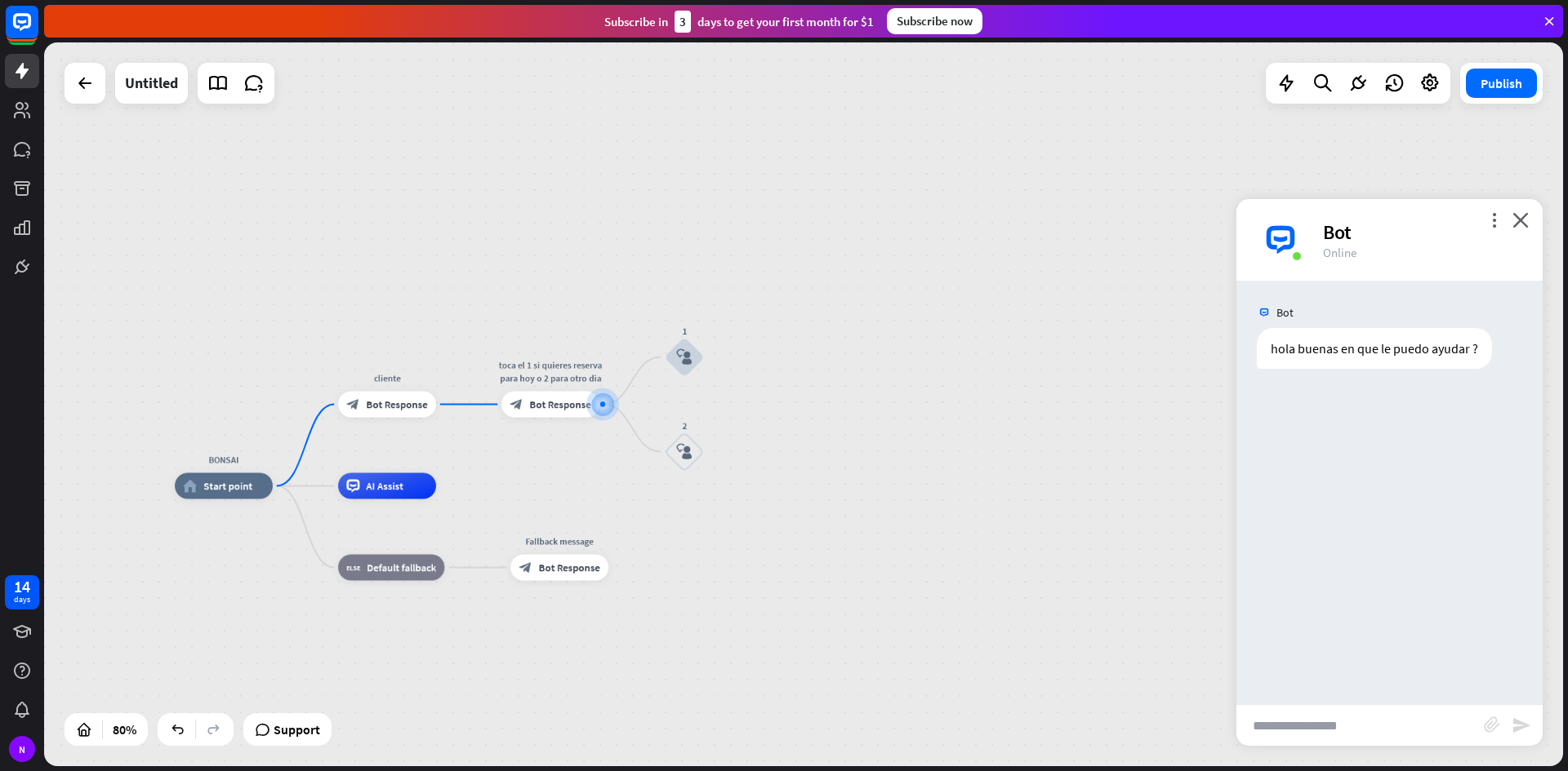
click at [1274, 726] on input "text" at bounding box center [1359, 725] width 247 height 40
type input "*"
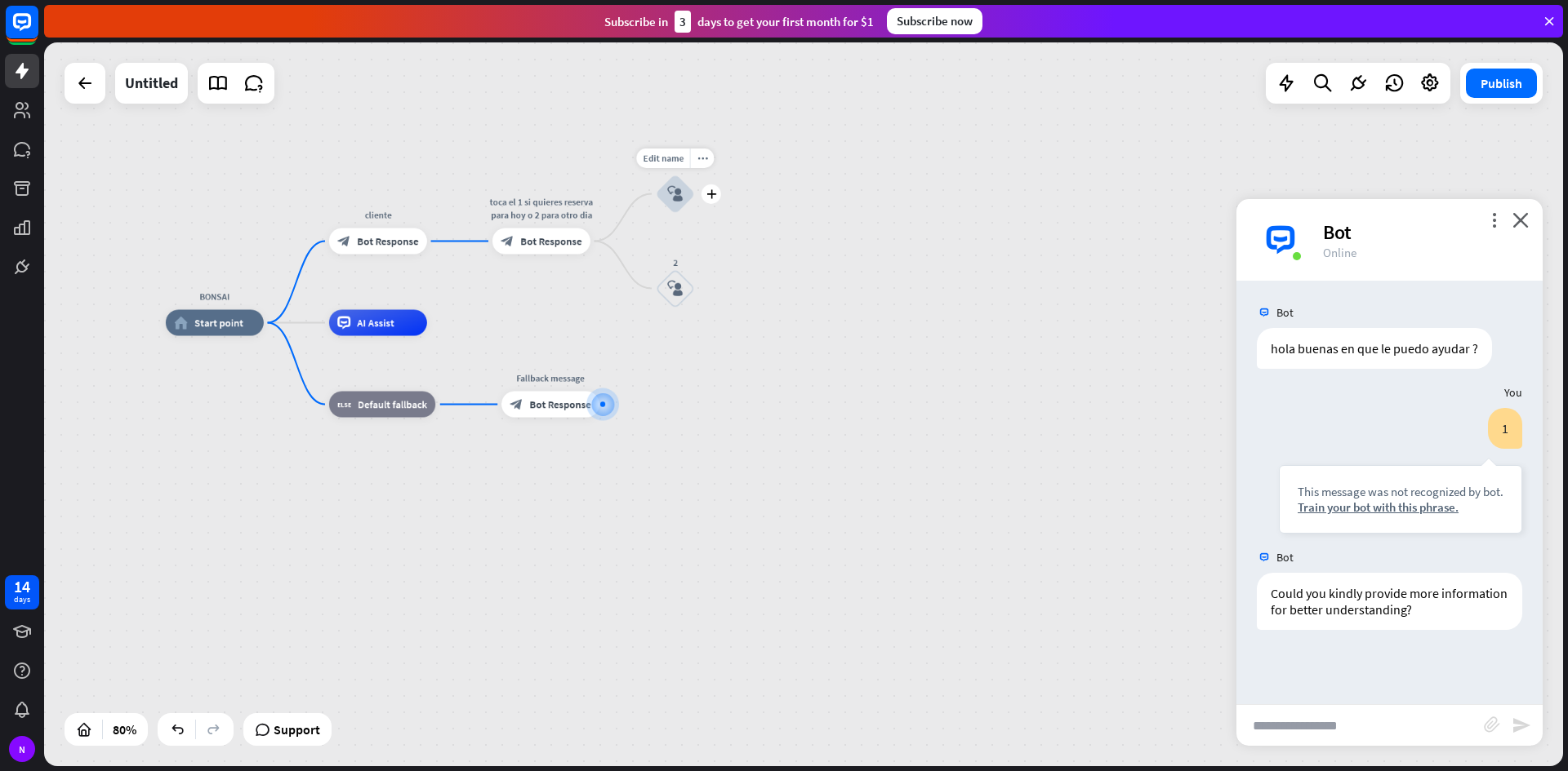
click at [682, 202] on div "block_user_input" at bounding box center [675, 194] width 39 height 39
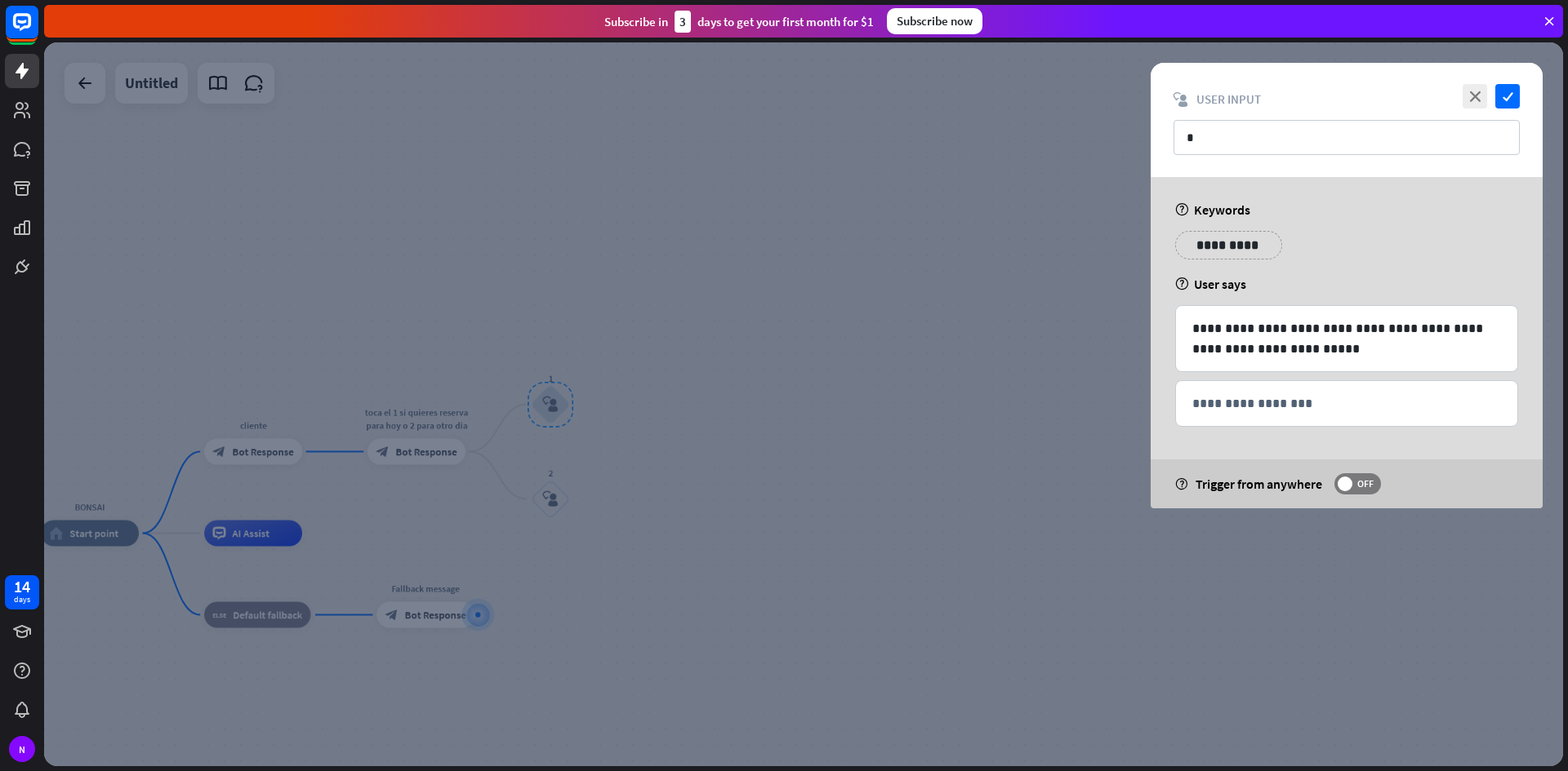
click at [422, 412] on div at bounding box center [803, 404] width 1518 height 724
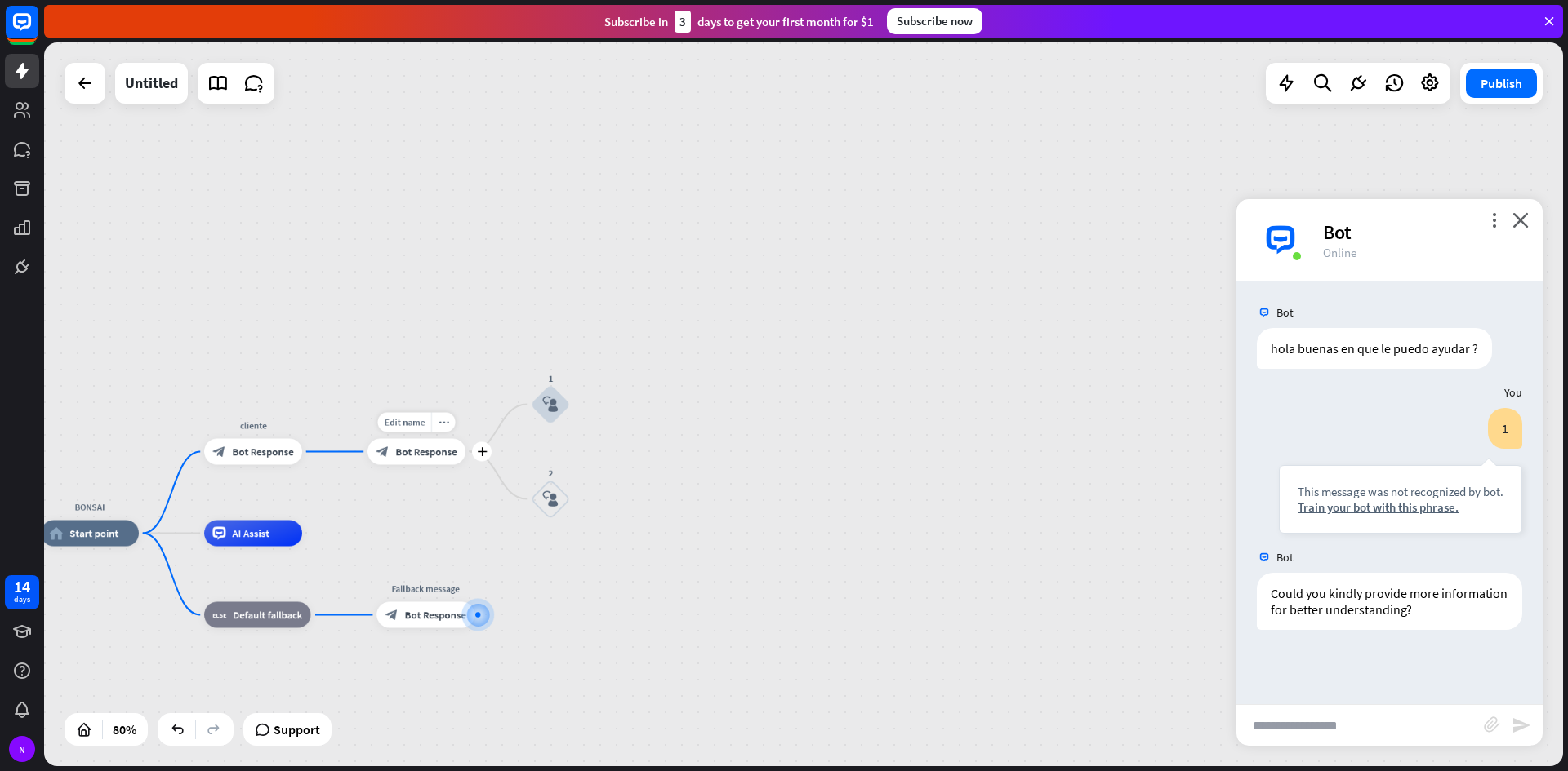
click at [402, 459] on div "block_bot_response Bot Response" at bounding box center [416, 452] width 98 height 26
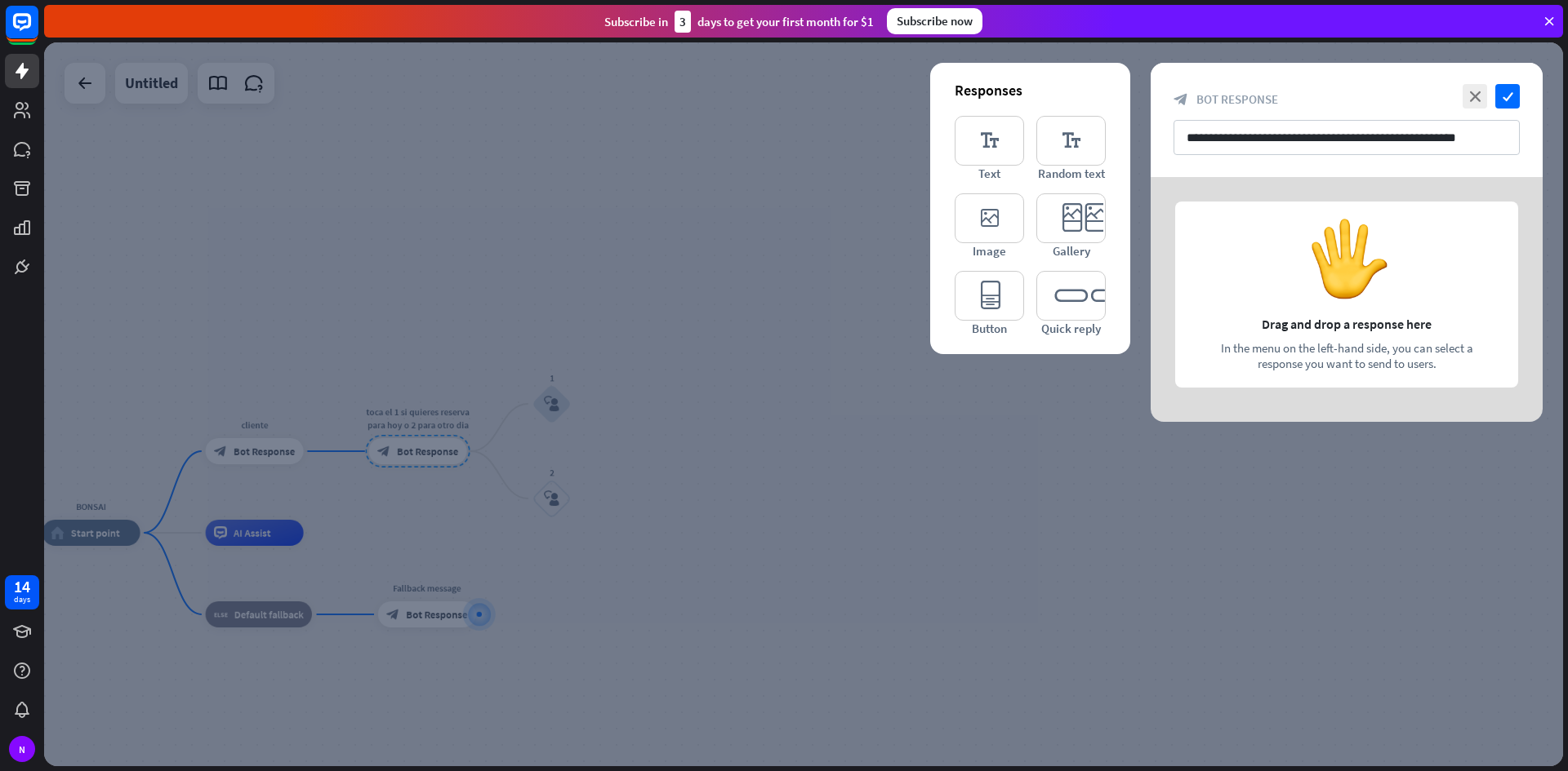
click at [405, 449] on div at bounding box center [803, 404] width 1518 height 724
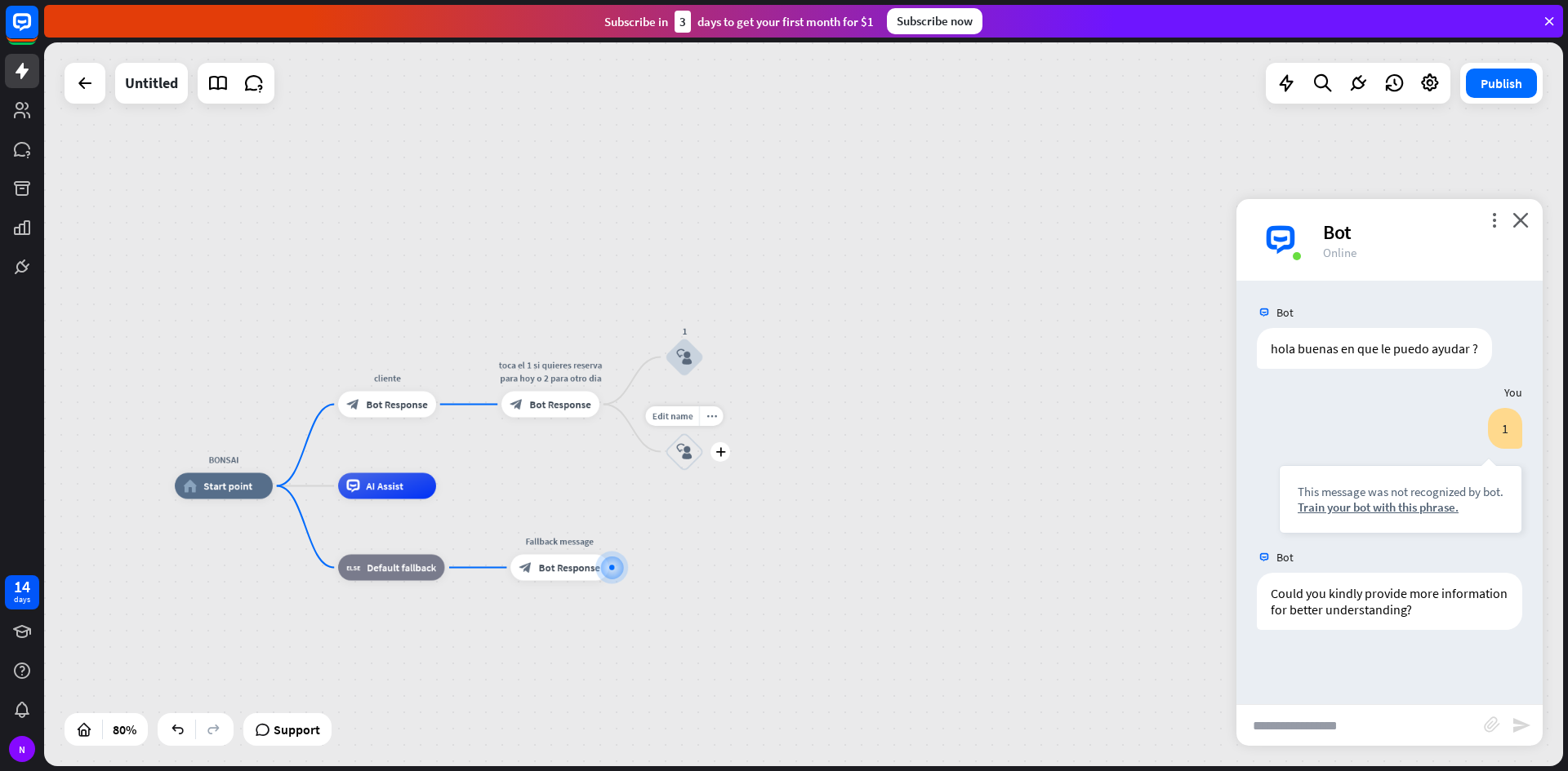
click at [692, 450] on div "block_user_input" at bounding box center [684, 452] width 39 height 39
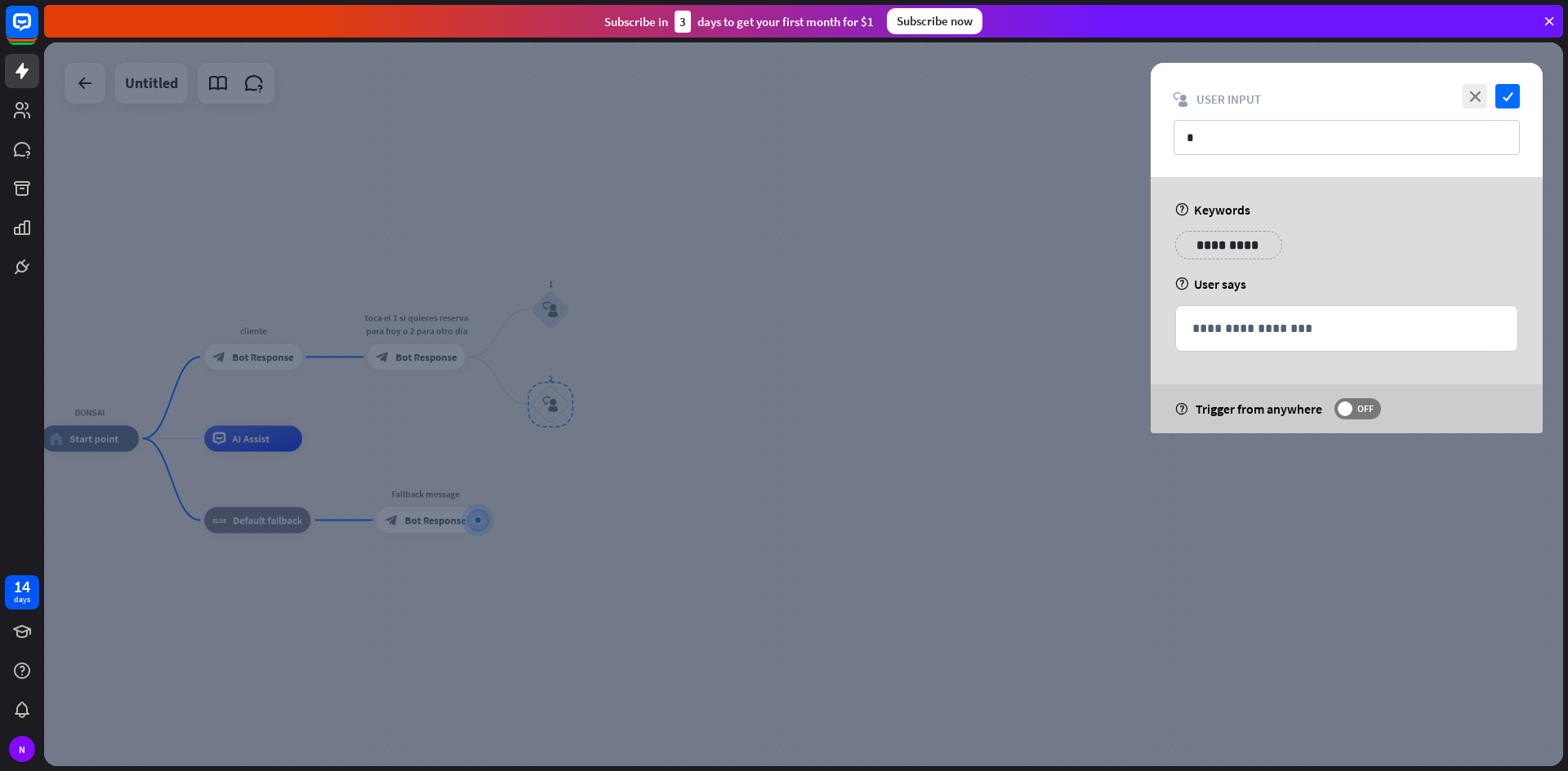
click at [681, 436] on div at bounding box center [803, 404] width 1518 height 724
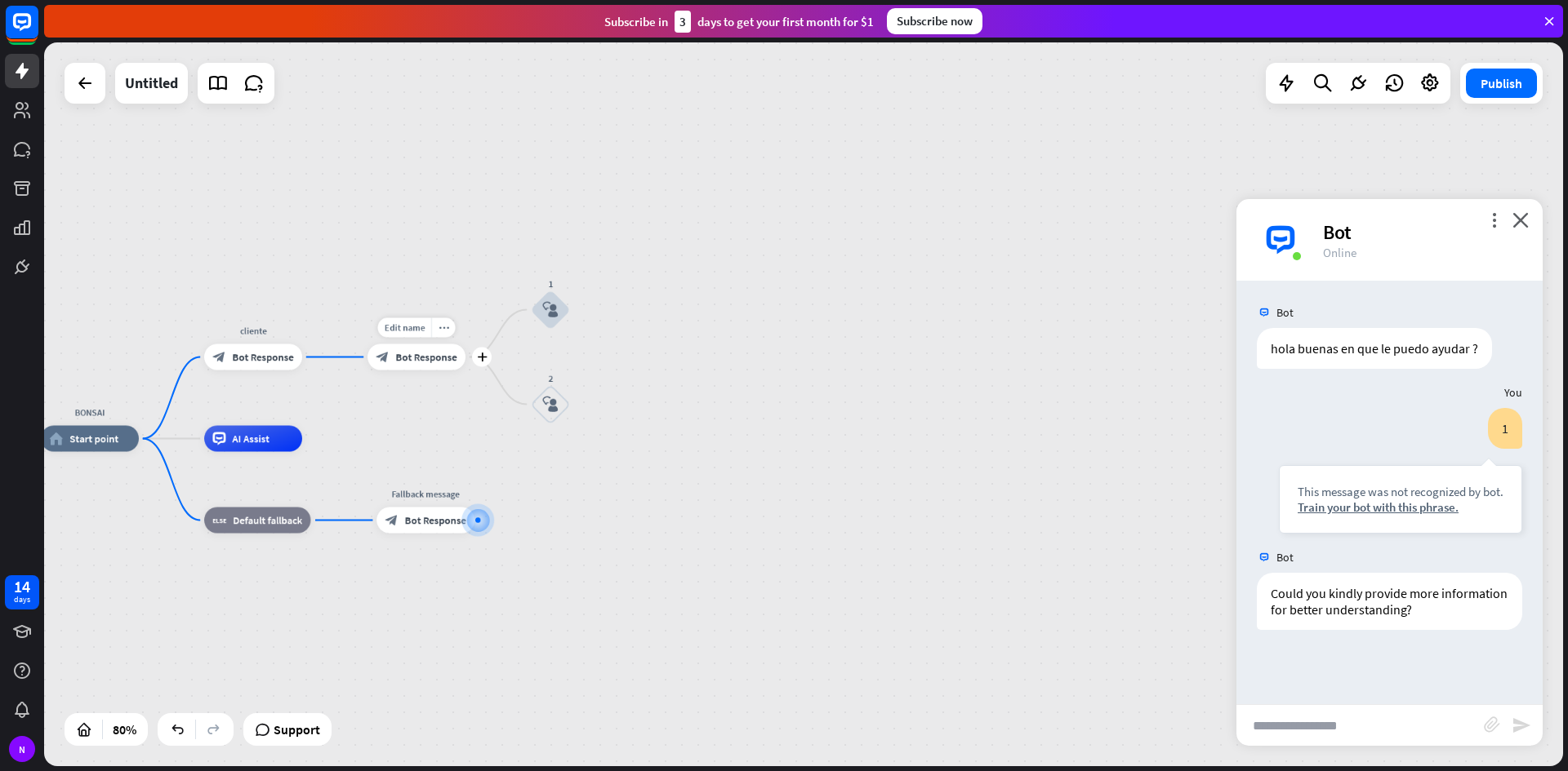
click at [417, 366] on div "block_bot_response Bot Response" at bounding box center [416, 357] width 98 height 26
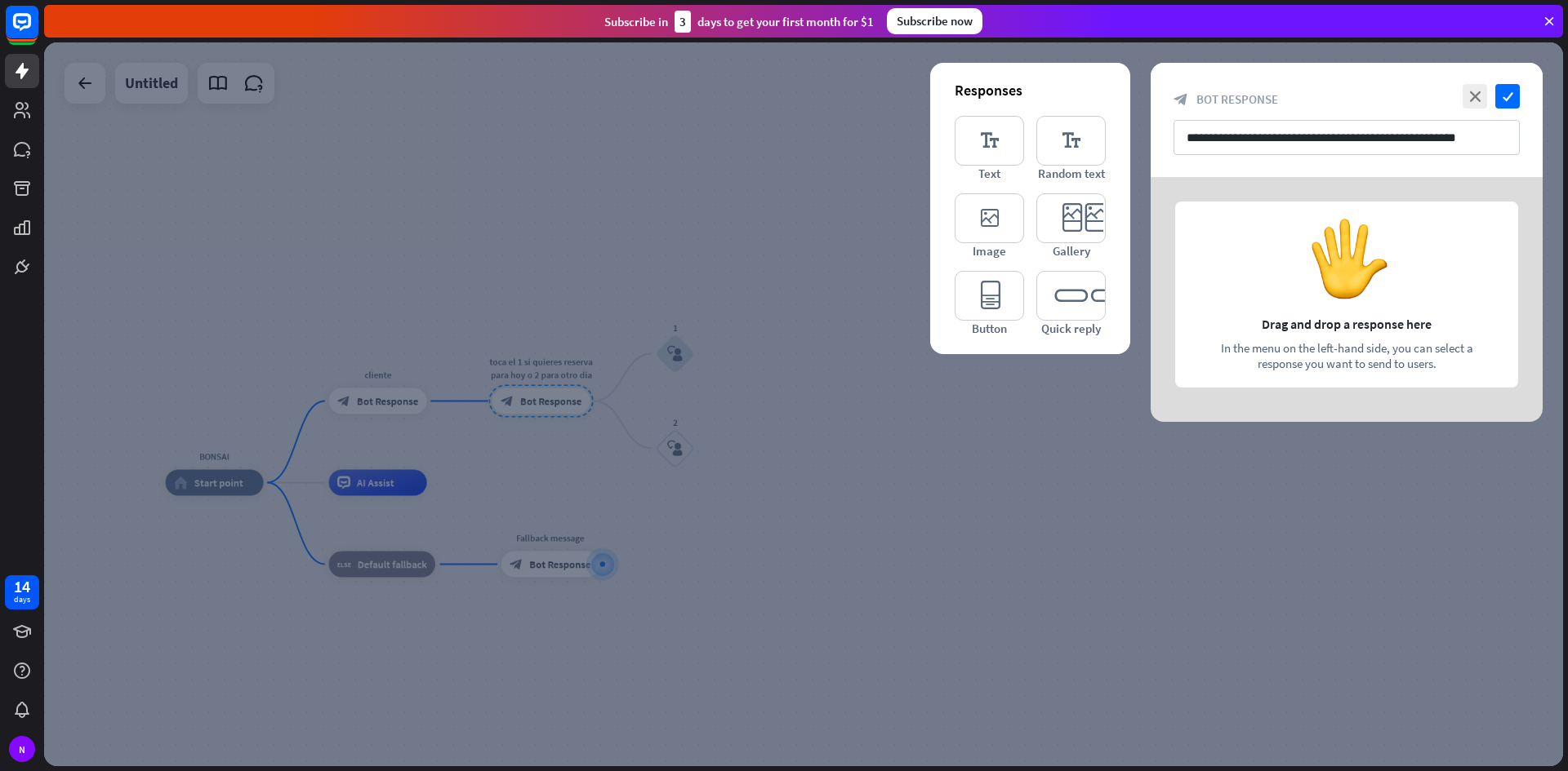
click at [462, 428] on div at bounding box center [803, 404] width 1518 height 724
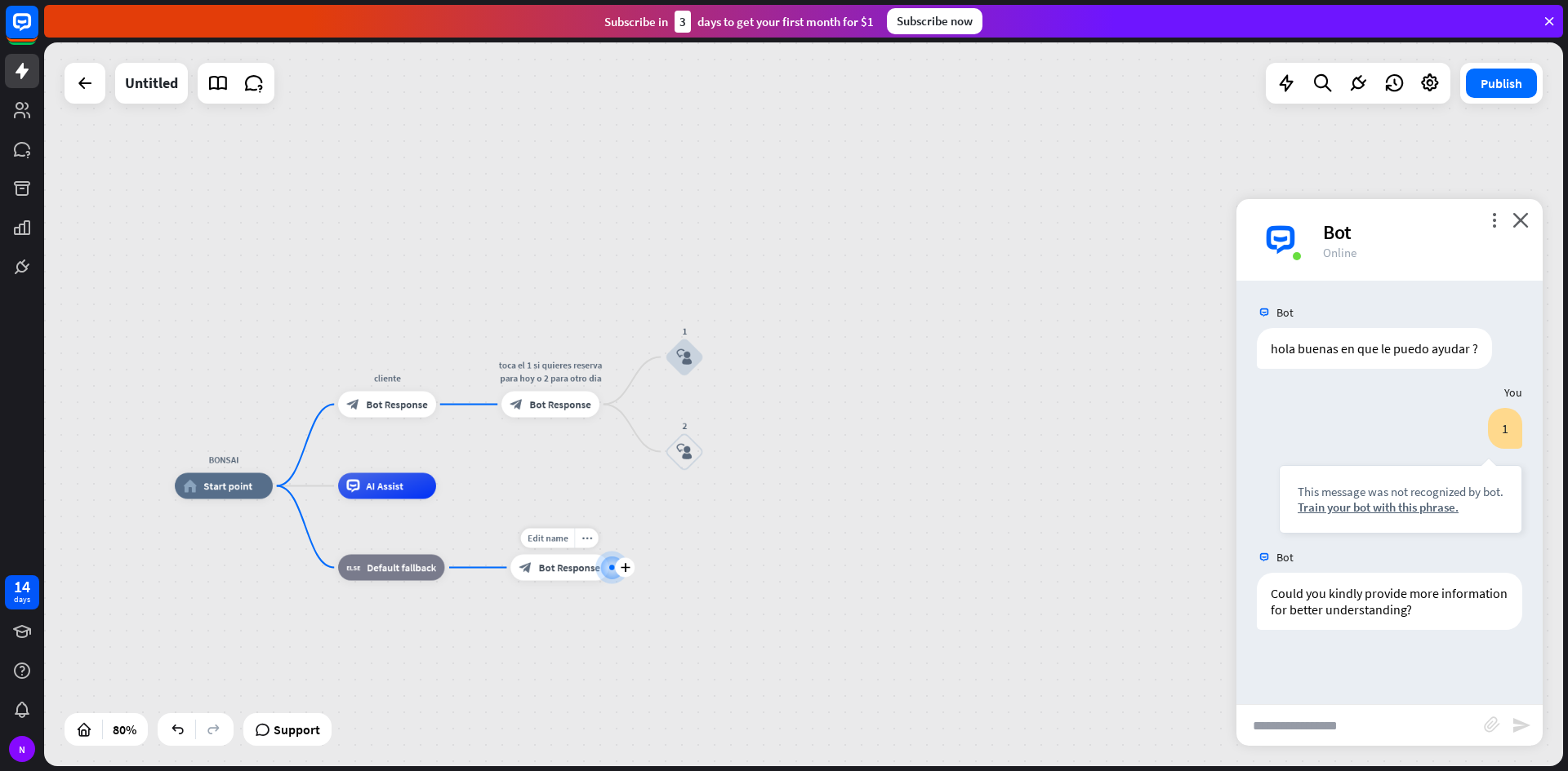
click at [604, 569] on div at bounding box center [611, 567] width 14 height 14
click at [583, 562] on span "Bot Response" at bounding box center [569, 567] width 62 height 13
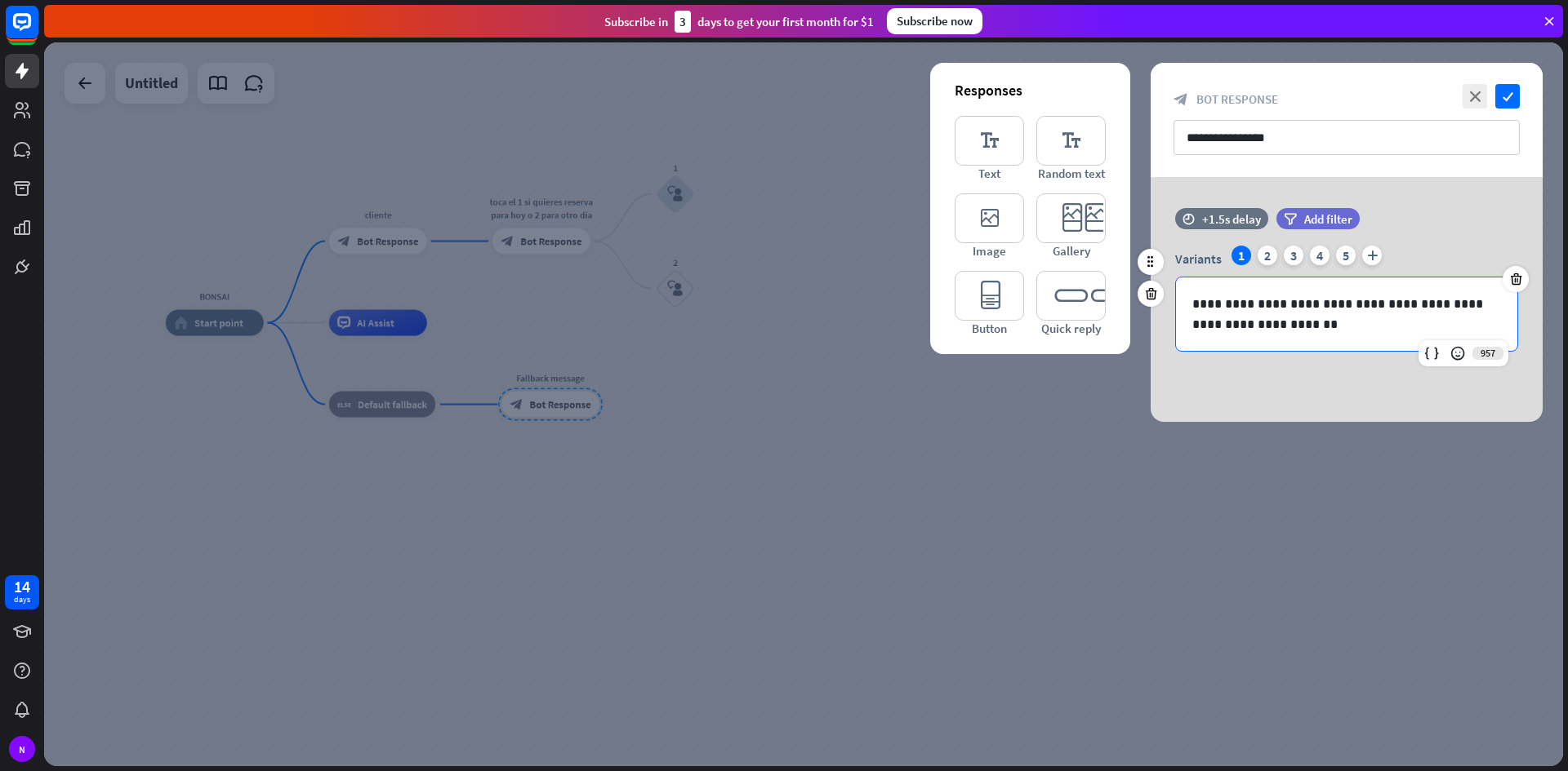
drag, startPoint x: 1318, startPoint y: 337, endPoint x: 1318, endPoint y: 315, distance: 22.0
click at [1318, 315] on div "**********" at bounding box center [1346, 313] width 341 height 73
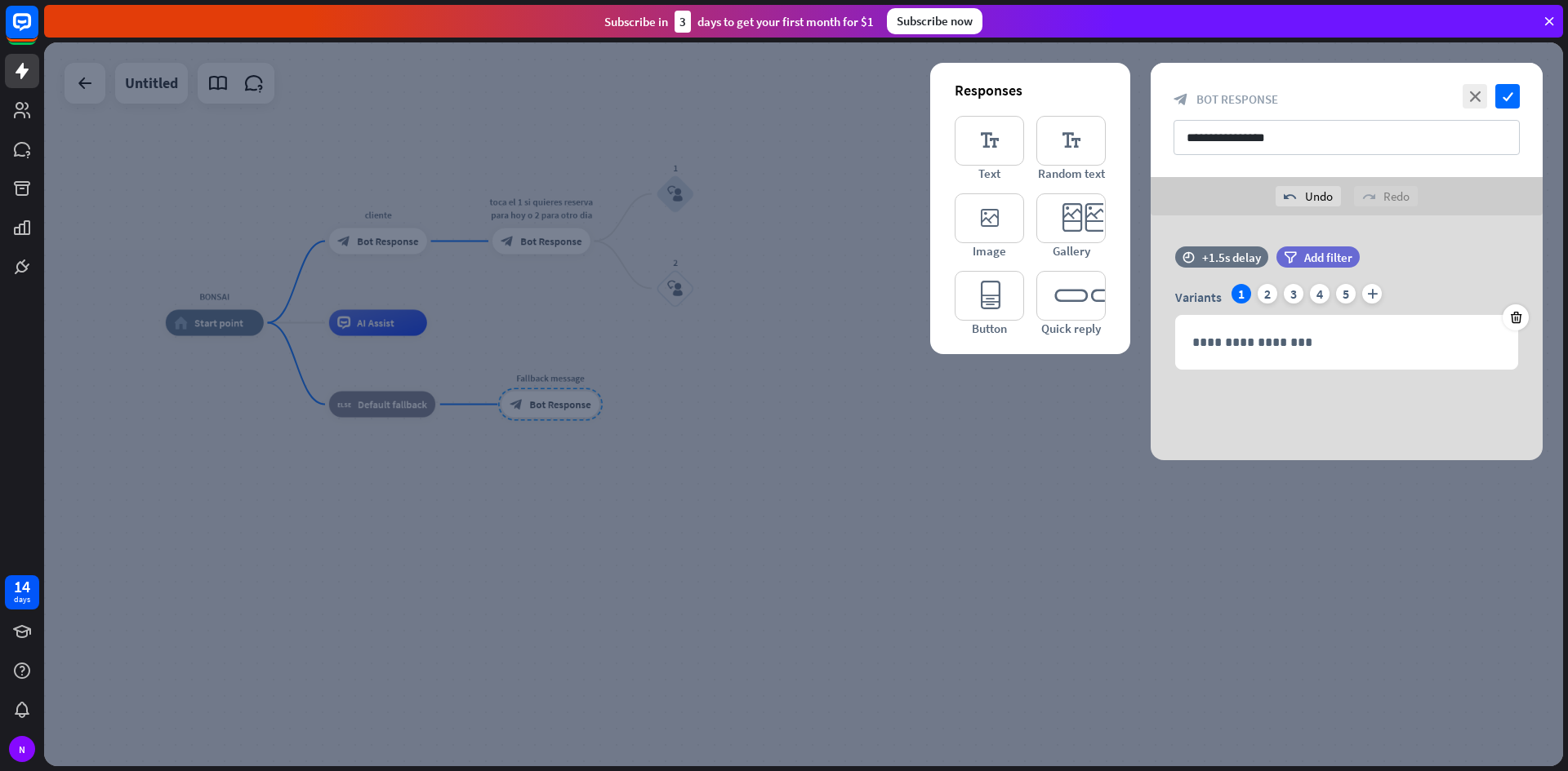
click at [787, 447] on div at bounding box center [803, 404] width 1518 height 724
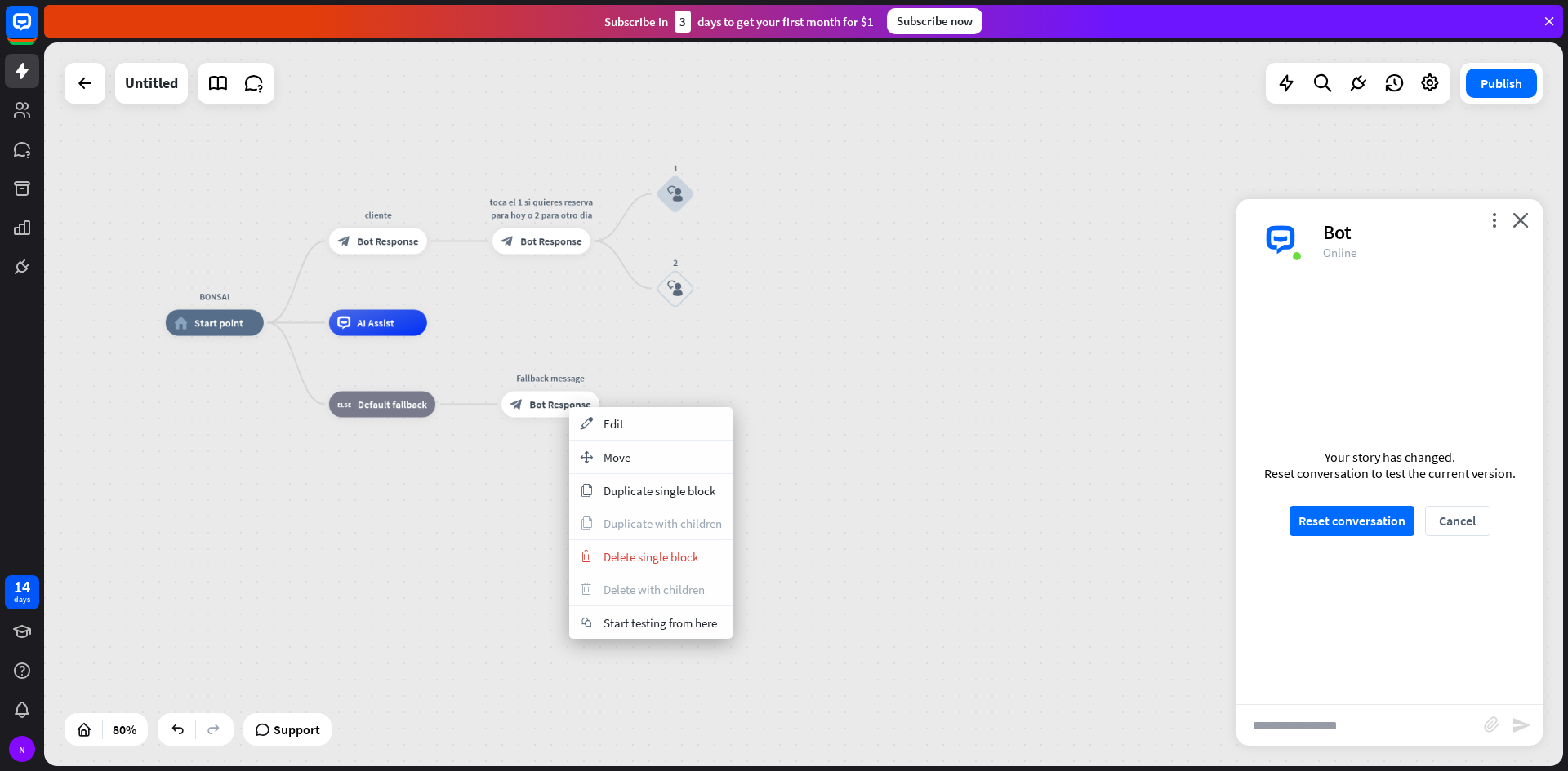
click at [843, 401] on div "BONSAI home_2 Start point cliente block_bot_response Bot Response toca el 1 si …" at bounding box center [773, 613] width 1215 height 580
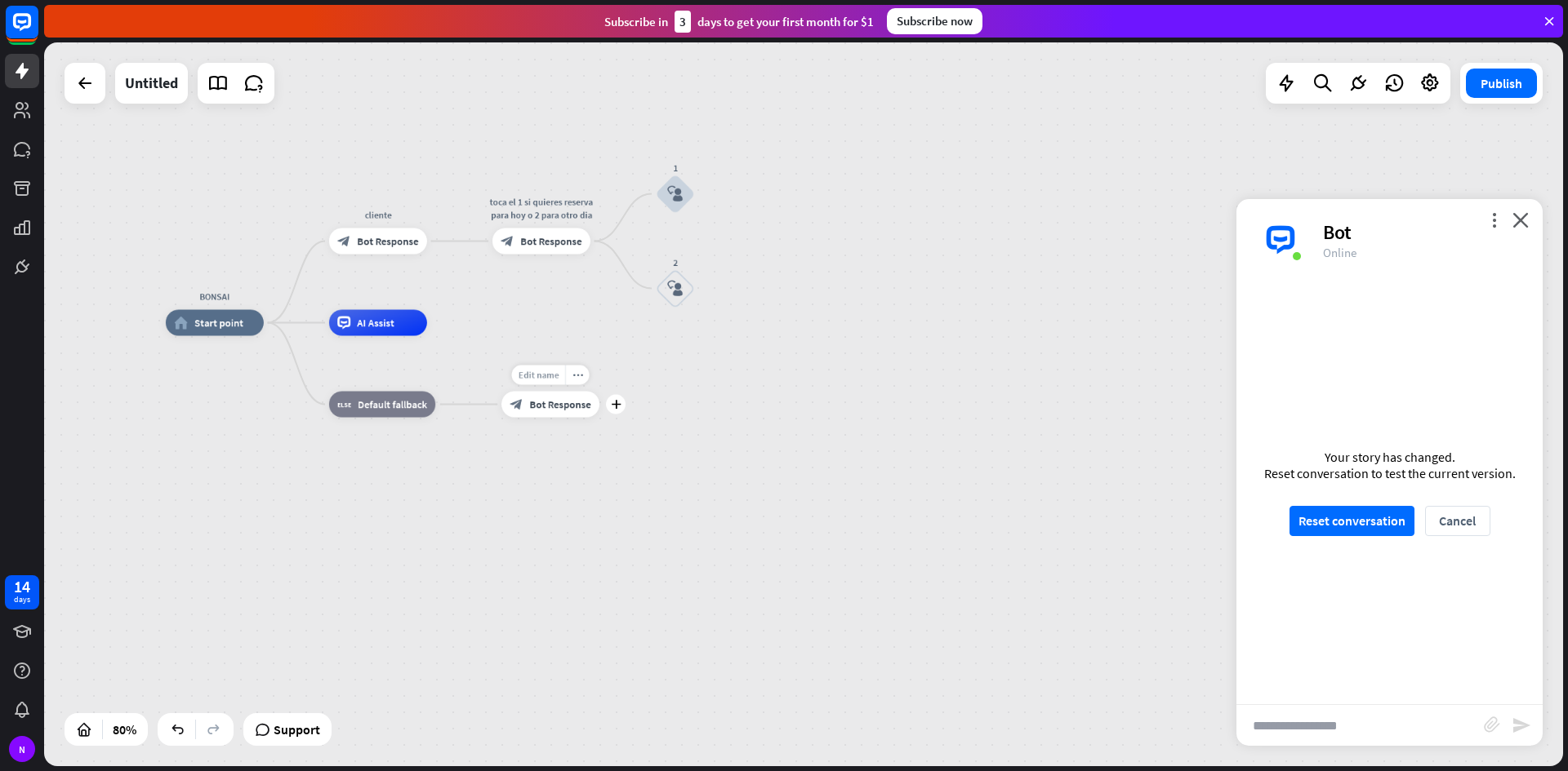
click at [548, 375] on span "Edit name" at bounding box center [538, 375] width 40 height 12
click at [586, 320] on div "**********" at bounding box center [803, 404] width 1518 height 724
click at [678, 247] on div "Edit name" at bounding box center [663, 253] width 54 height 19
type input "*"
click at [557, 368] on div "Edit name" at bounding box center [538, 375] width 54 height 19
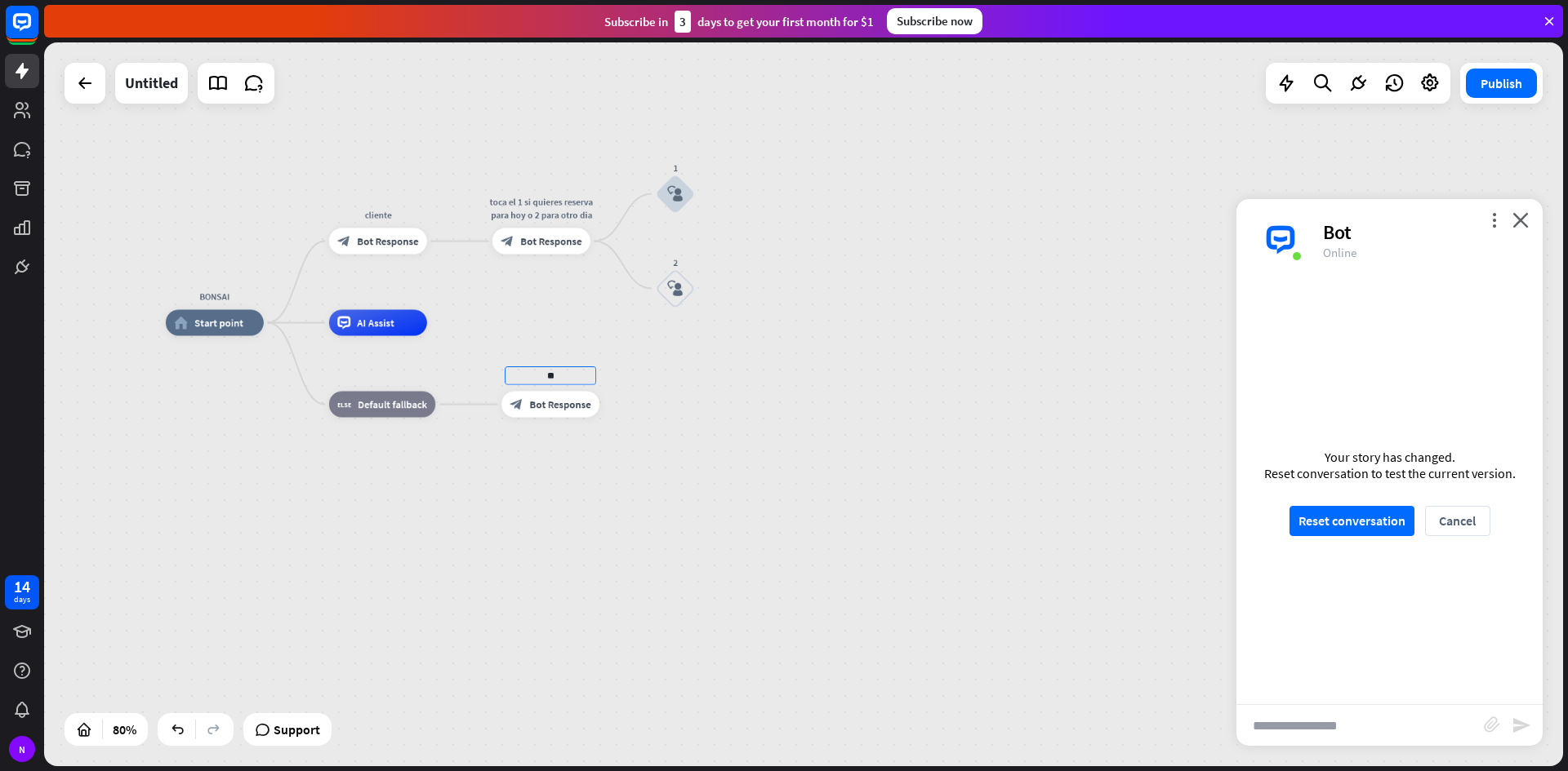
type input "*"
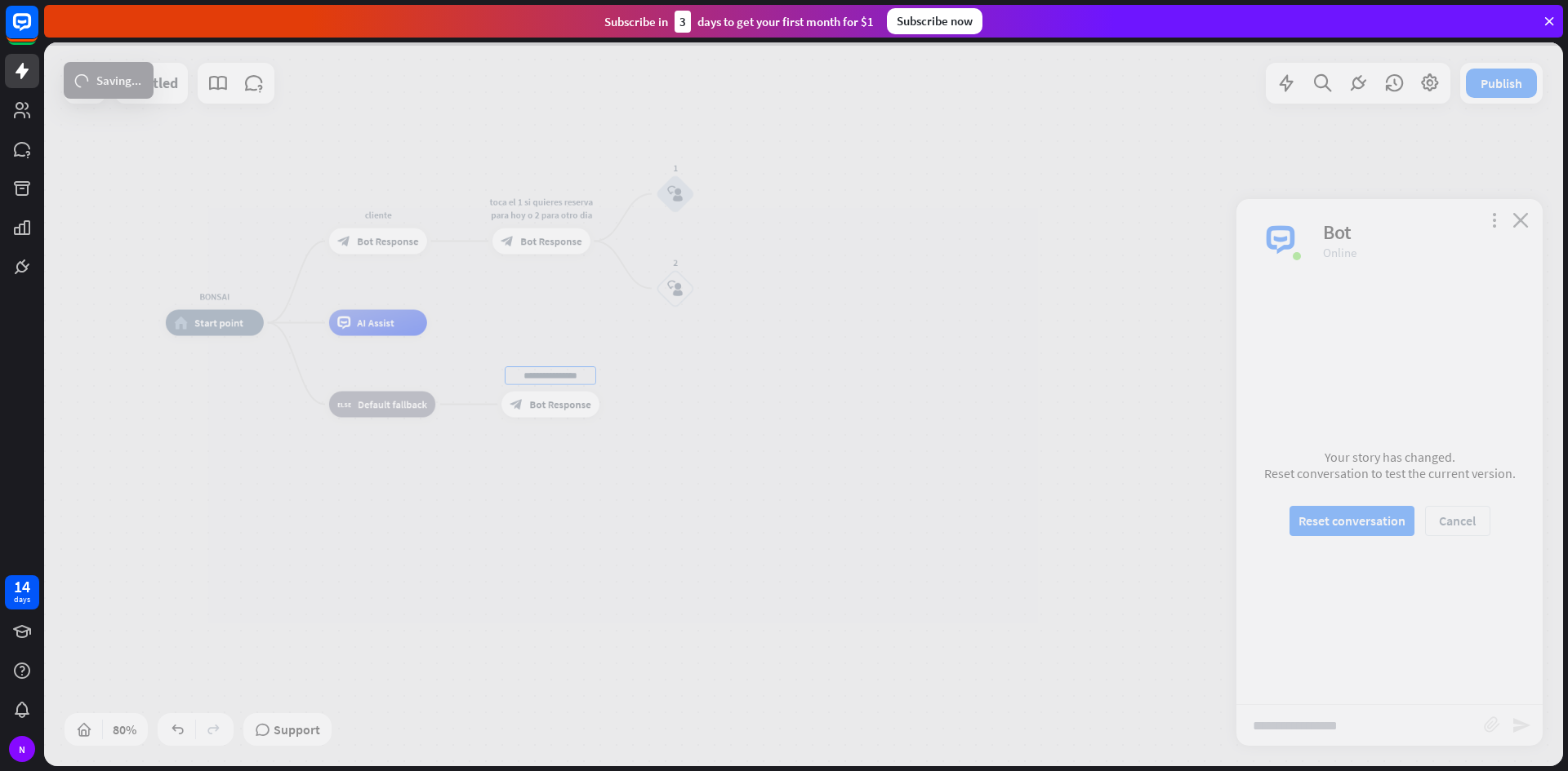
click at [689, 284] on div "BONSAI home_2 Start point cliente block_bot_response Bot Response toca el 1 si …" at bounding box center [803, 404] width 1518 height 724
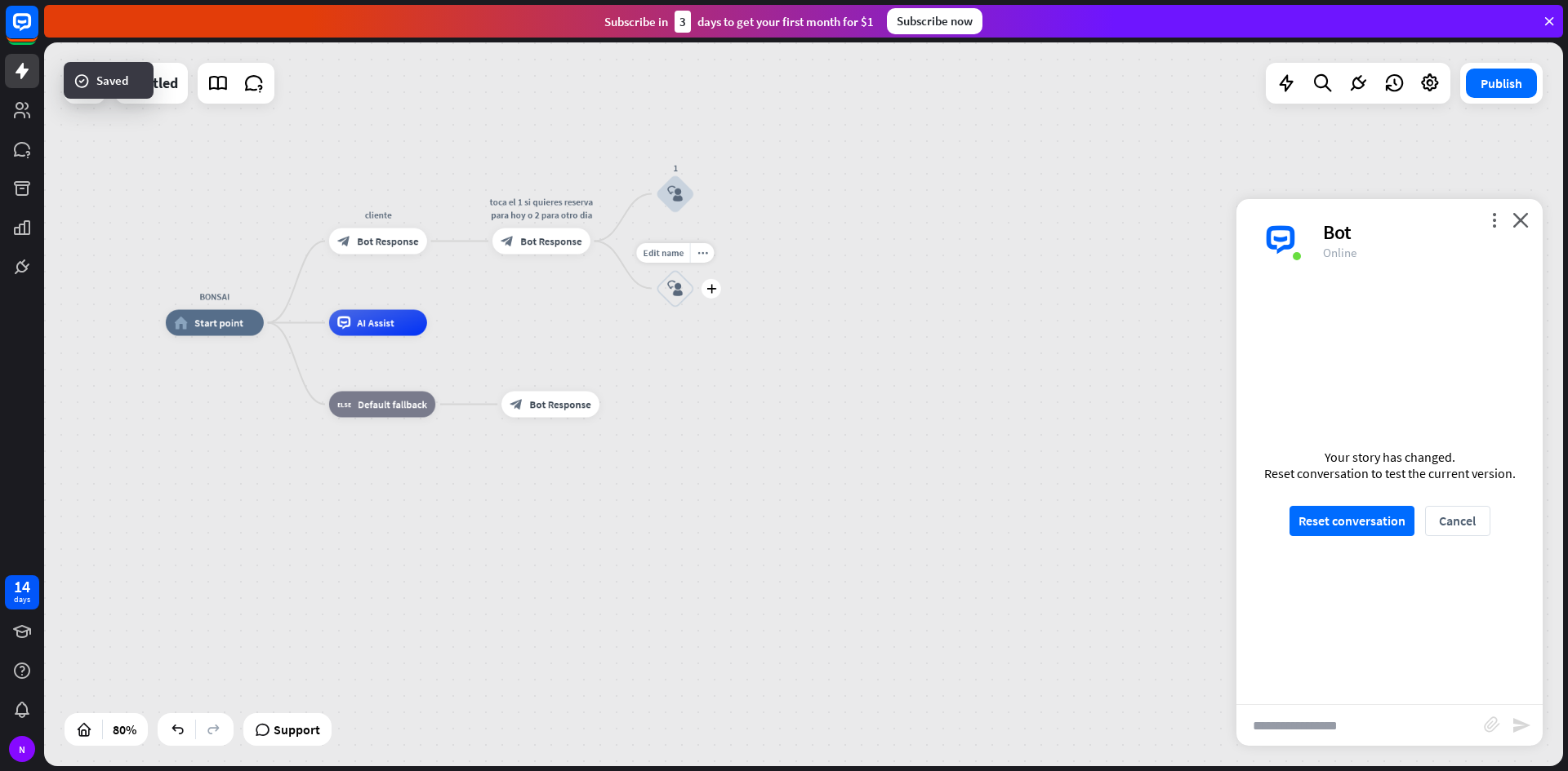
click at [683, 281] on icon "block_user_input" at bounding box center [674, 288] width 15 height 15
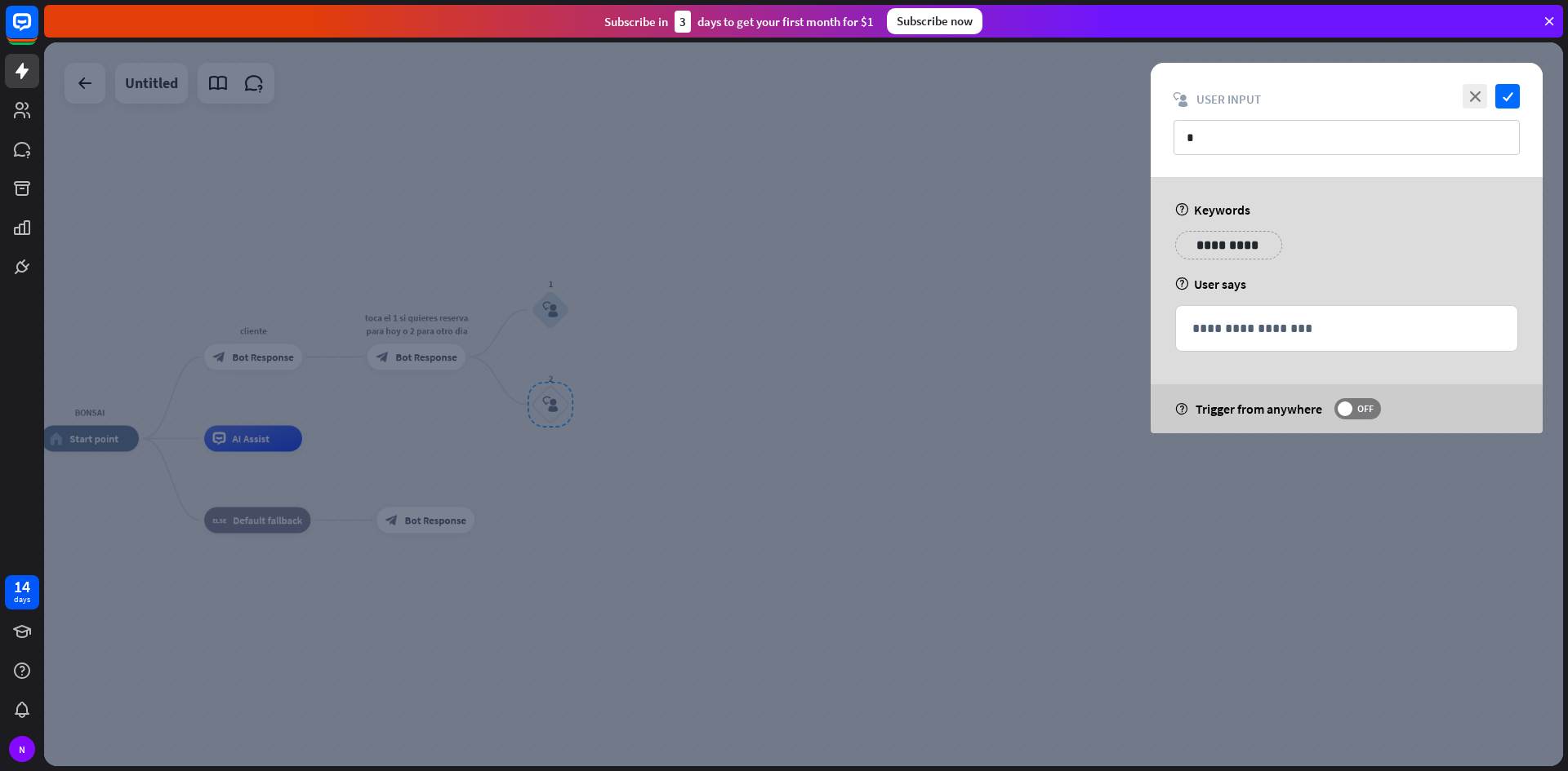
click at [923, 331] on div at bounding box center [803, 404] width 1518 height 724
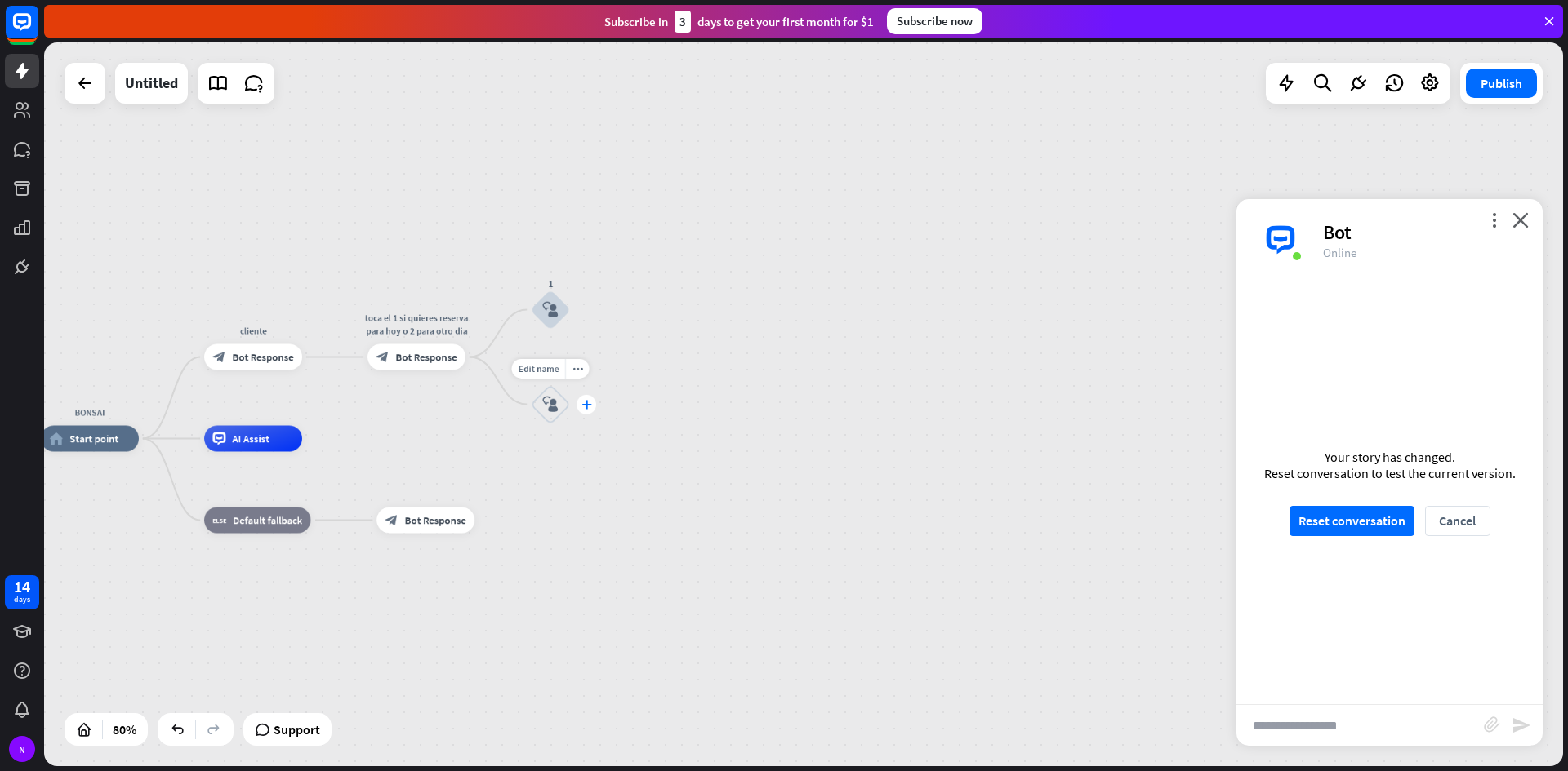
click at [588, 403] on icon "plus" at bounding box center [587, 404] width 10 height 9
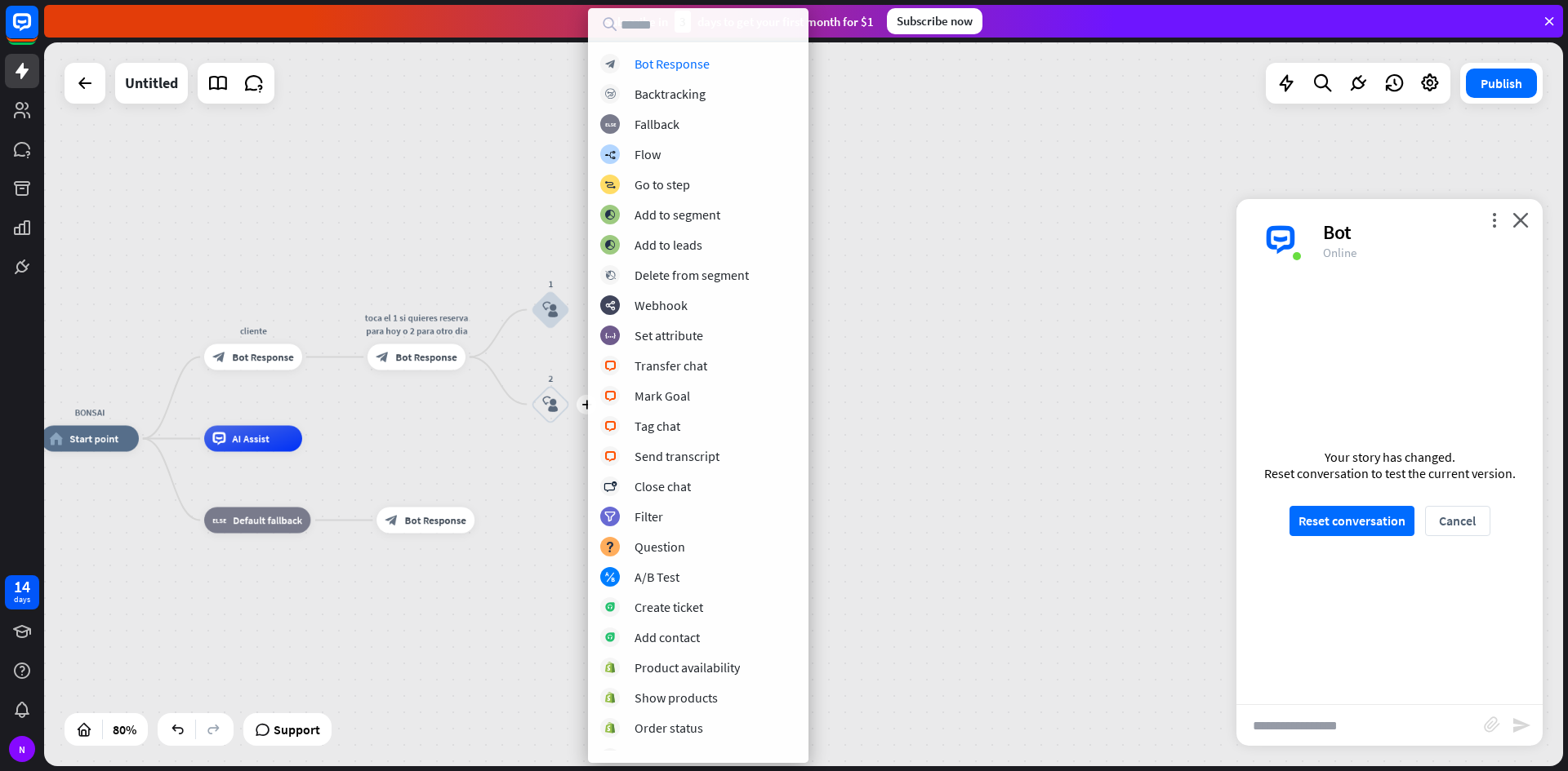
click at [514, 476] on div "BONSAI home_2 Start point cliente block_bot_response Bot Response toca el 1 si …" at bounding box center [647, 729] width 1215 height 580
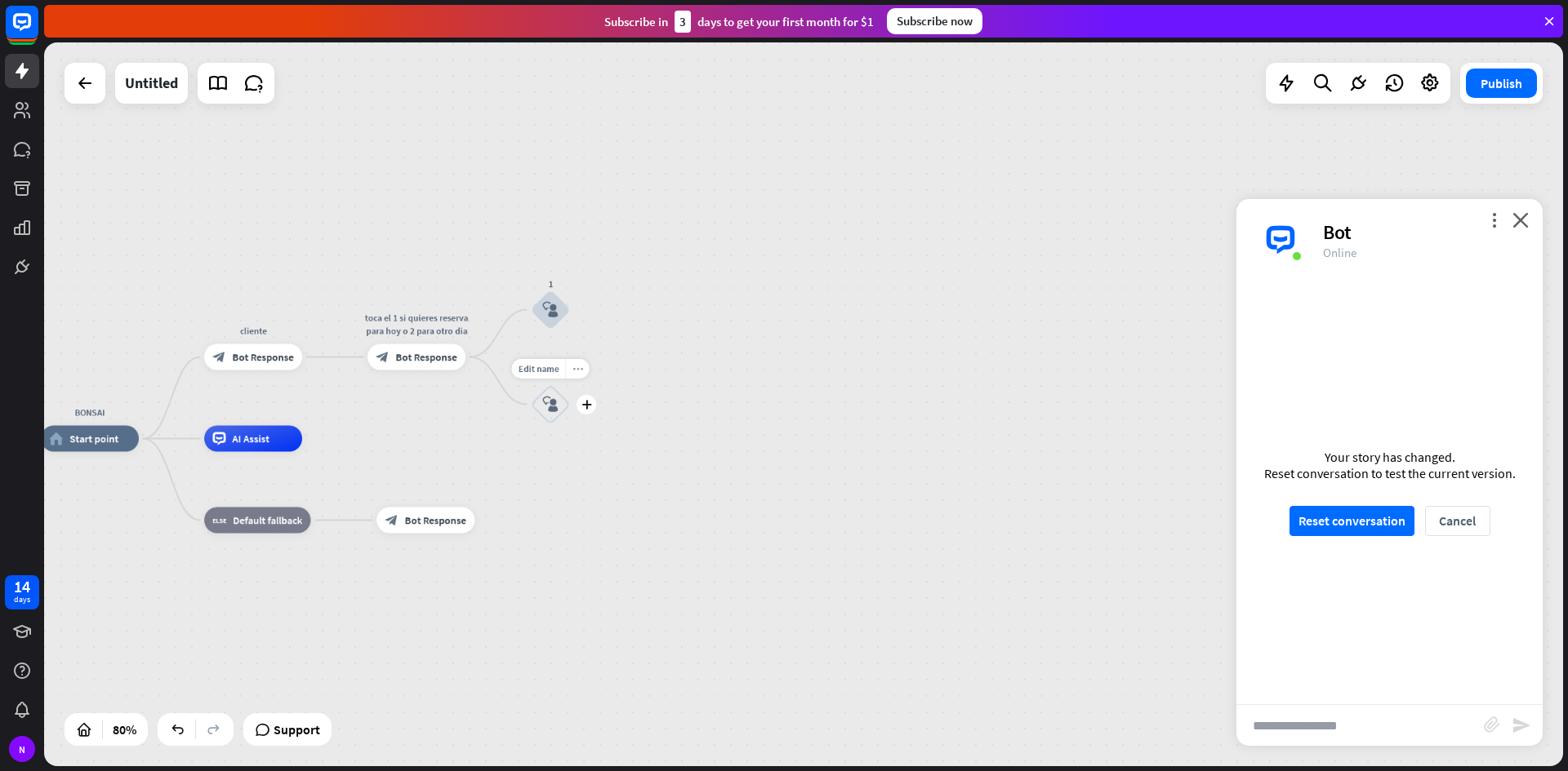
click at [585, 372] on div "more_horiz" at bounding box center [577, 368] width 24 height 19
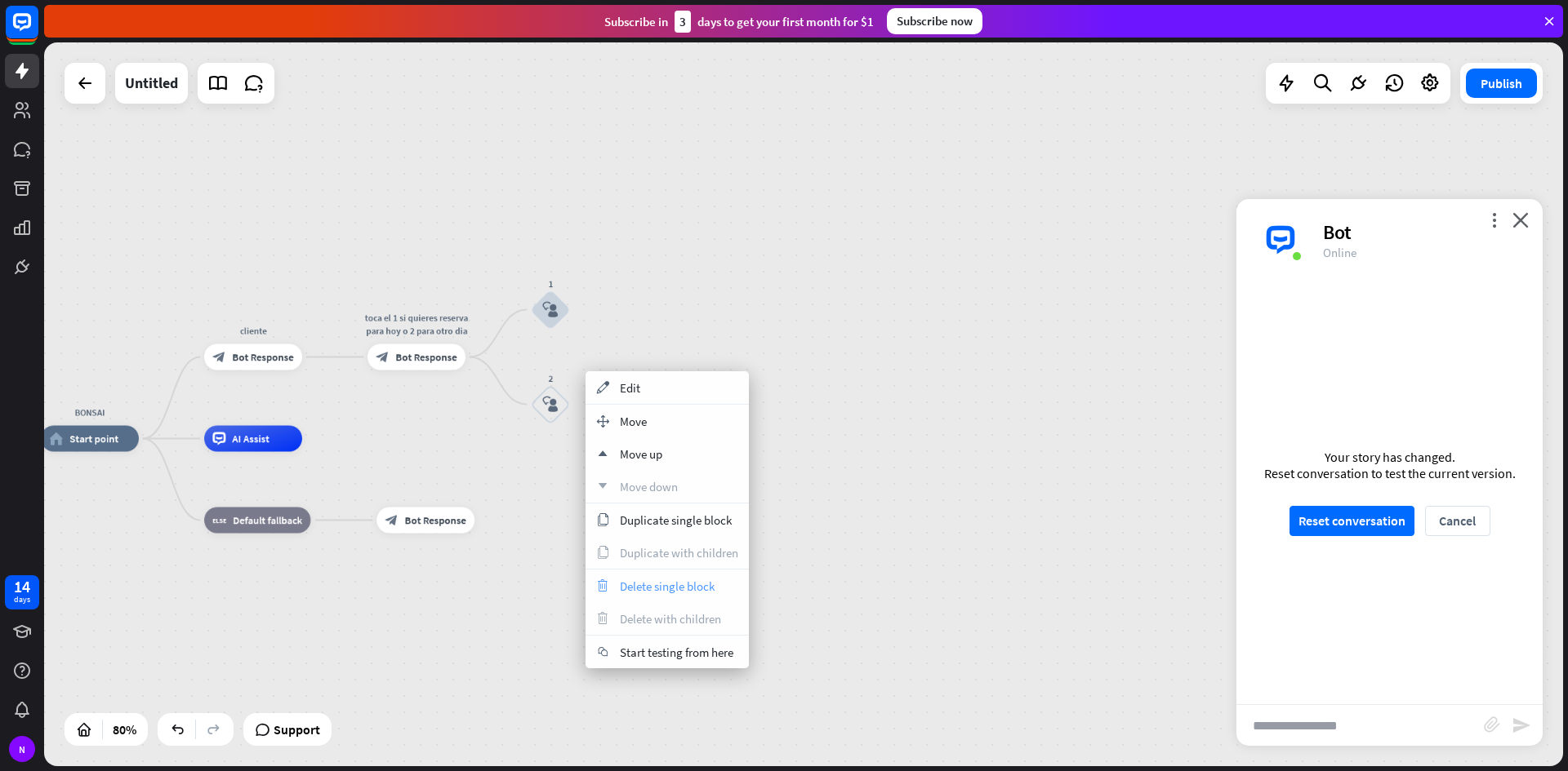
drag, startPoint x: 695, startPoint y: 586, endPoint x: 688, endPoint y: 587, distance: 7.1
click at [688, 587] on span "Delete single block" at bounding box center [667, 586] width 94 height 15
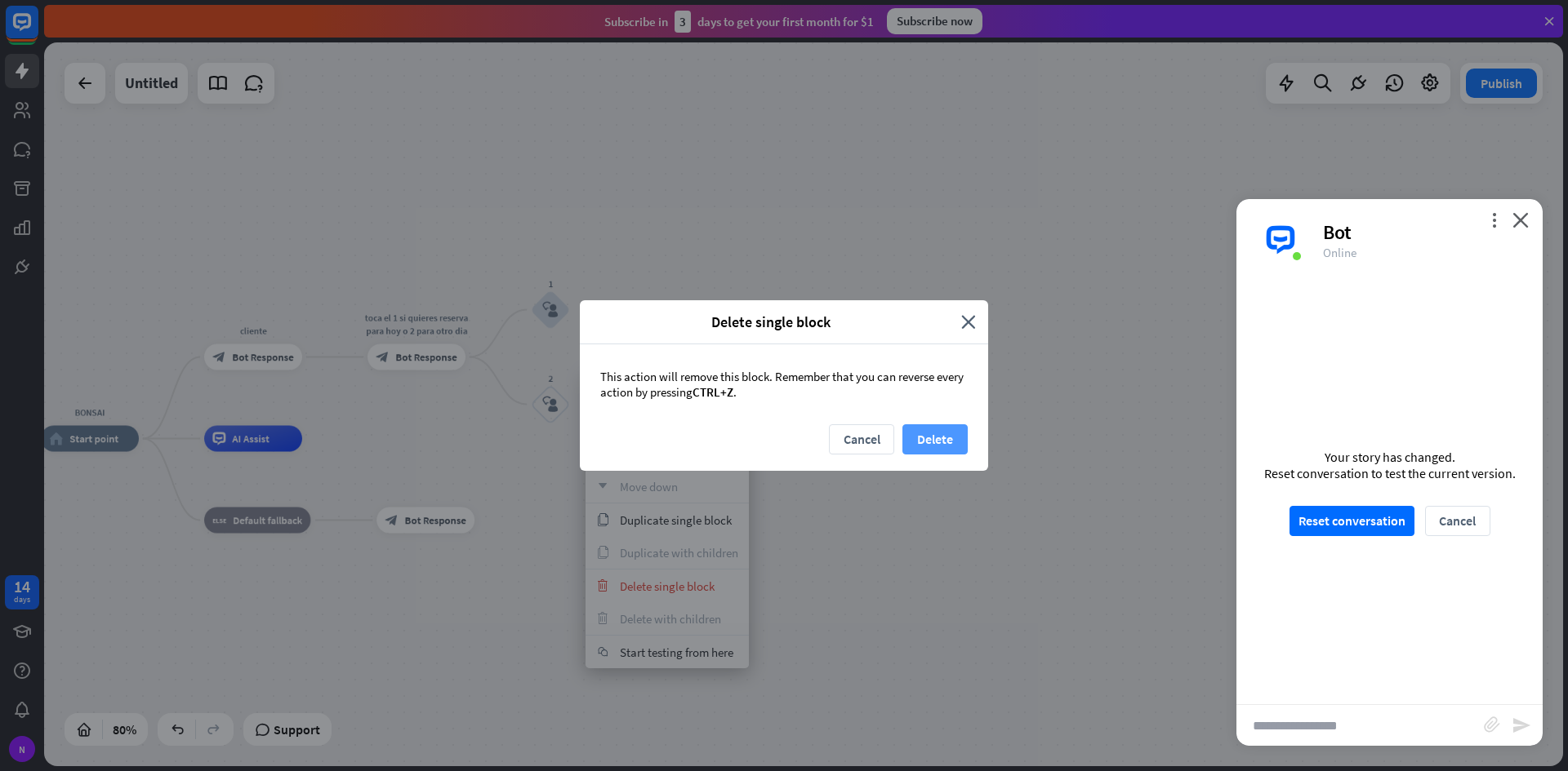
click at [945, 431] on button "Delete" at bounding box center [934, 440] width 65 height 30
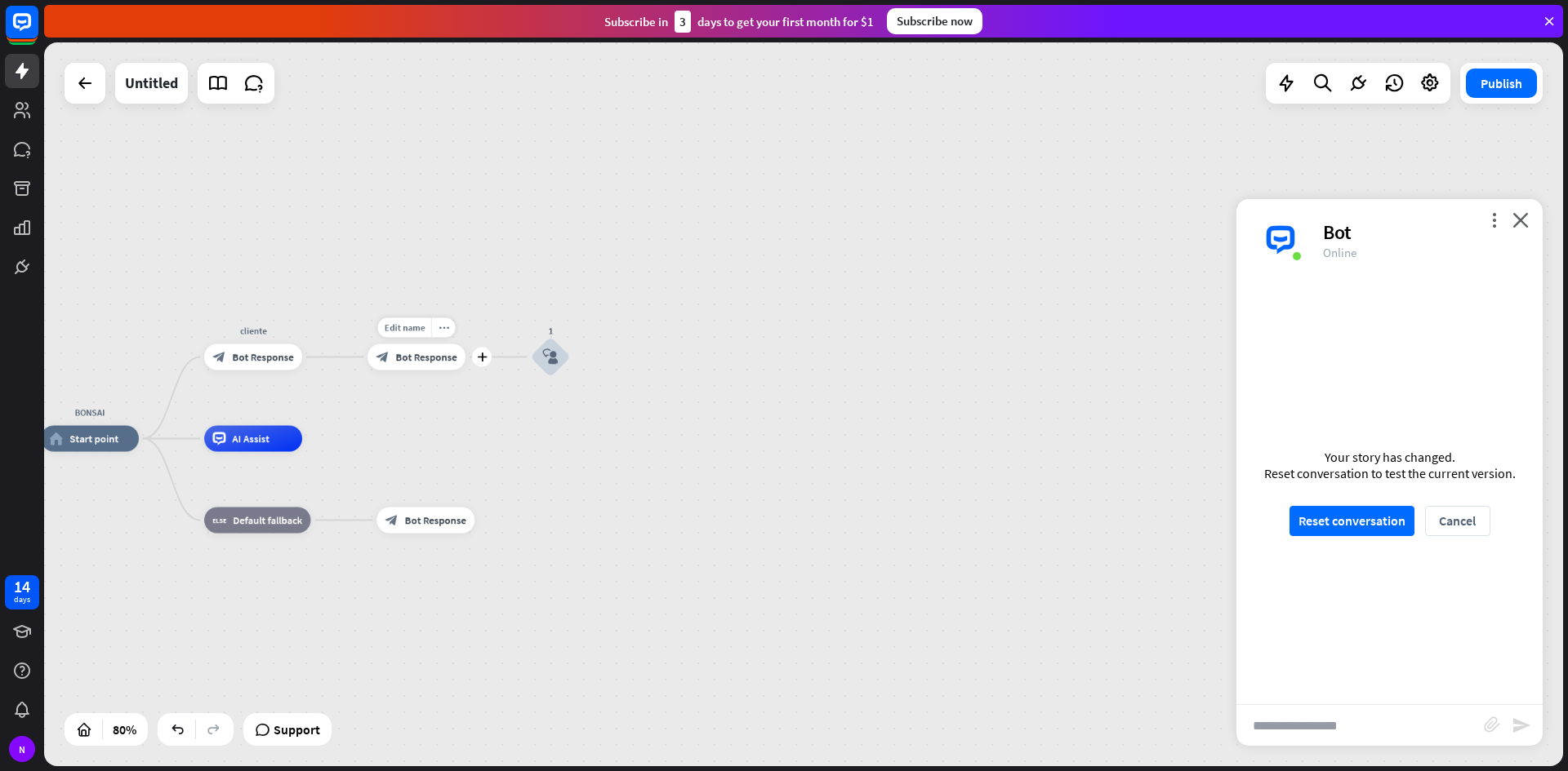
click at [435, 355] on span "Bot Response" at bounding box center [426, 356] width 62 height 13
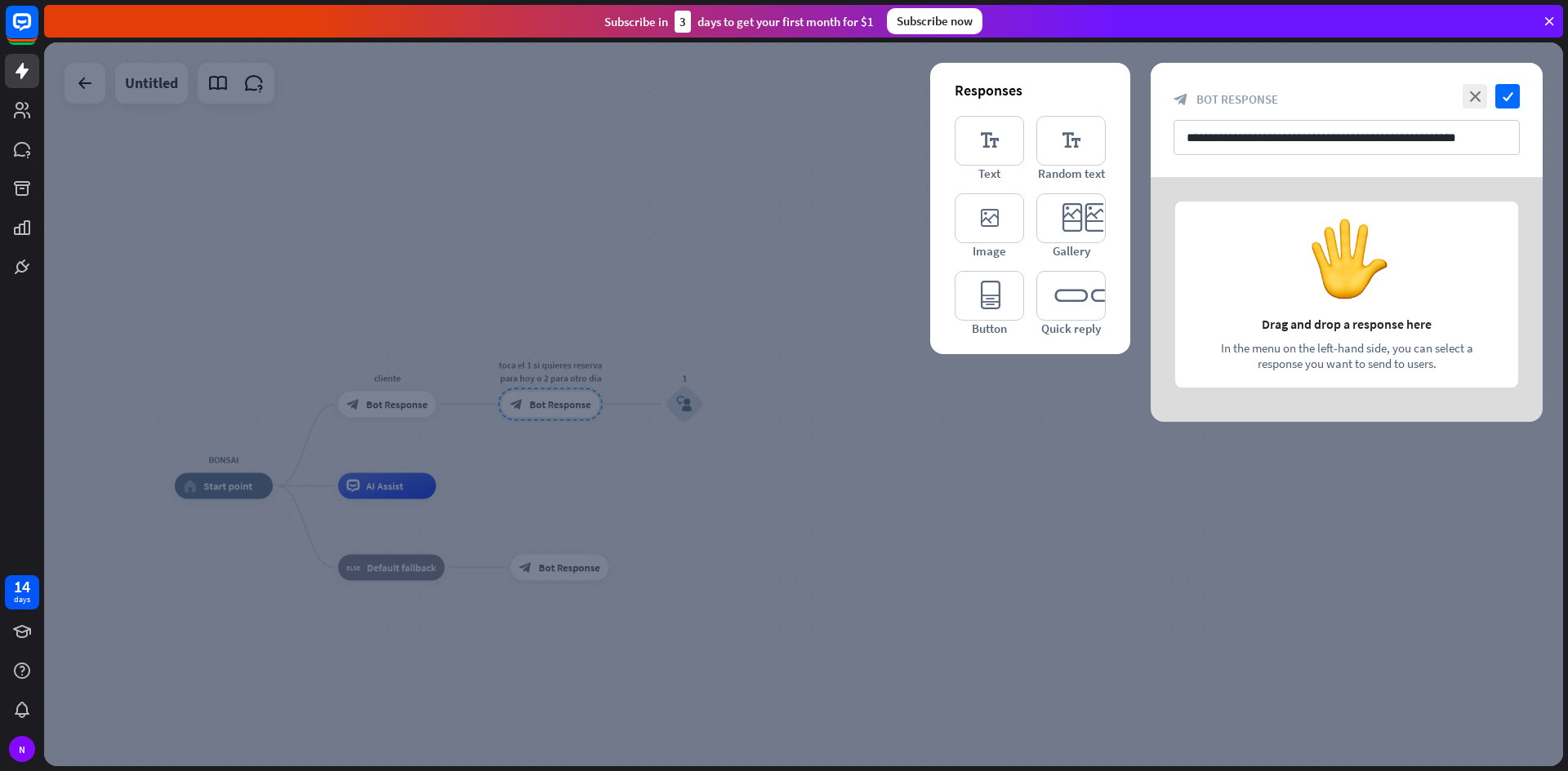
click at [1098, 593] on div at bounding box center [803, 404] width 1518 height 724
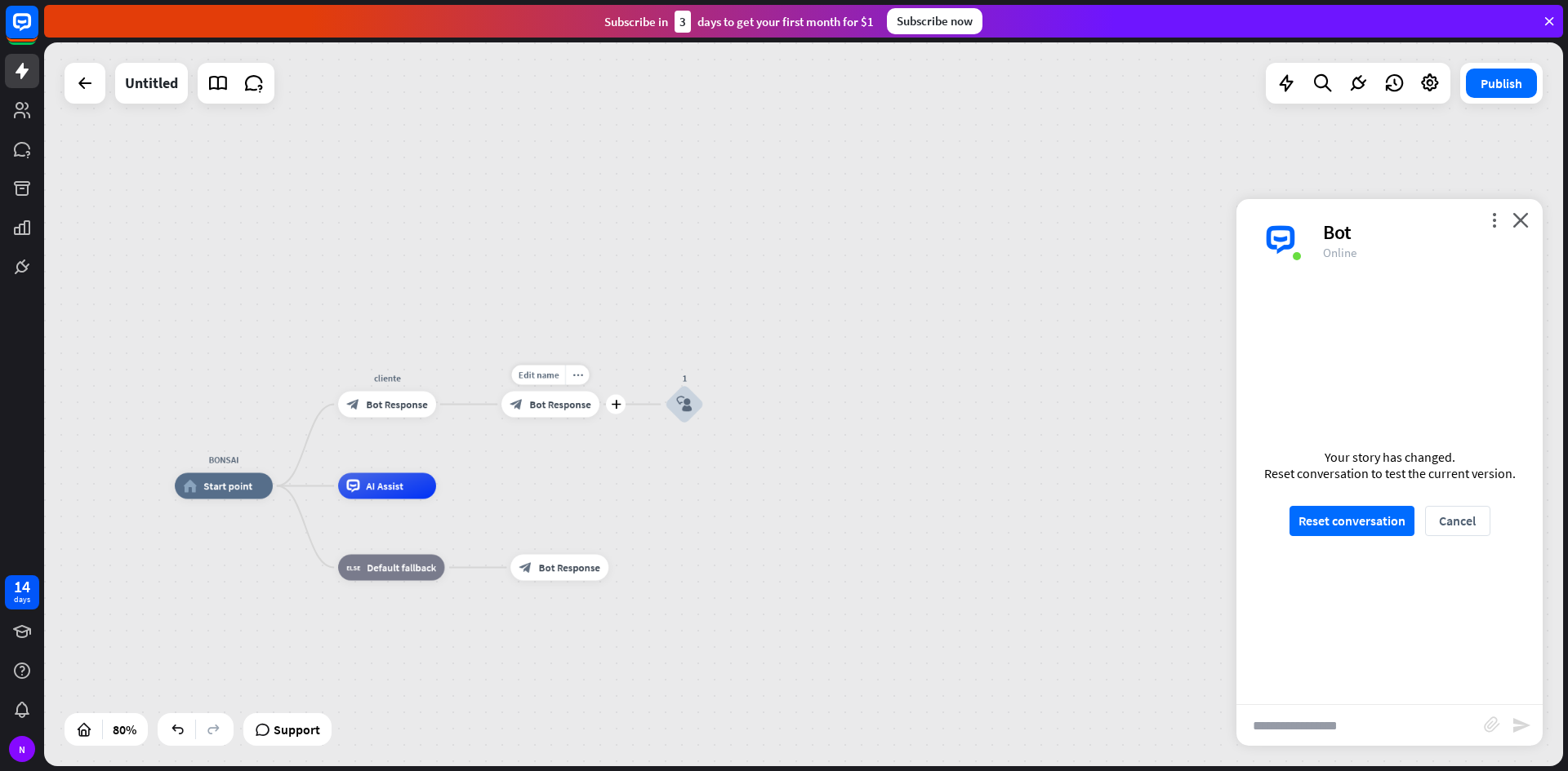
click at [566, 392] on div "block_bot_response Bot Response" at bounding box center [550, 404] width 98 height 26
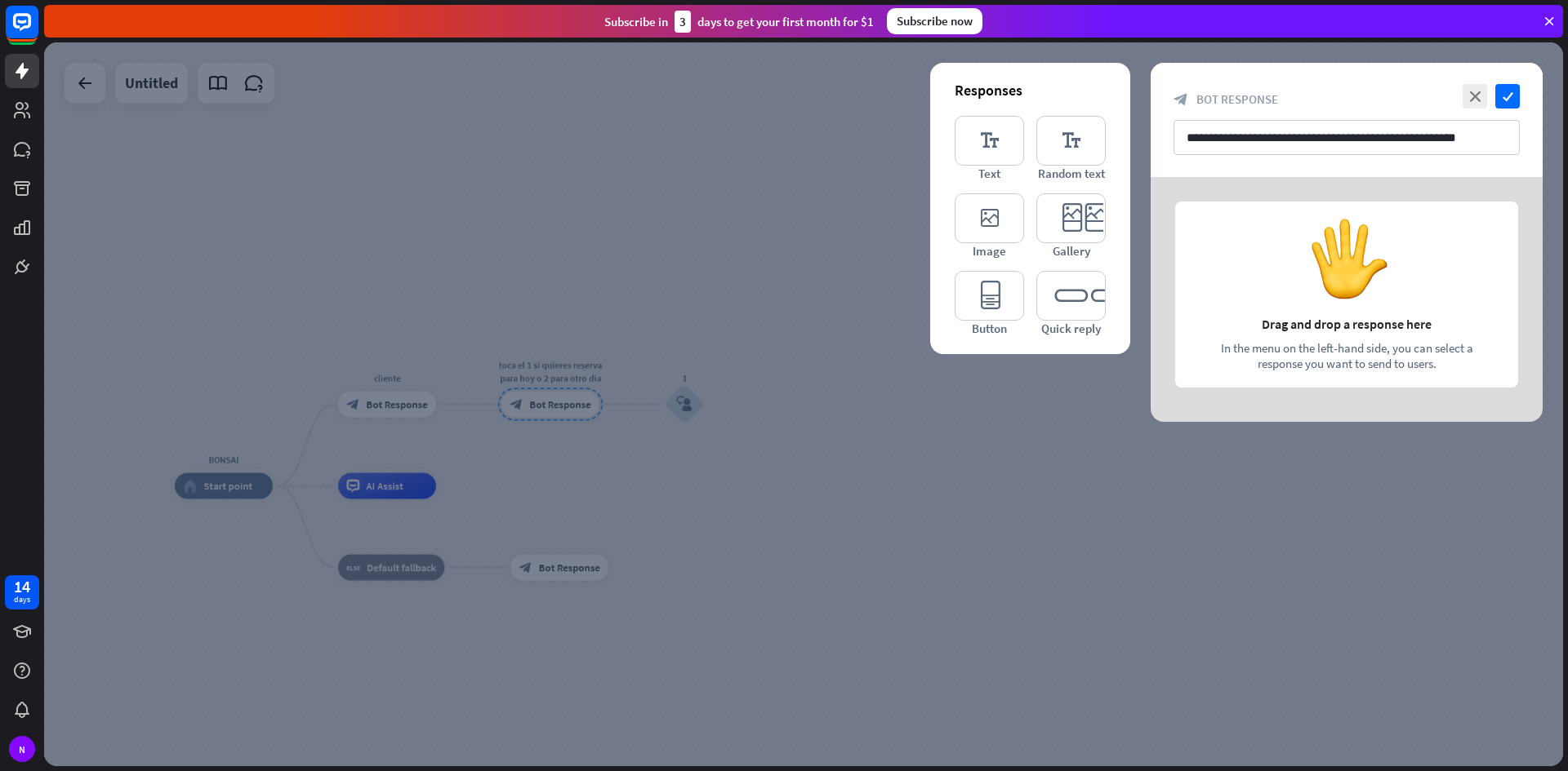
click at [602, 289] on div at bounding box center [803, 404] width 1518 height 724
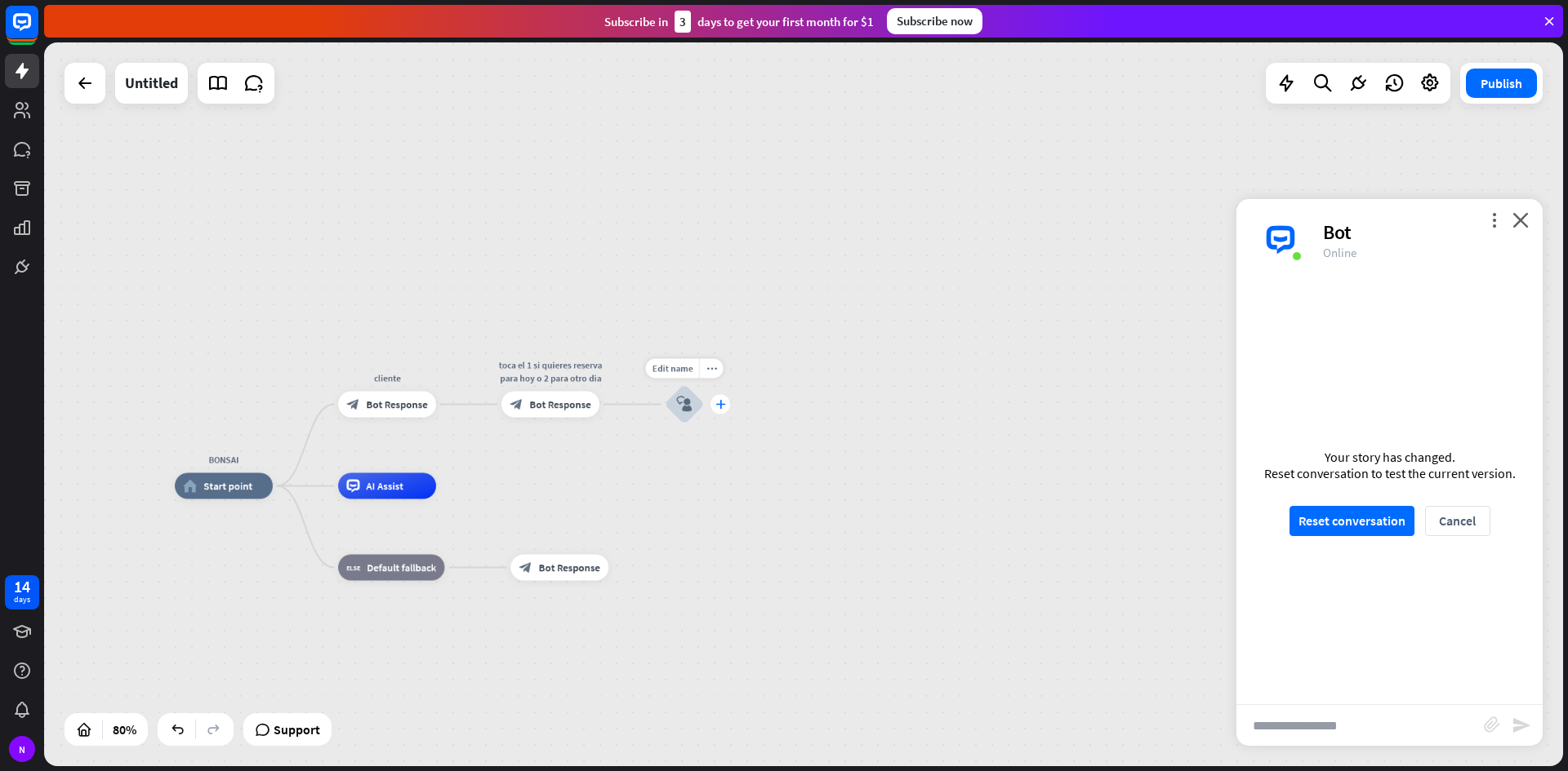
click at [722, 409] on icon "plus" at bounding box center [720, 404] width 10 height 9
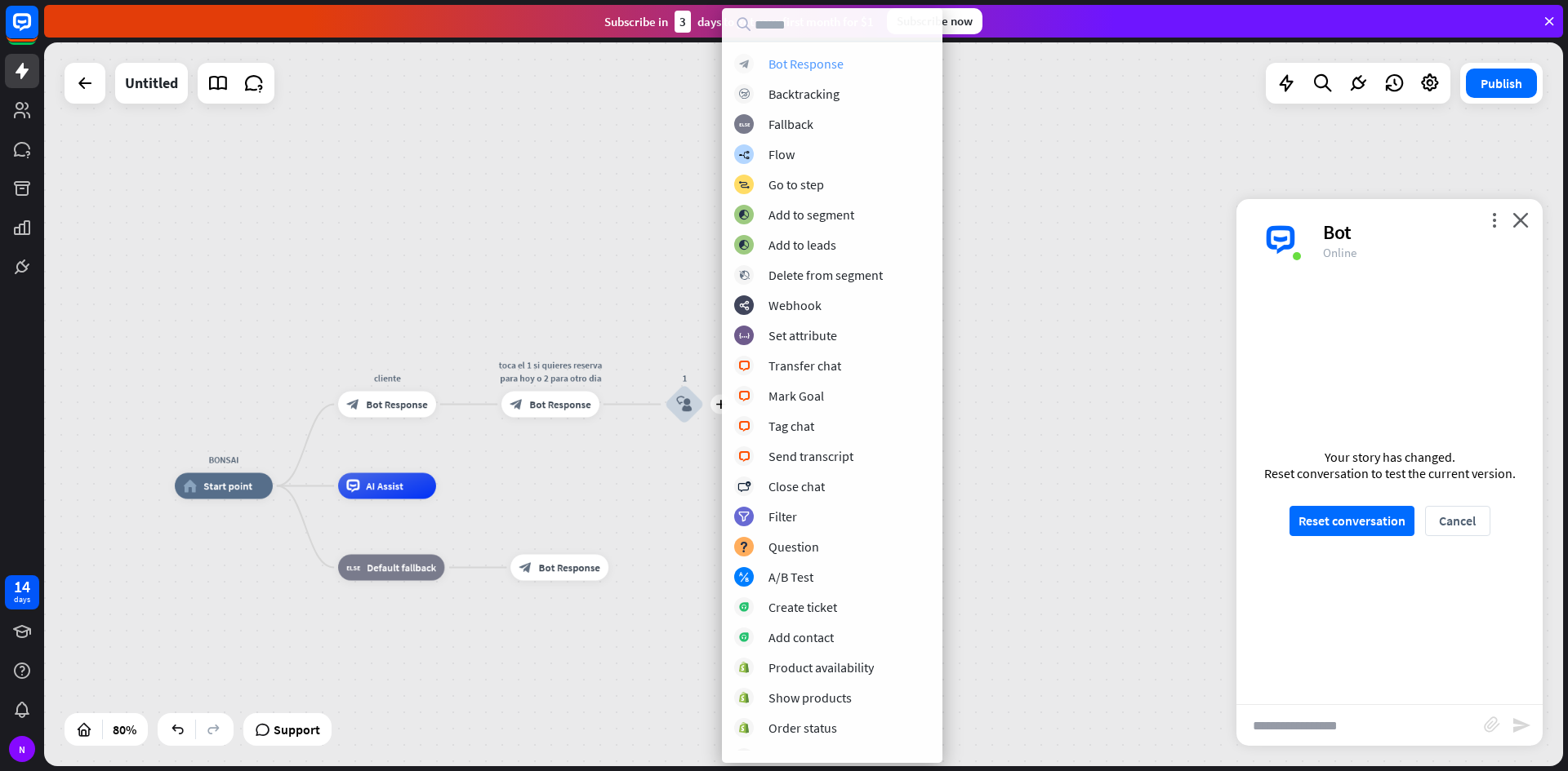
click at [807, 59] on div "Bot Response" at bounding box center [805, 63] width 75 height 16
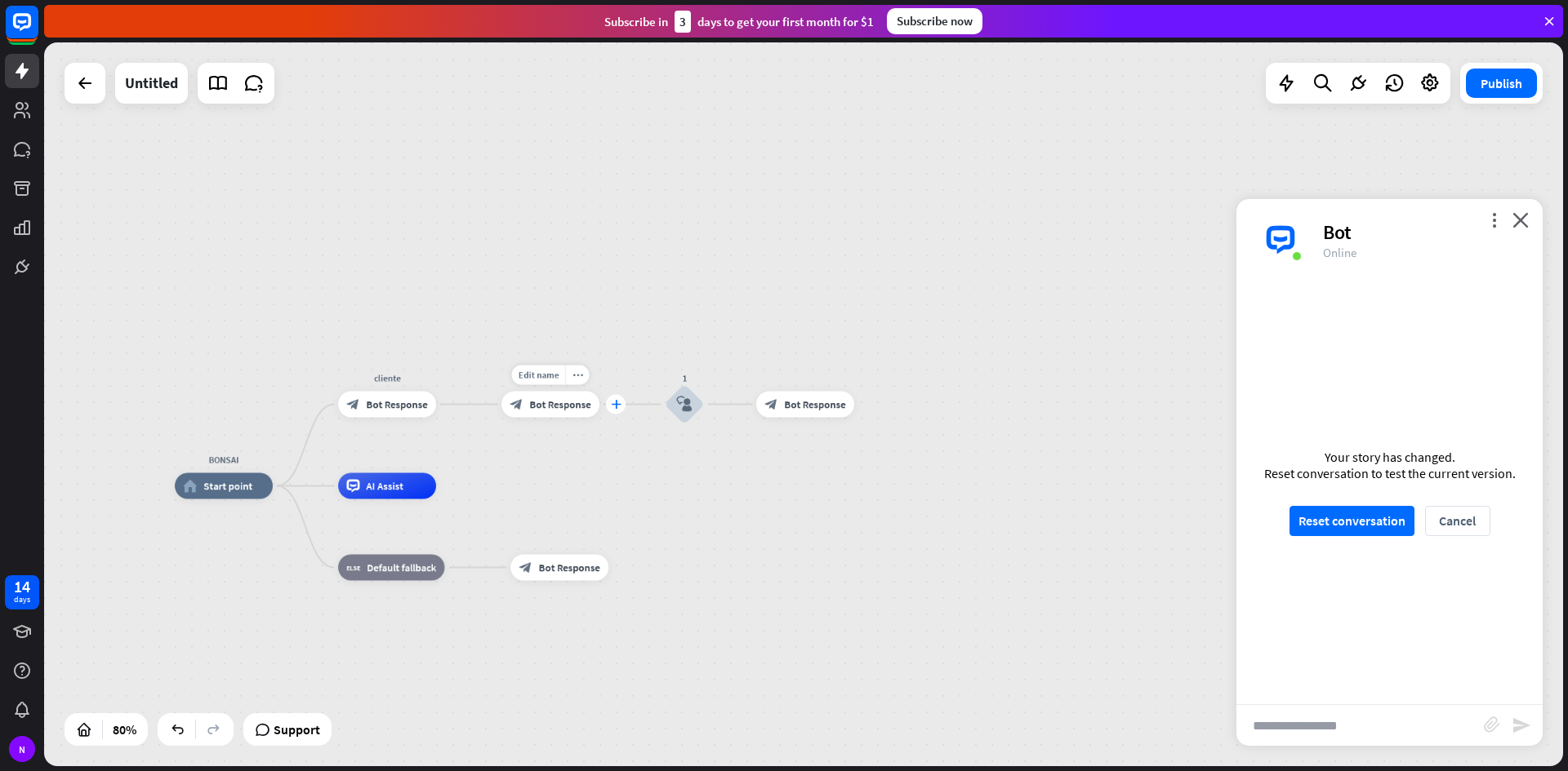
click at [609, 408] on div "plus" at bounding box center [615, 404] width 19 height 19
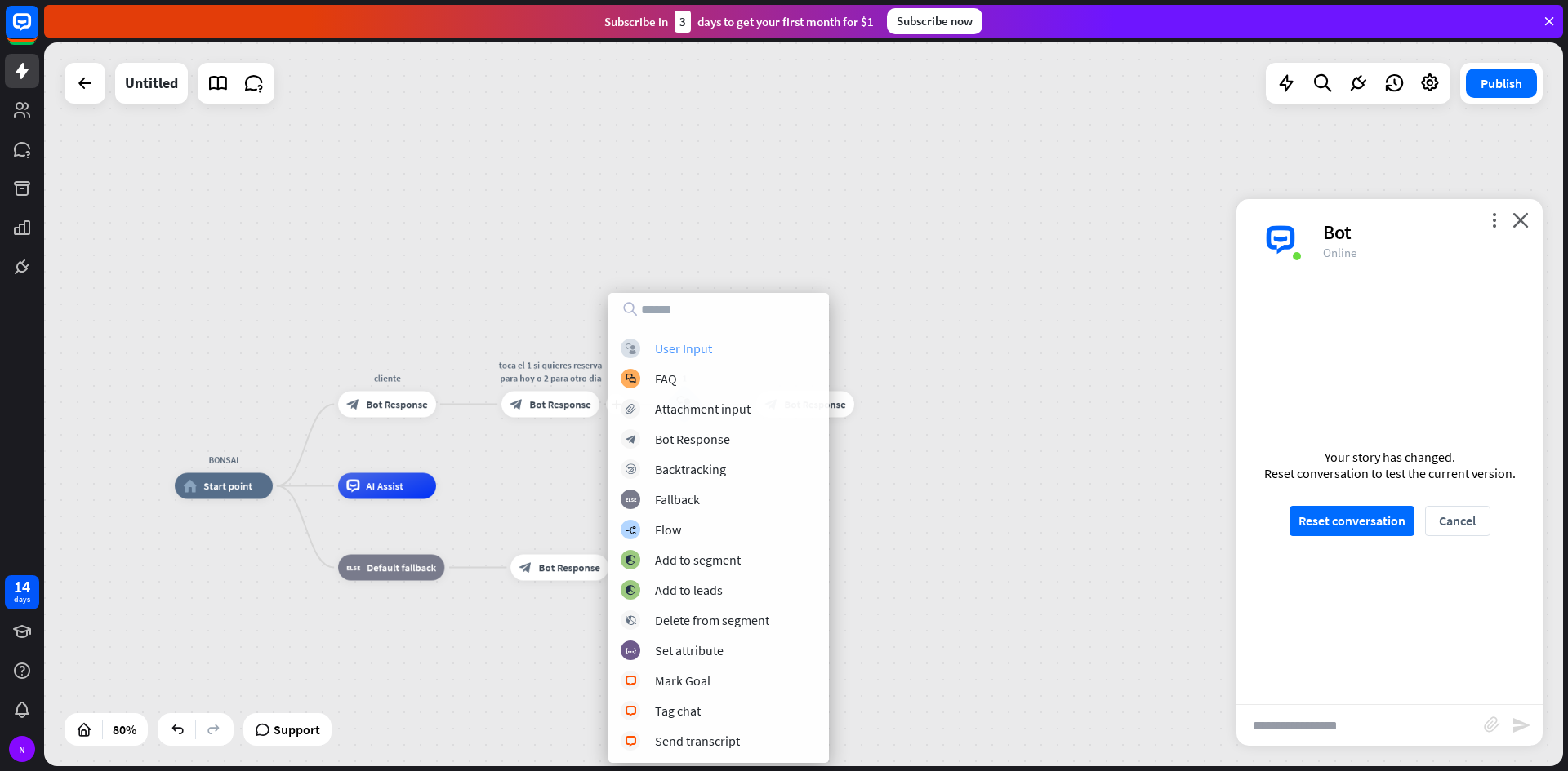
click at [698, 351] on div "User Input" at bounding box center [684, 348] width 57 height 16
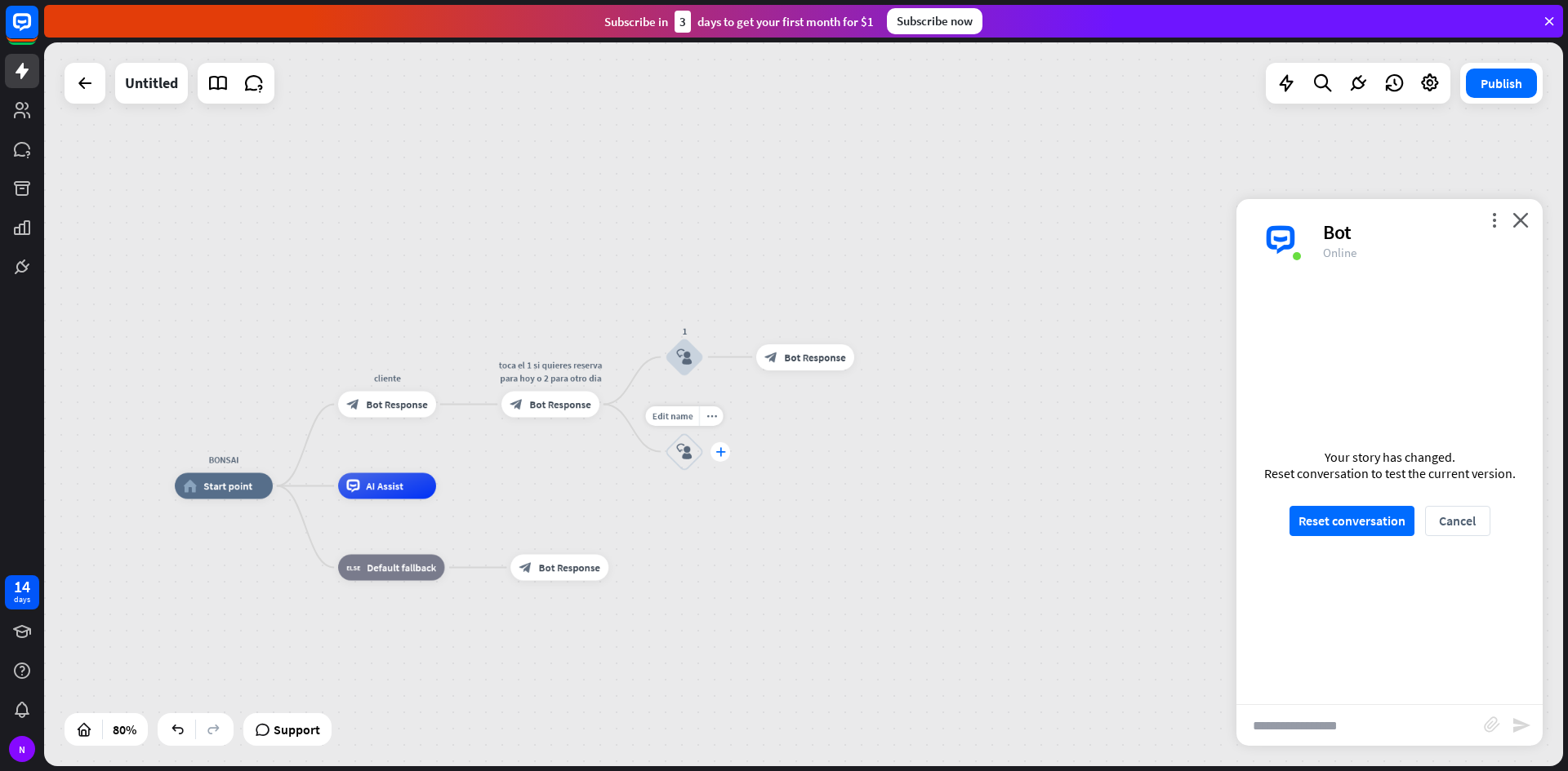
click at [722, 443] on div "plus" at bounding box center [720, 452] width 19 height 19
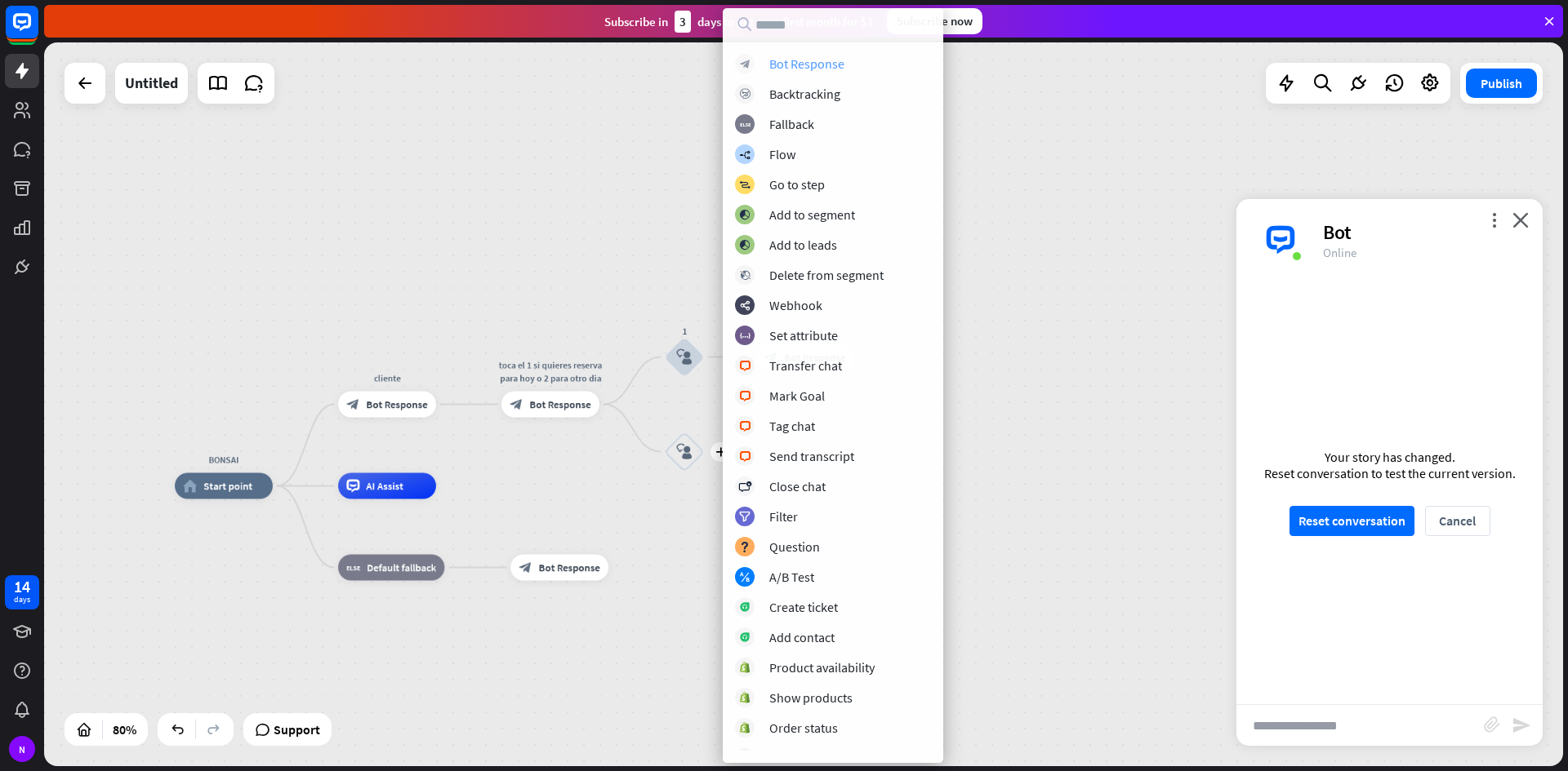
click at [781, 70] on div "Bot Response" at bounding box center [806, 63] width 75 height 16
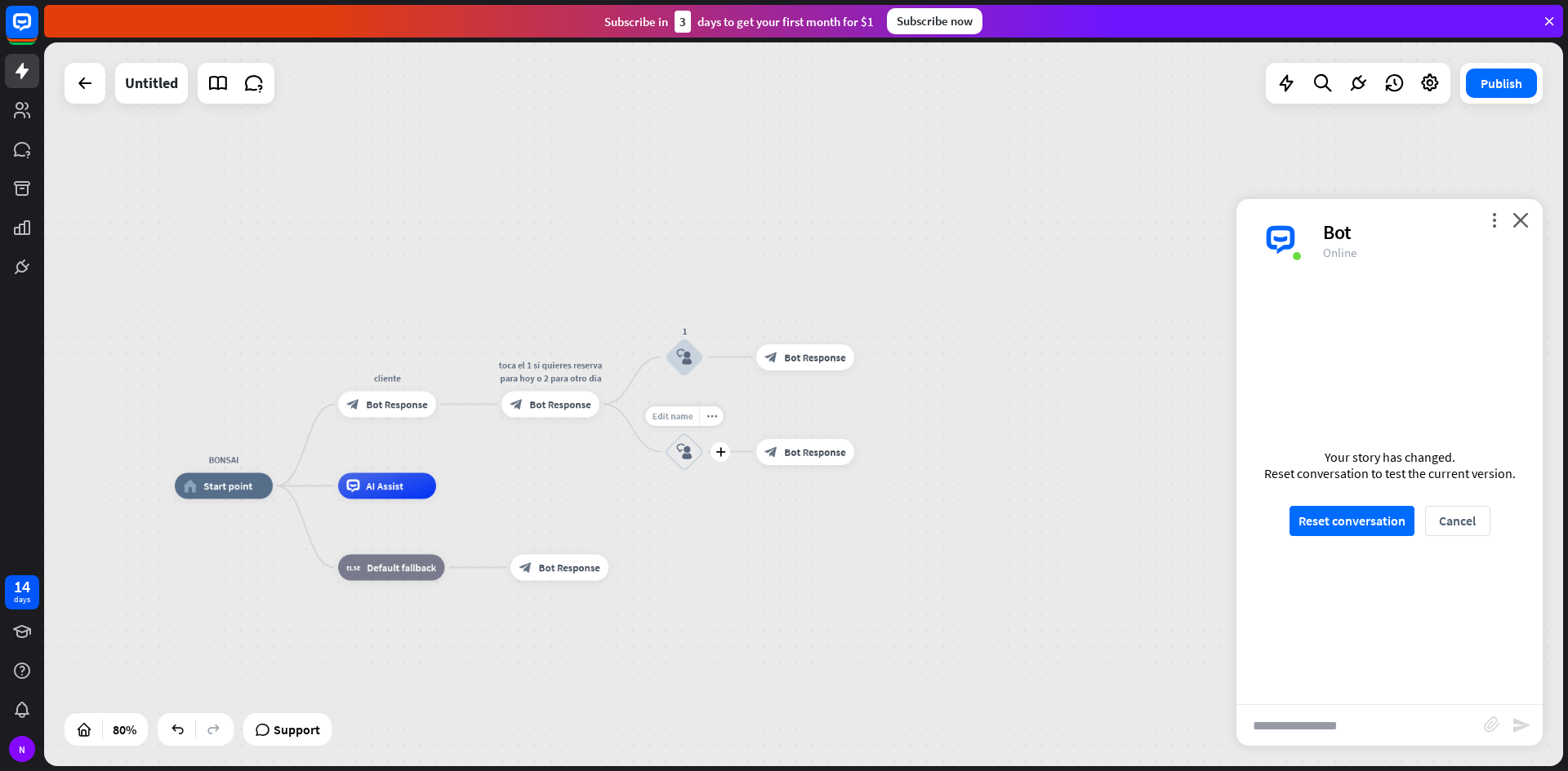
click at [674, 416] on span "Edit name" at bounding box center [672, 415] width 40 height 12
type input "*"
click at [796, 322] on span "Edit name" at bounding box center [792, 328] width 40 height 12
click at [815, 357] on span "Bot Response" at bounding box center [814, 356] width 62 height 13
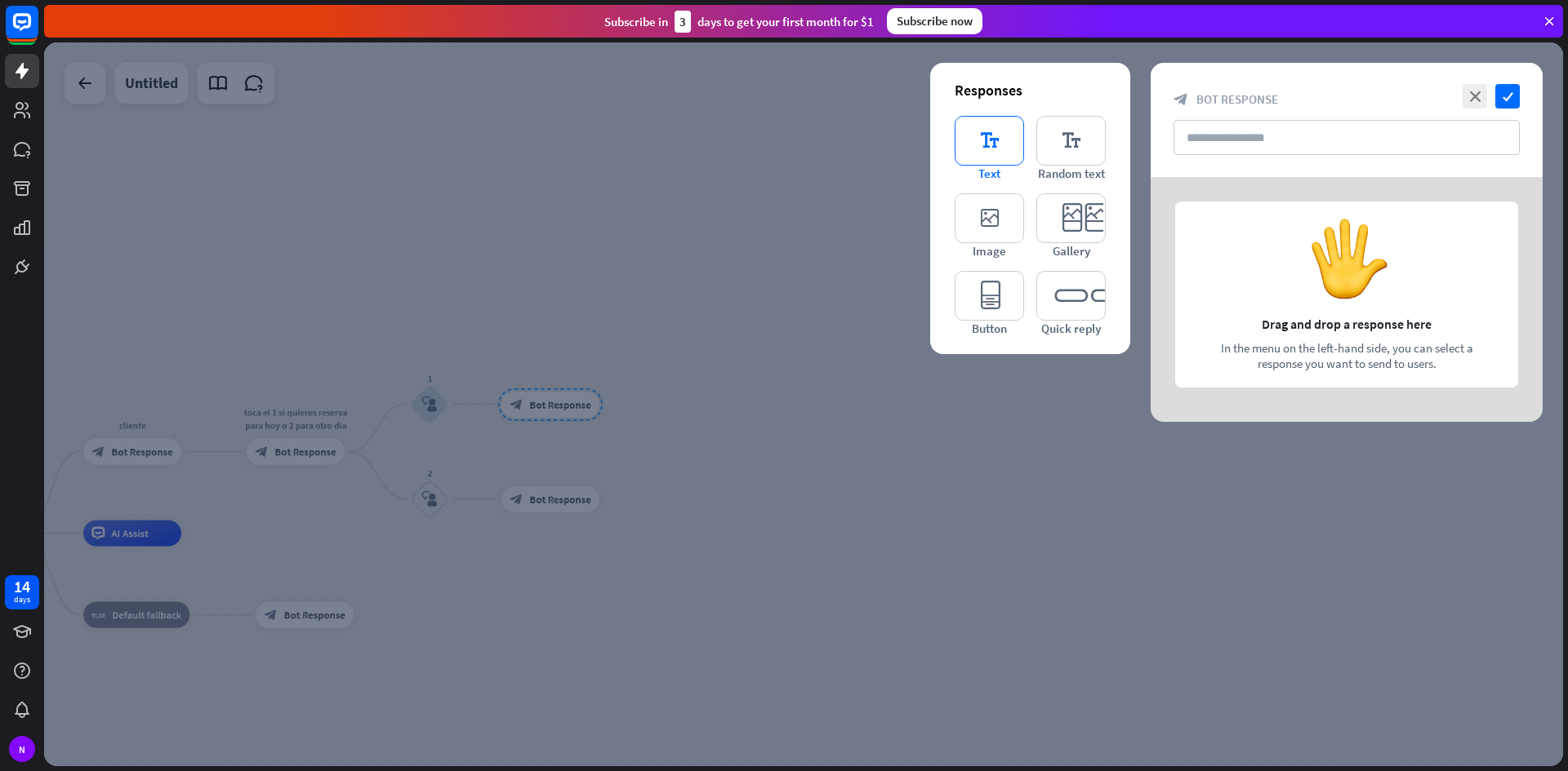
click at [998, 142] on icon "editor_text" at bounding box center [989, 141] width 69 height 50
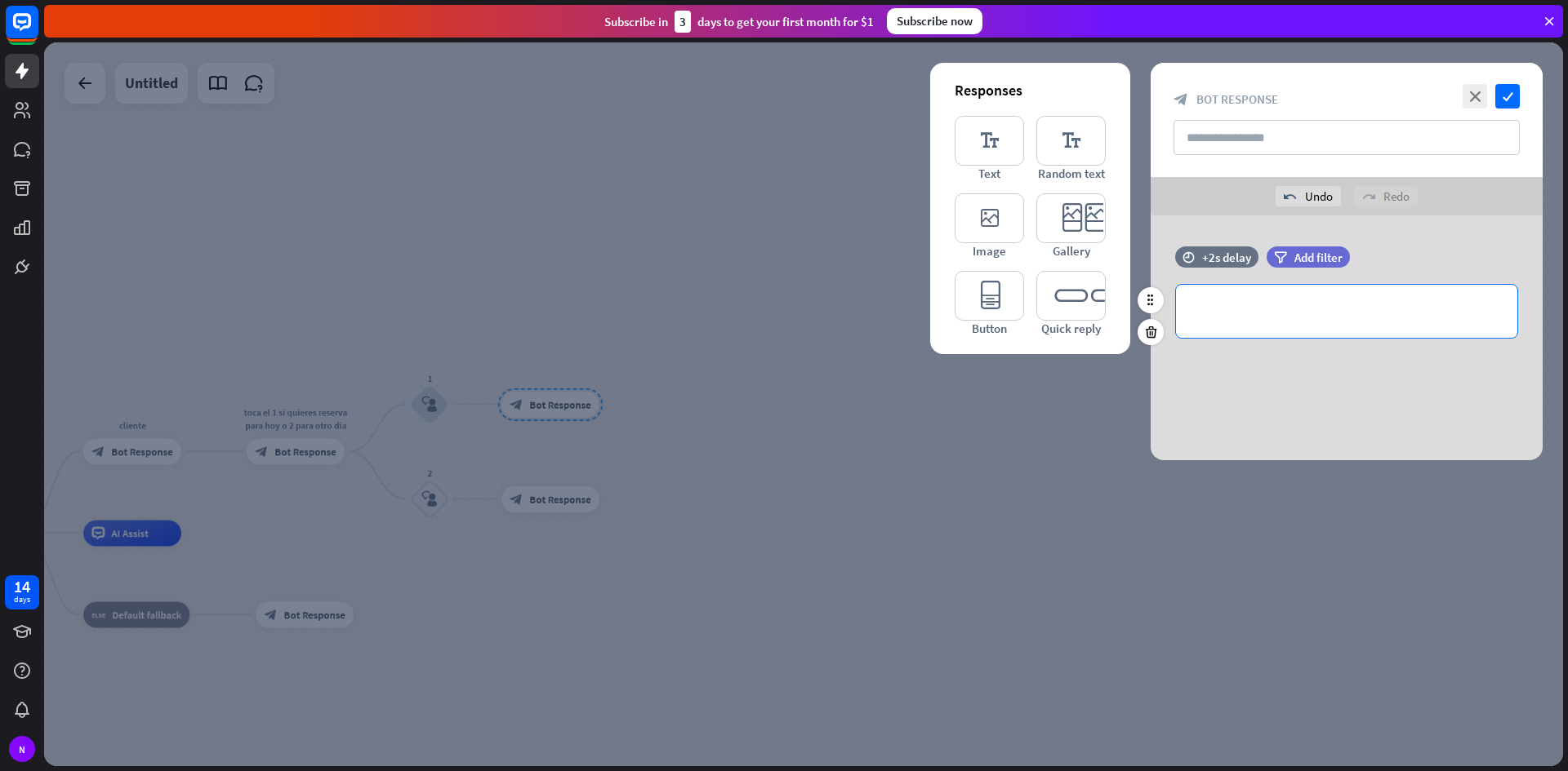
click at [1276, 316] on p "**********" at bounding box center [1346, 311] width 309 height 20
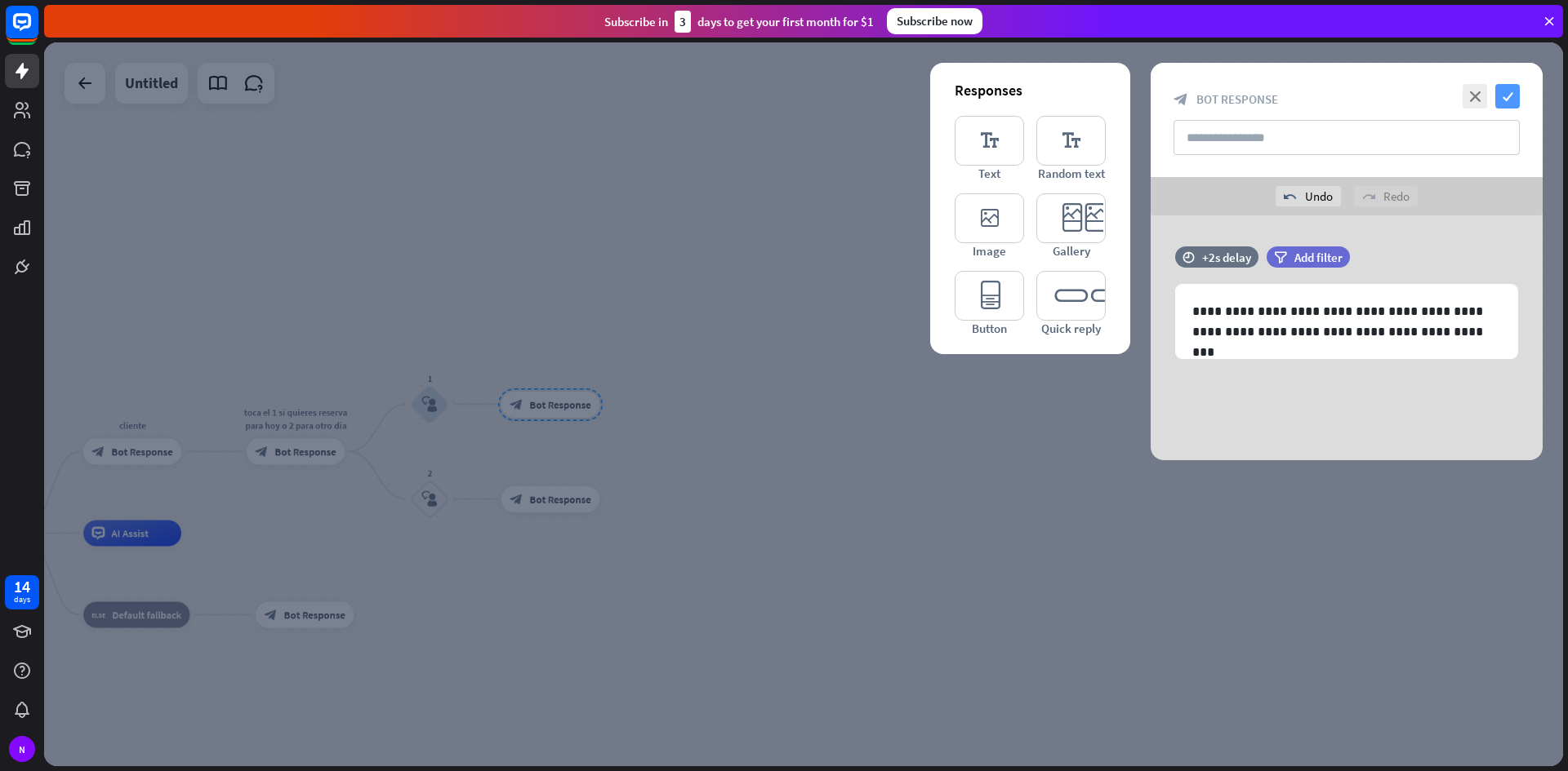
click at [1516, 102] on icon "check" at bounding box center [1506, 96] width 24 height 24
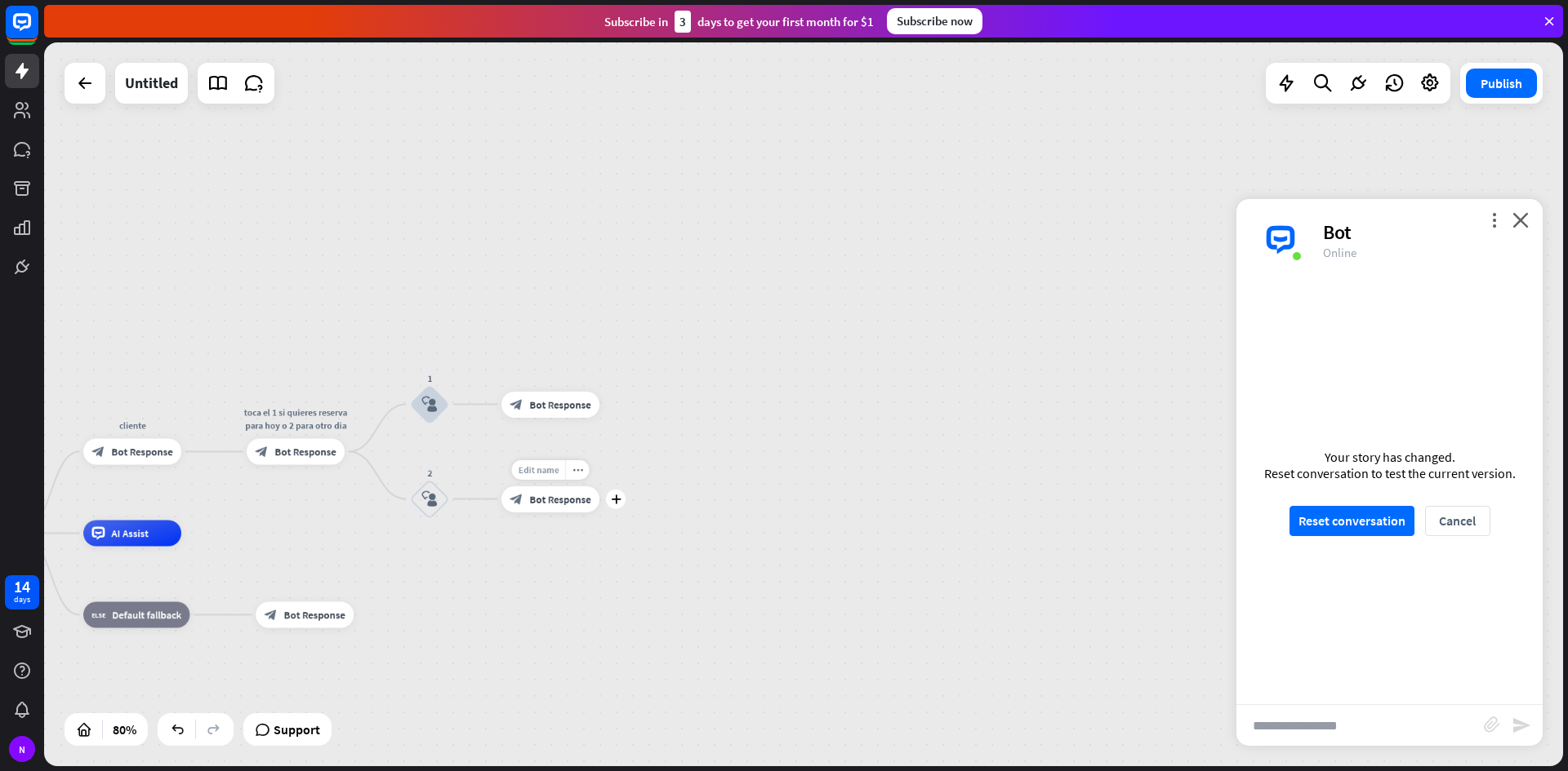
click at [540, 465] on span "Edit name" at bounding box center [538, 469] width 40 height 12
click at [571, 499] on span "Bot Response" at bounding box center [560, 499] width 62 height 13
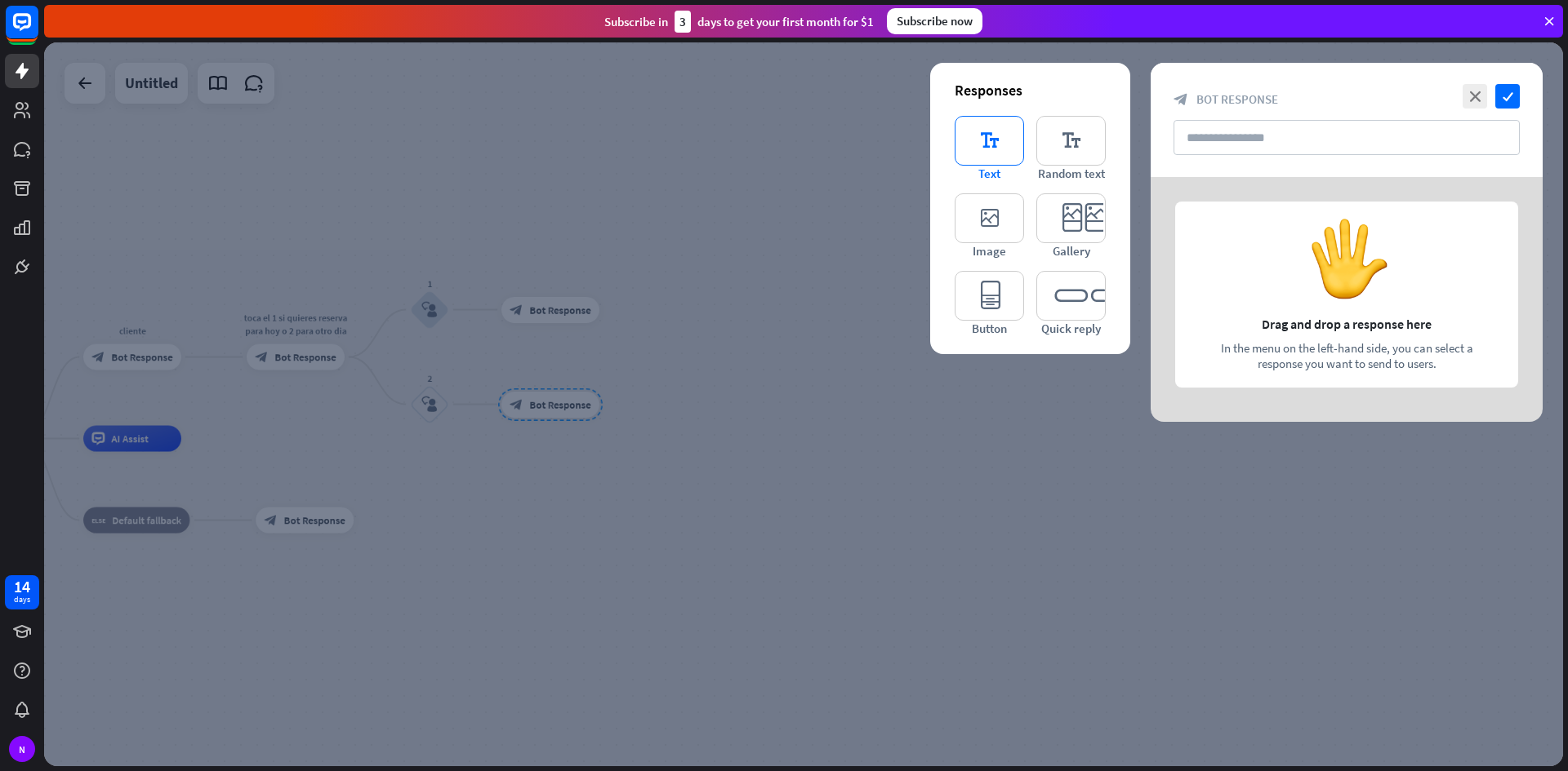
click at [968, 150] on icon "editor_text" at bounding box center [989, 141] width 69 height 50
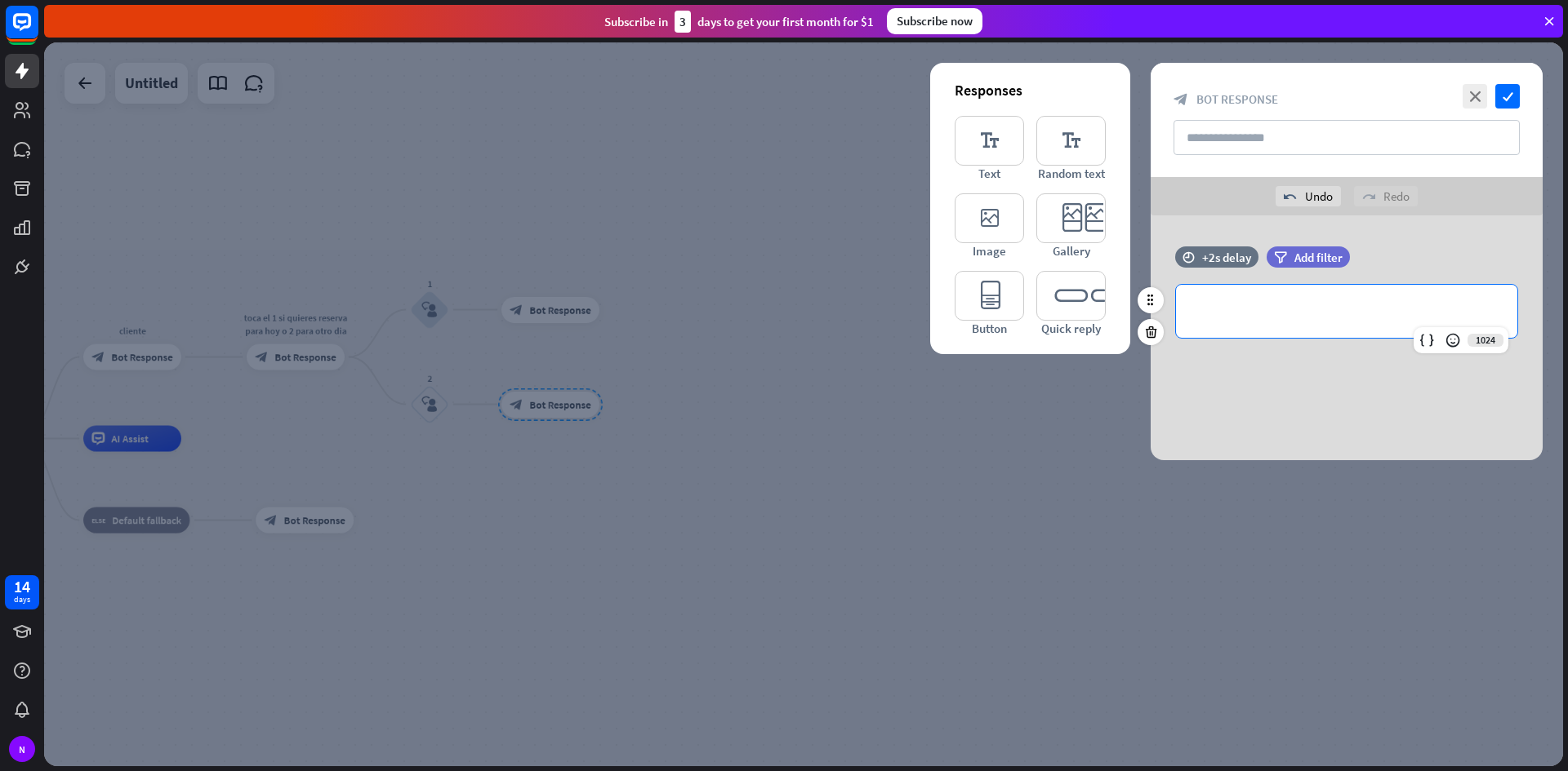
click at [1259, 320] on p "**********" at bounding box center [1346, 311] width 309 height 20
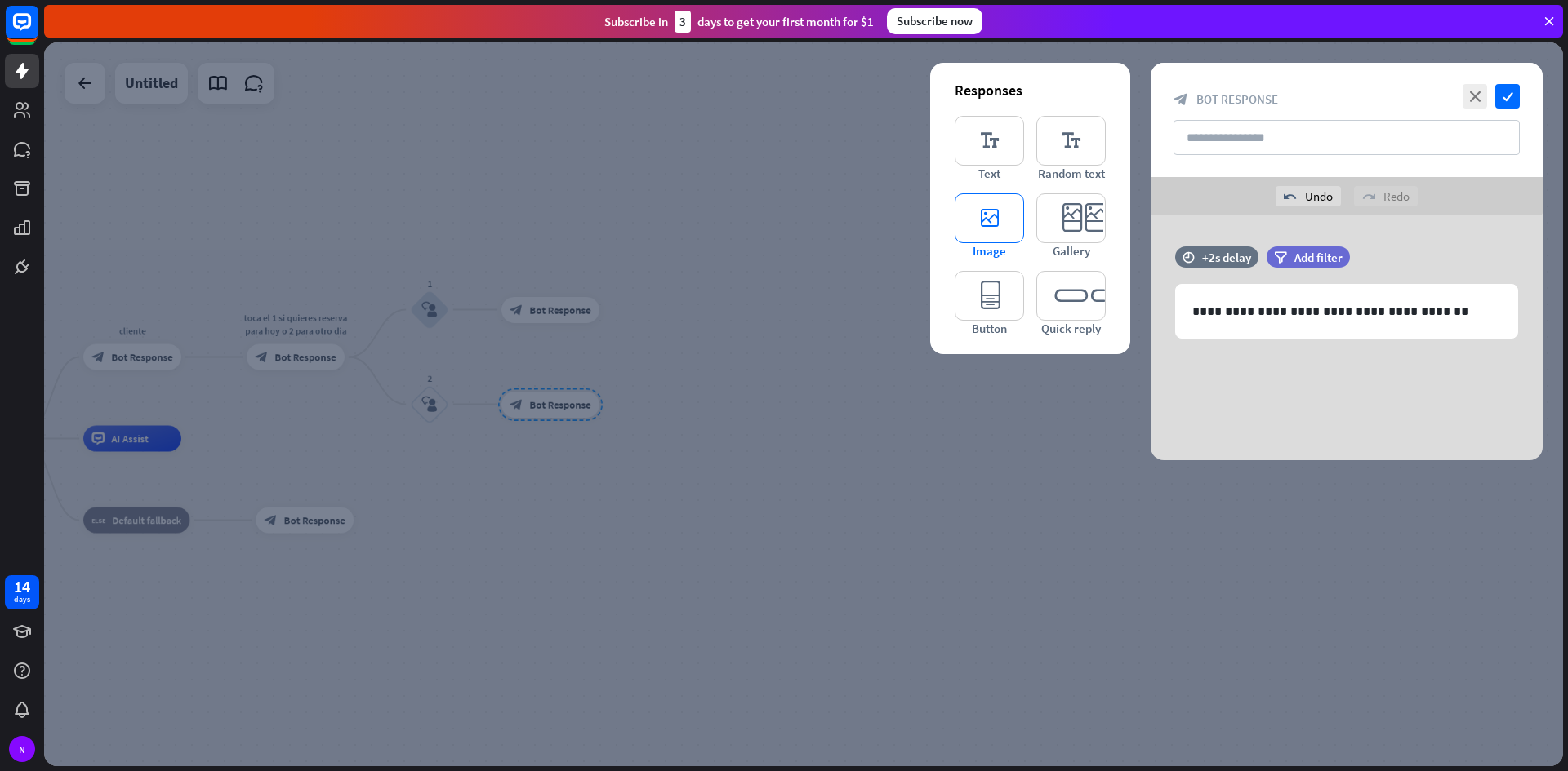
click at [1012, 224] on icon "editor_image" at bounding box center [989, 218] width 69 height 50
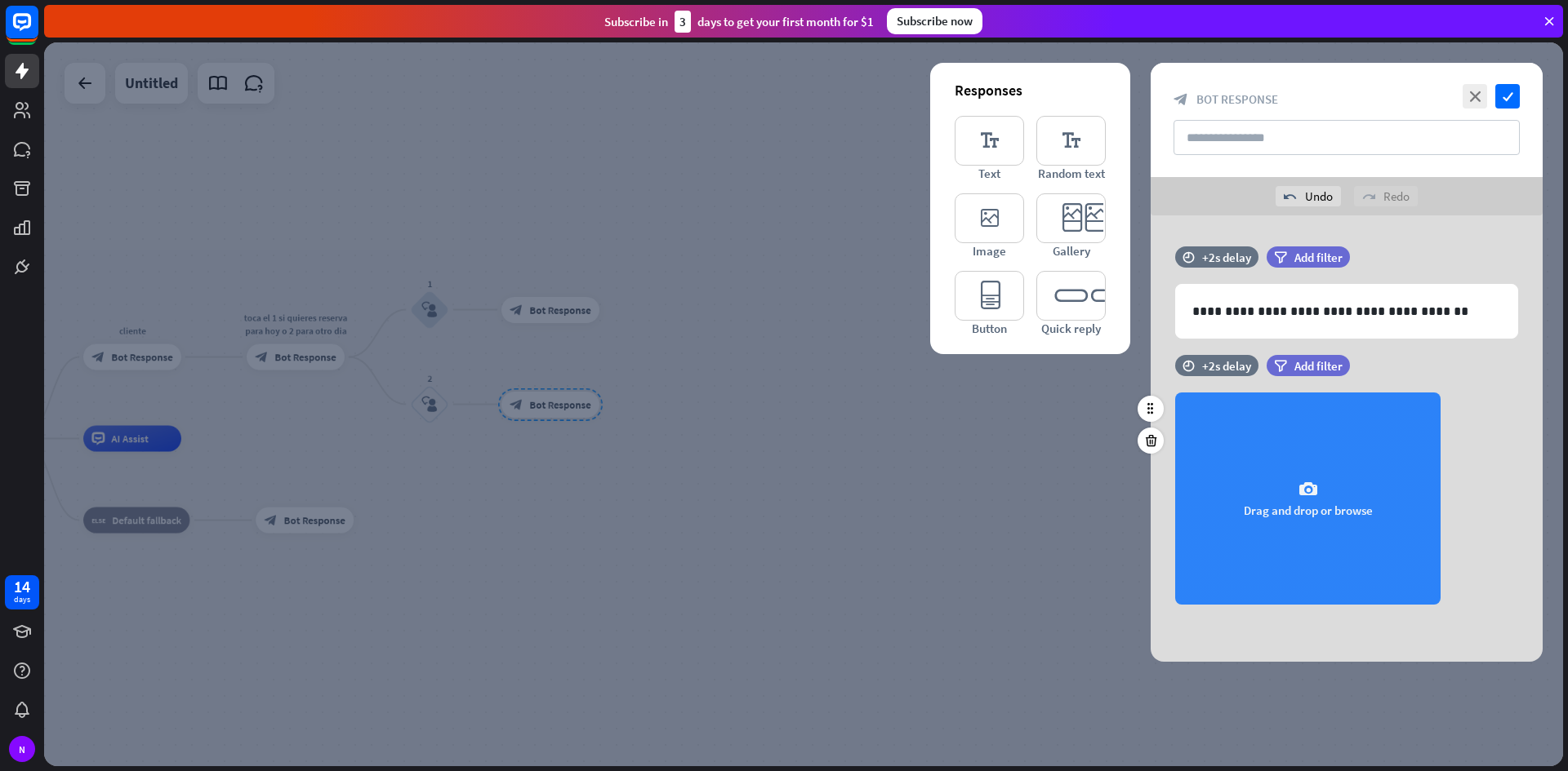
drag, startPoint x: 1358, startPoint y: 531, endPoint x: 1382, endPoint y: 486, distance: 51.0
click at [1382, 486] on div "camera Drag and drop or browse" at bounding box center [1308, 499] width 266 height 212
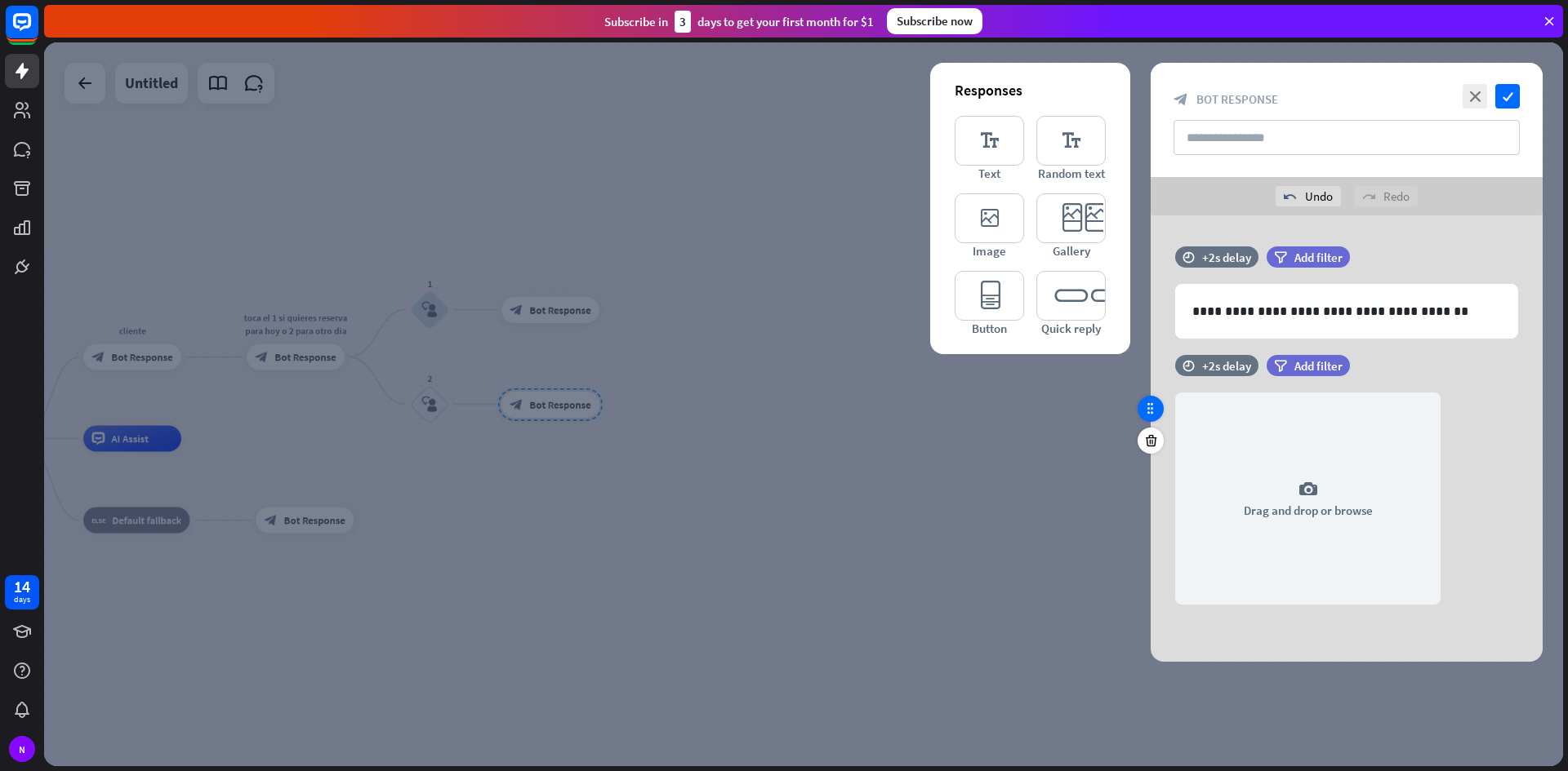
click at [1154, 413] on icon at bounding box center [1150, 409] width 14 height 14
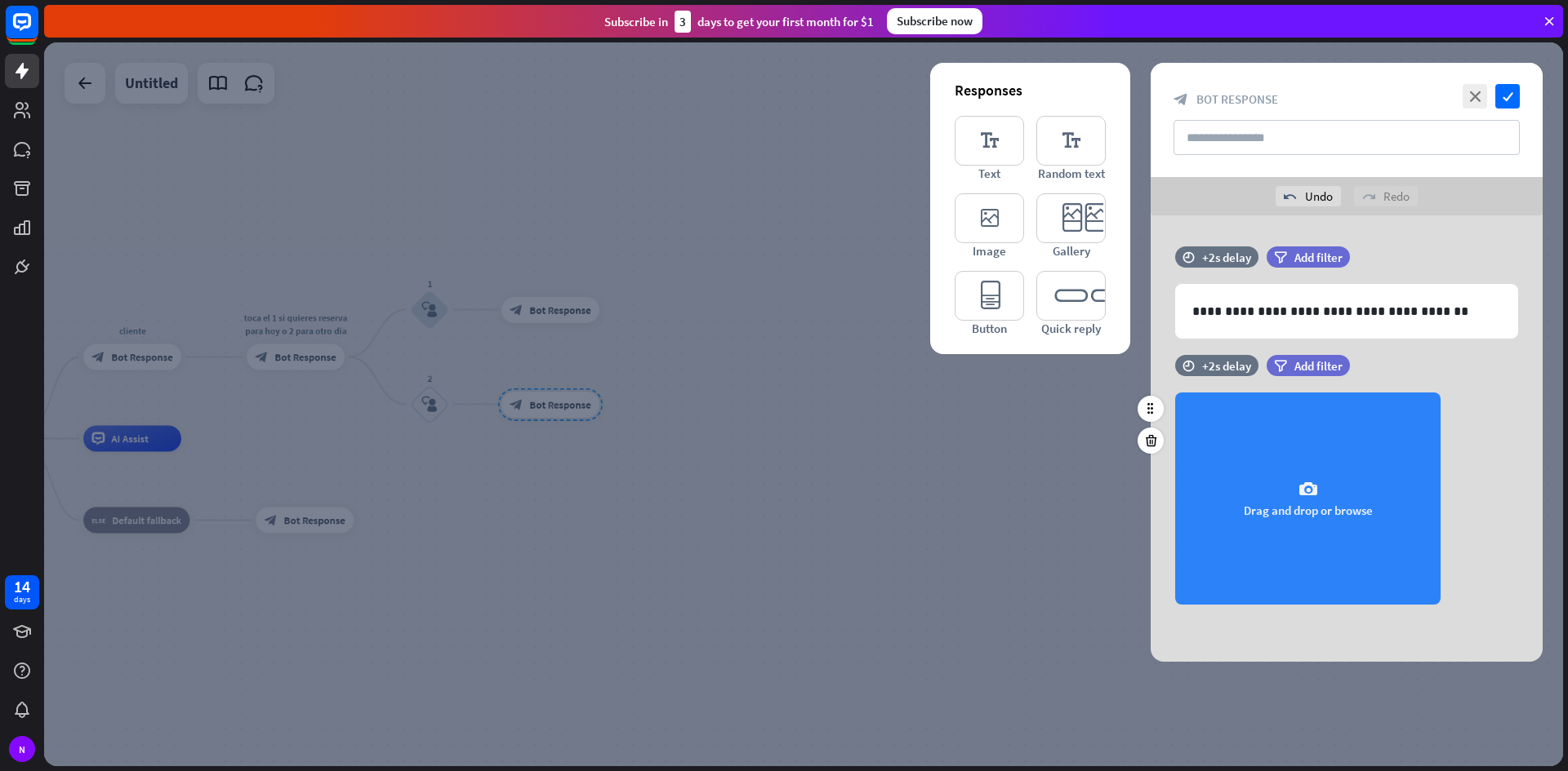
drag, startPoint x: 1179, startPoint y: 543, endPoint x: 1222, endPoint y: 592, distance: 65.2
click at [1222, 592] on div "camera Drag and drop or browse" at bounding box center [1308, 499] width 266 height 212
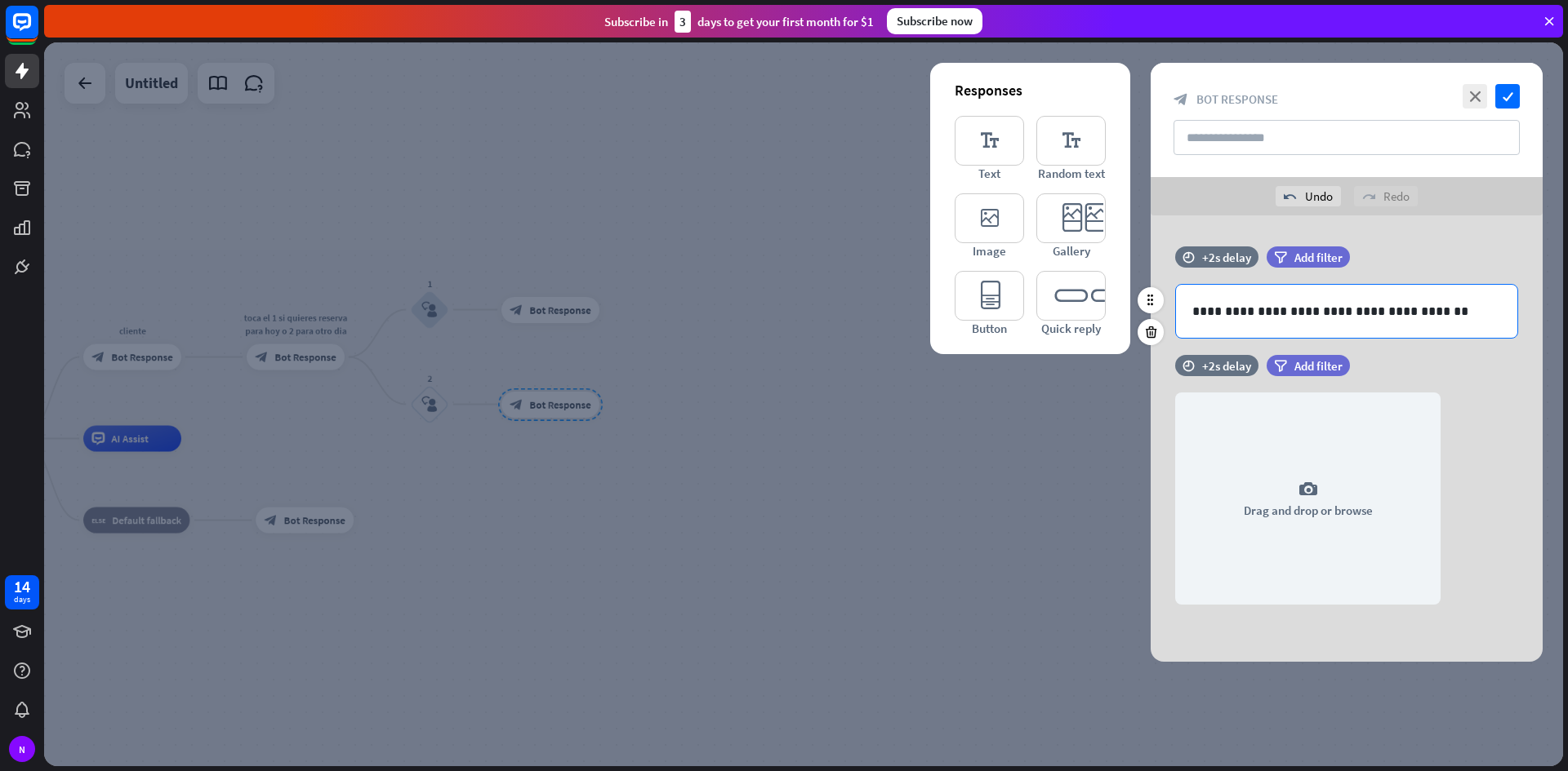
click at [1439, 319] on p "**********" at bounding box center [1346, 311] width 309 height 20
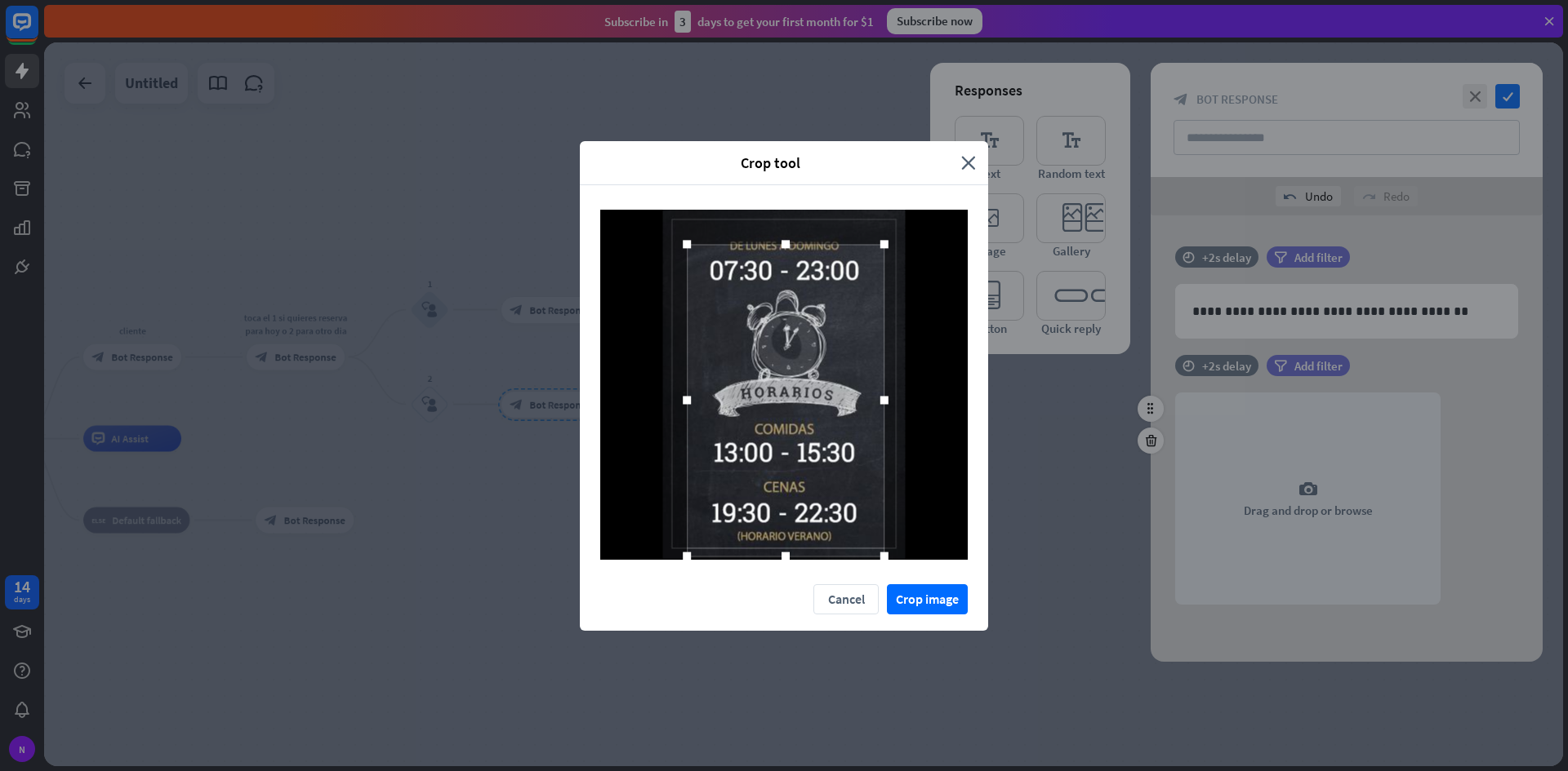
drag, startPoint x: 882, startPoint y: 529, endPoint x: 883, endPoint y: 557, distance: 28.0
click at [883, 557] on div at bounding box center [884, 557] width 8 height 8
drag, startPoint x: 883, startPoint y: 242, endPoint x: 894, endPoint y: 229, distance: 17.0
click at [894, 229] on div at bounding box center [894, 232] width 8 height 8
click at [905, 591] on button "Crop image" at bounding box center [927, 599] width 81 height 30
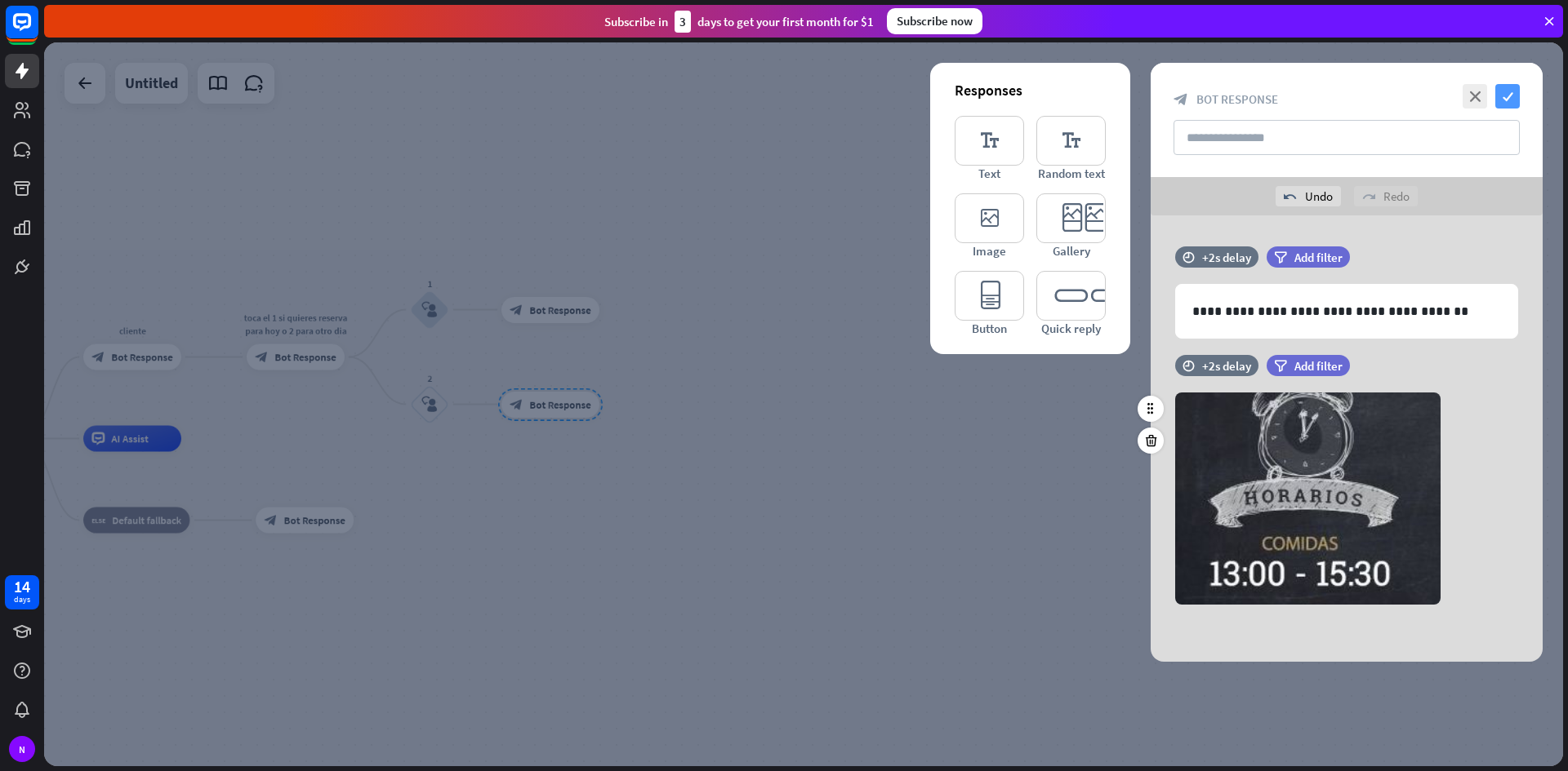
click at [1502, 85] on icon "check" at bounding box center [1506, 96] width 24 height 24
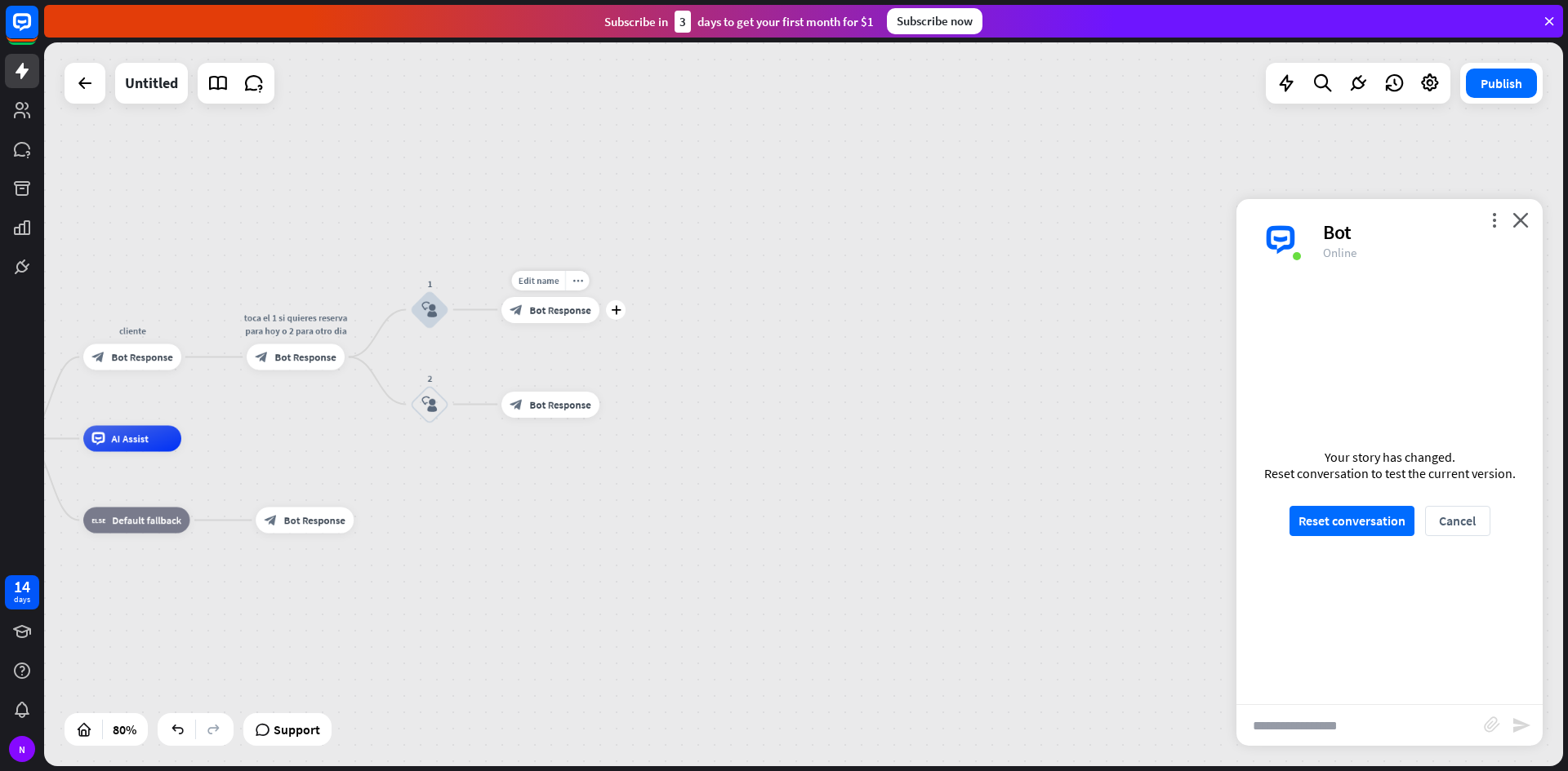
click at [521, 303] on icon "block_bot_response" at bounding box center [515, 309] width 13 height 13
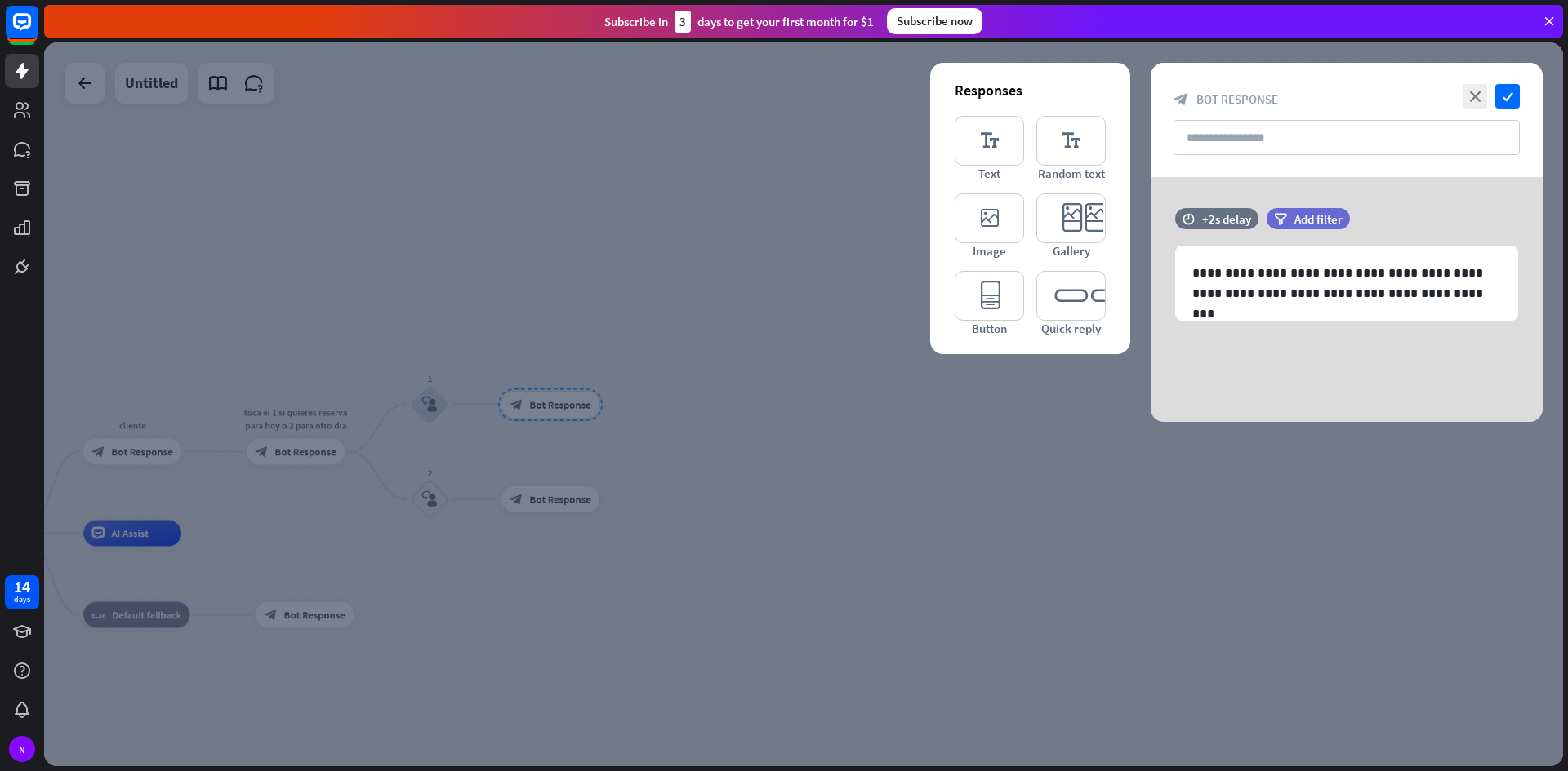
click at [768, 364] on div at bounding box center [803, 404] width 1518 height 724
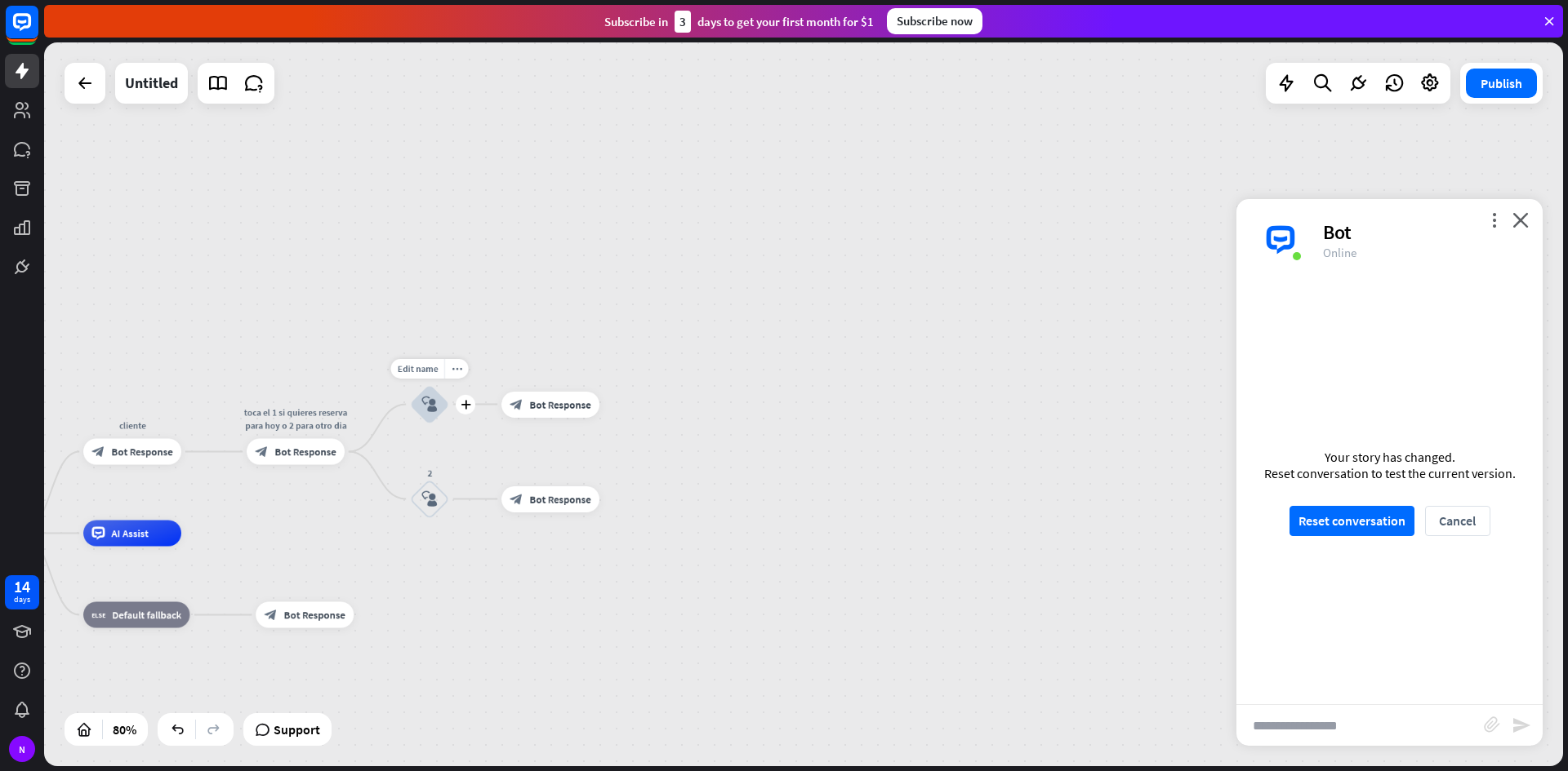
click at [443, 400] on div "block_user_input" at bounding box center [429, 404] width 39 height 39
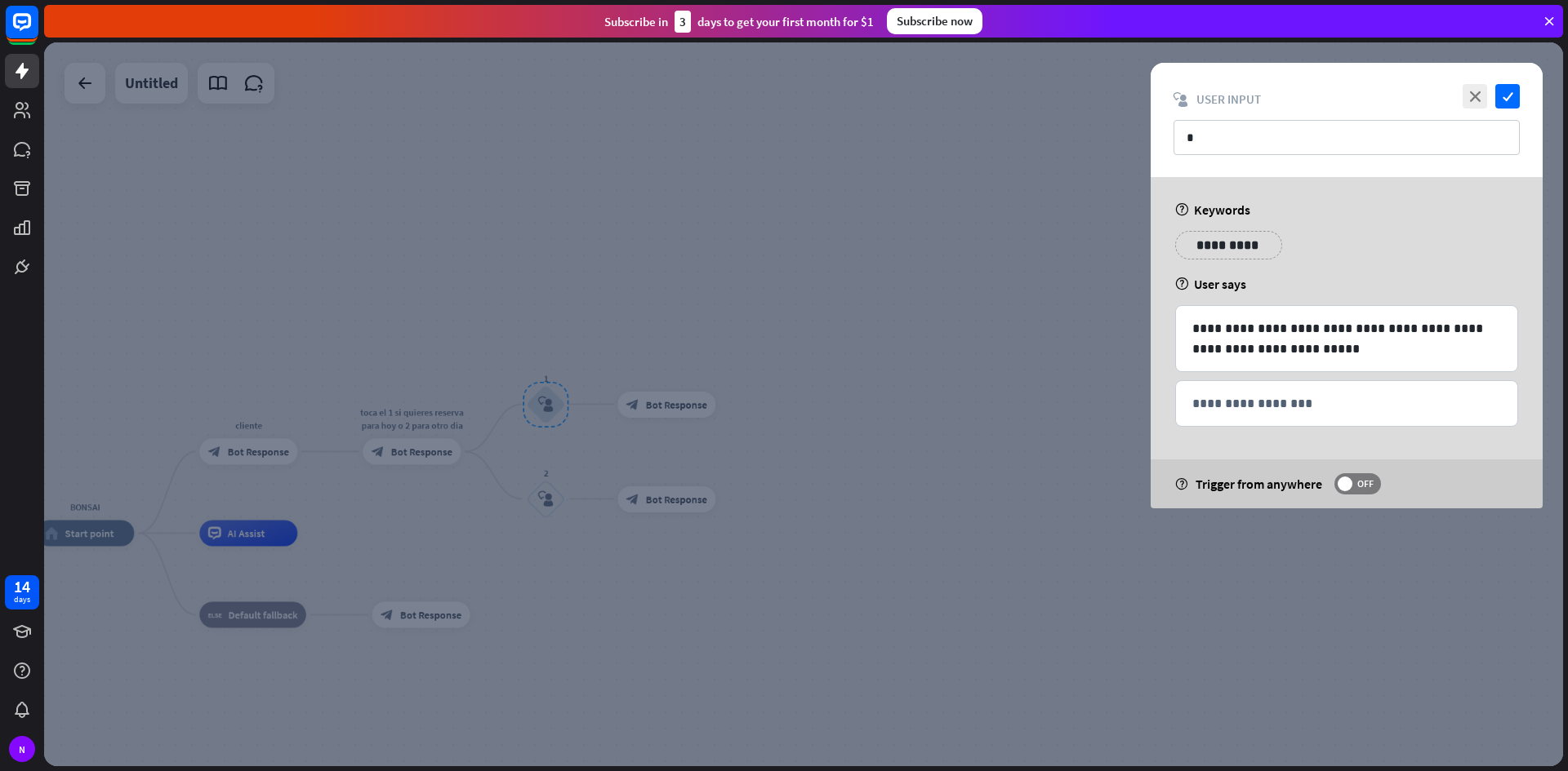
click at [746, 313] on div at bounding box center [803, 404] width 1518 height 724
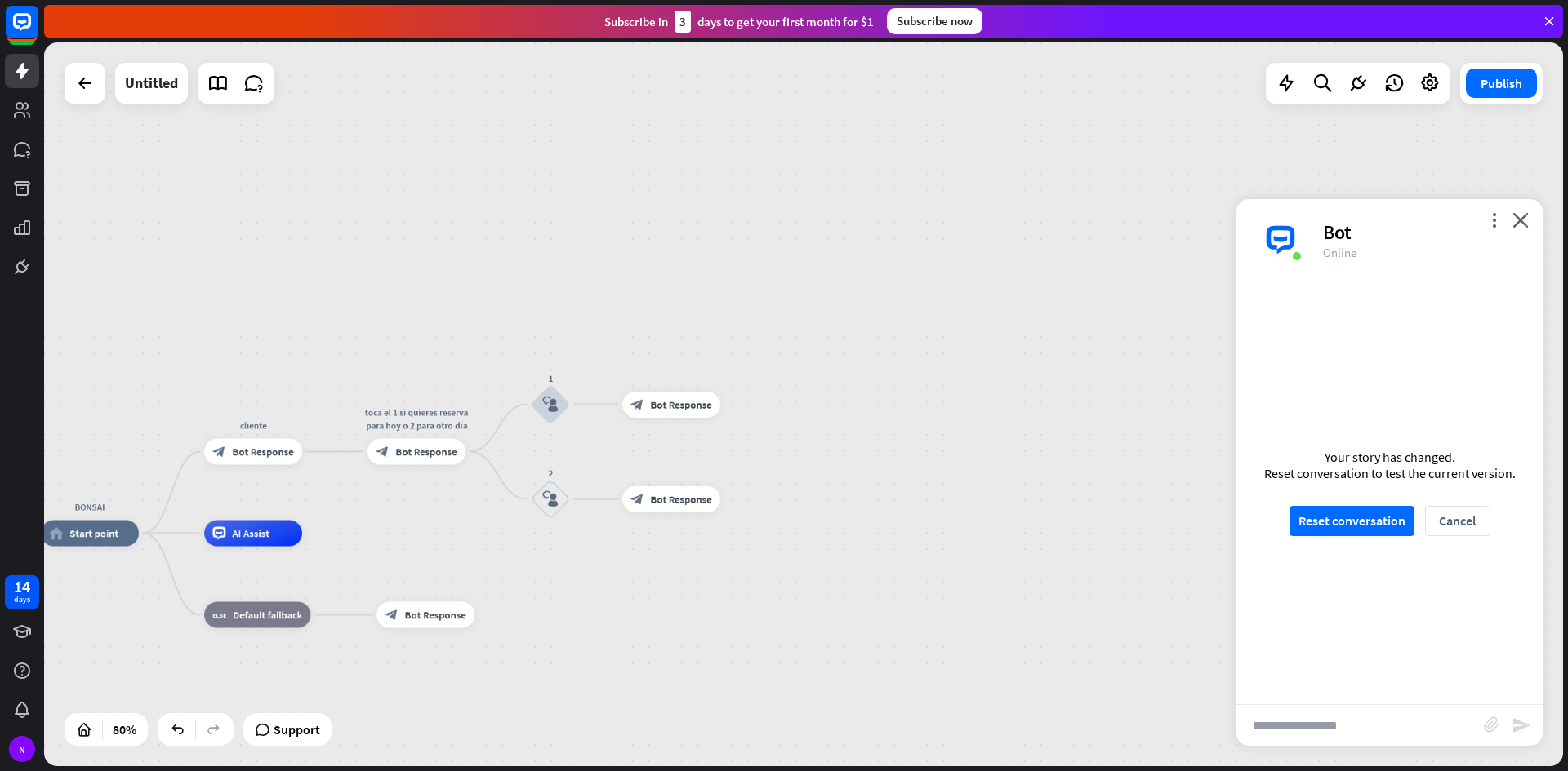
click at [1345, 736] on input "text" at bounding box center [1359, 725] width 247 height 40
type input "*"
click at [1324, 529] on button "Reset conversation" at bounding box center [1351, 521] width 125 height 30
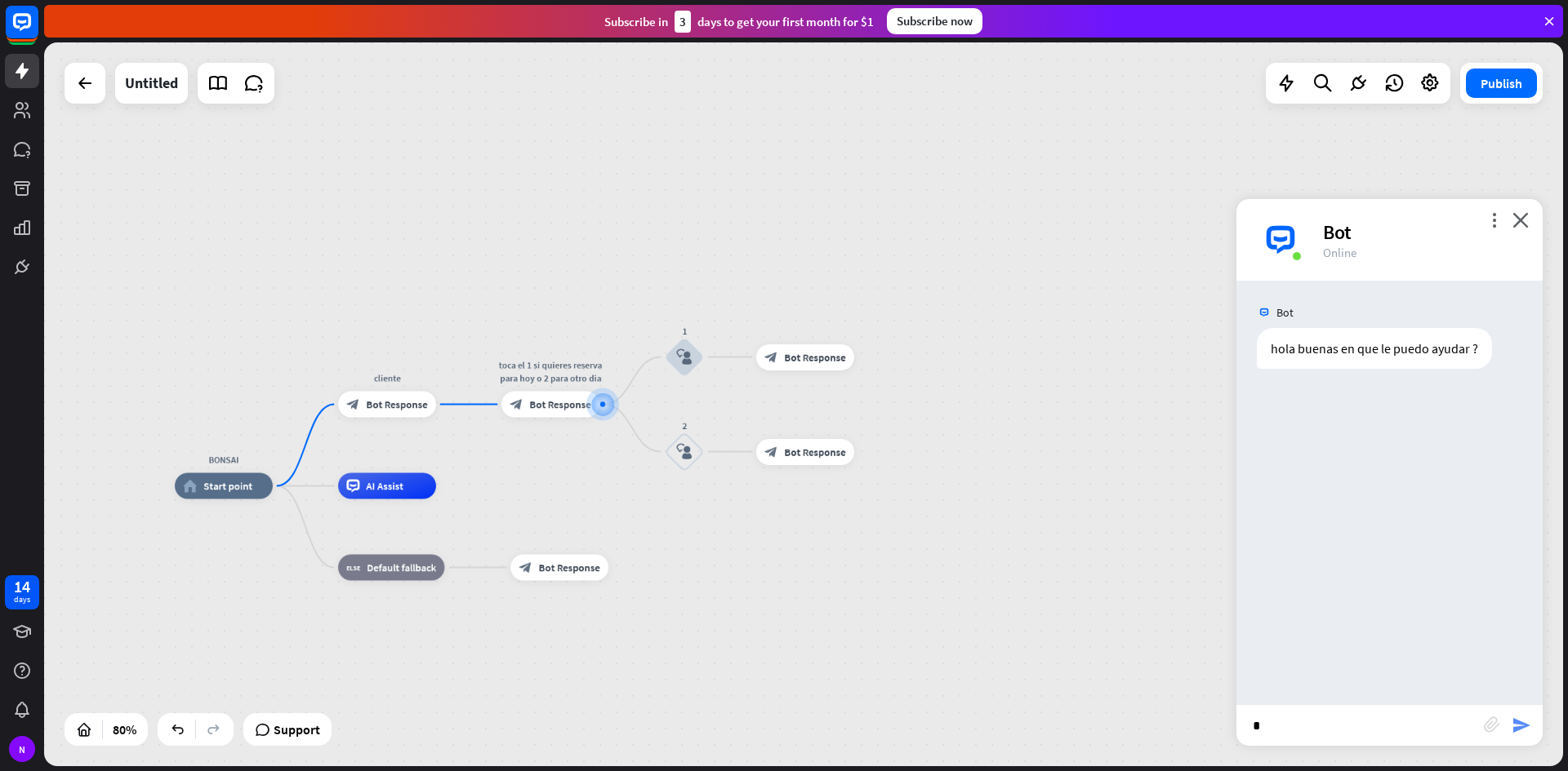
click at [1523, 729] on icon "send" at bounding box center [1521, 725] width 19 height 19
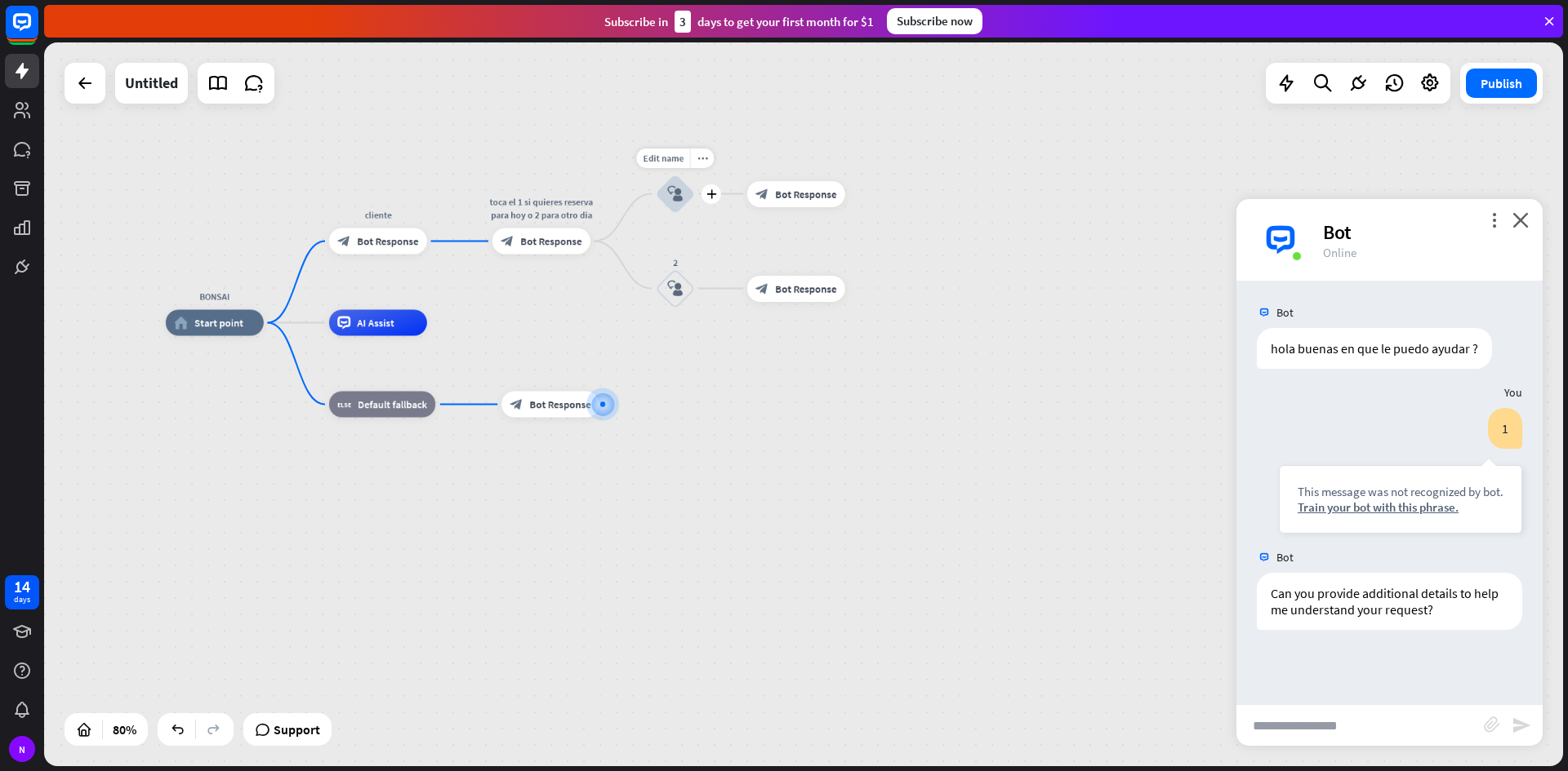
click at [683, 209] on div "block_user_input" at bounding box center [675, 194] width 39 height 39
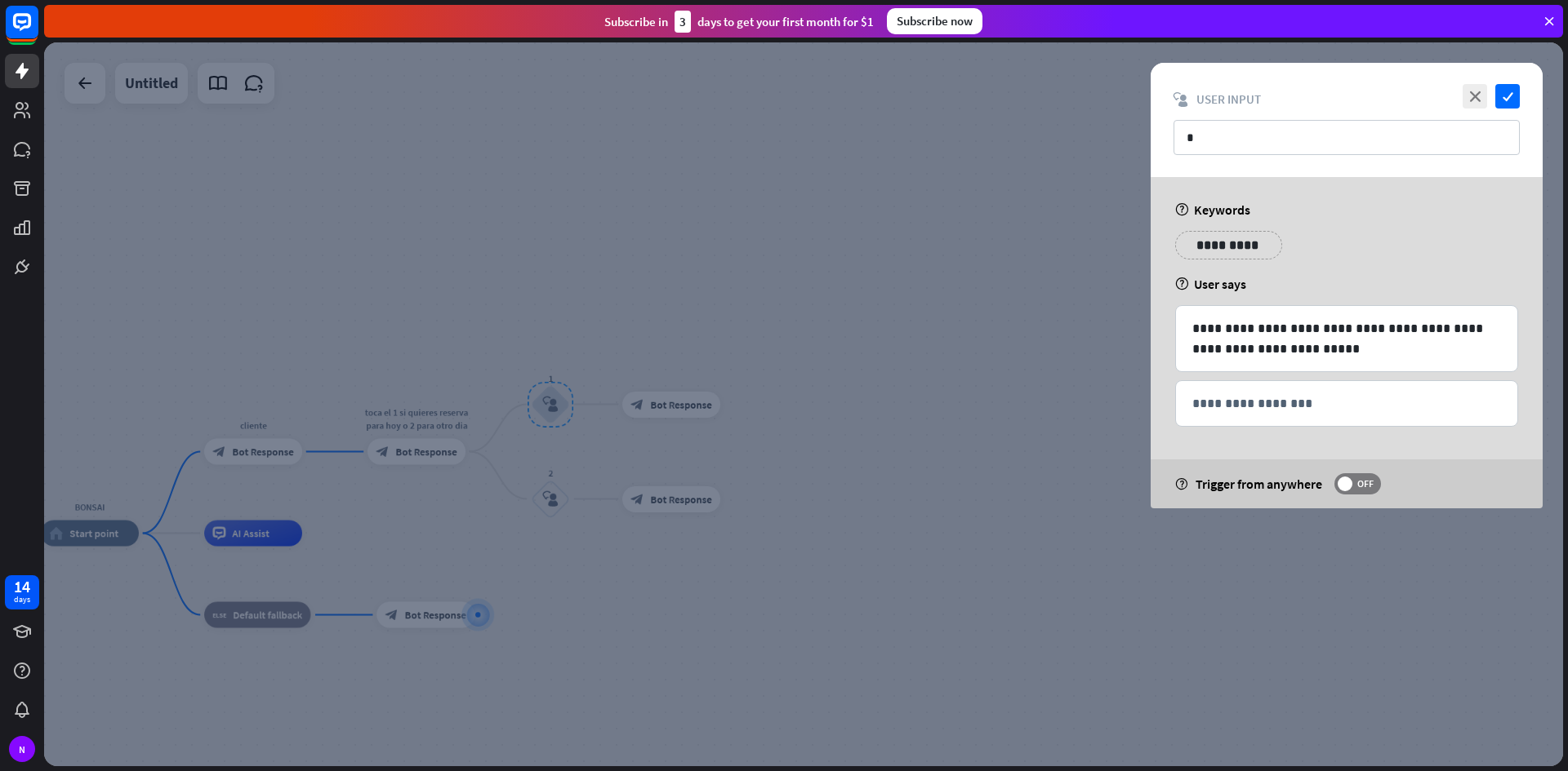
click at [771, 425] on div at bounding box center [803, 404] width 1518 height 724
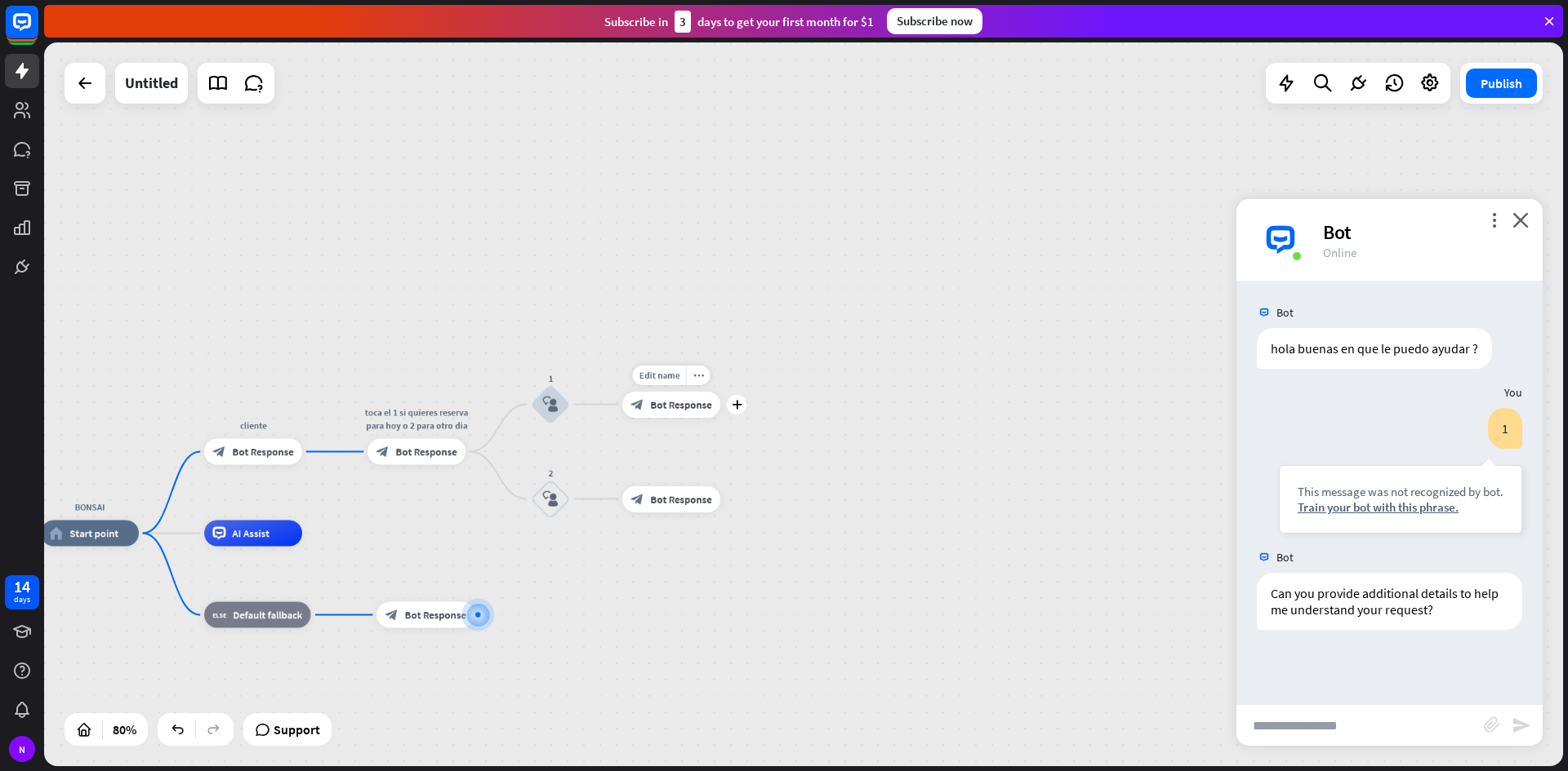
click at [663, 407] on span "Bot Response" at bounding box center [680, 404] width 62 height 13
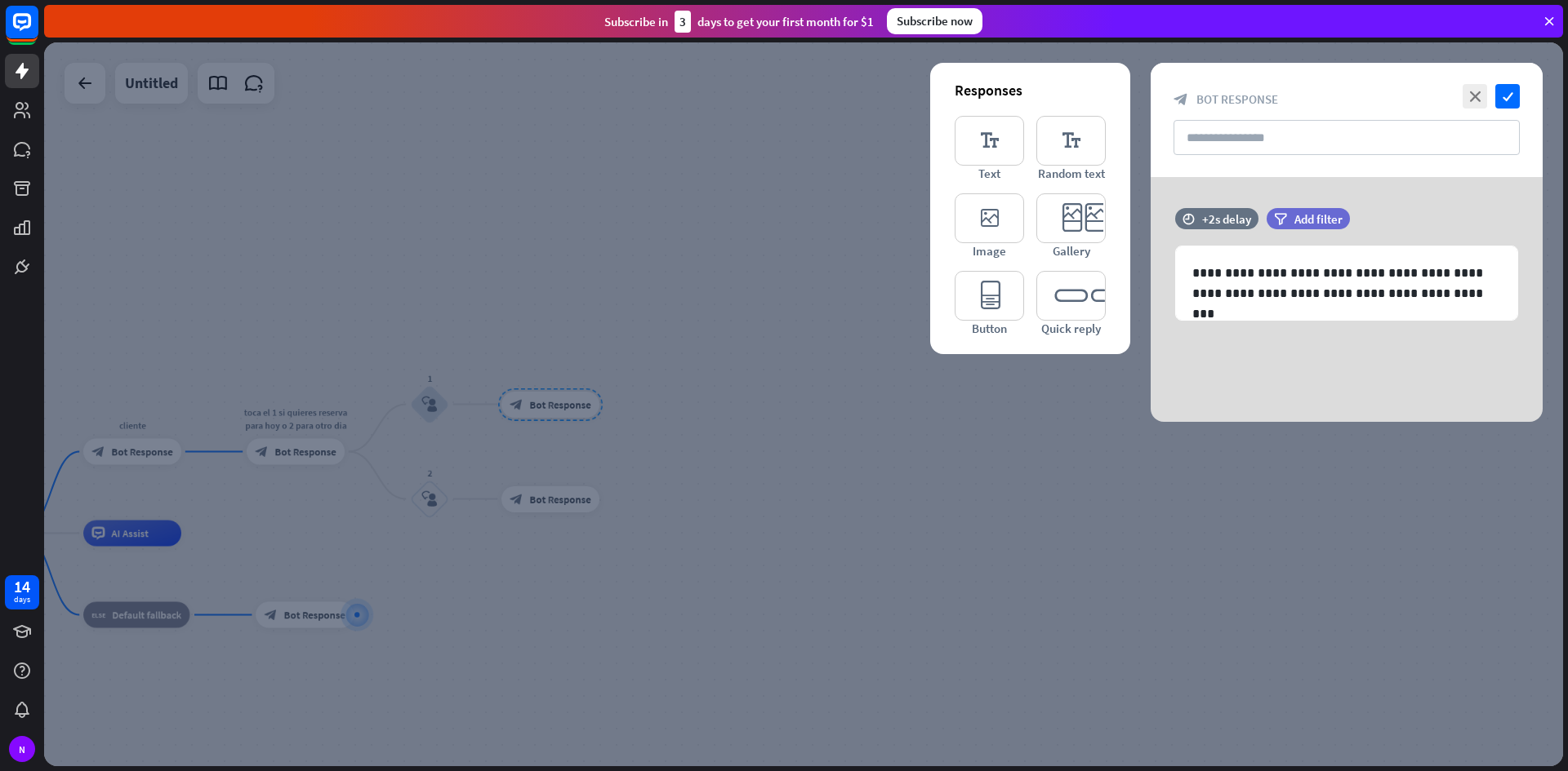
click at [417, 398] on div at bounding box center [803, 404] width 1518 height 724
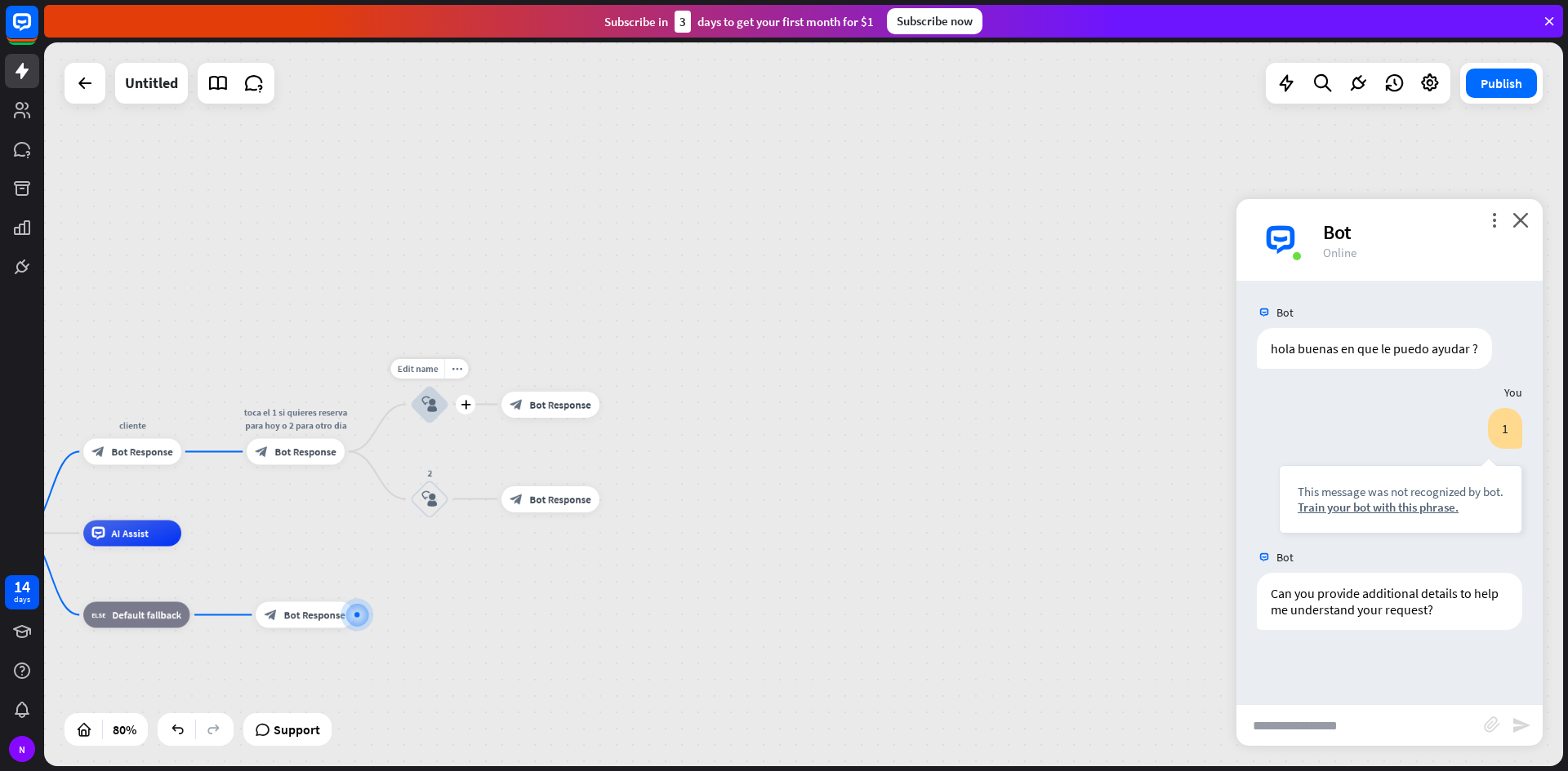
click at [435, 398] on icon "block_user_input" at bounding box center [429, 404] width 15 height 15
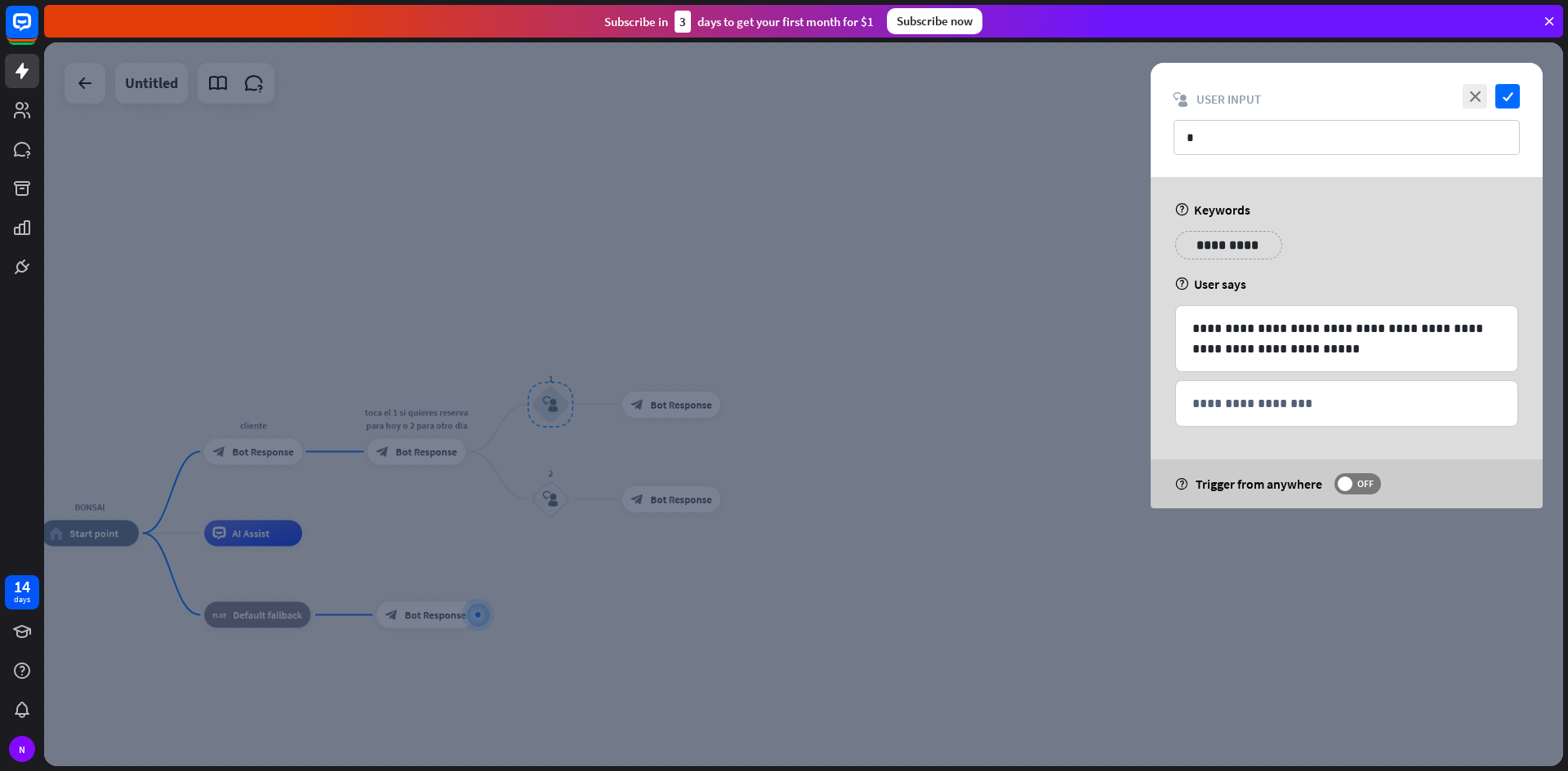
click at [567, 496] on div at bounding box center [803, 404] width 1518 height 724
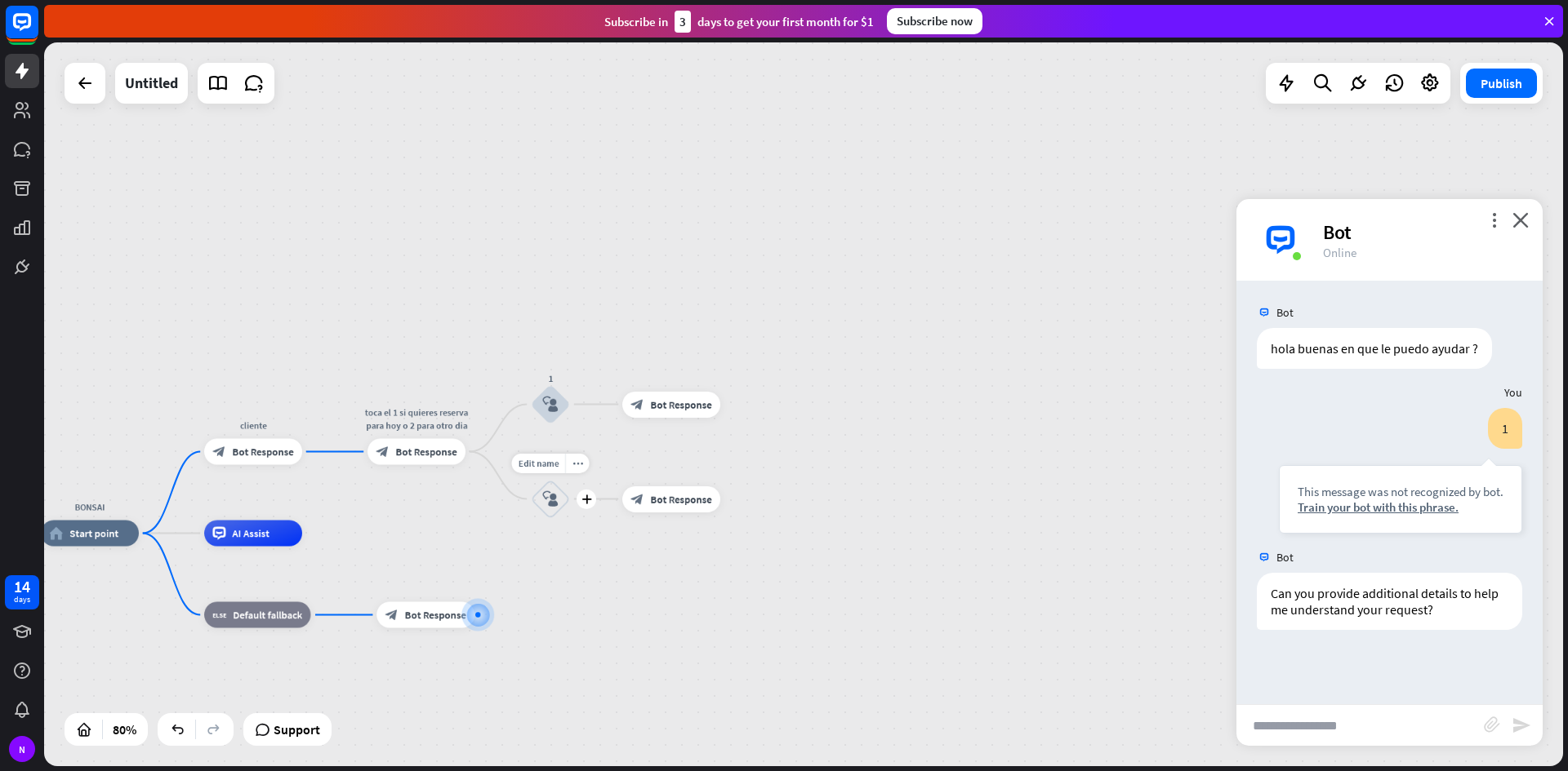
click at [556, 496] on icon "block_user_input" at bounding box center [550, 499] width 15 height 15
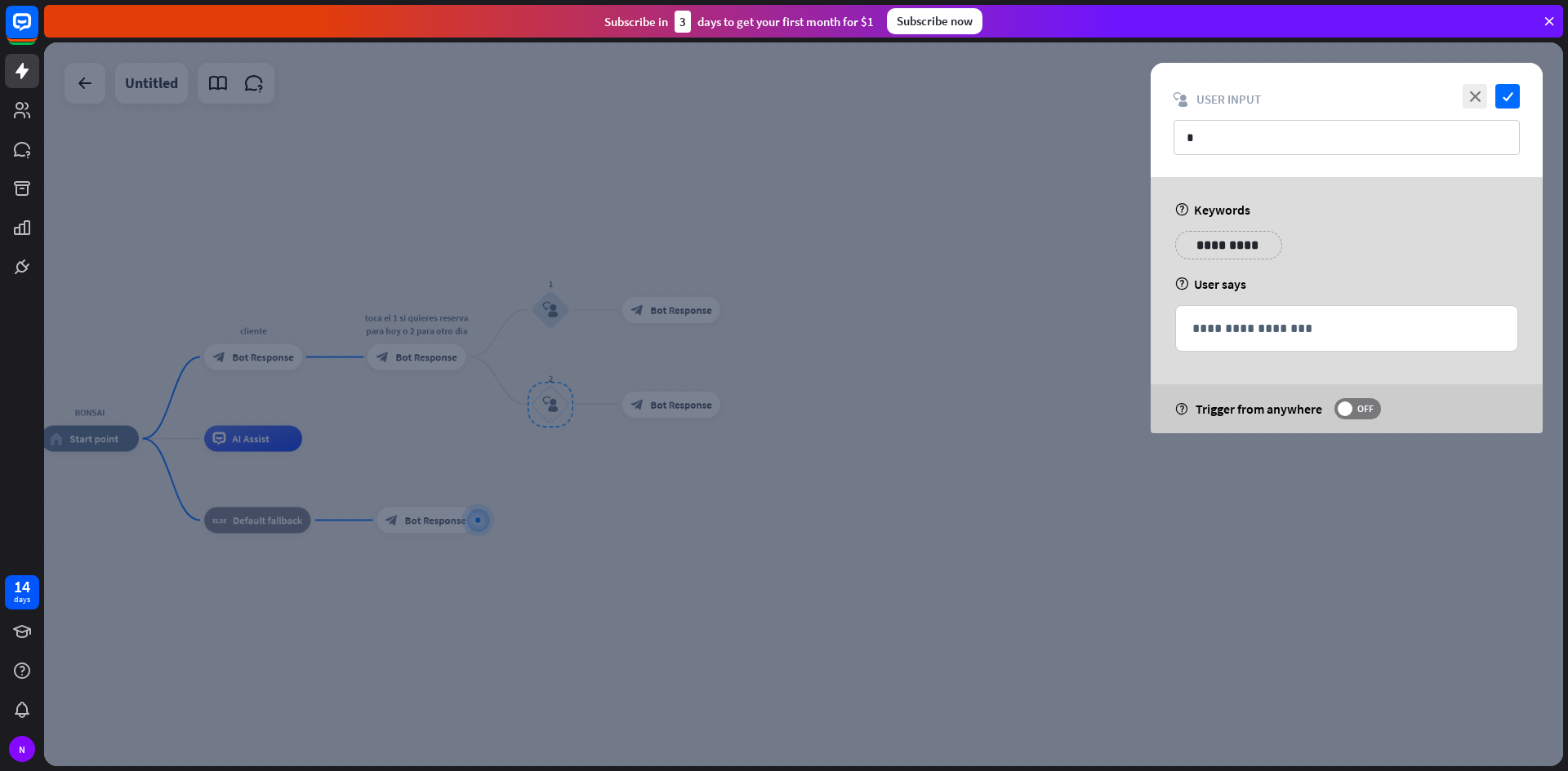
click at [556, 495] on div at bounding box center [803, 404] width 1518 height 724
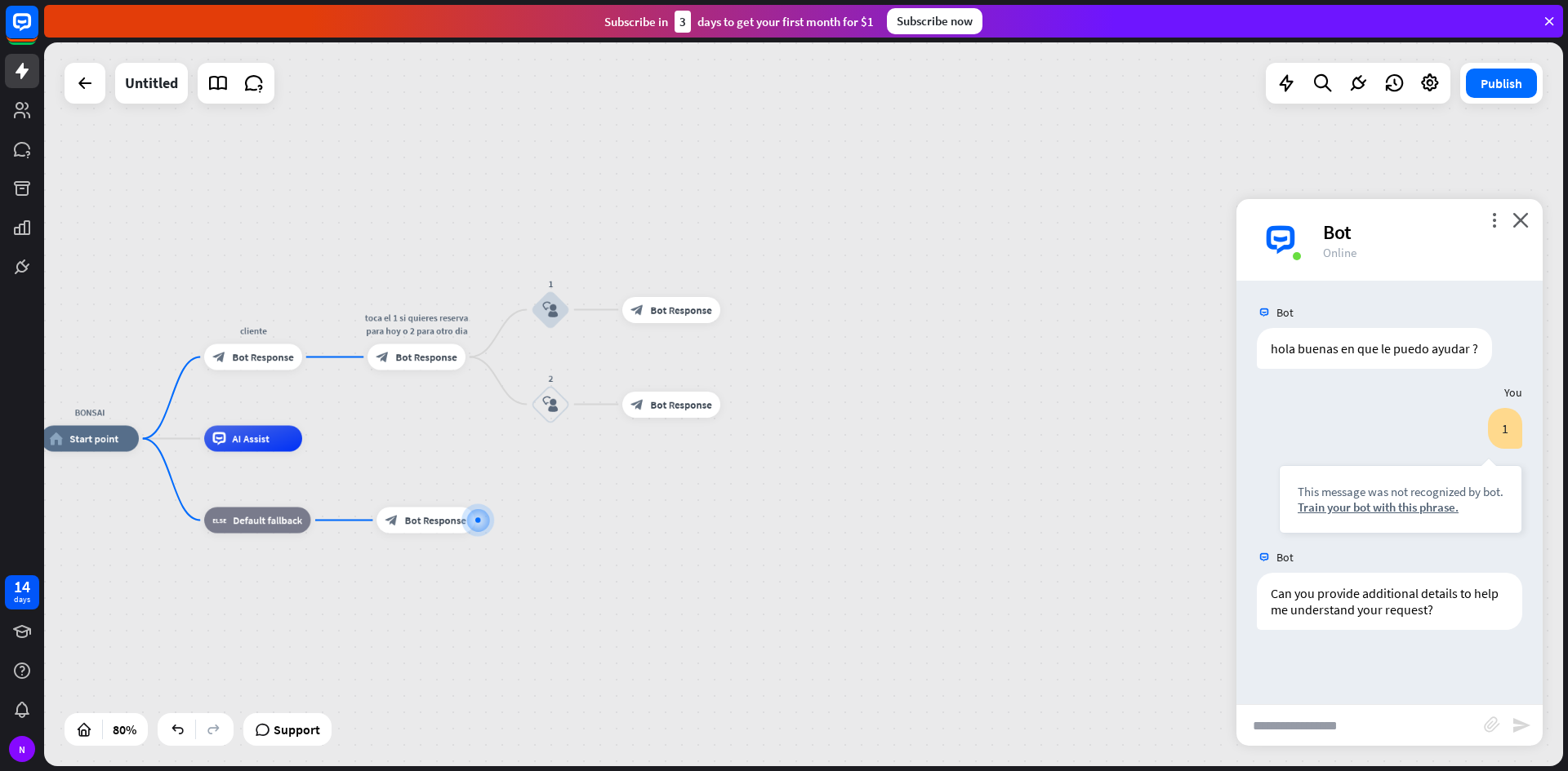
click at [1339, 742] on input "text" at bounding box center [1359, 725] width 247 height 40
type input "*"
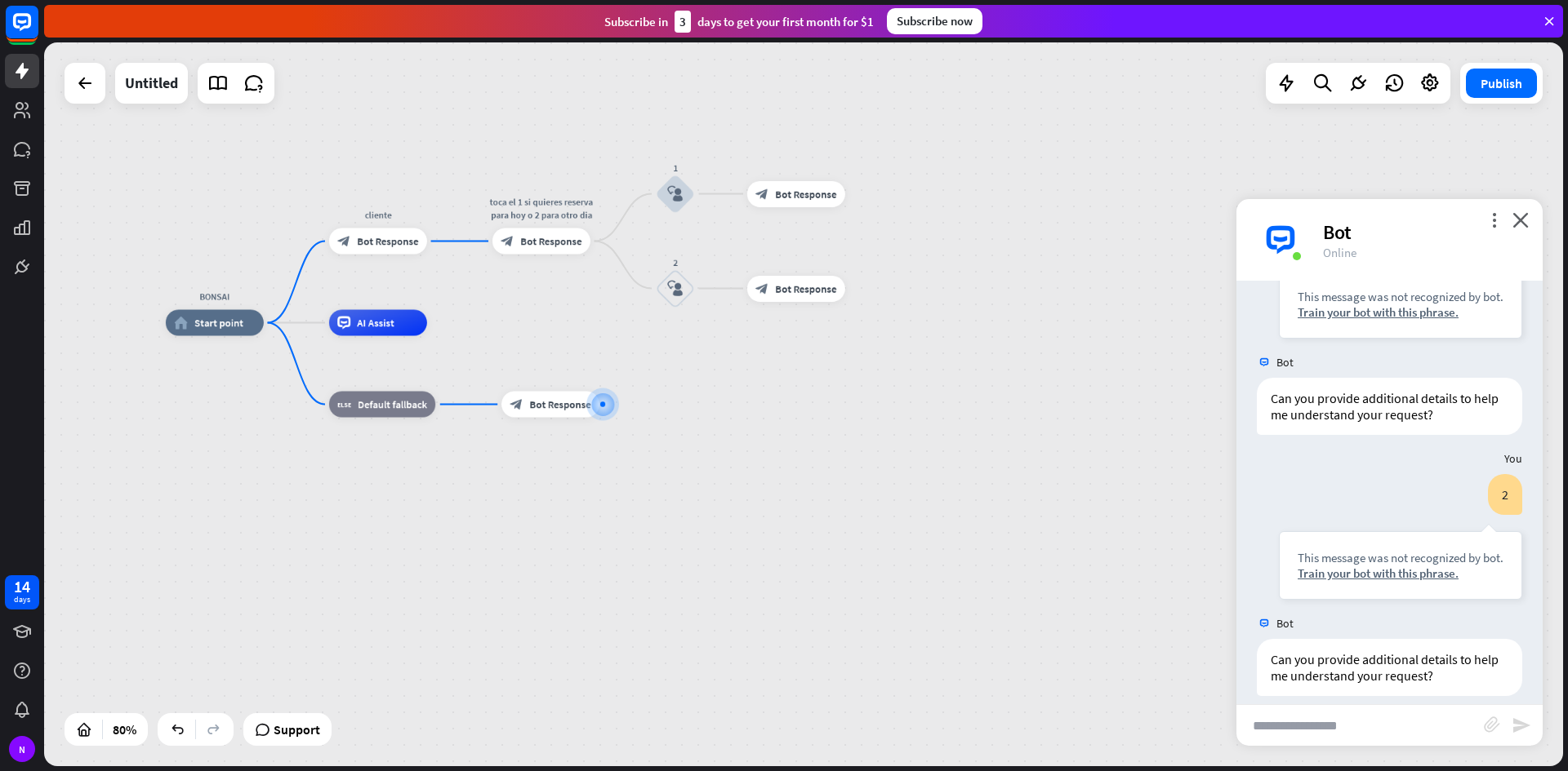
scroll to position [211, 0]
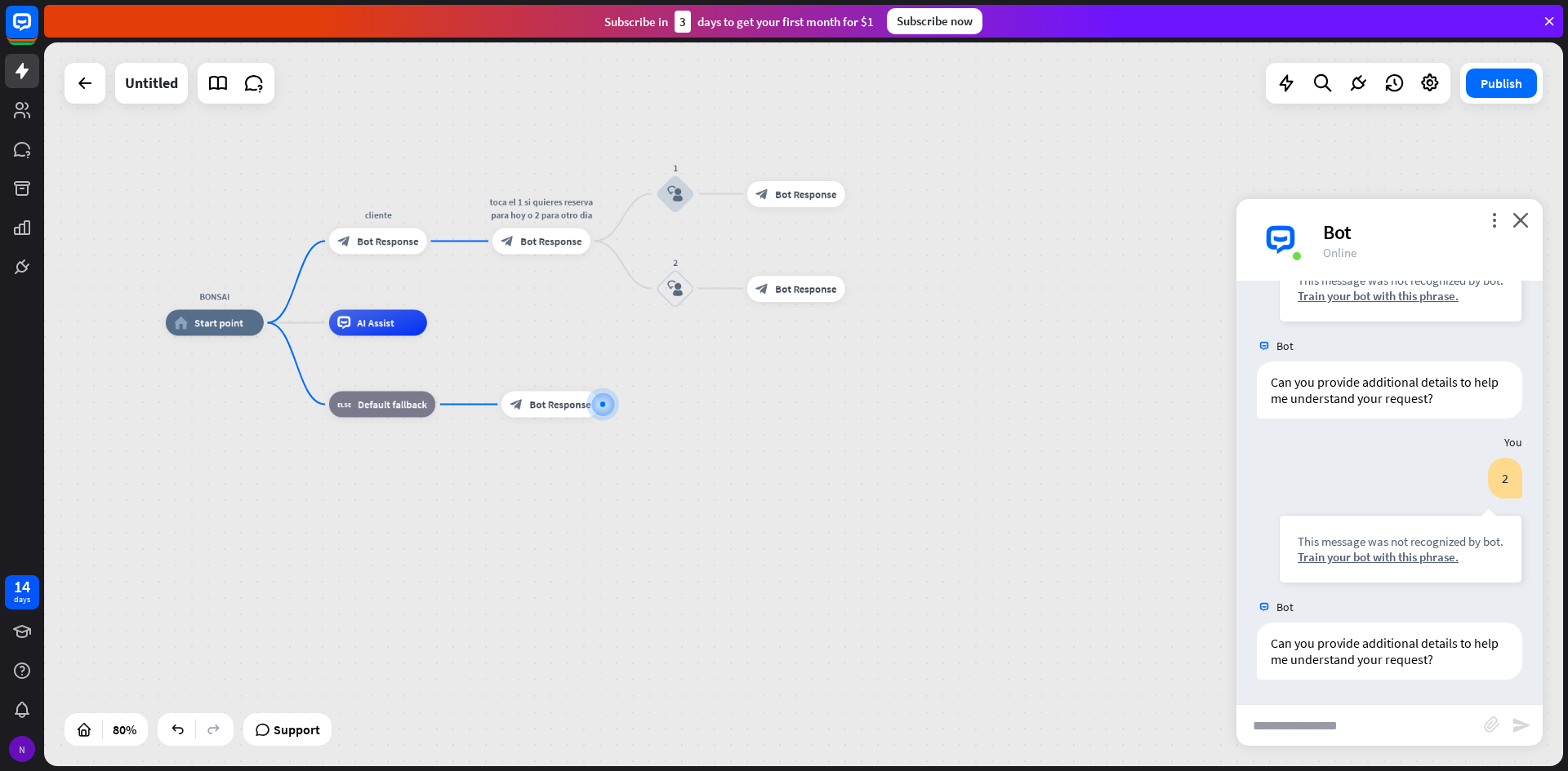
click at [14, 755] on div "N" at bounding box center [22, 749] width 26 height 26
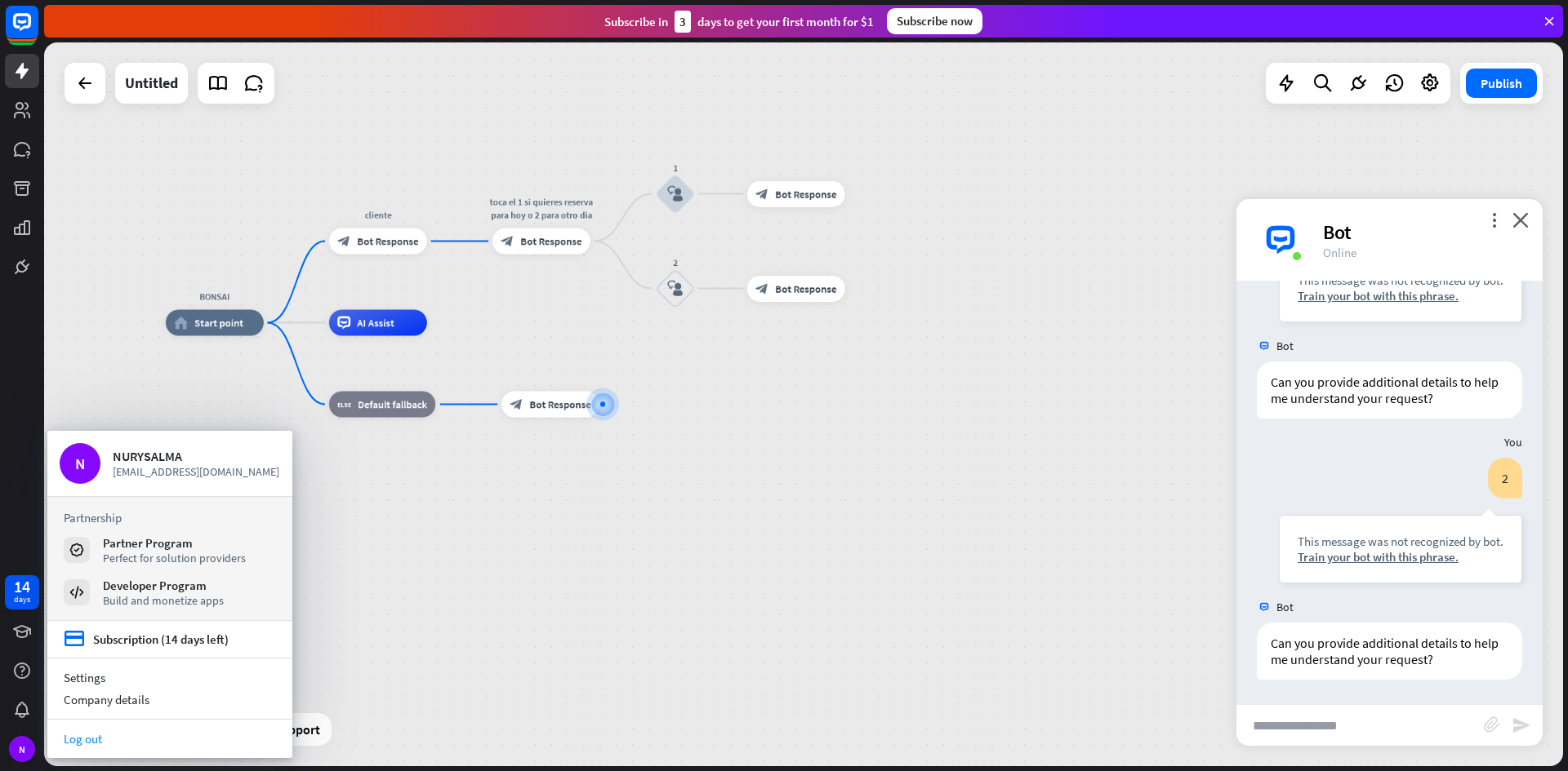
click at [245, 743] on link "Log out" at bounding box center [169, 739] width 245 height 22
